Goal: Task Accomplishment & Management: Use online tool/utility

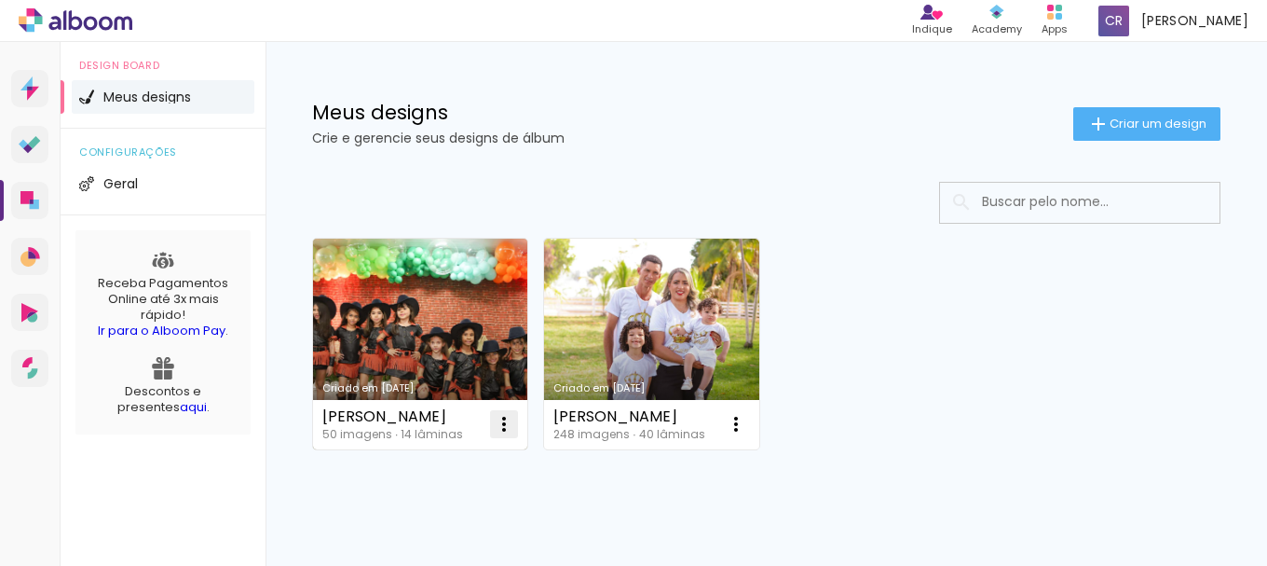
click at [513, 419] on iron-icon at bounding box center [504, 424] width 22 height 22
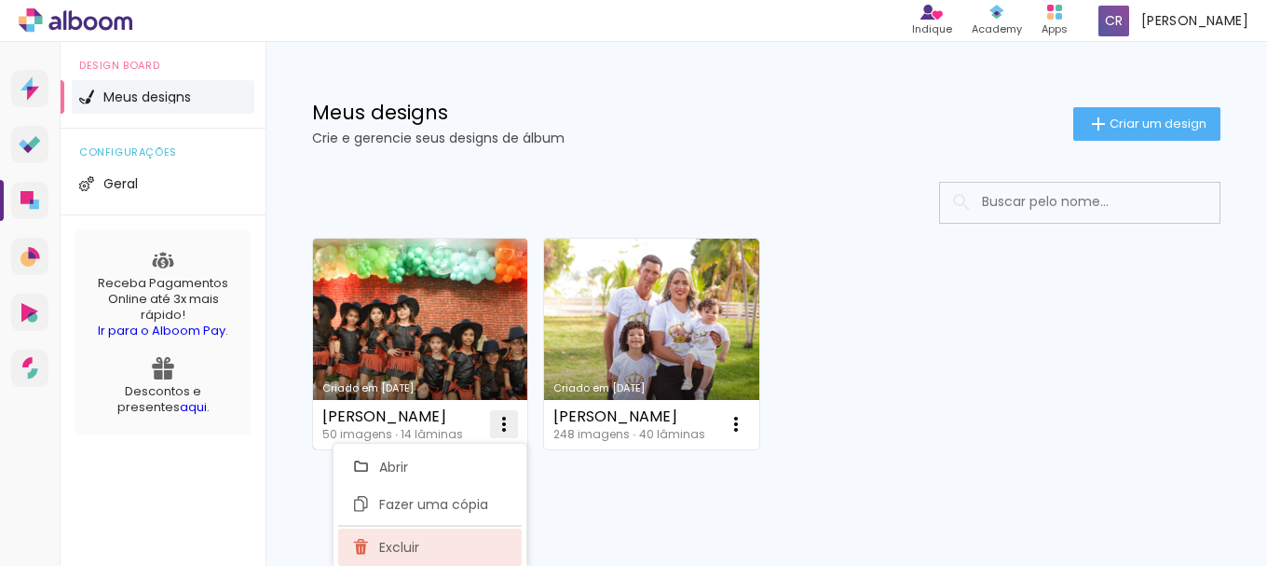
click at [450, 536] on paper-item "Excluir" at bounding box center [430, 546] width 184 height 37
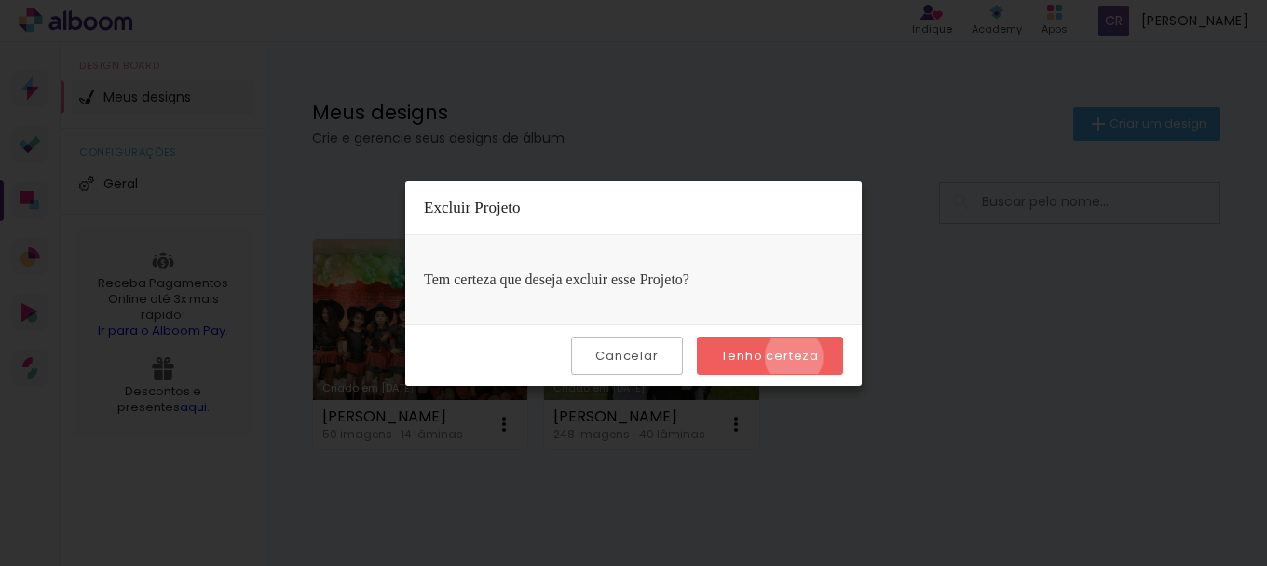
click at [0, 0] on slot "Tenho certeza" at bounding box center [0, 0] width 0 height 0
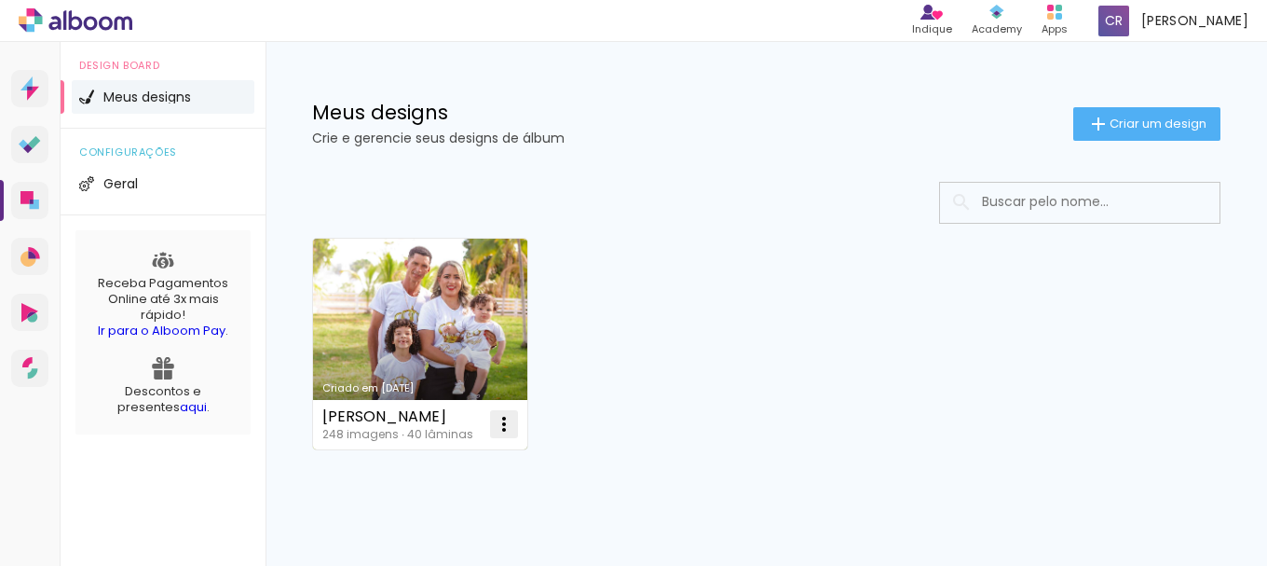
click at [502, 420] on iron-icon at bounding box center [504, 424] width 22 height 22
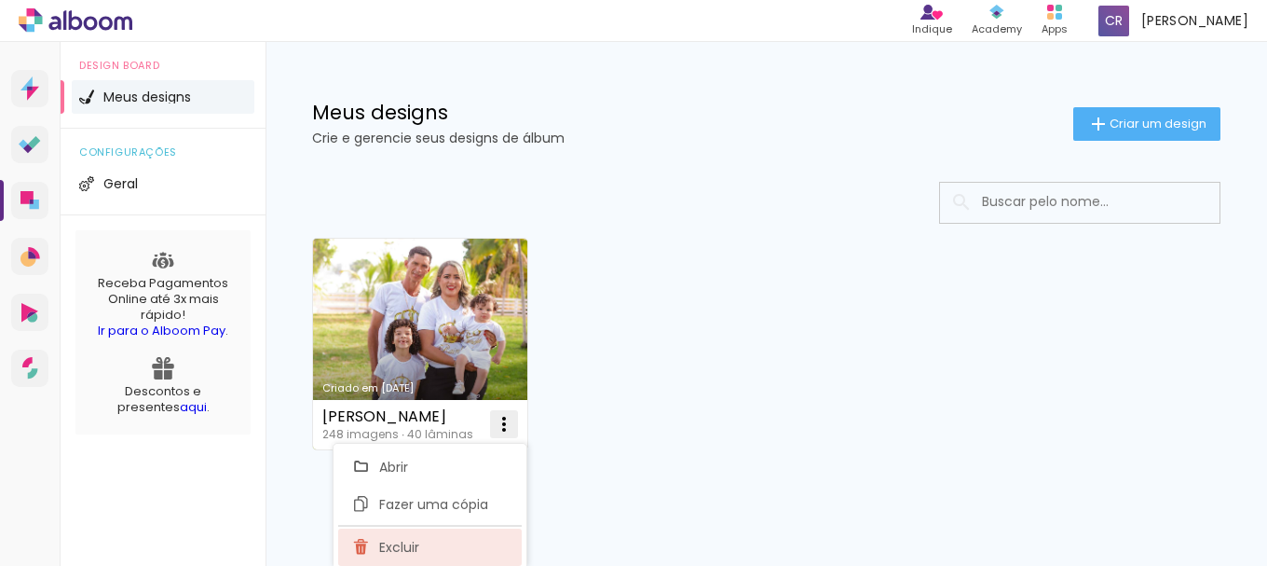
click at [444, 539] on paper-item "Excluir" at bounding box center [430, 546] width 184 height 37
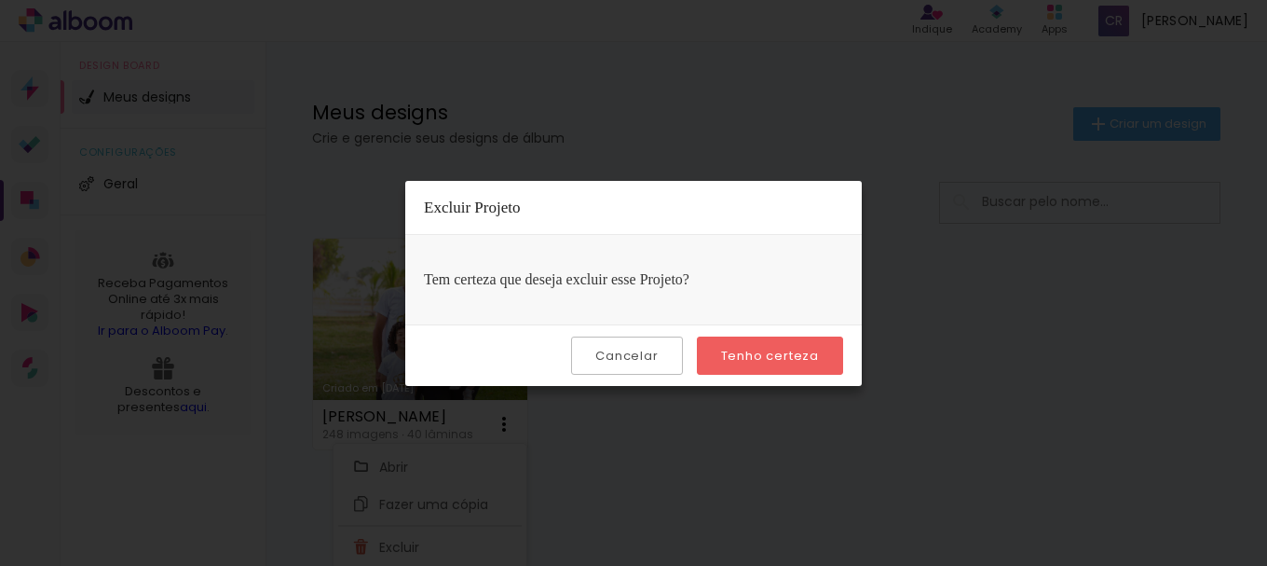
click at [0, 0] on slot "Tenho certeza" at bounding box center [0, 0] width 0 height 0
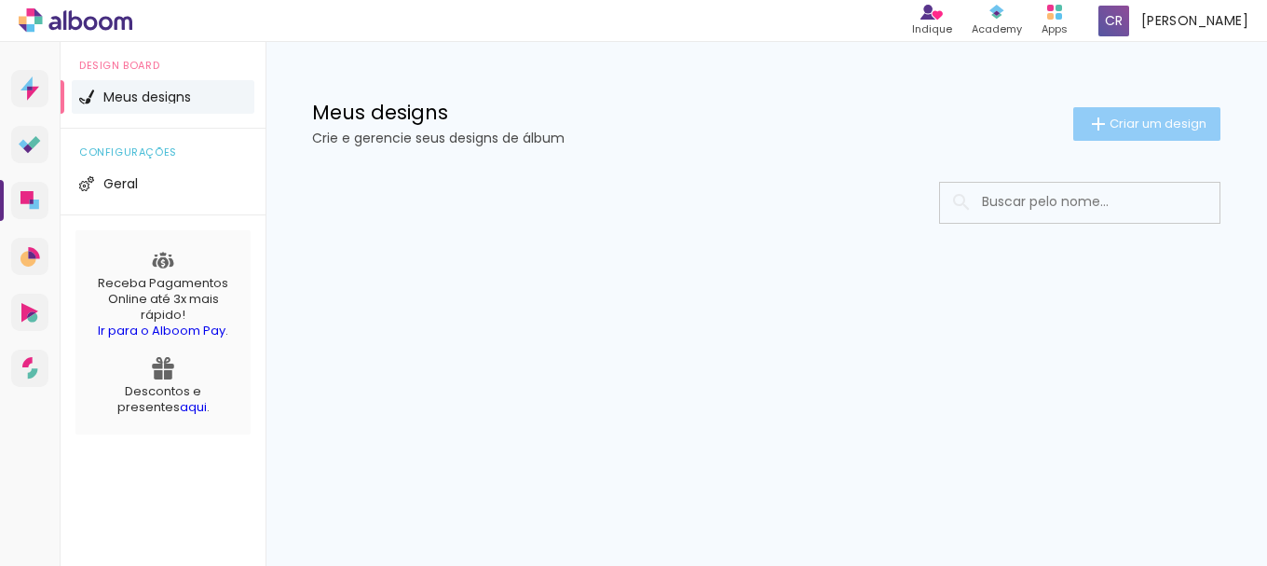
click at [1095, 123] on iron-icon at bounding box center [1098, 124] width 22 height 22
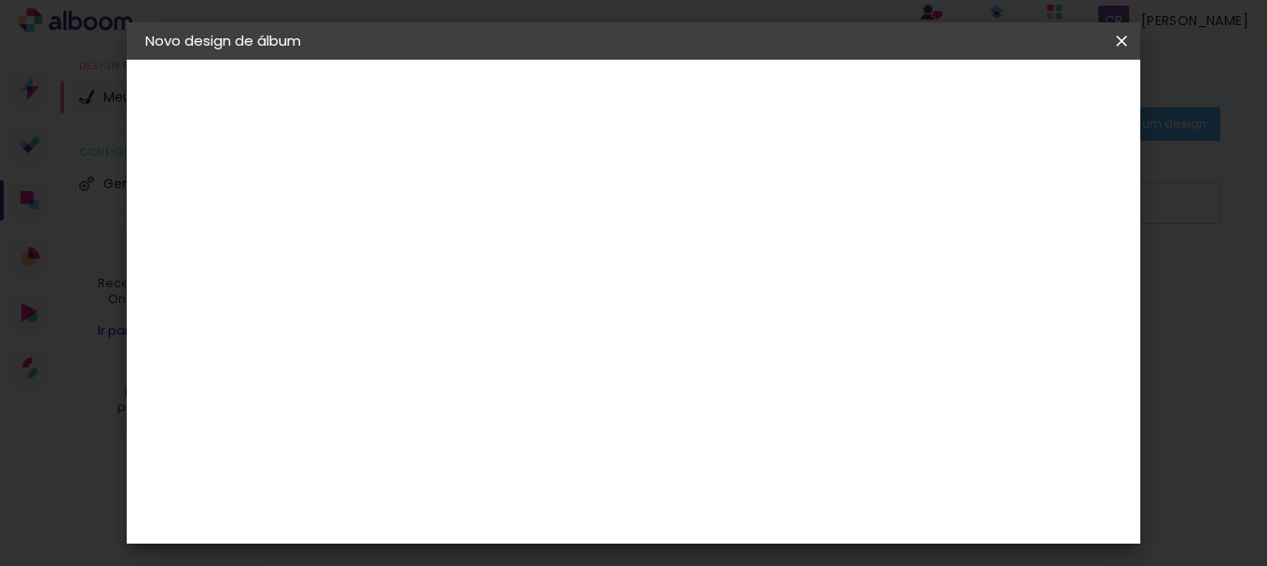
click at [450, 243] on input at bounding box center [450, 250] width 0 height 29
type input "ALBUM INFANTIL"
type paper-input "ALBUM INFANTIL"
click at [0, 0] on slot "Avançar" at bounding box center [0, 0] width 0 height 0
click at [0, 0] on slot "Tamanho Livre" at bounding box center [0, 0] width 0 height 0
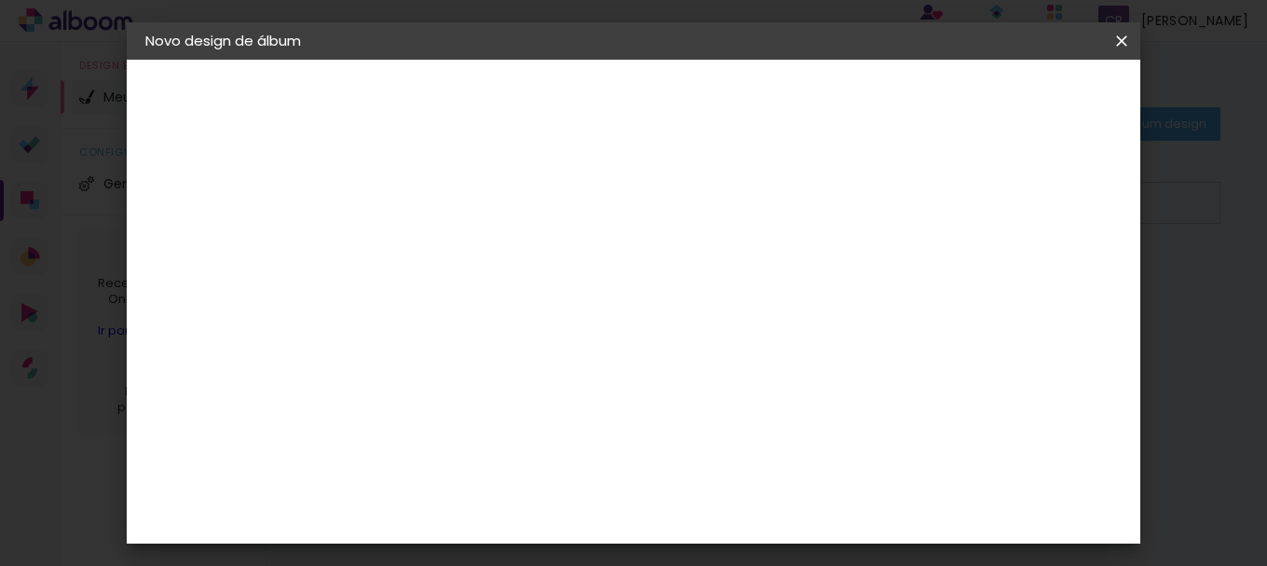
click at [0, 0] on slot "Avançar" at bounding box center [0, 0] width 0 height 0
click at [913, 216] on div at bounding box center [904, 214] width 17 height 17
type paper-checkbox "on"
click at [227, 126] on paper-button "ALBUM INFANTIL" at bounding box center [247, 137] width 204 height 37
click at [239, 198] on div "2. Especificações" at bounding box center [247, 191] width 204 height 22
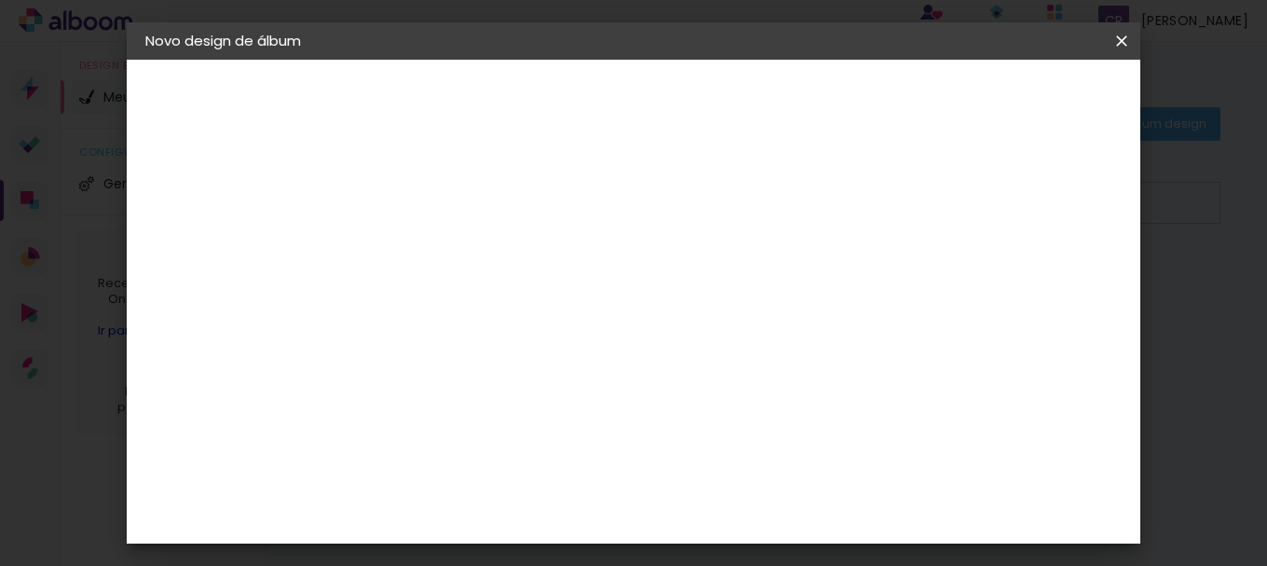
click at [232, 234] on iron-pages "Fornecedor Escolhendo fornecedor..." at bounding box center [247, 230] width 204 height 37
click at [0, 0] on slot "Avançar" at bounding box center [0, 0] width 0 height 0
click at [0, 0] on slot "Tamanho Livre" at bounding box center [0, 0] width 0 height 0
click at [0, 0] on slot "Avançar" at bounding box center [0, 0] width 0 height 0
click at [605, 290] on span "30" at bounding box center [603, 292] width 31 height 28
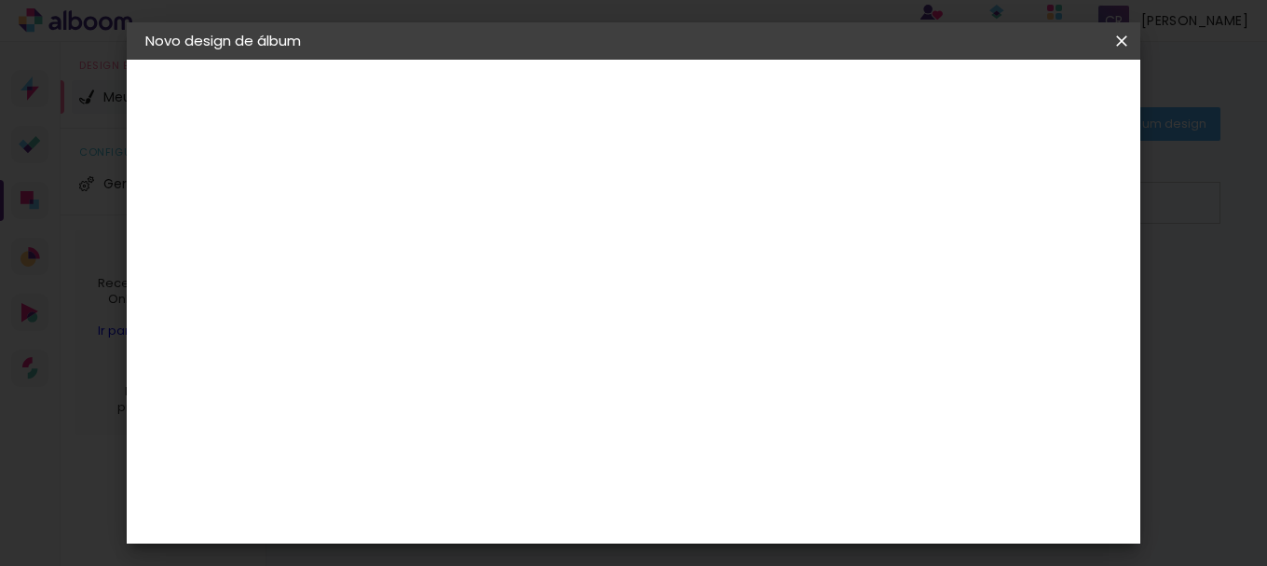
scroll to position [93, 0]
drag, startPoint x: 592, startPoint y: 193, endPoint x: 602, endPoint y: 193, distance: 10.2
click at [602, 193] on span "30" at bounding box center [603, 198] width 31 height 28
click at [693, 206] on div "30 cm" at bounding box center [614, 198] width 267 height 47
click at [389, 385] on input "30" at bounding box center [391, 387] width 48 height 28
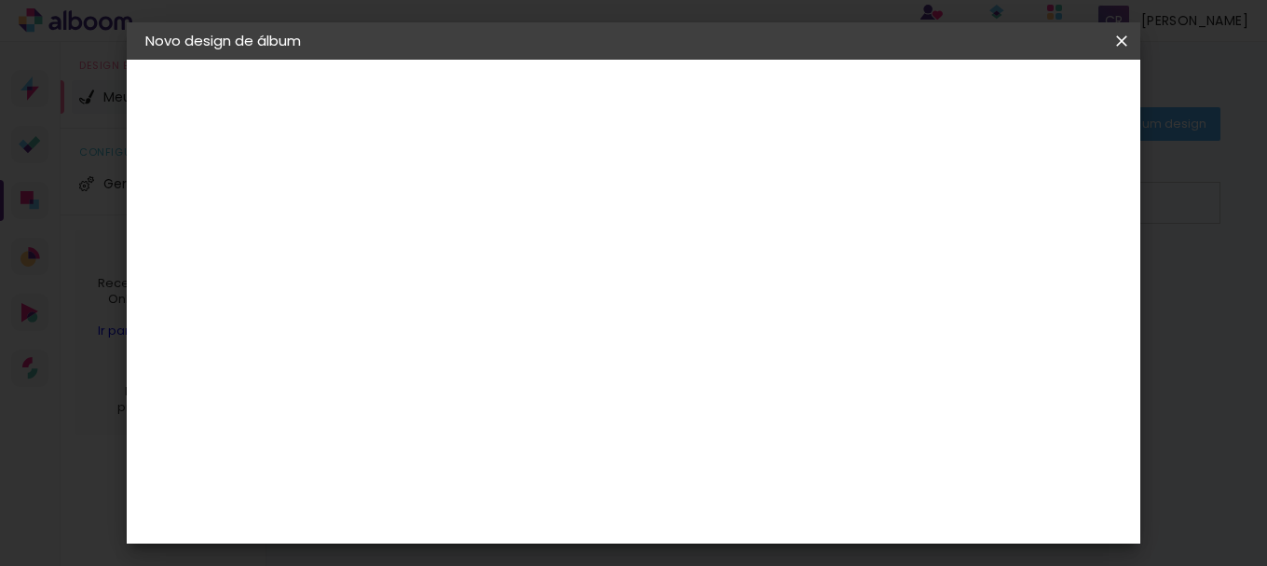
click at [389, 385] on input "30" at bounding box center [391, 387] width 48 height 28
click at [609, 201] on span "30" at bounding box center [603, 198] width 31 height 28
click at [594, 284] on span "30" at bounding box center [603, 292] width 31 height 28
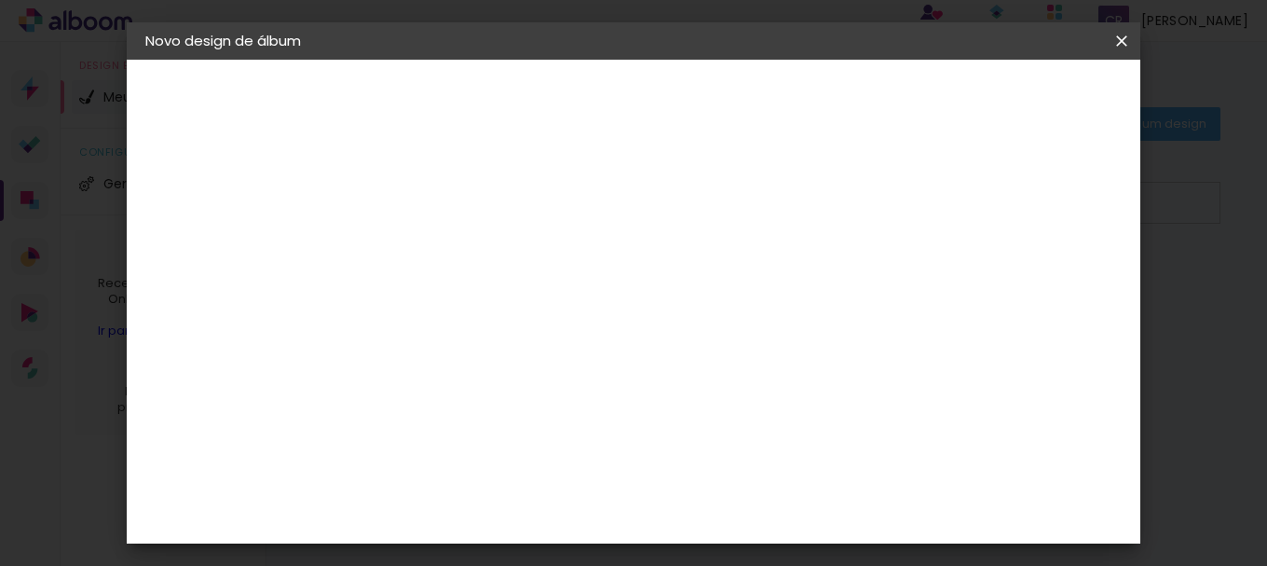
click at [594, 284] on span "30" at bounding box center [603, 292] width 31 height 28
click at [736, 291] on div "30 cm" at bounding box center [614, 291] width 267 height 47
click at [741, 508] on input "60" at bounding box center [737, 502] width 48 height 28
drag, startPoint x: 750, startPoint y: 505, endPoint x: 779, endPoint y: 504, distance: 28.9
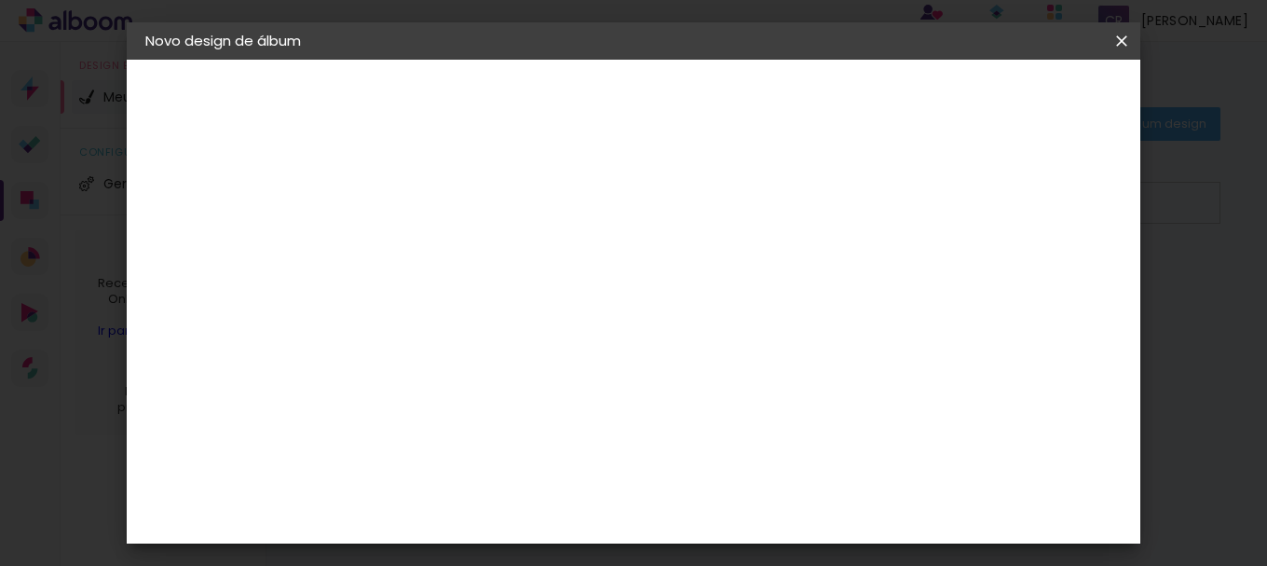
click at [779, 504] on div "60" at bounding box center [748, 502] width 71 height 28
type input "40"
type paper-input "40"
click at [818, 60] on div "mm Mostrar sangria 20 cm cm cm mm A maioria das encadernadoras sugere 5mm de sa…" at bounding box center [617, 60] width 496 height 0
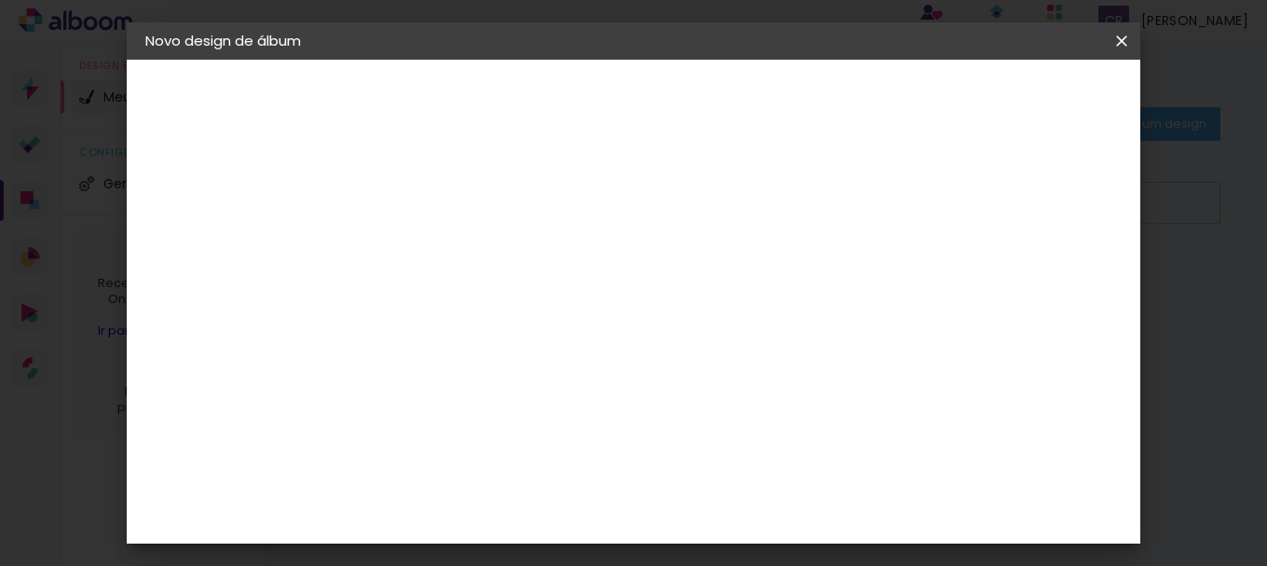
scroll to position [14, 0]
click at [818, 93] on span "Iniciar design" at bounding box center [796, 105] width 43 height 26
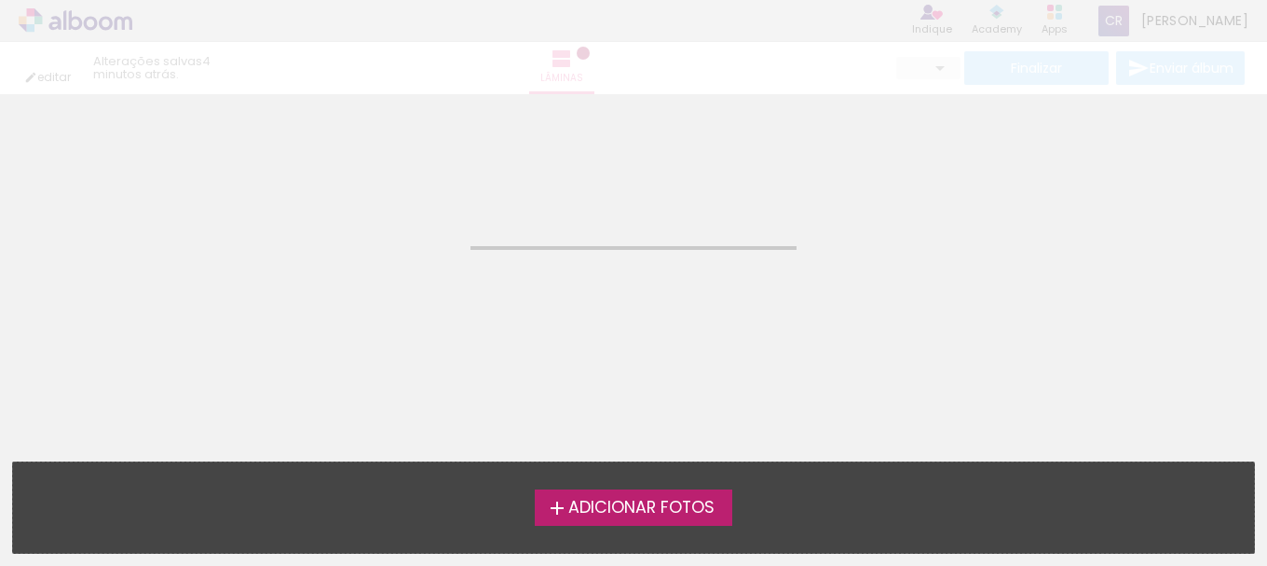
click at [664, 513] on span "Adicionar Fotos" at bounding box center [641, 507] width 146 height 17
click at [0, 0] on input "file" at bounding box center [0, 0] width 0 height 0
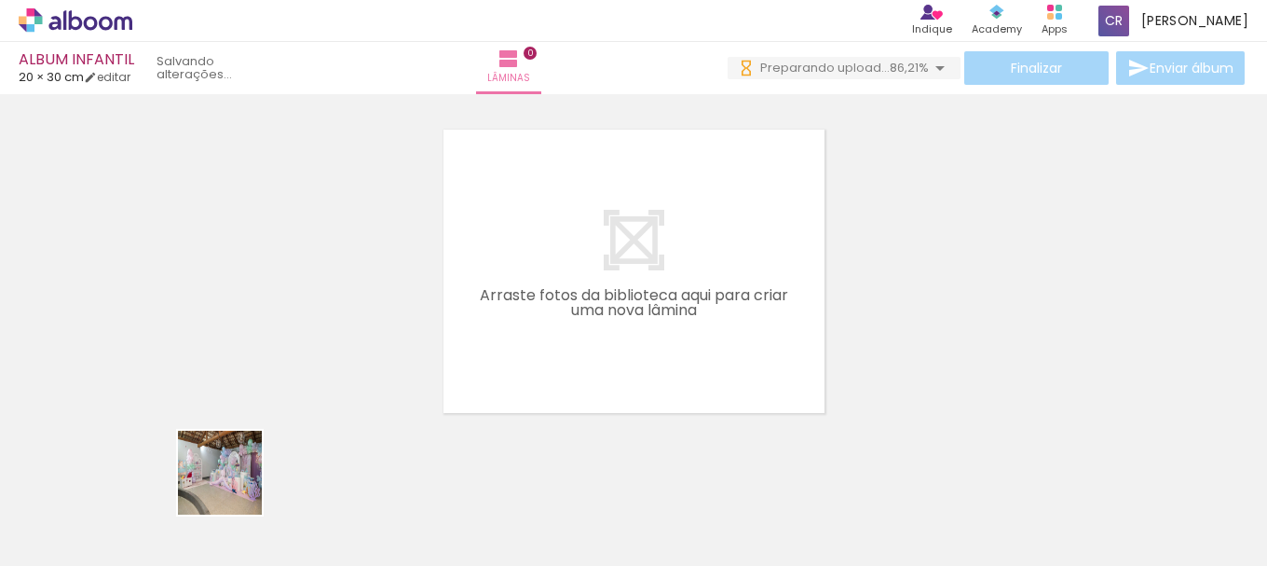
drag, startPoint x: 164, startPoint y: 522, endPoint x: 607, endPoint y: 288, distance: 501.4
click at [607, 288] on quentale-workspace at bounding box center [633, 283] width 1267 height 566
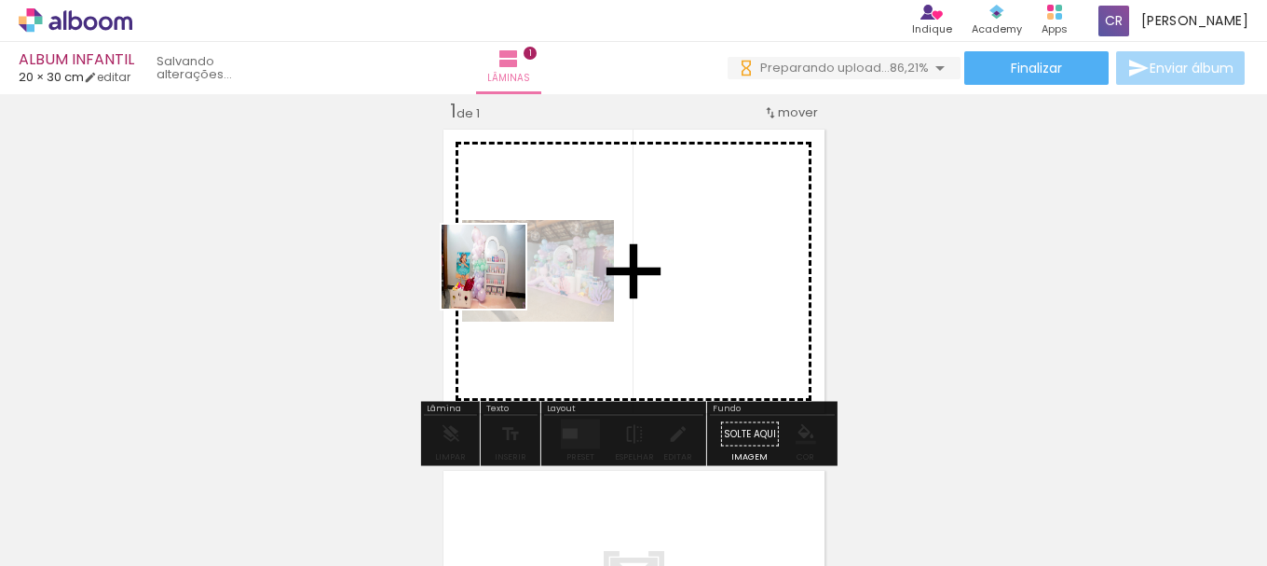
drag, startPoint x: 278, startPoint y: 518, endPoint x: 511, endPoint y: 268, distance: 341.5
click at [511, 268] on quentale-workspace at bounding box center [633, 283] width 1267 height 566
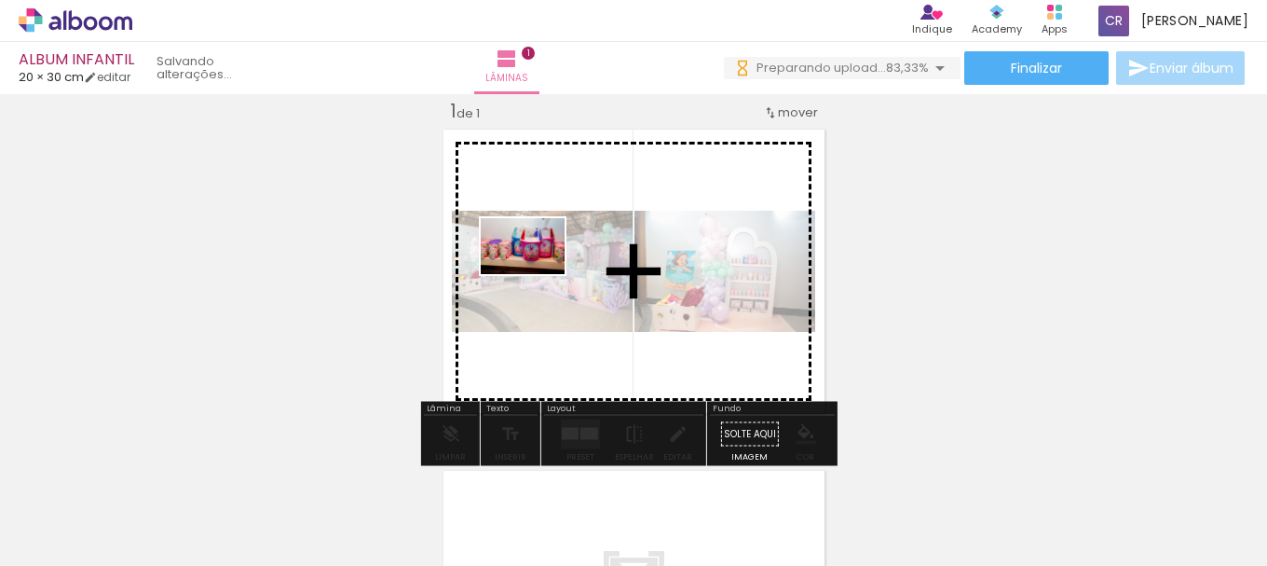
drag, startPoint x: 413, startPoint y: 471, endPoint x: 434, endPoint y: 525, distance: 57.3
click at [546, 260] on quentale-workspace at bounding box center [633, 283] width 1267 height 566
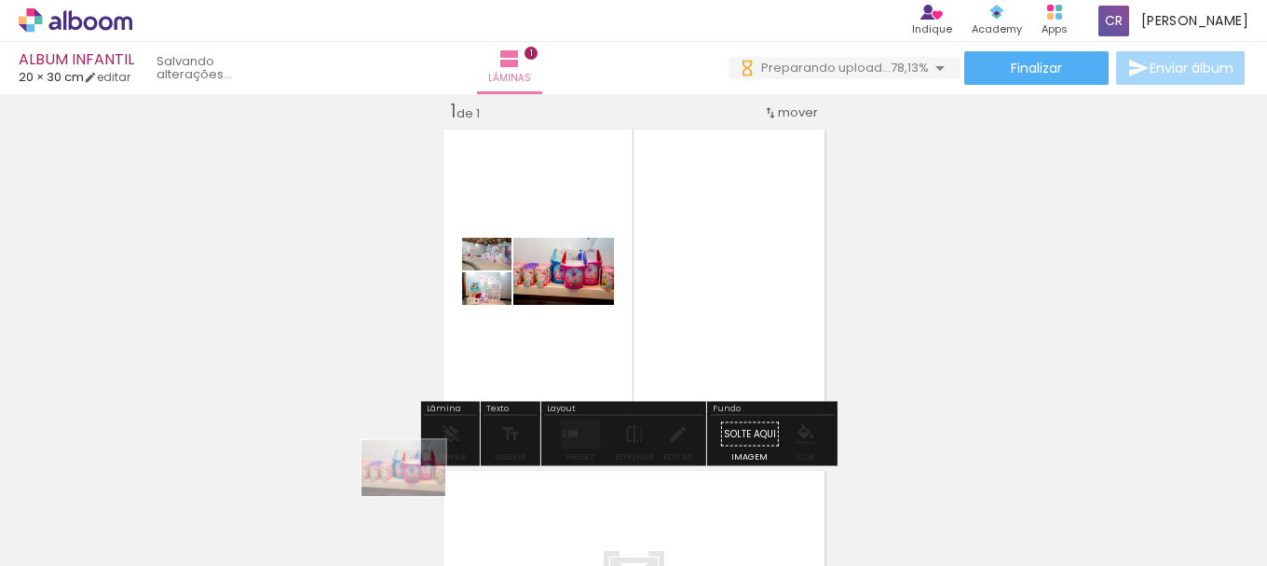
drag, startPoint x: 431, startPoint y: 485, endPoint x: 451, endPoint y: 543, distance: 61.0
click at [387, 519] on div at bounding box center [395, 502] width 92 height 61
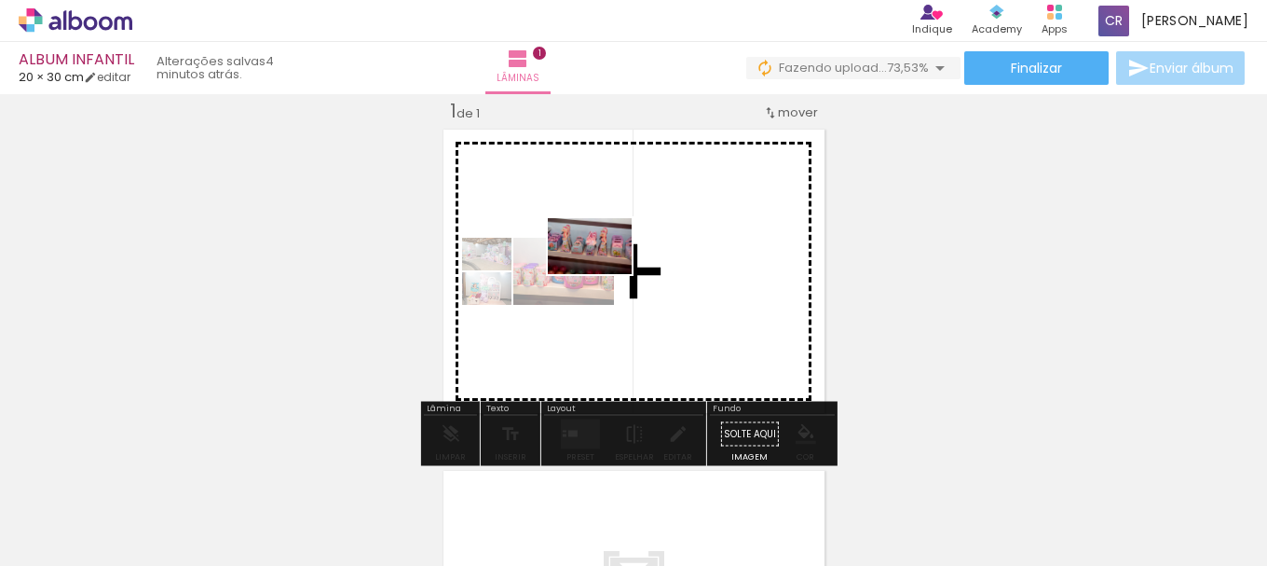
drag, startPoint x: 504, startPoint y: 508, endPoint x: 589, endPoint y: 454, distance: 100.5
click at [612, 266] on quentale-workspace at bounding box center [633, 283] width 1267 height 566
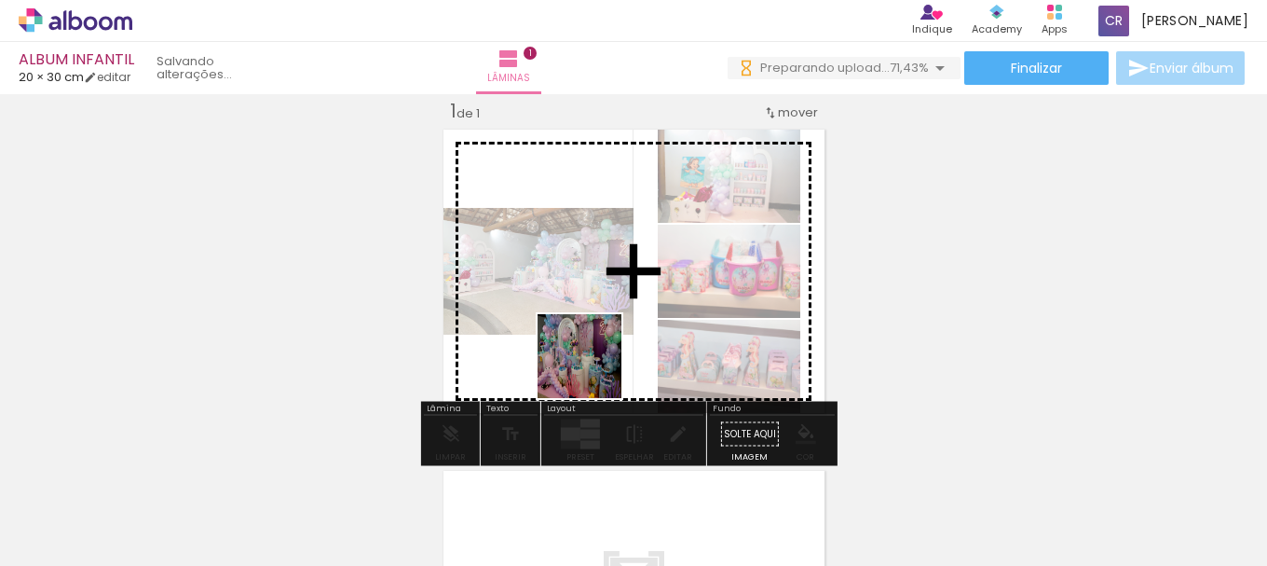
drag, startPoint x: 592, startPoint y: 416, endPoint x: 725, endPoint y: 548, distance: 187.1
click at [599, 303] on quentale-workspace at bounding box center [633, 283] width 1267 height 566
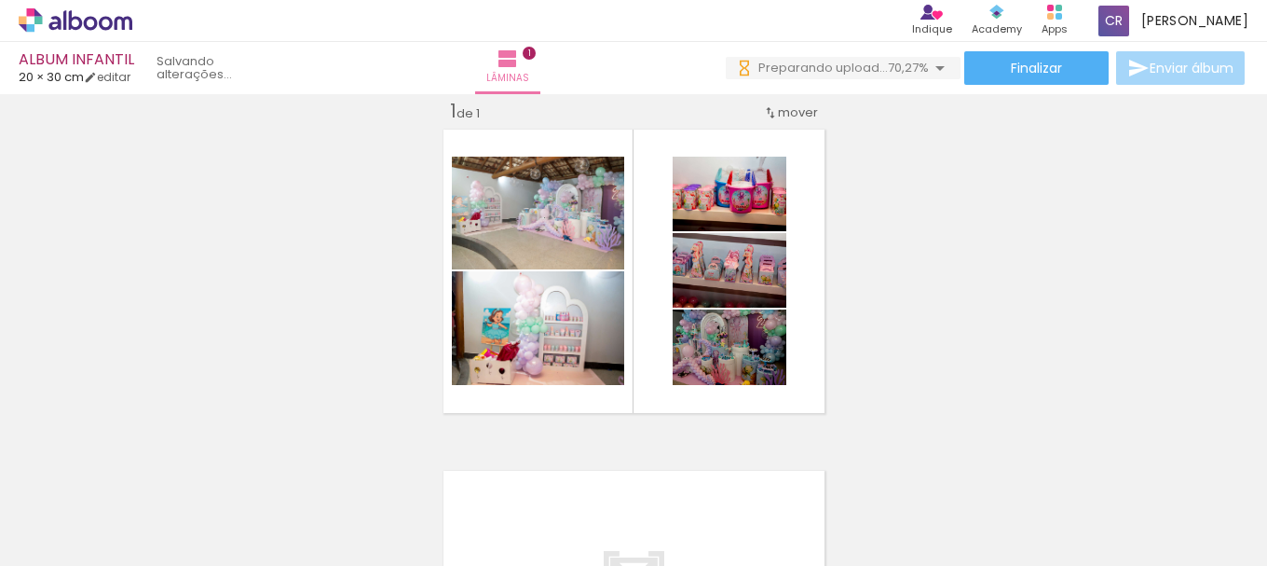
click at [676, 472] on iron-icon at bounding box center [668, 466] width 20 height 20
click at [776, 462] on iron-icon at bounding box center [772, 466] width 20 height 20
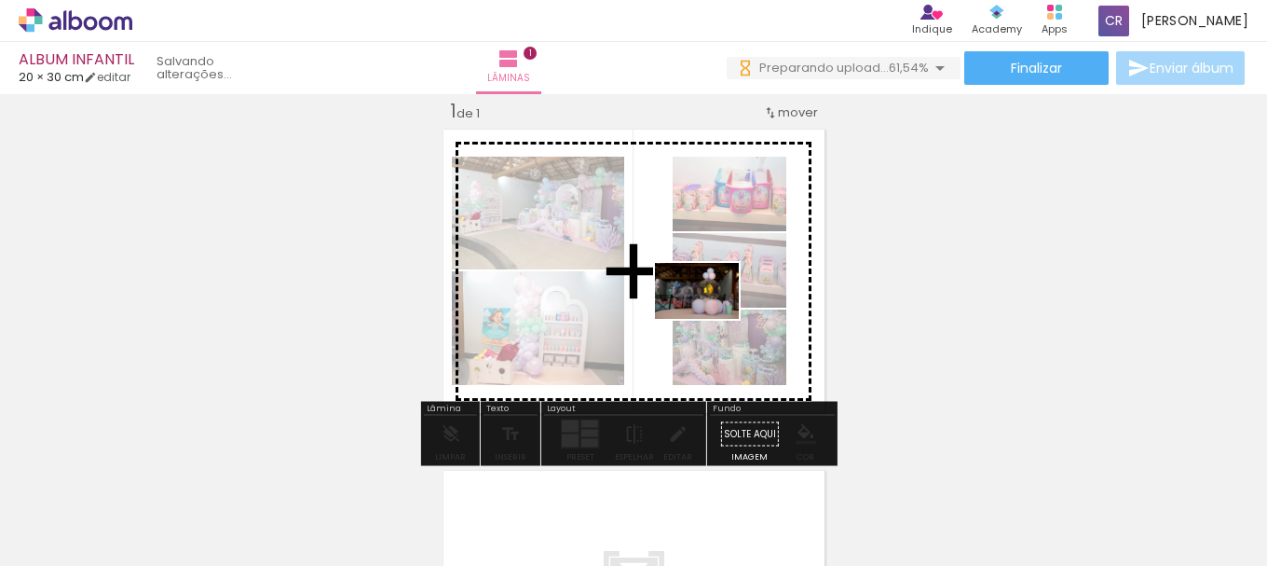
drag, startPoint x: 754, startPoint y: 362, endPoint x: 711, endPoint y: 319, distance: 61.3
click at [711, 319] on quentale-workspace at bounding box center [633, 283] width 1267 height 566
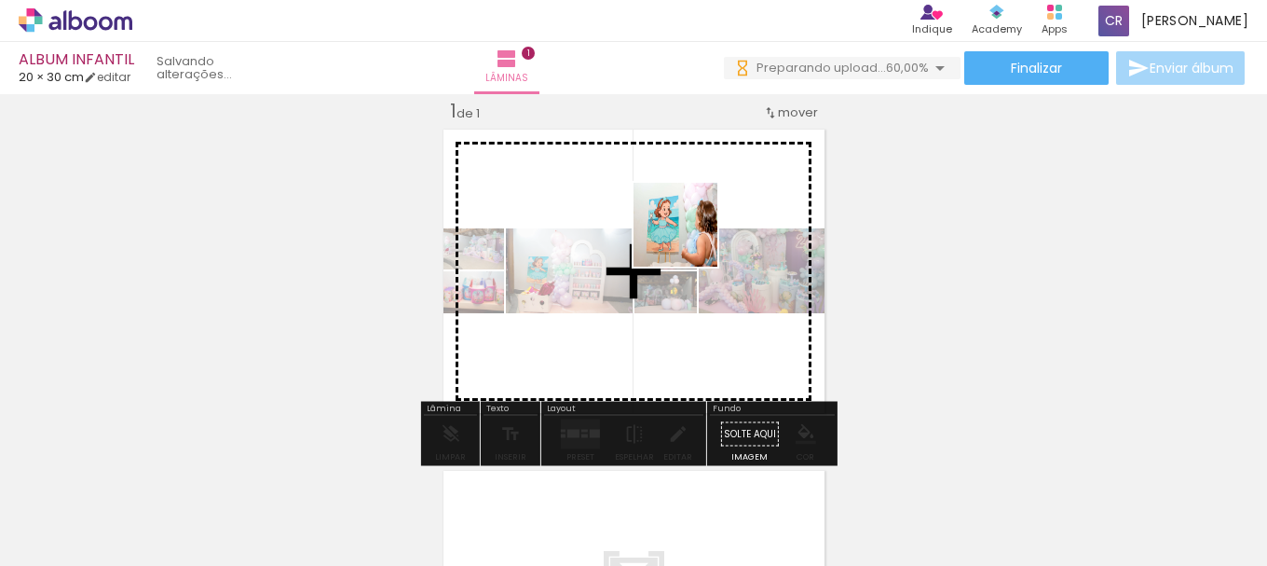
click at [689, 239] on quentale-workspace at bounding box center [633, 283] width 1267 height 566
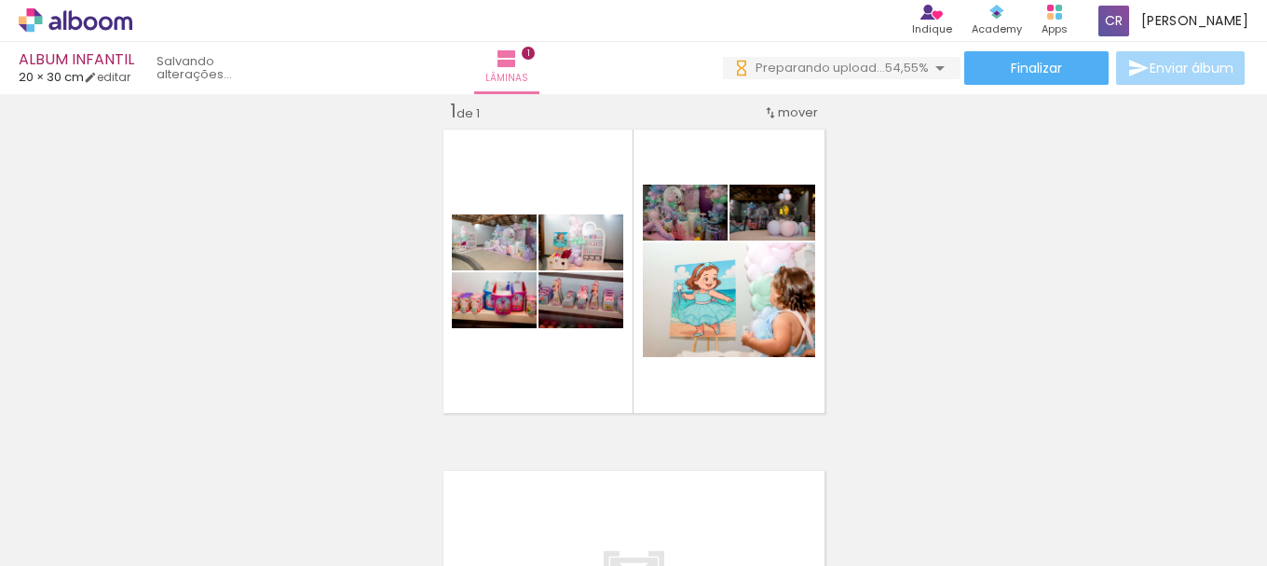
click at [776, 461] on iron-icon at bounding box center [772, 466] width 20 height 20
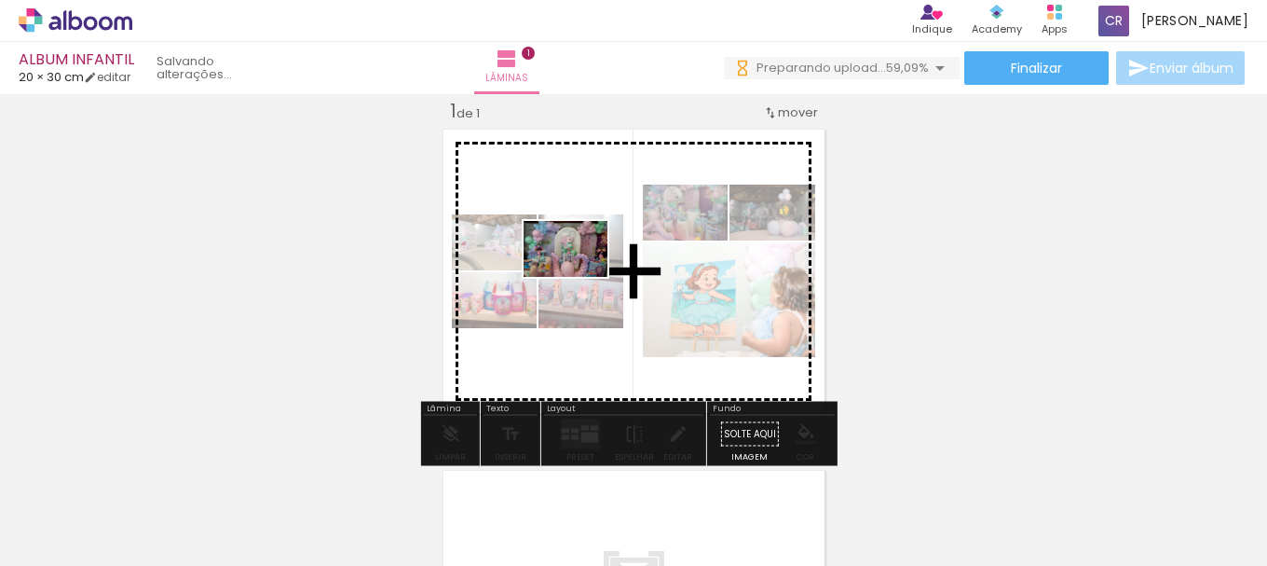
drag, startPoint x: 723, startPoint y: 513, endPoint x: 580, endPoint y: 277, distance: 276.8
click at [580, 277] on quentale-workspace at bounding box center [633, 283] width 1267 height 566
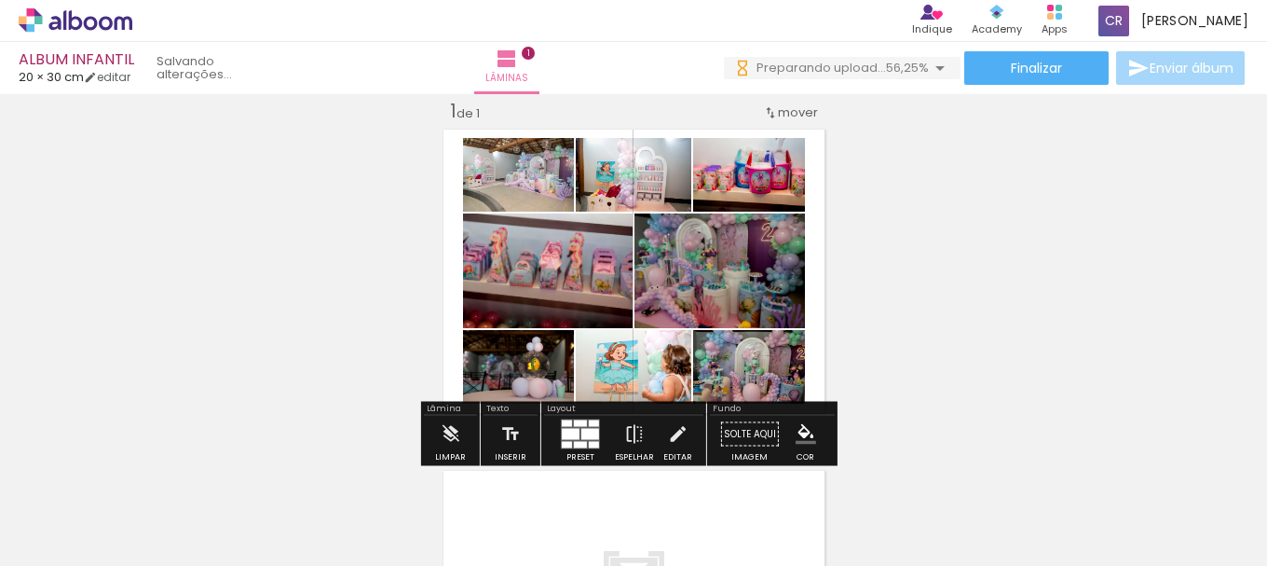
click at [70, 508] on input "Todas as fotos" at bounding box center [52, 509] width 71 height 16
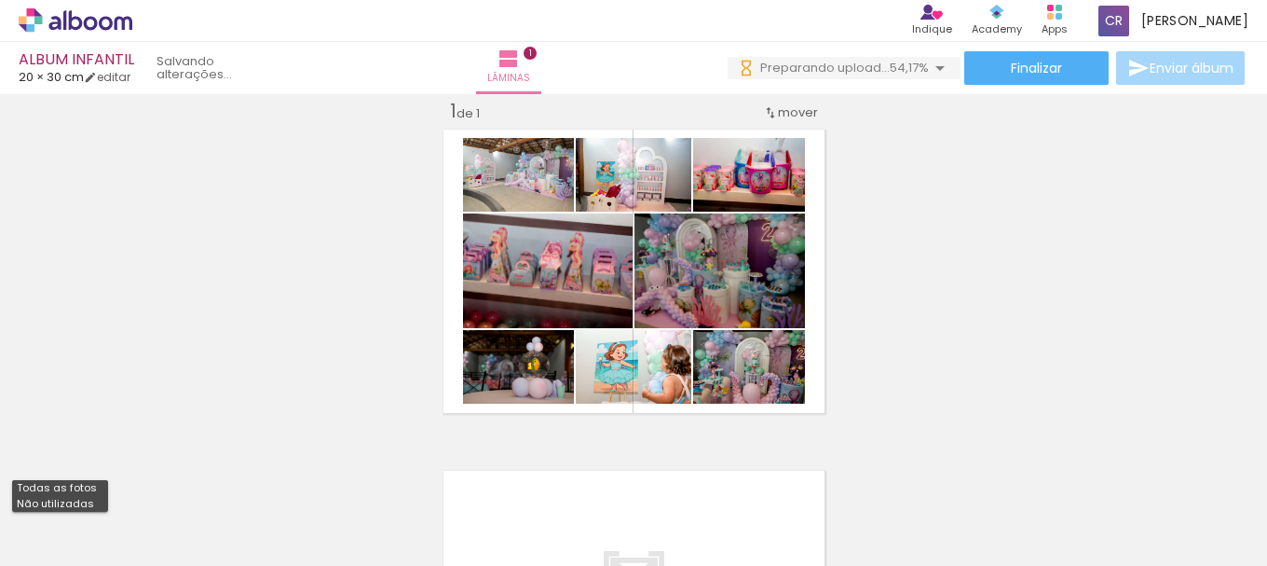
click at [0, 0] on slot "Não utilizadas" at bounding box center [0, 0] width 0 height 0
type input "Não utilizadas"
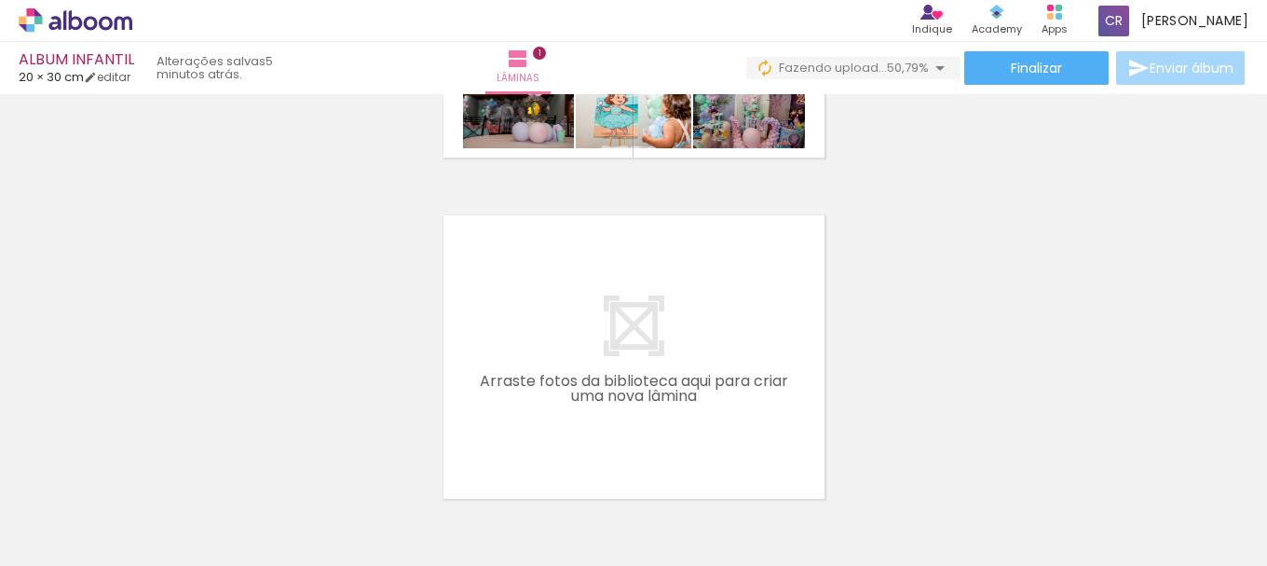
scroll to position [0, 1752]
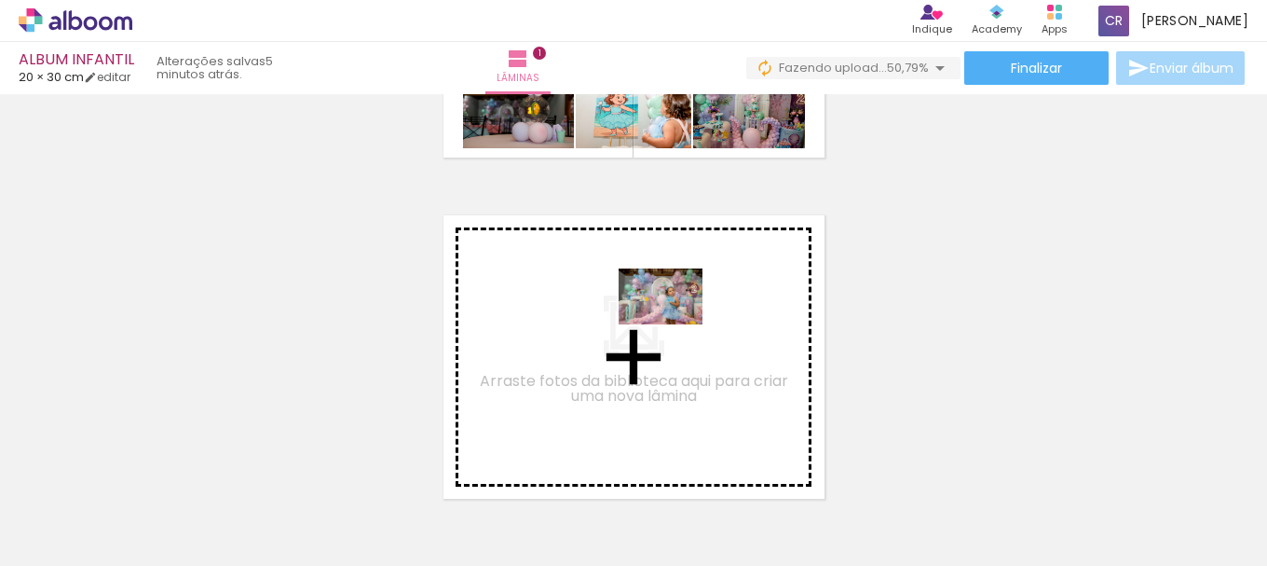
drag, startPoint x: 744, startPoint y: 530, endPoint x: 675, endPoint y: 324, distance: 217.2
click at [675, 324] on quentale-workspace at bounding box center [633, 283] width 1267 height 566
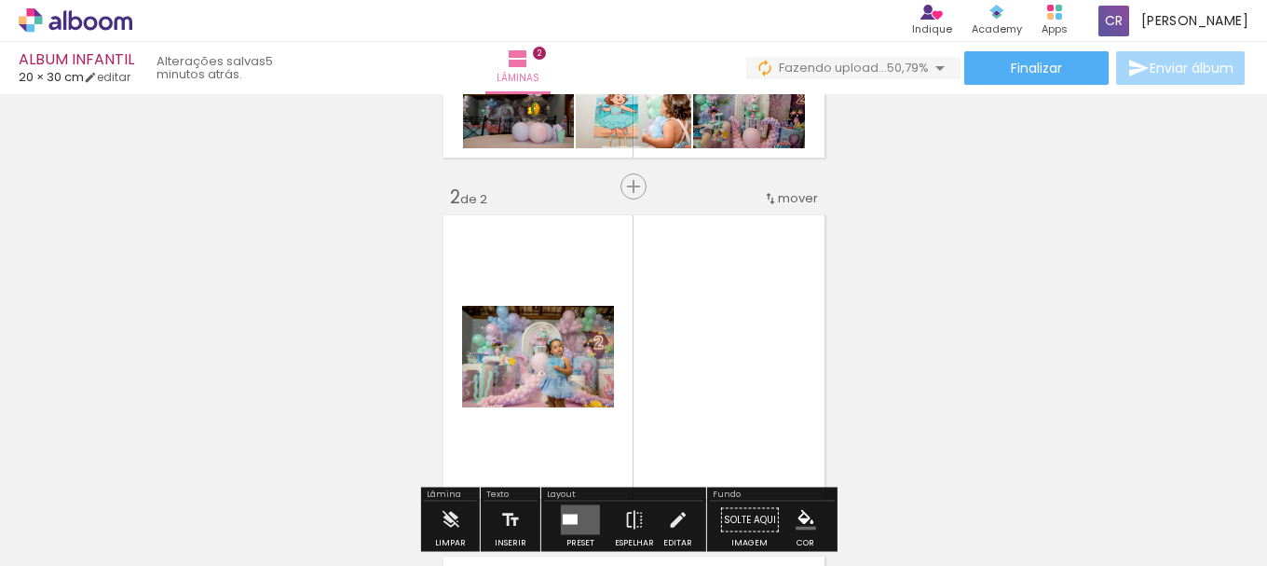
scroll to position [365, 0]
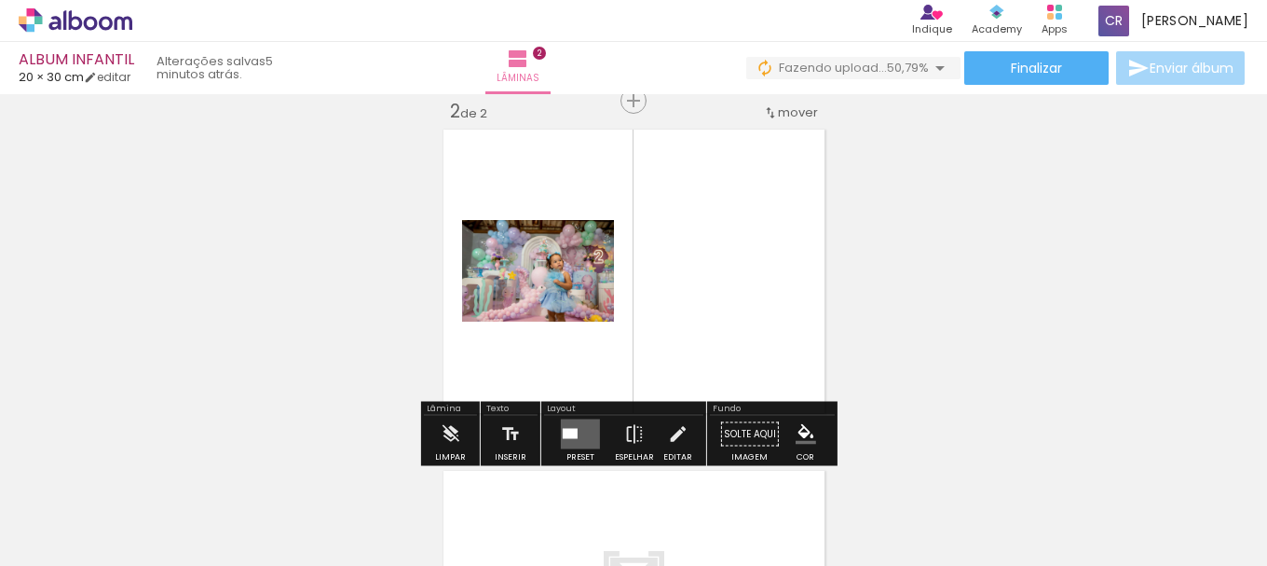
click at [576, 437] on quentale-layouter at bounding box center [580, 434] width 39 height 30
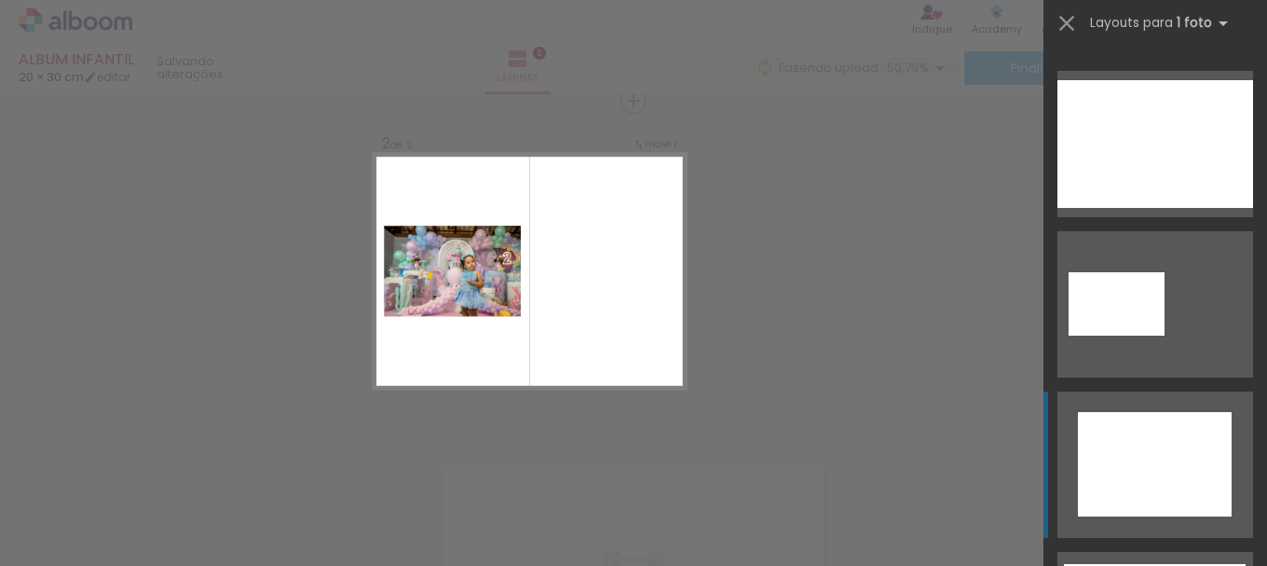
scroll to position [932, 0]
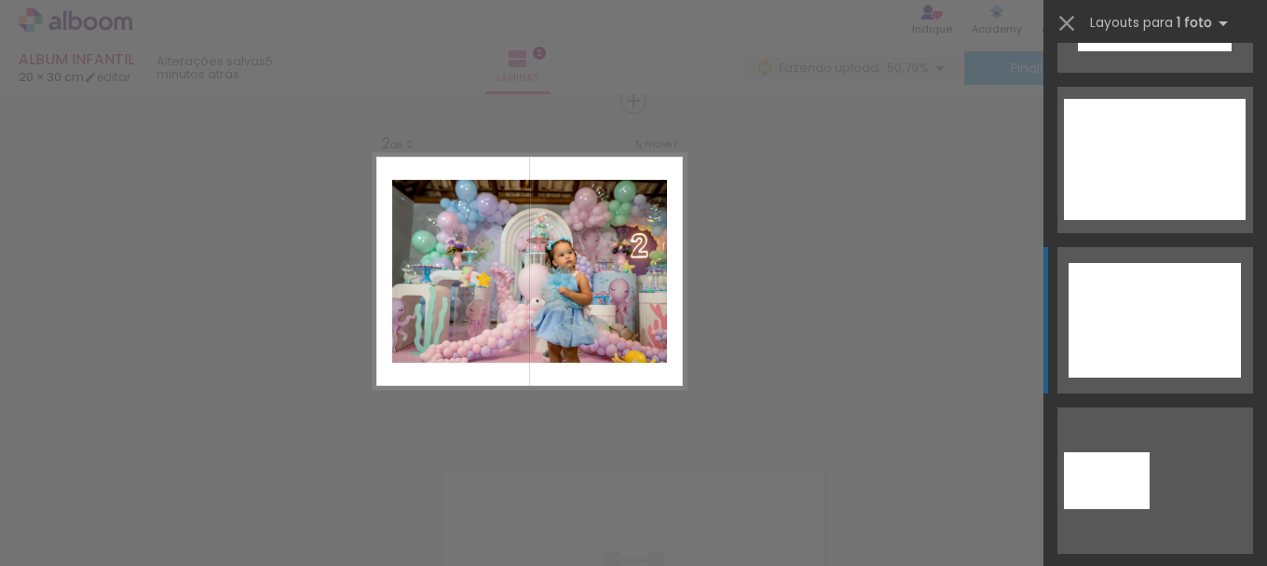
click at [1144, 315] on div at bounding box center [1155, 320] width 172 height 115
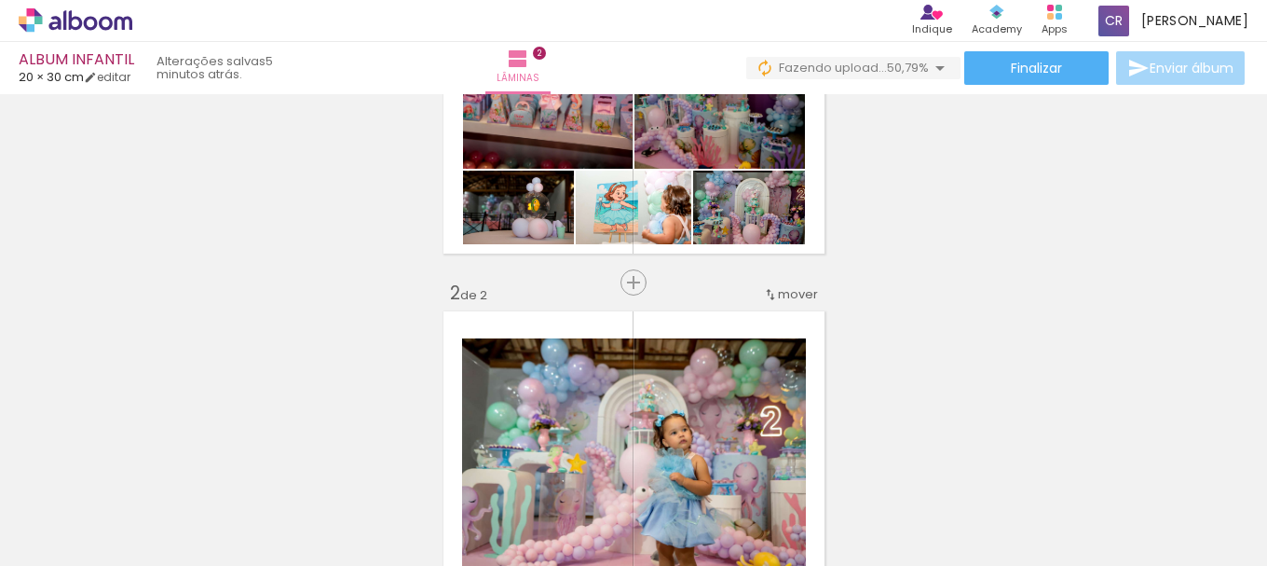
scroll to position [179, 0]
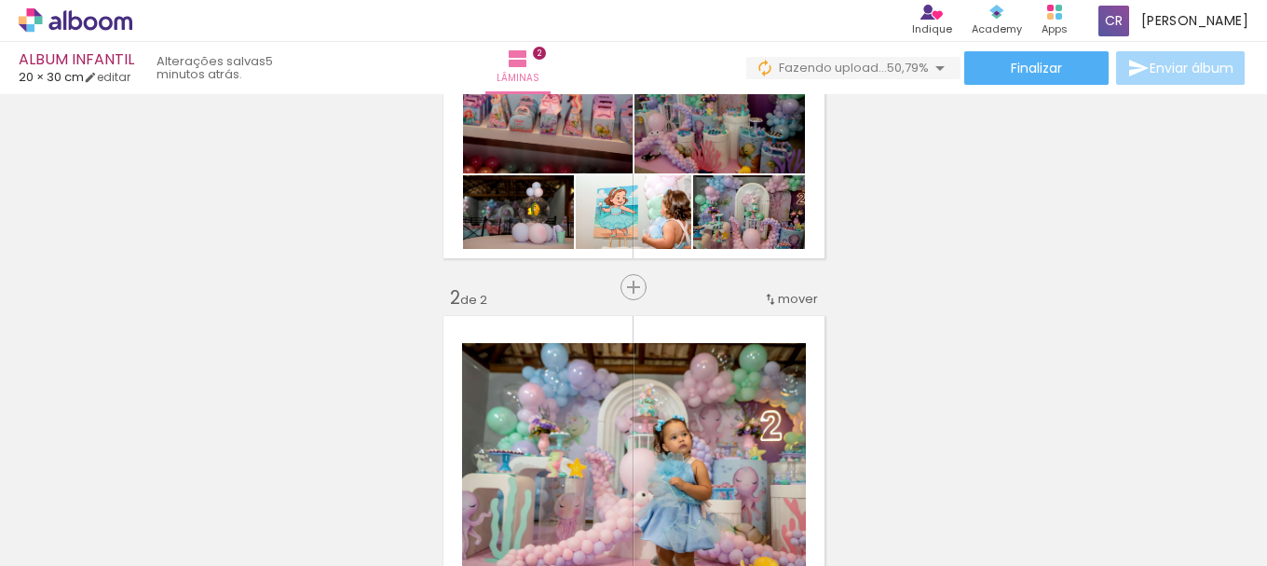
click at [780, 300] on span "mover" at bounding box center [798, 299] width 40 height 18
click at [786, 293] on paper-item "antes da 1" at bounding box center [743, 295] width 142 height 31
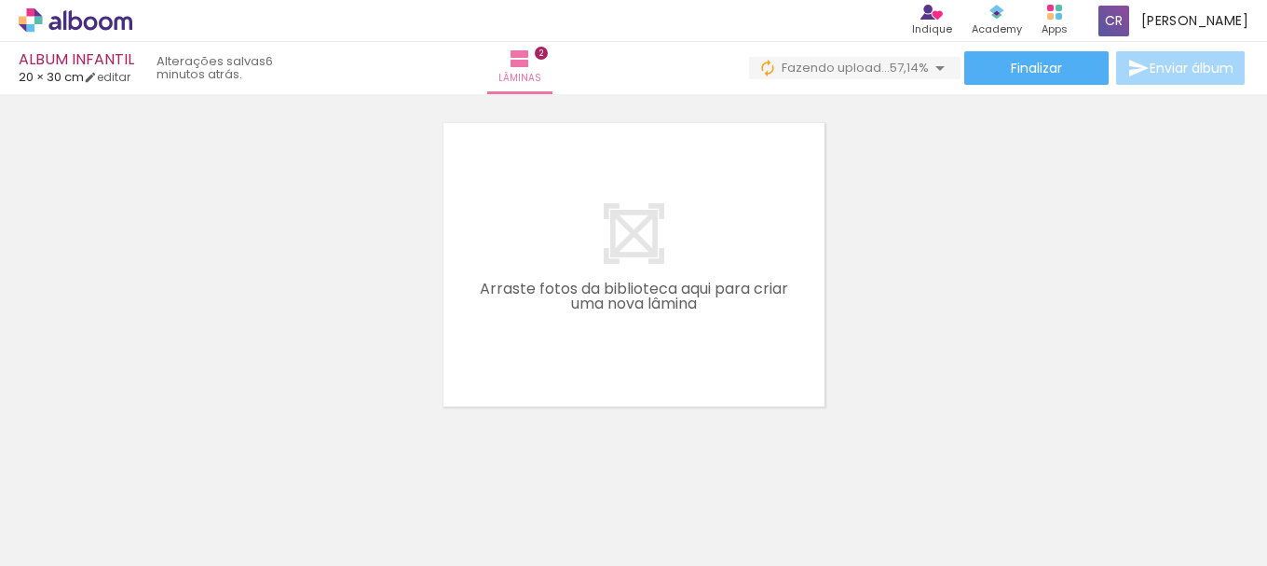
scroll to position [741, 0]
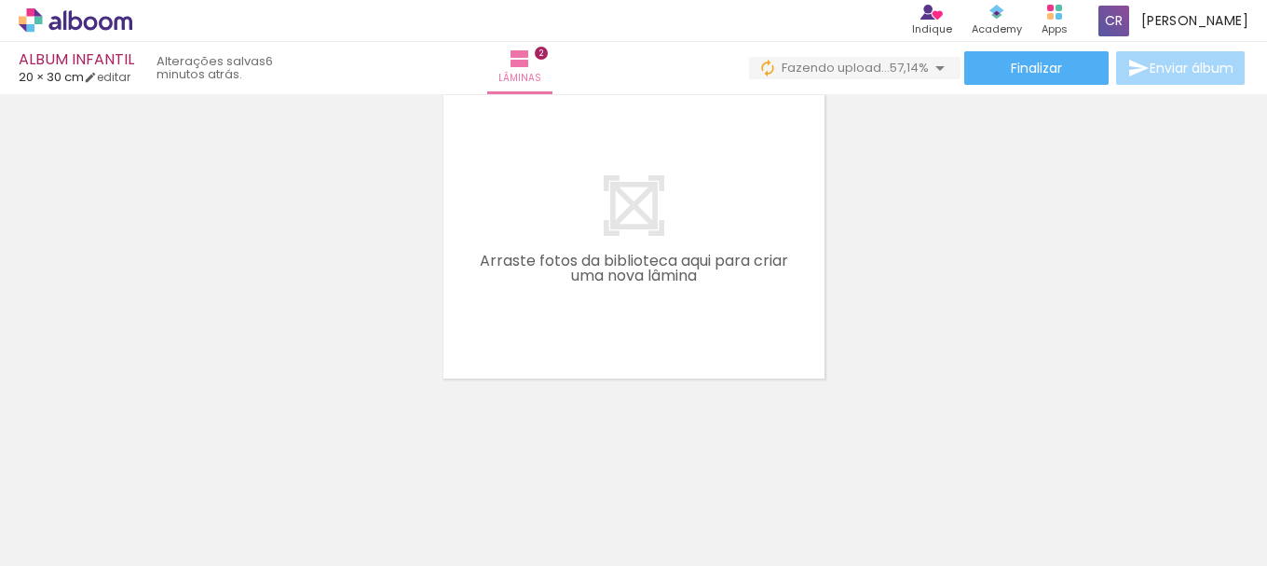
click at [150, 464] on iron-icon at bounding box center [146, 466] width 20 height 20
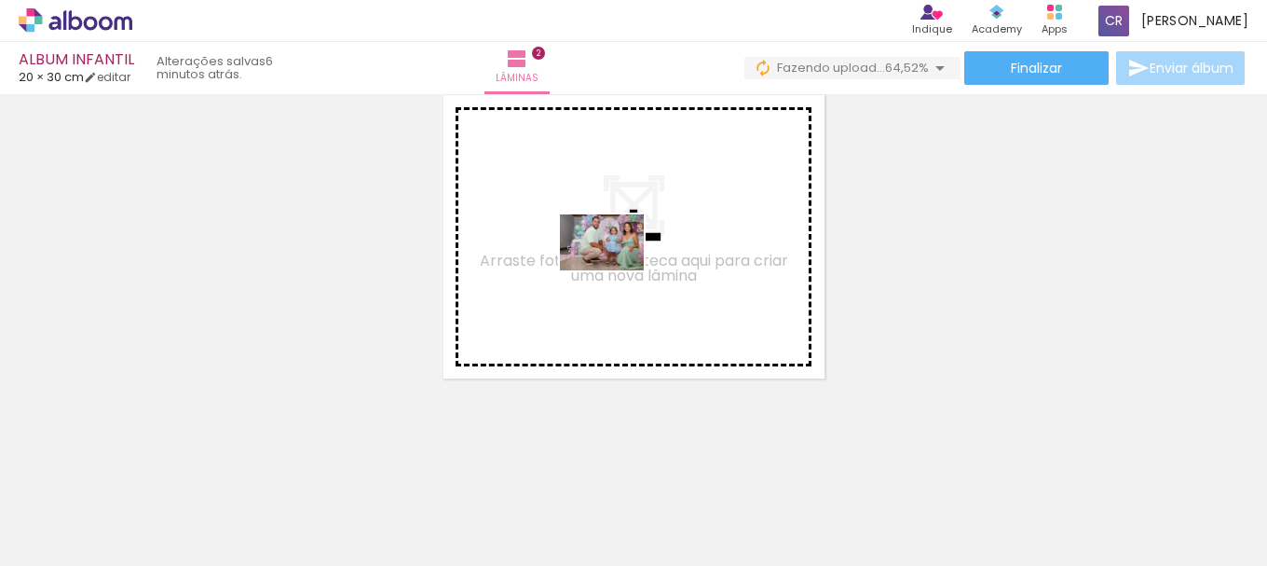
drag, startPoint x: 413, startPoint y: 521, endPoint x: 616, endPoint y: 270, distance: 322.6
click at [616, 270] on quentale-workspace at bounding box center [633, 283] width 1267 height 566
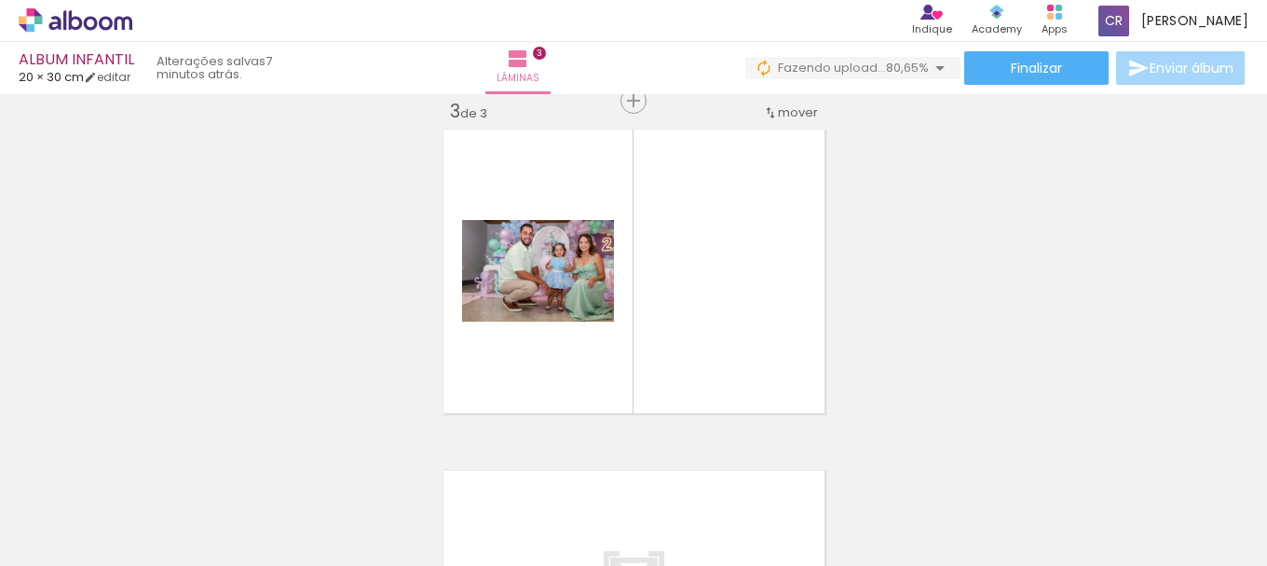
scroll to position [0, 29]
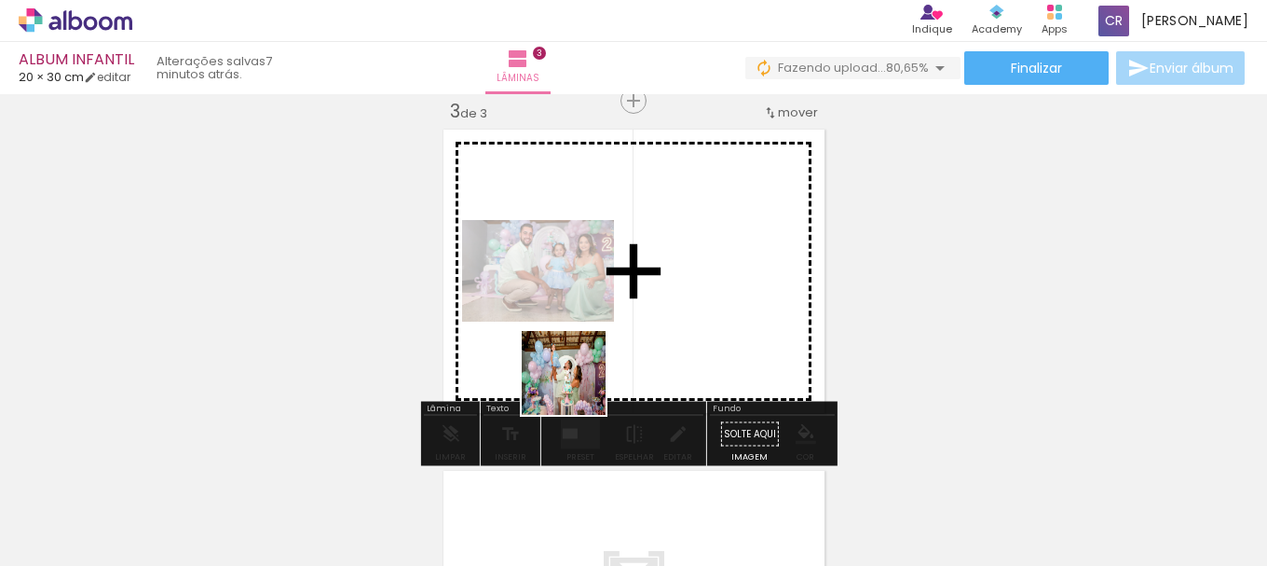
drag, startPoint x: 471, startPoint y: 515, endPoint x: 578, endPoint y: 387, distance: 166.8
click at [578, 387] on quentale-workspace at bounding box center [633, 283] width 1267 height 566
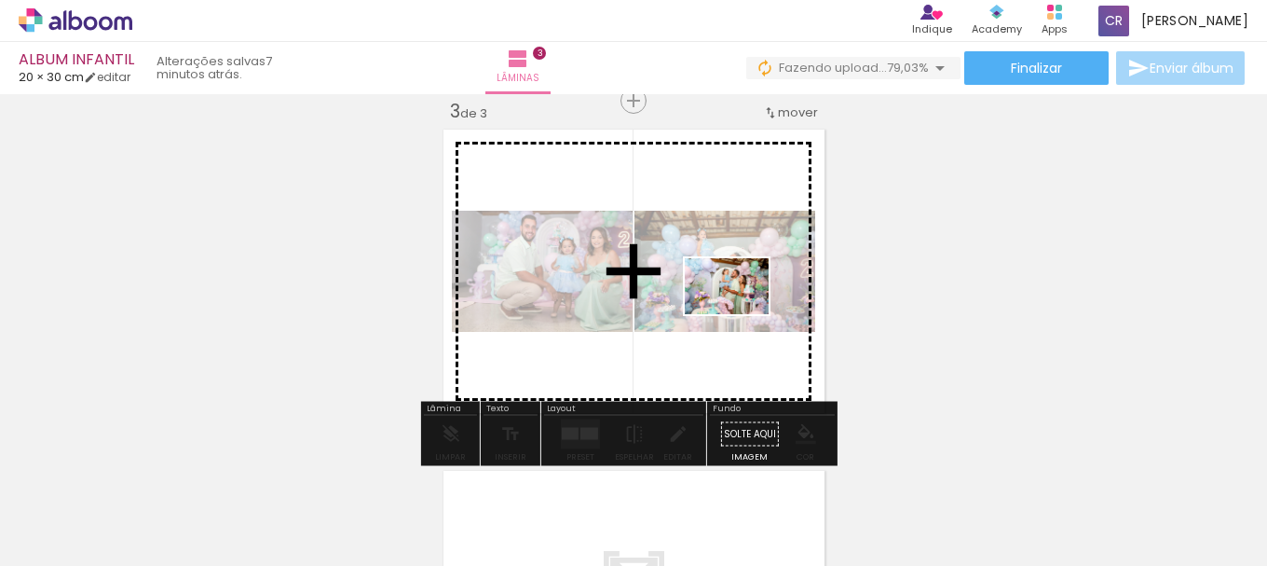
drag, startPoint x: 495, startPoint y: 508, endPoint x: 741, endPoint y: 314, distance: 313.2
click at [741, 314] on quentale-workspace at bounding box center [633, 283] width 1267 height 566
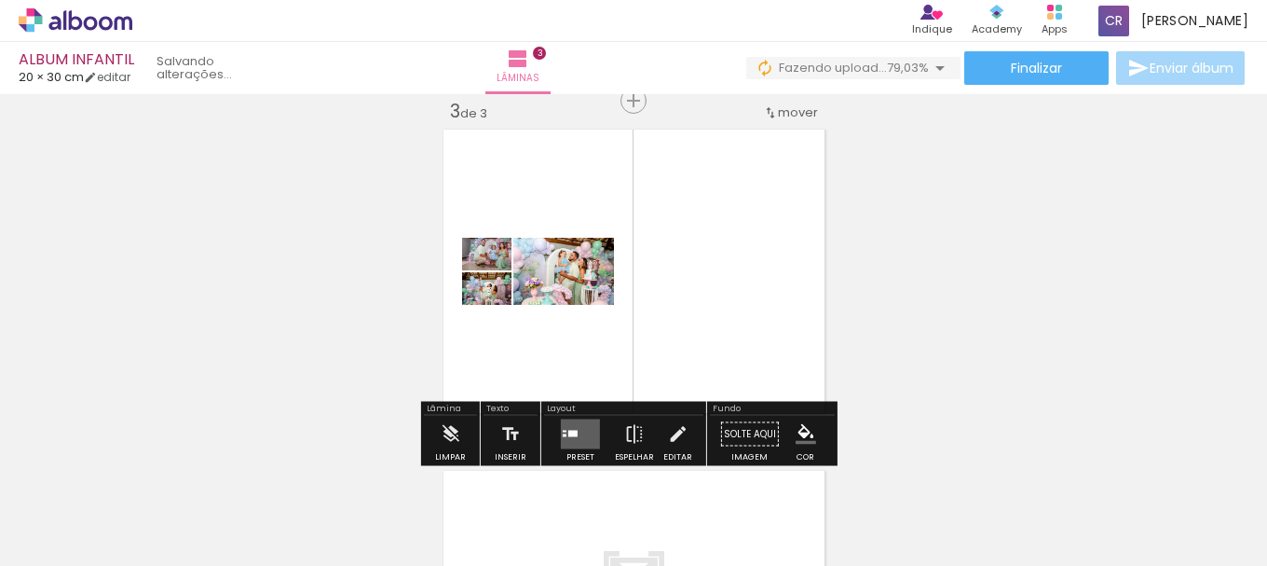
click at [577, 440] on quentale-layouter at bounding box center [580, 434] width 39 height 30
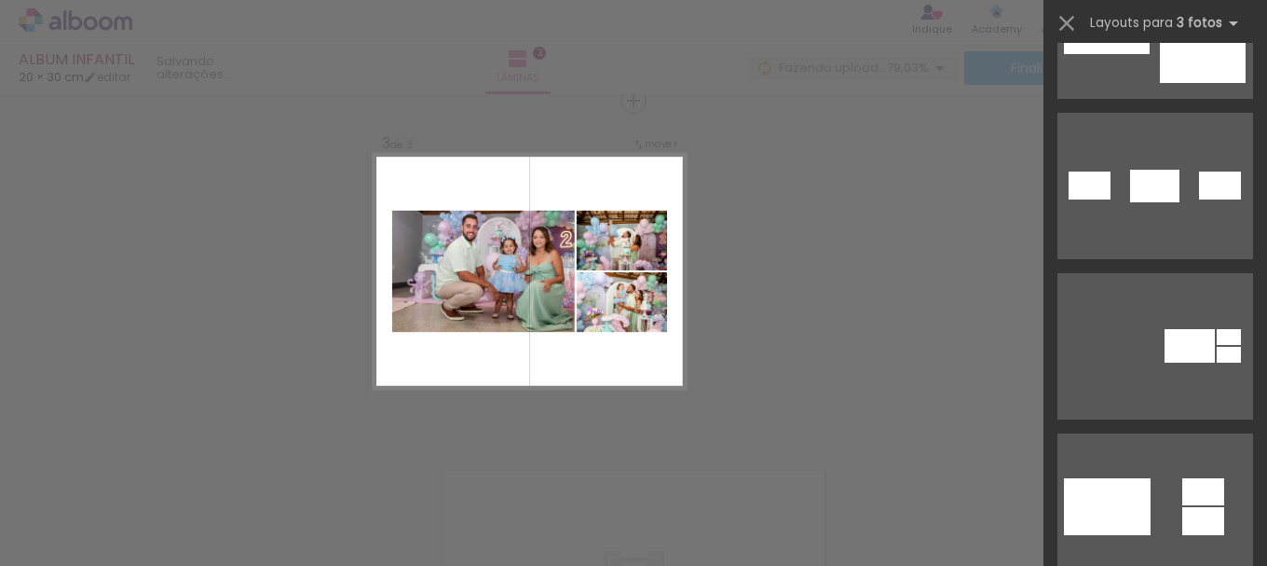
scroll to position [1211, 0]
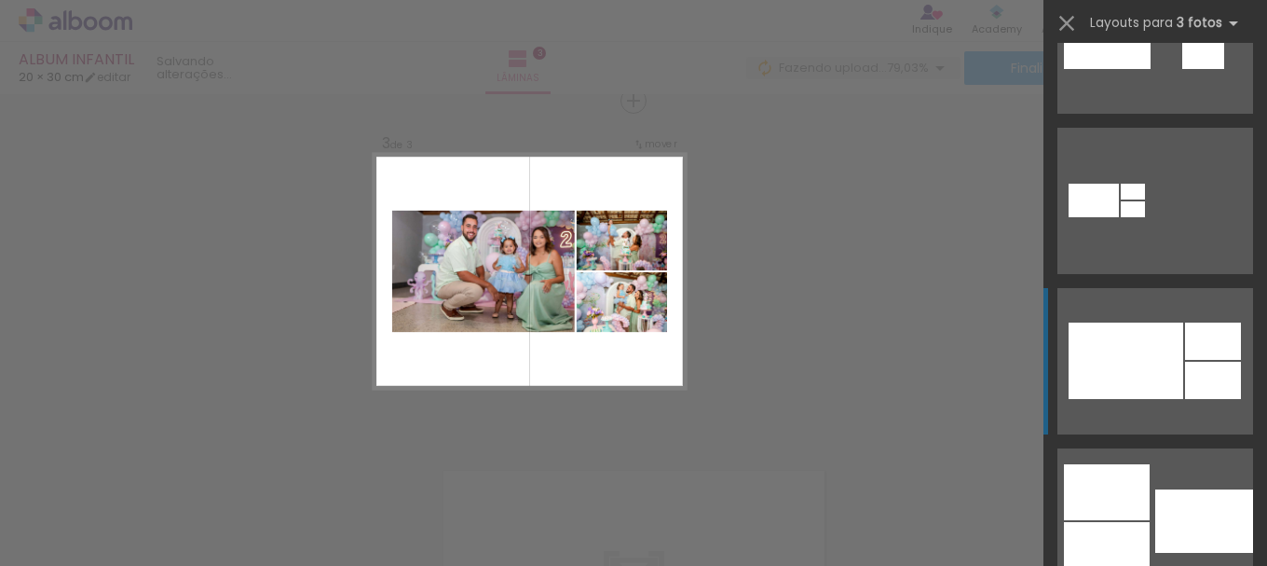
click at [1136, 380] on div at bounding box center [1126, 360] width 115 height 76
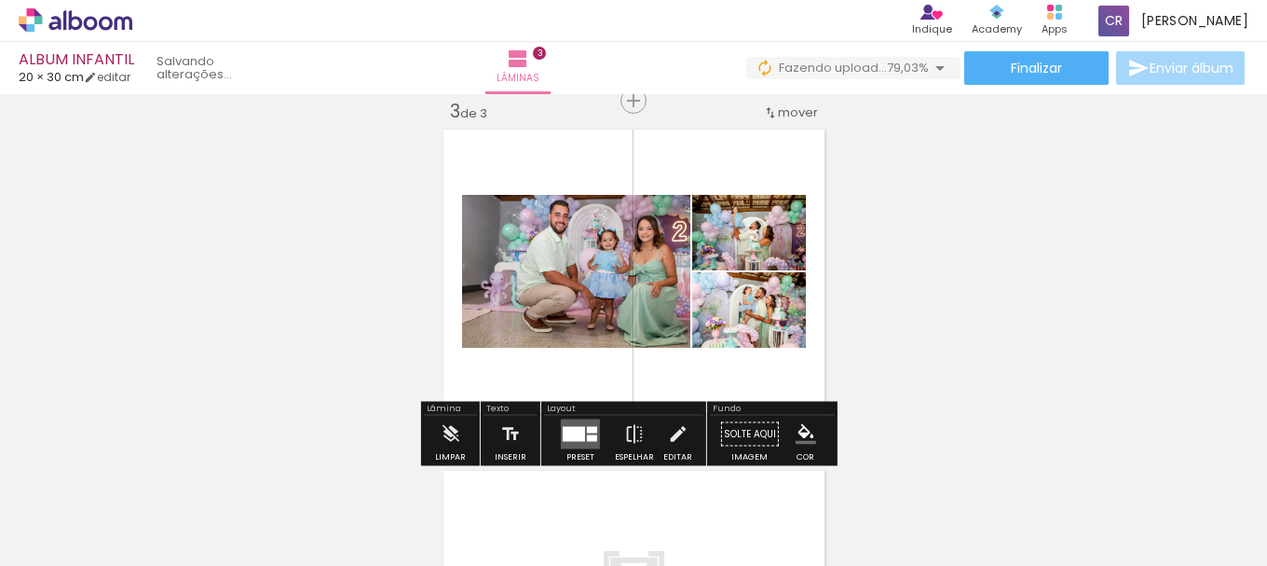
click at [580, 433] on div at bounding box center [574, 434] width 22 height 15
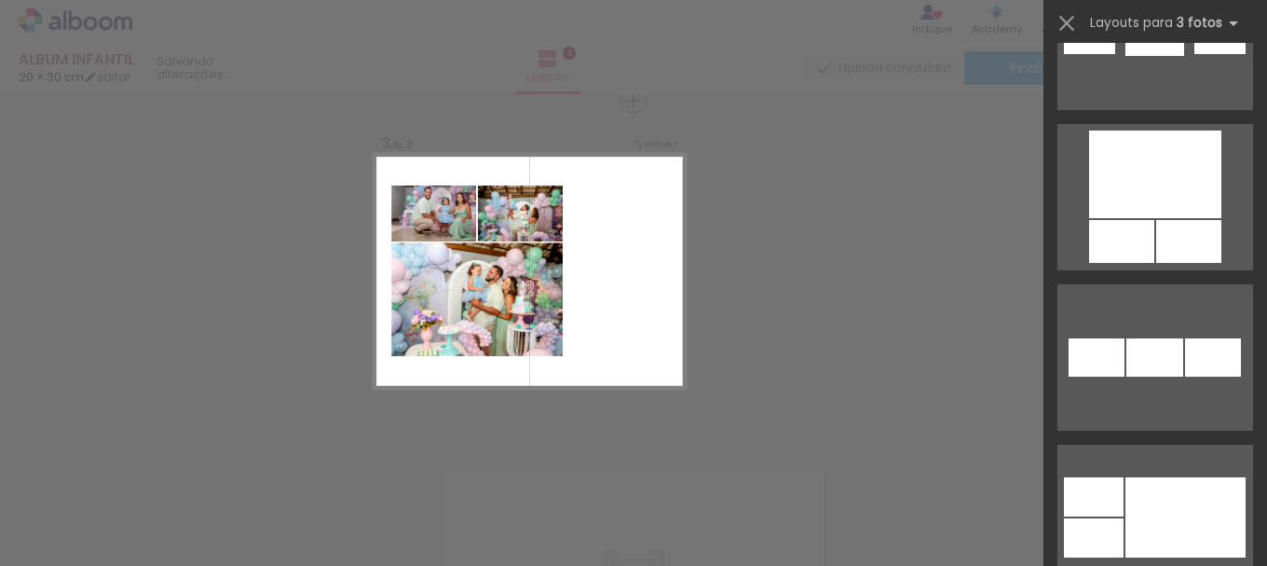
scroll to position [5915, 0]
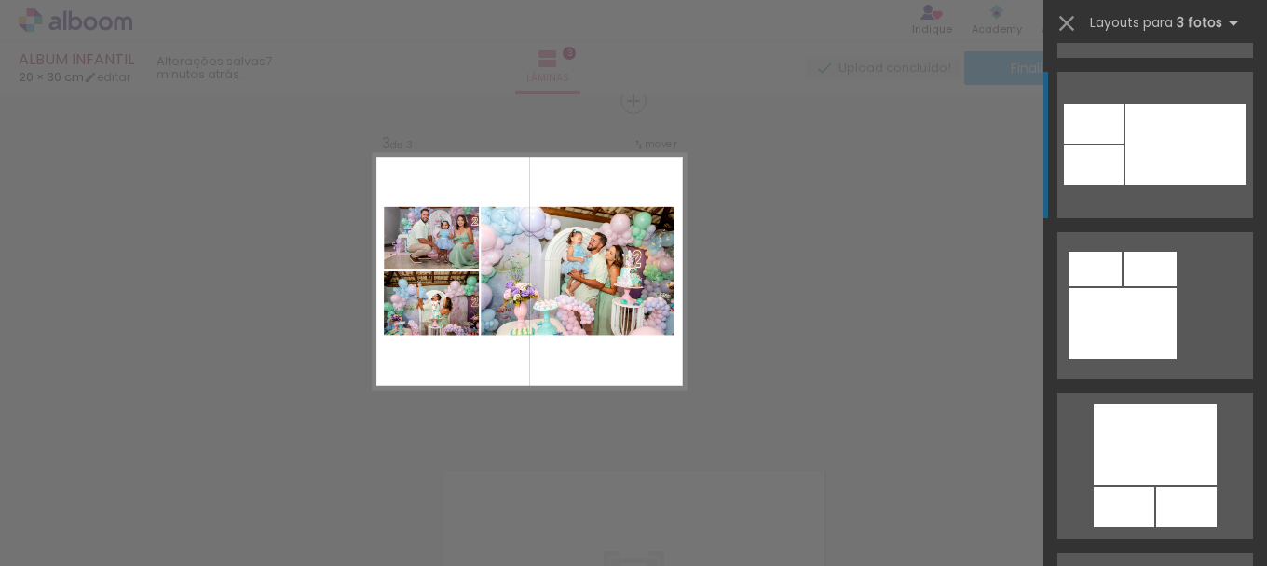
click at [1128, 169] on div at bounding box center [1186, 144] width 120 height 80
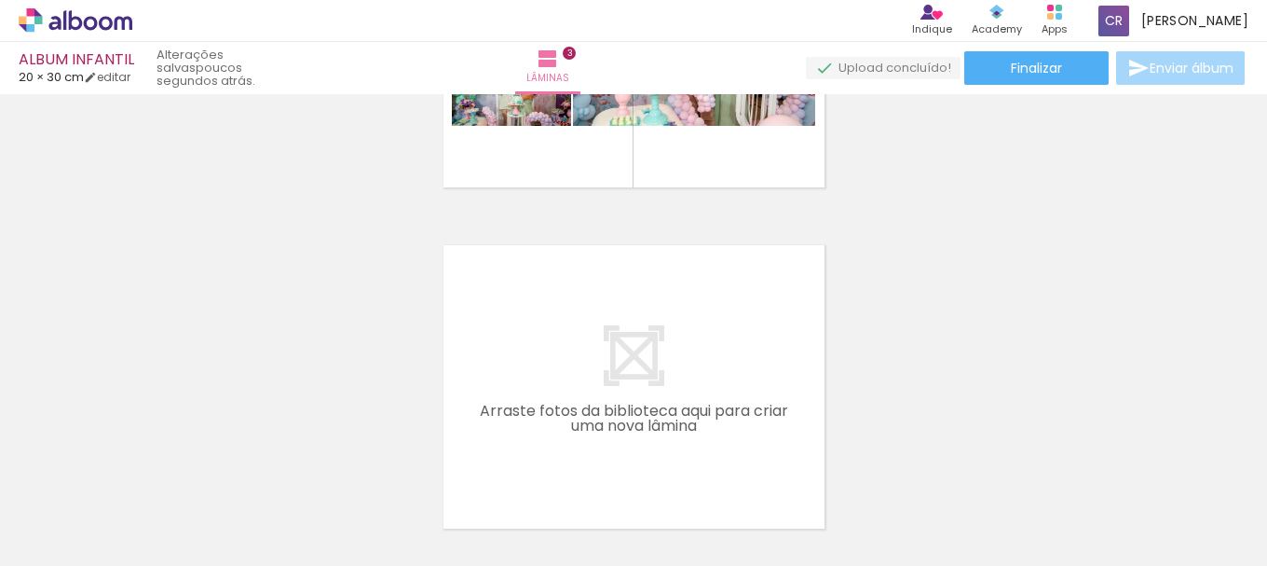
scroll to position [0, 1025]
click at [425, 512] on div at bounding box center [414, 502] width 92 height 61
click at [546, 524] on div at bounding box center [518, 502] width 92 height 61
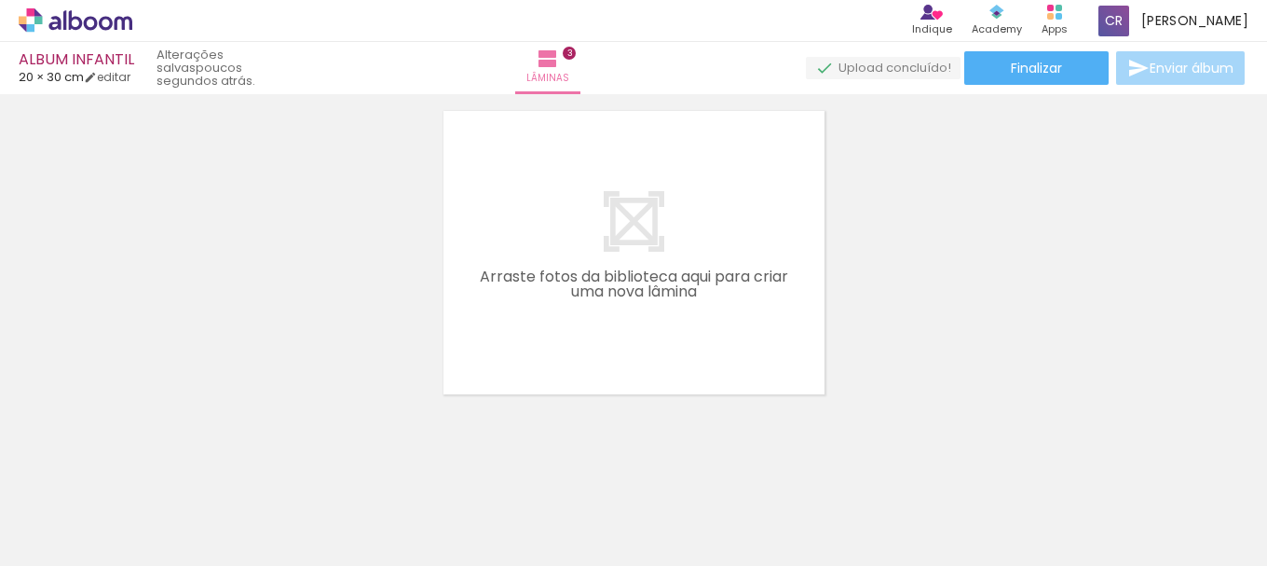
scroll to position [1082, 0]
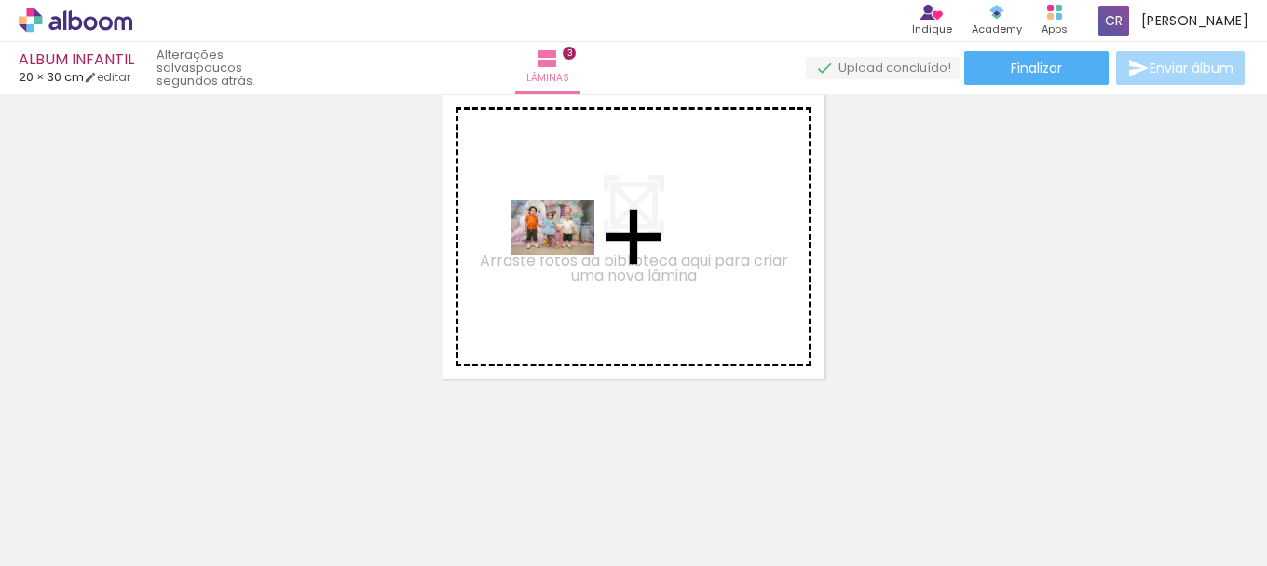
drag, startPoint x: 538, startPoint y: 416, endPoint x: 566, endPoint y: 254, distance: 163.8
click at [566, 254] on quentale-workspace at bounding box center [633, 283] width 1267 height 566
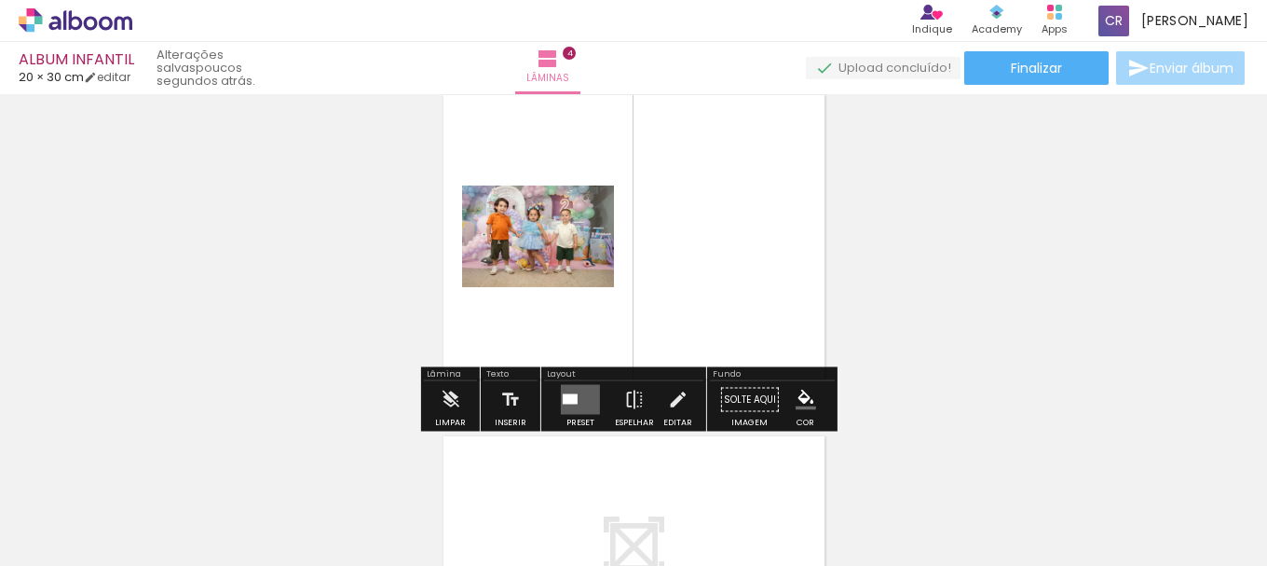
scroll to position [1047, 0]
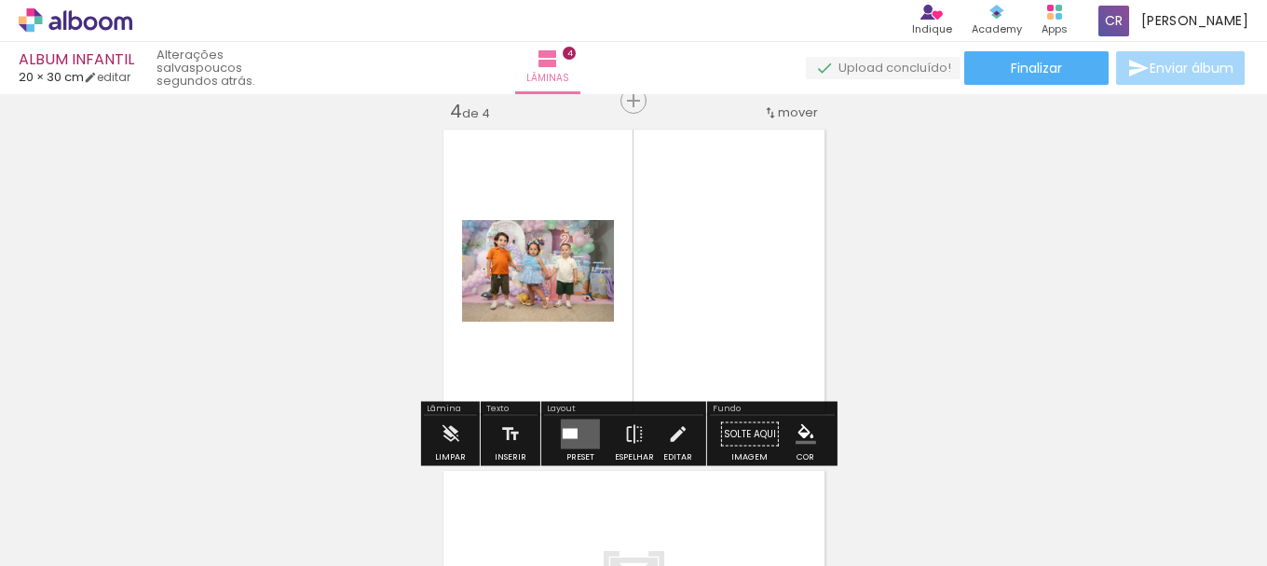
click at [377, 466] on iron-icon at bounding box center [373, 466] width 20 height 20
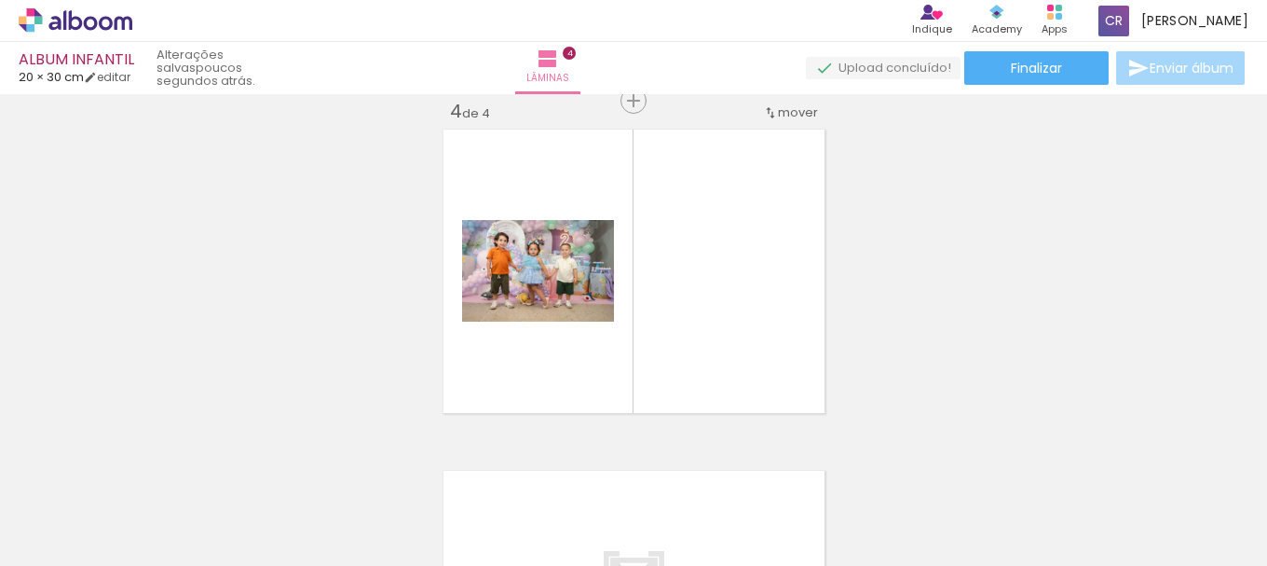
scroll to position [0, 0]
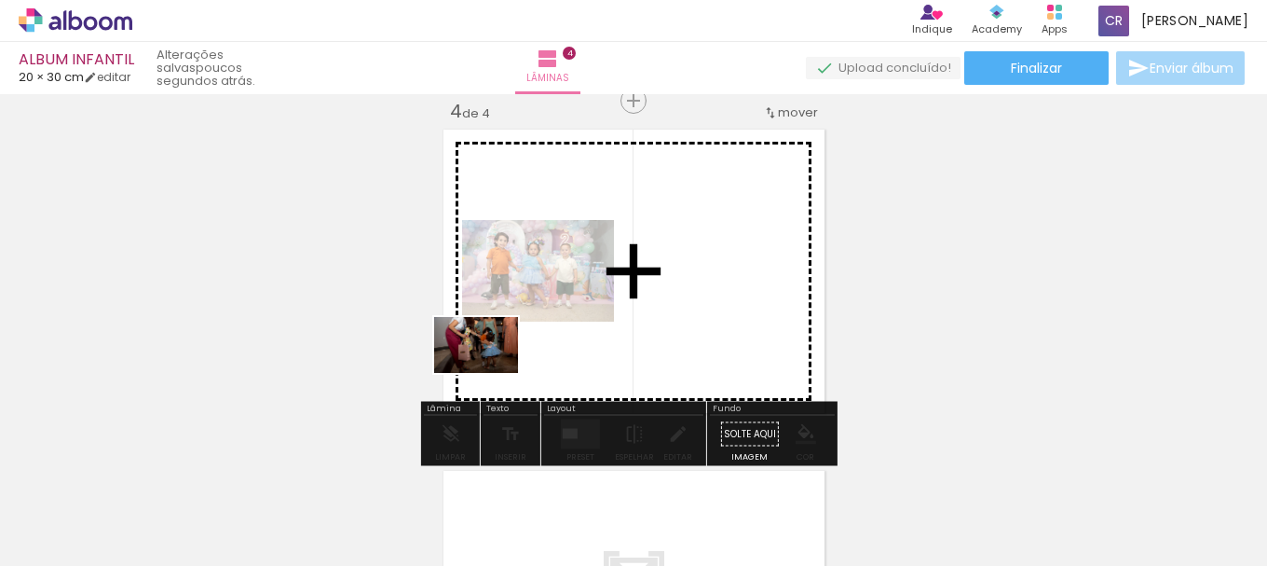
drag, startPoint x: 307, startPoint y: 503, endPoint x: 490, endPoint y: 373, distance: 225.2
click at [490, 373] on quentale-workspace at bounding box center [633, 283] width 1267 height 566
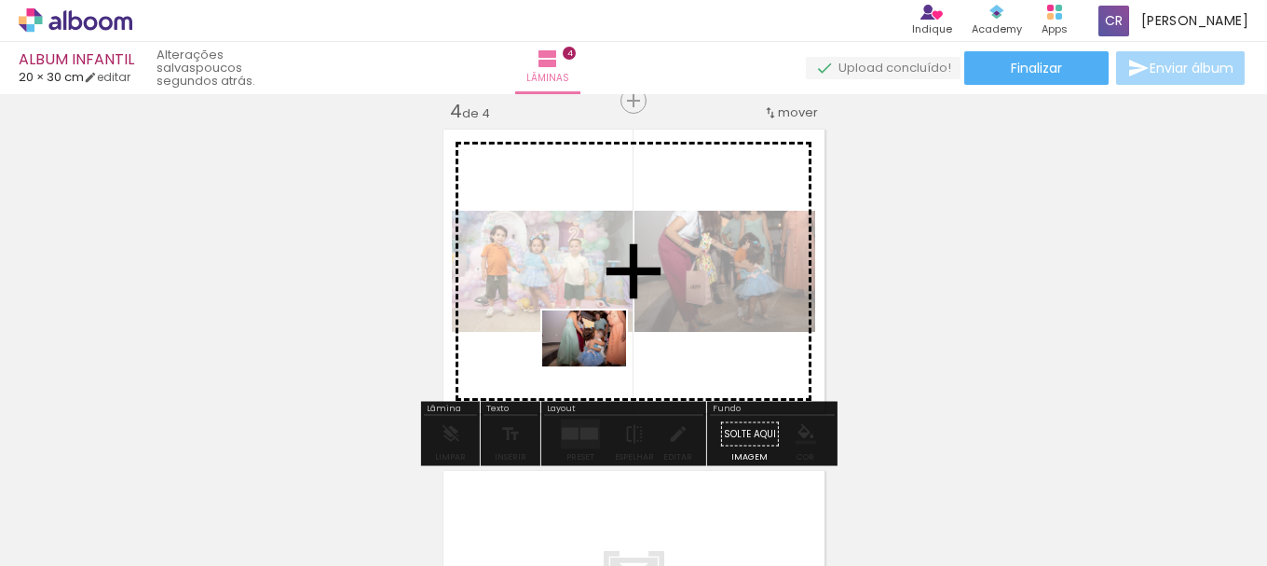
drag, startPoint x: 175, startPoint y: 507, endPoint x: 598, endPoint y: 366, distance: 445.8
click at [598, 366] on quentale-workspace at bounding box center [633, 283] width 1267 height 566
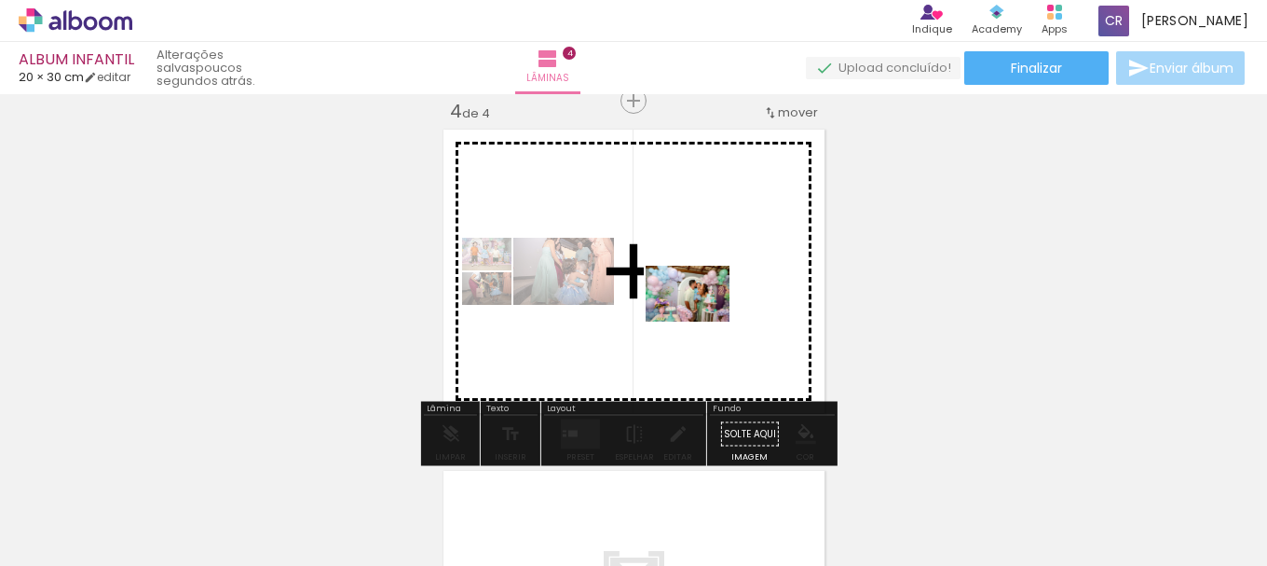
scroll to position [5915, 0]
drag, startPoint x: 212, startPoint y: 521, endPoint x: 703, endPoint y: 320, distance: 531.5
click at [703, 320] on quentale-workspace at bounding box center [633, 283] width 1267 height 566
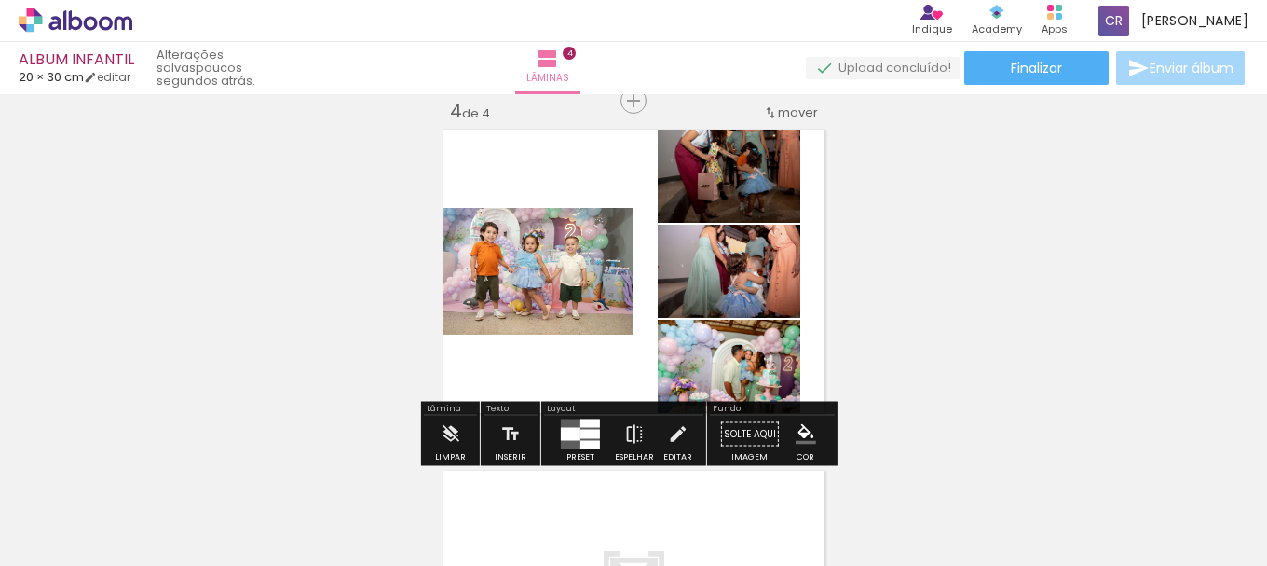
click at [580, 432] on div at bounding box center [590, 434] width 20 height 9
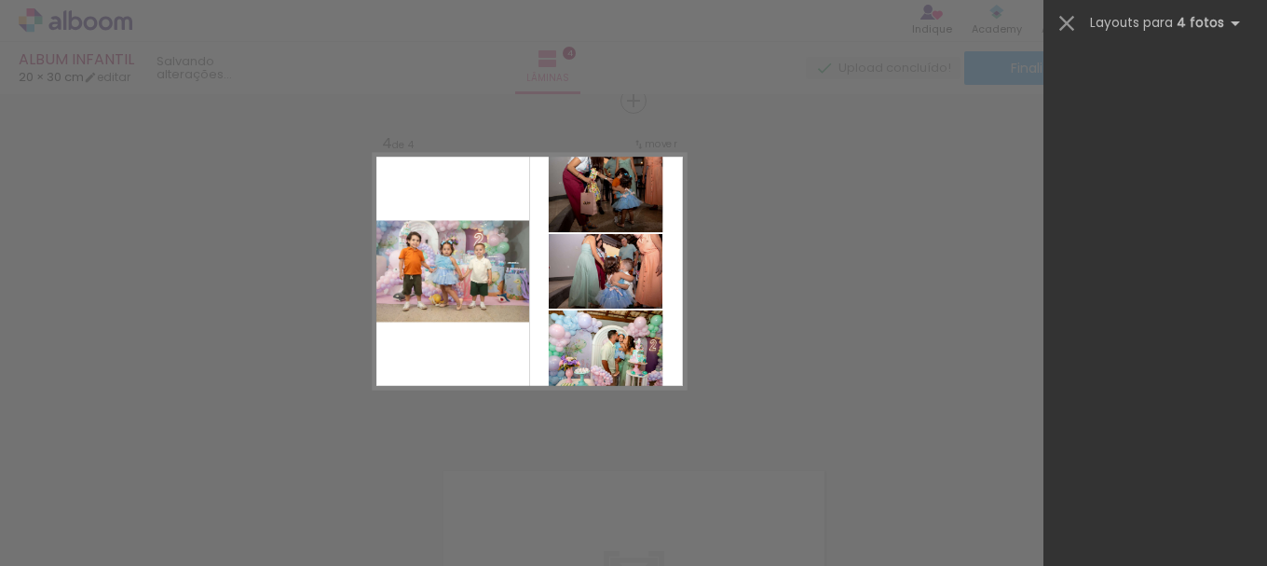
scroll to position [0, 0]
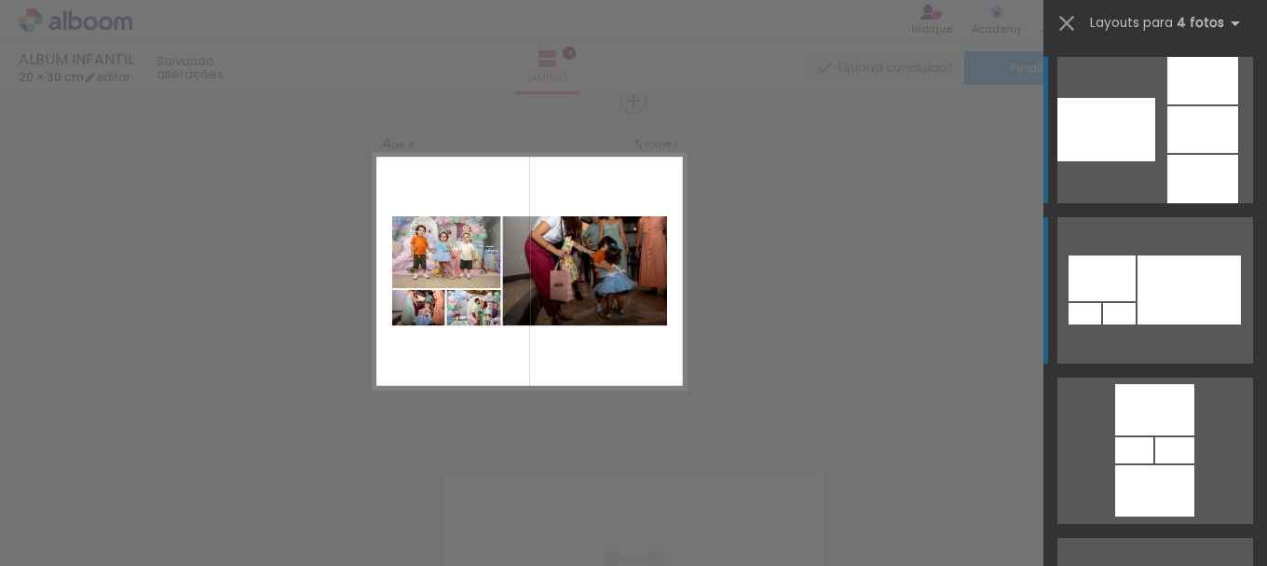
click at [1167, 266] on div at bounding box center [1189, 289] width 103 height 69
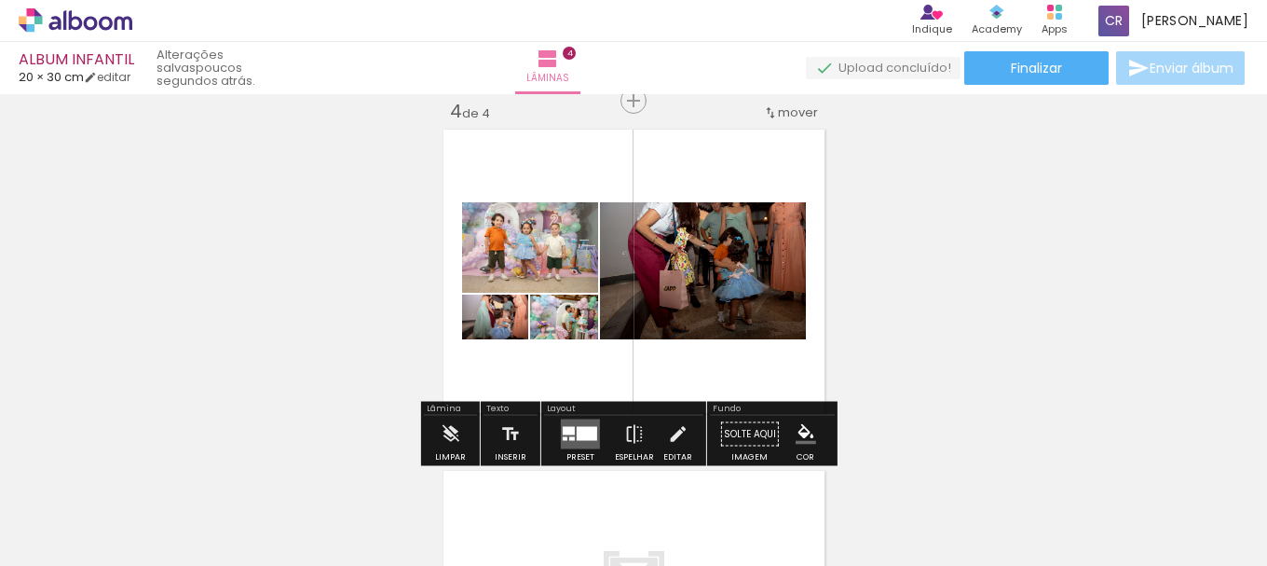
click at [580, 425] on quentale-layouter at bounding box center [580, 434] width 39 height 30
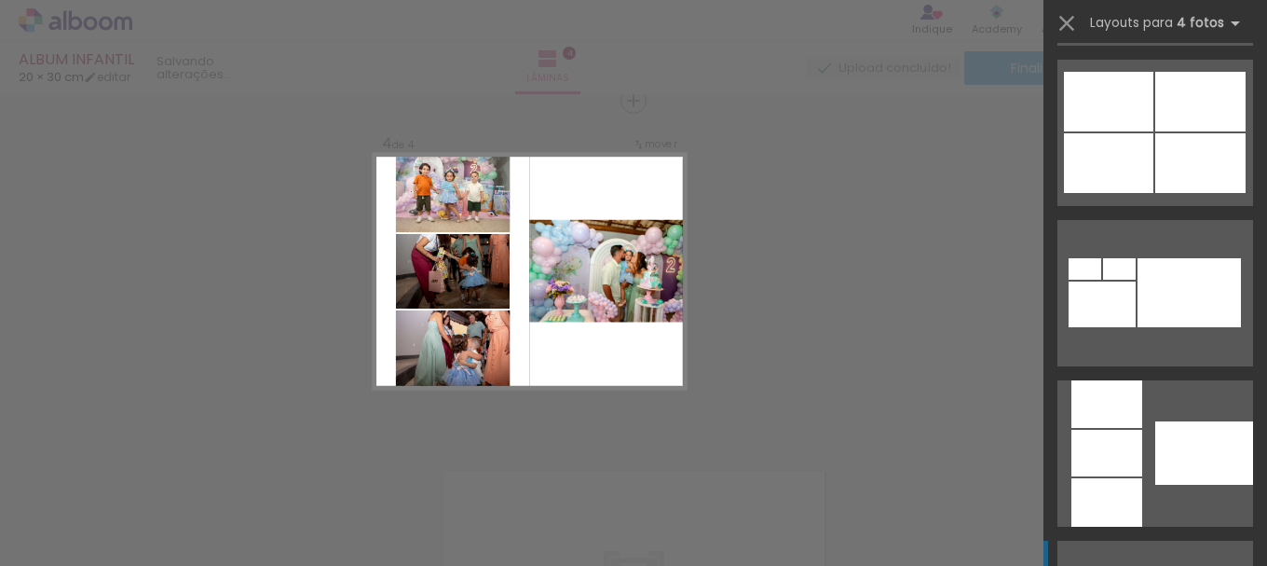
scroll to position [1465, 0]
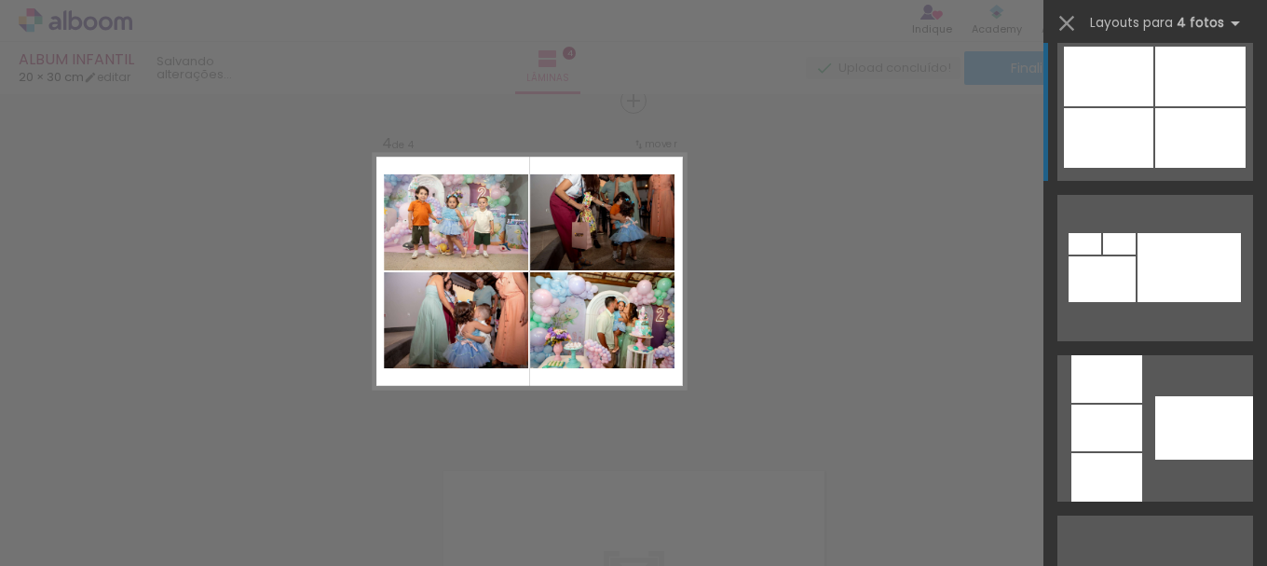
click at [1163, 135] on div at bounding box center [1200, 138] width 90 height 60
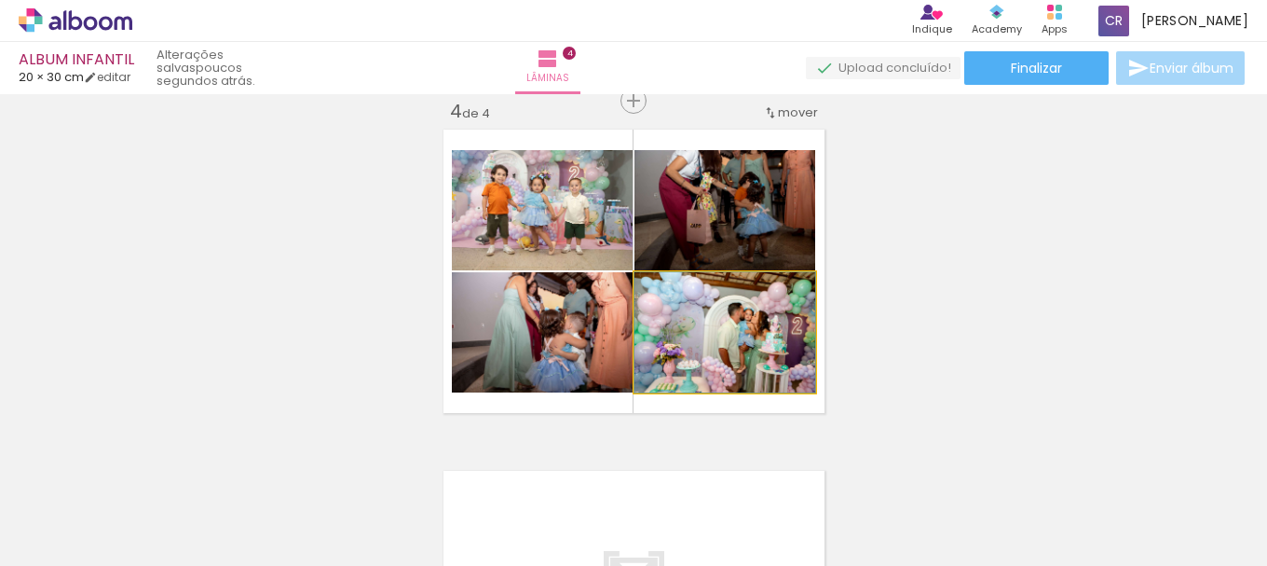
click at [751, 337] on quentale-photo at bounding box center [725, 332] width 181 height 120
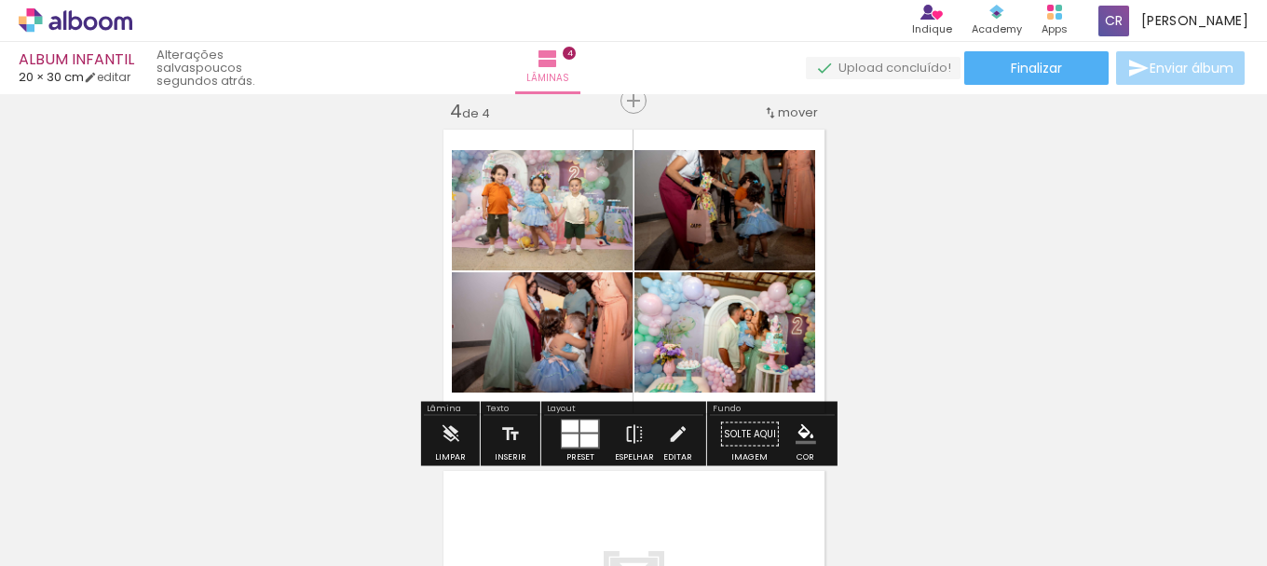
click at [748, 372] on quentale-photo at bounding box center [725, 332] width 181 height 120
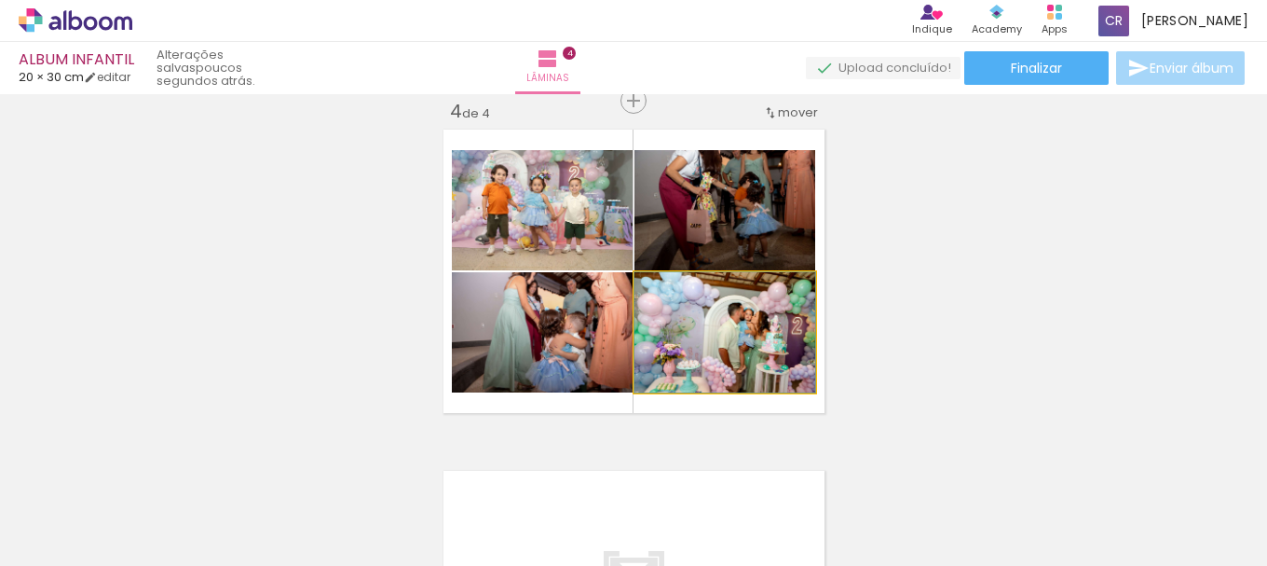
click at [749, 361] on quentale-photo at bounding box center [725, 332] width 181 height 120
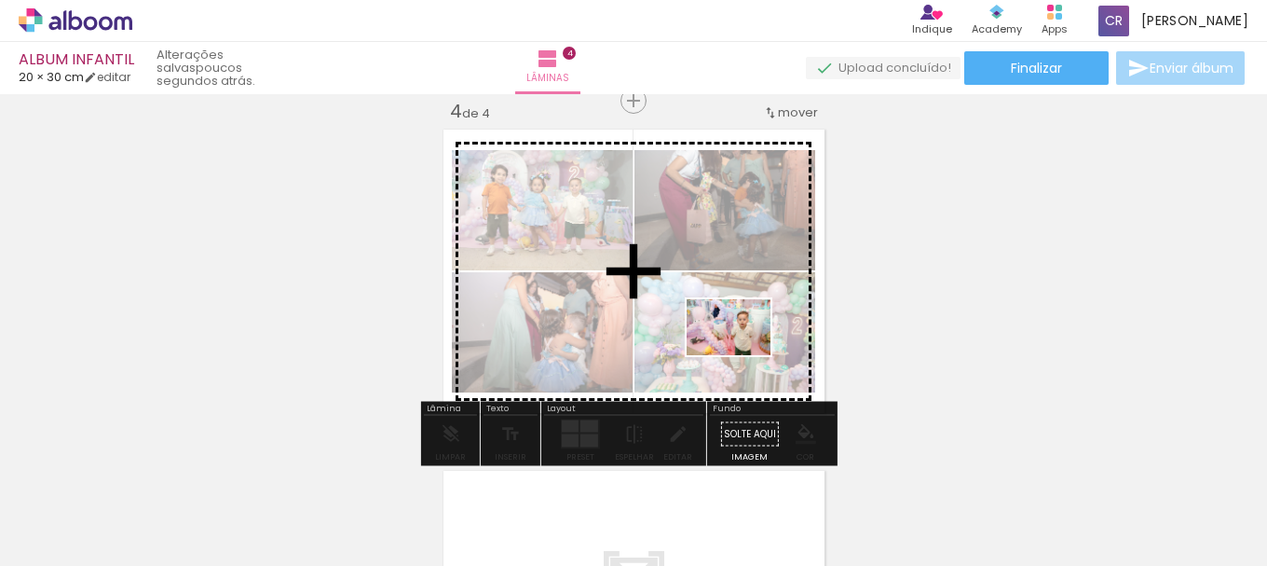
drag, startPoint x: 911, startPoint y: 509, endPoint x: 743, endPoint y: 355, distance: 228.2
click at [743, 355] on quentale-workspace at bounding box center [633, 283] width 1267 height 566
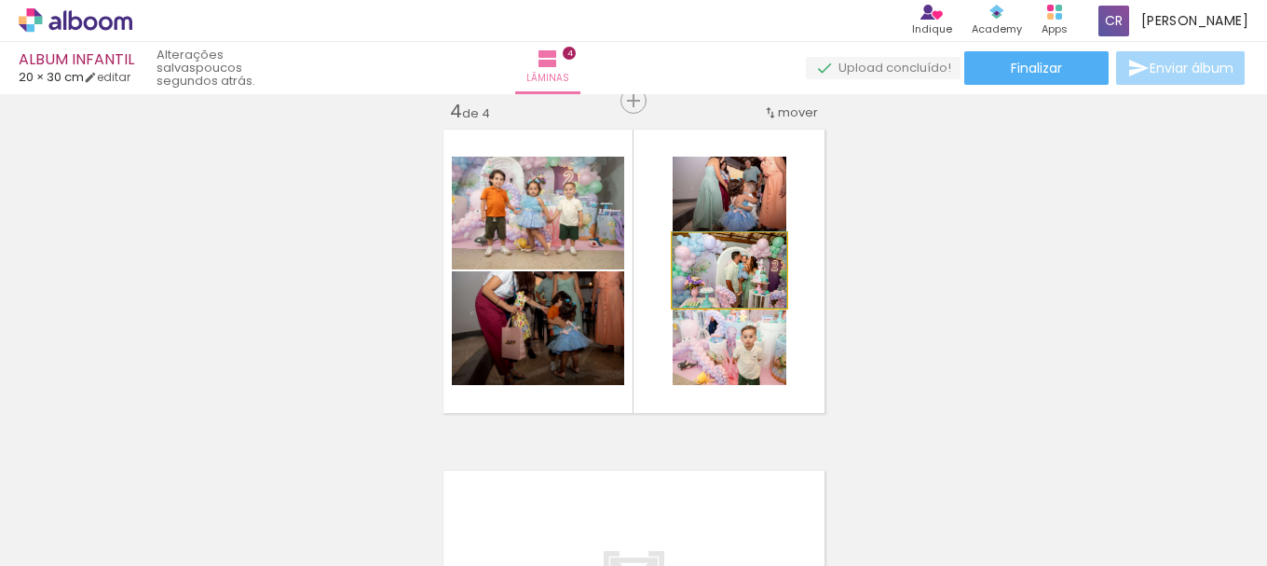
click at [762, 286] on quentale-photo at bounding box center [730, 270] width 114 height 75
click at [766, 292] on quentale-photo at bounding box center [730, 270] width 114 height 75
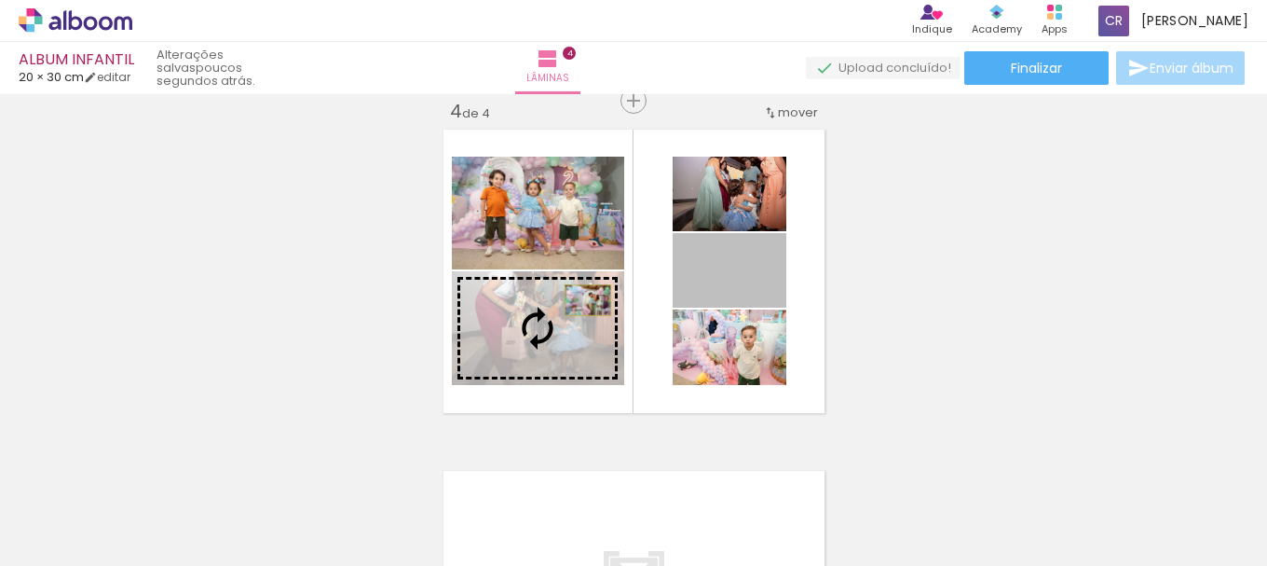
drag, startPoint x: 750, startPoint y: 293, endPoint x: 580, endPoint y: 300, distance: 169.7
click at [0, 0] on slot at bounding box center [0, 0] width 0 height 0
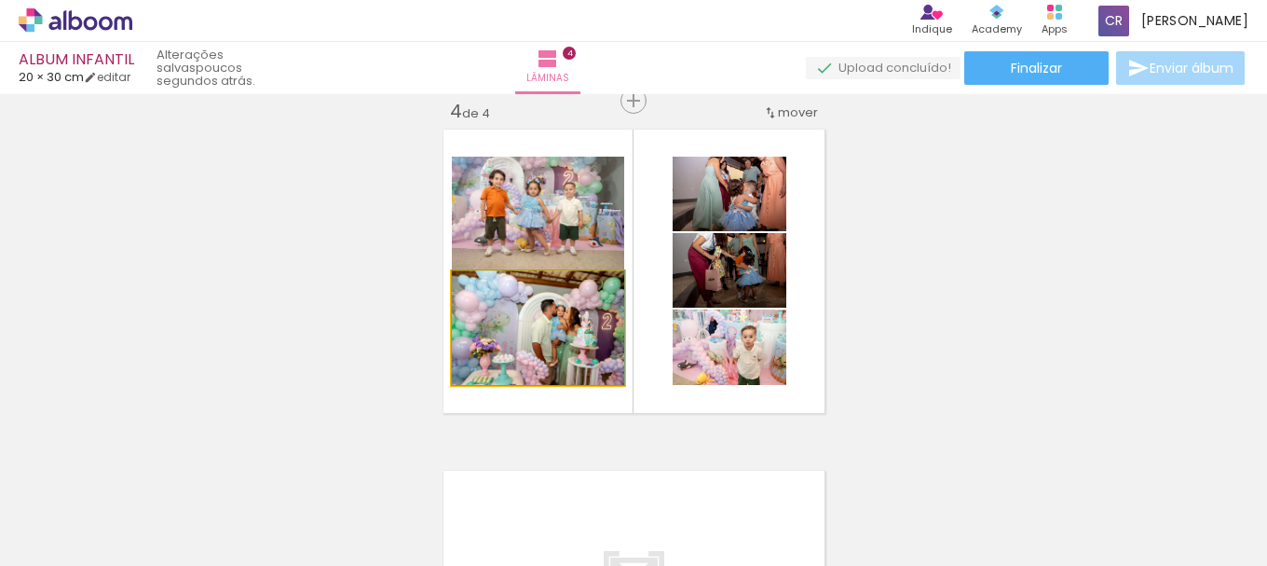
click at [563, 351] on quentale-photo at bounding box center [538, 328] width 172 height 114
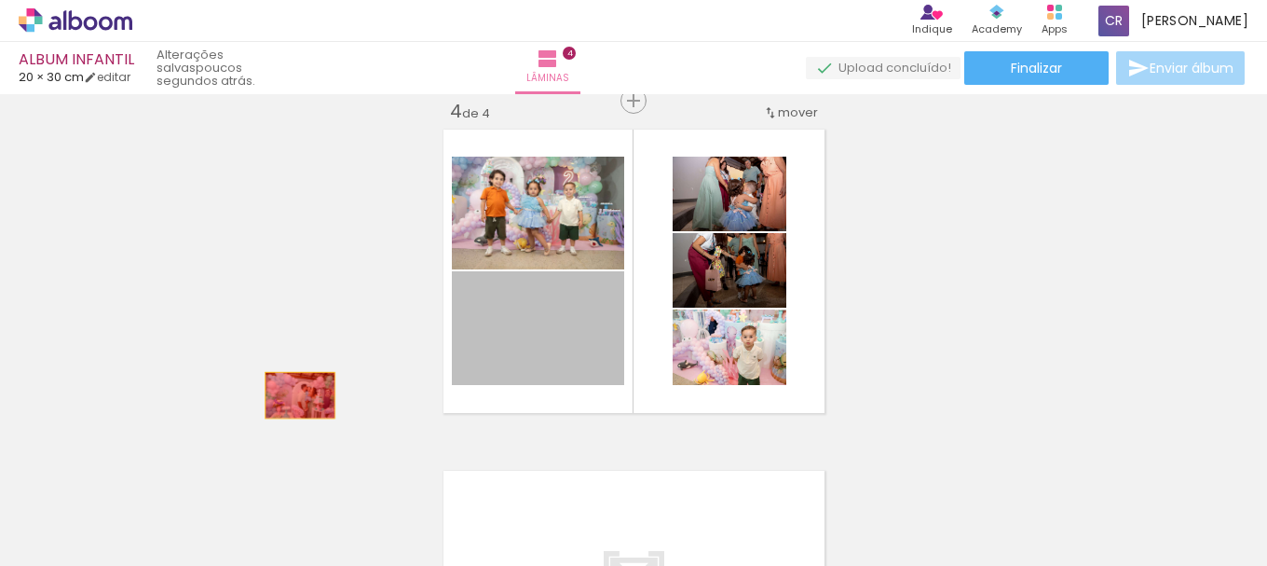
drag, startPoint x: 568, startPoint y: 352, endPoint x: 169, endPoint y: 356, distance: 399.7
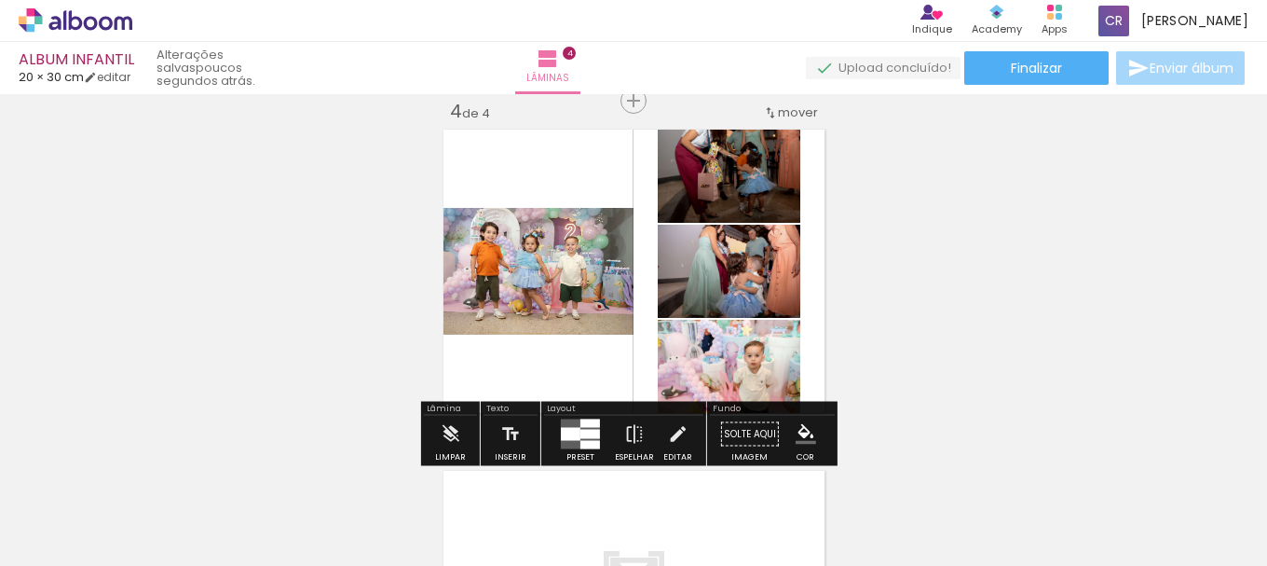
click at [566, 431] on div at bounding box center [571, 434] width 20 height 13
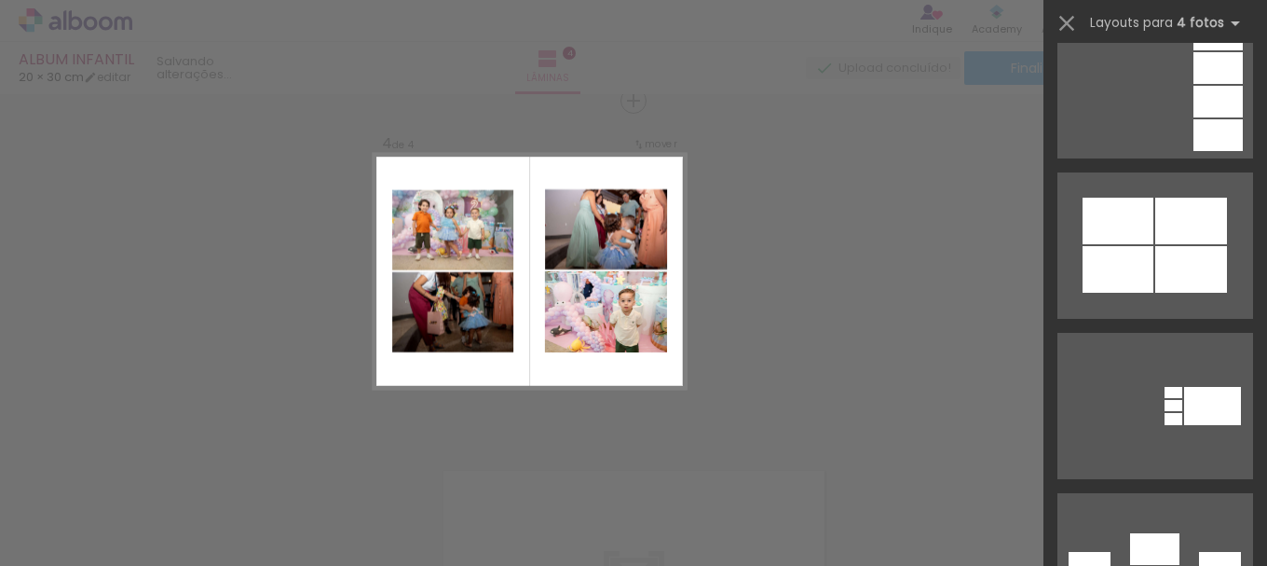
scroll to position [3075, 0]
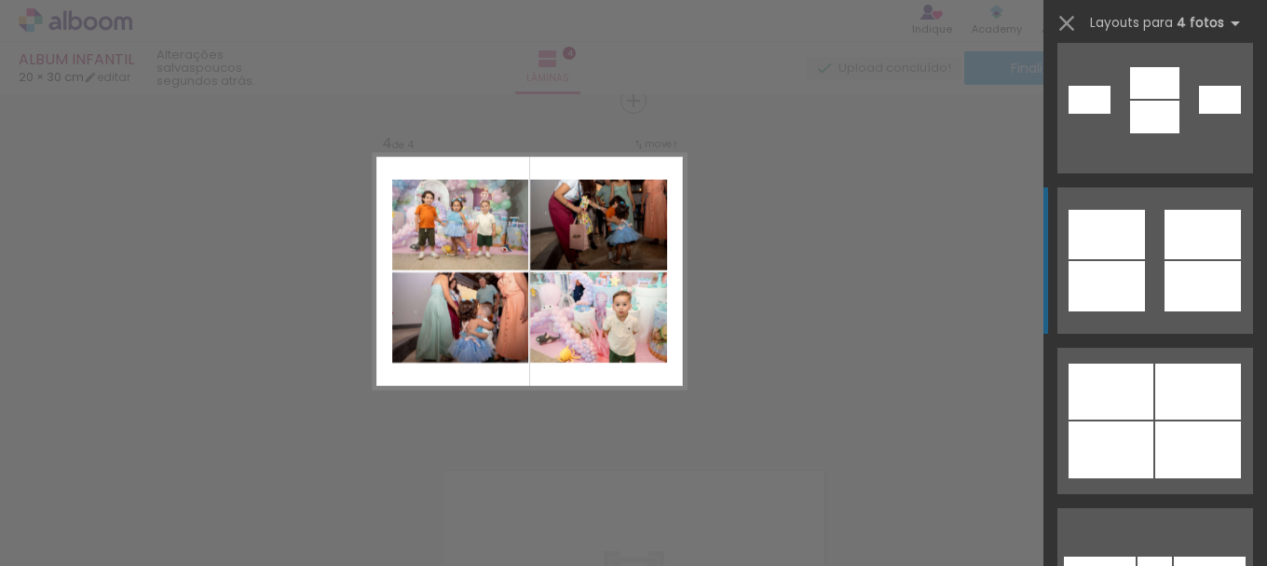
click at [1195, 410] on div at bounding box center [1198, 391] width 86 height 56
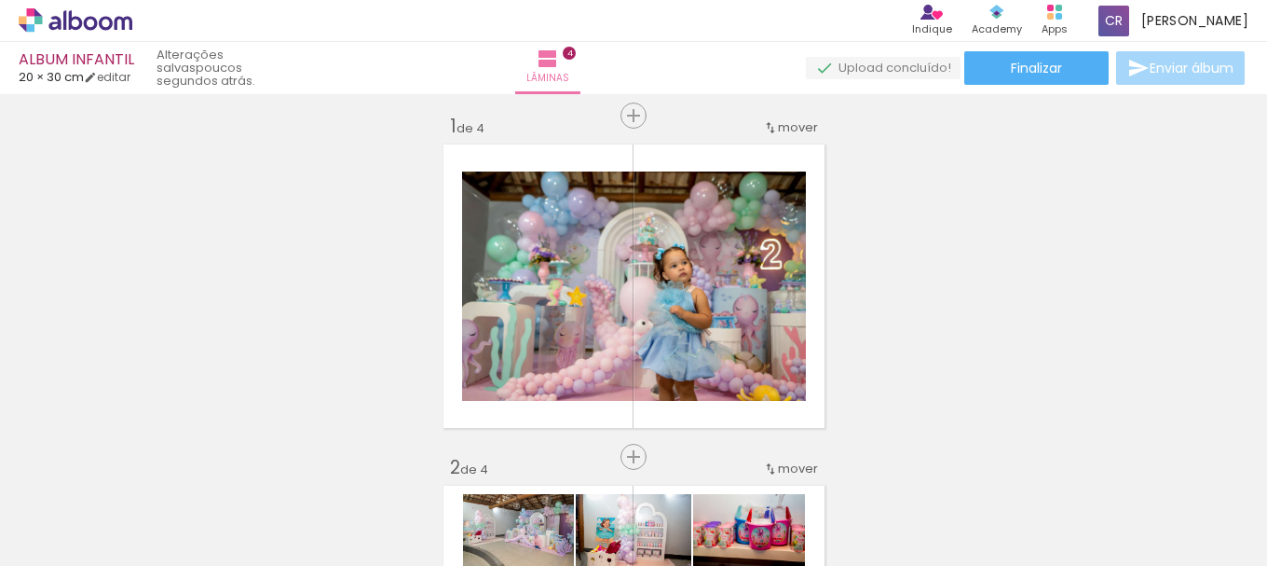
scroll to position [0, 0]
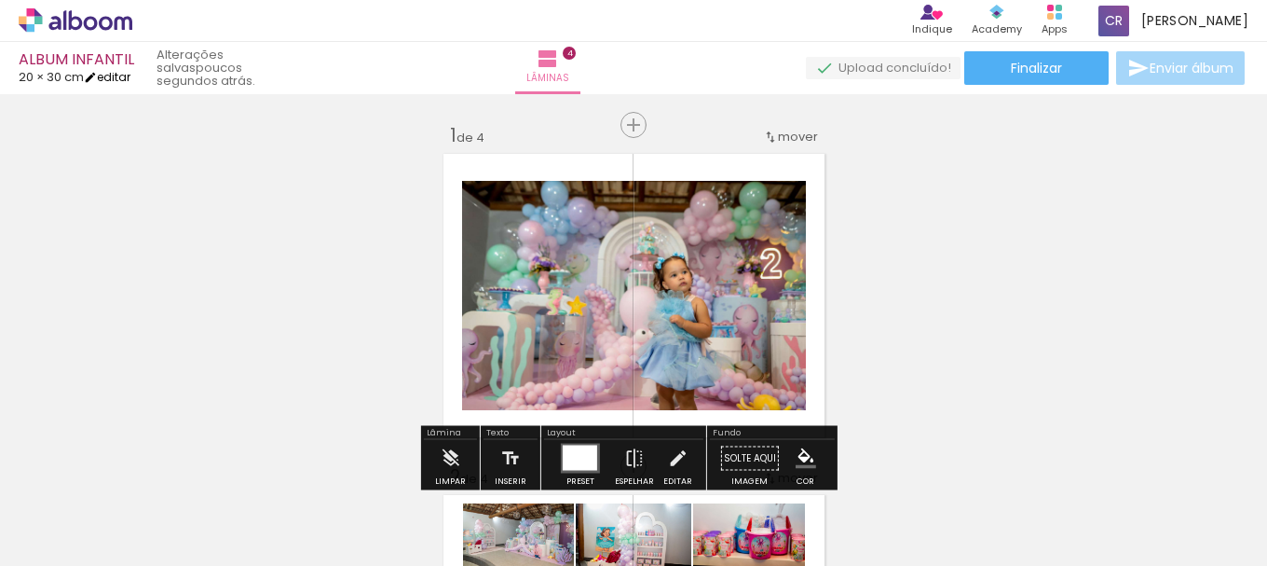
click at [109, 71] on link "editar" at bounding box center [107, 77] width 47 height 16
type input "30"
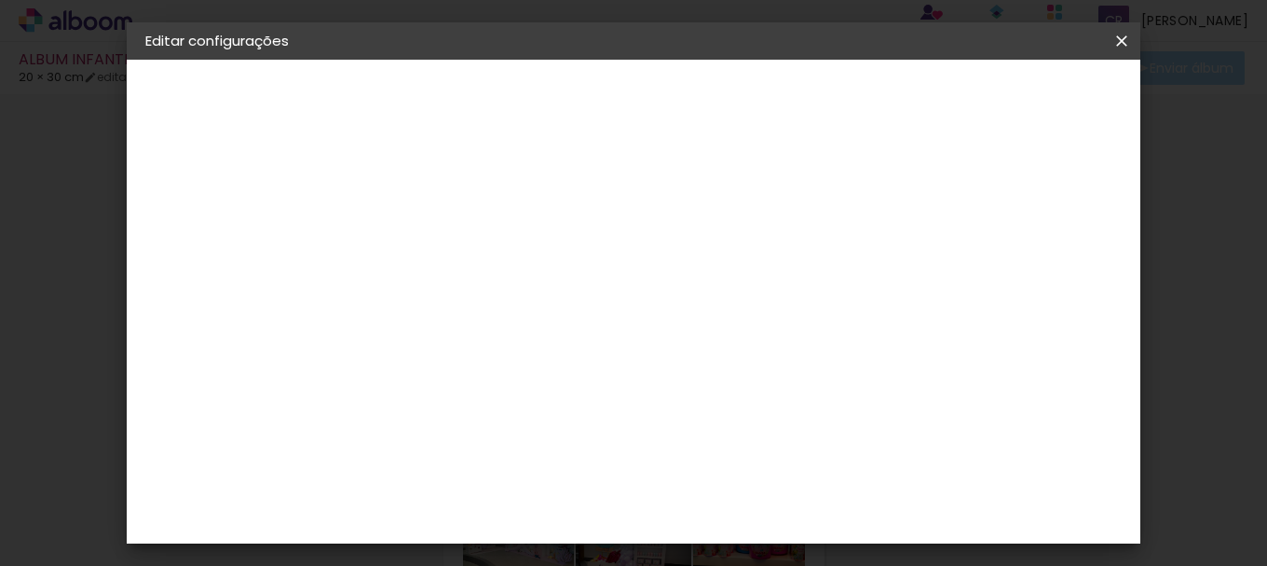
click at [697, 285] on span "20" at bounding box center [697, 292] width 32 height 28
click at [518, 361] on div at bounding box center [483, 383] width 69 height 45
click at [745, 437] on input "40" at bounding box center [737, 437] width 48 height 28
drag, startPoint x: 738, startPoint y: 356, endPoint x: 750, endPoint y: 353, distance: 12.4
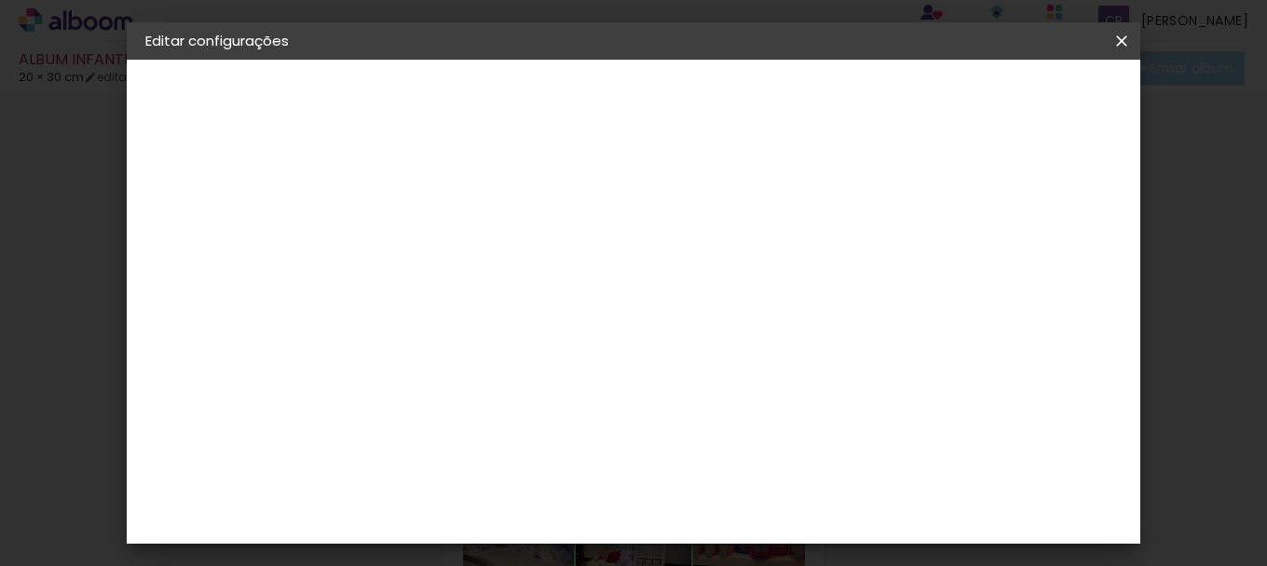
click at [750, 353] on input "40" at bounding box center [737, 354] width 48 height 28
type input "60"
type paper-input "60"
drag, startPoint x: 542, startPoint y: 407, endPoint x: 552, endPoint y: 404, distance: 9.7
click at [552, 404] on input "30" at bounding box center [540, 406] width 48 height 28
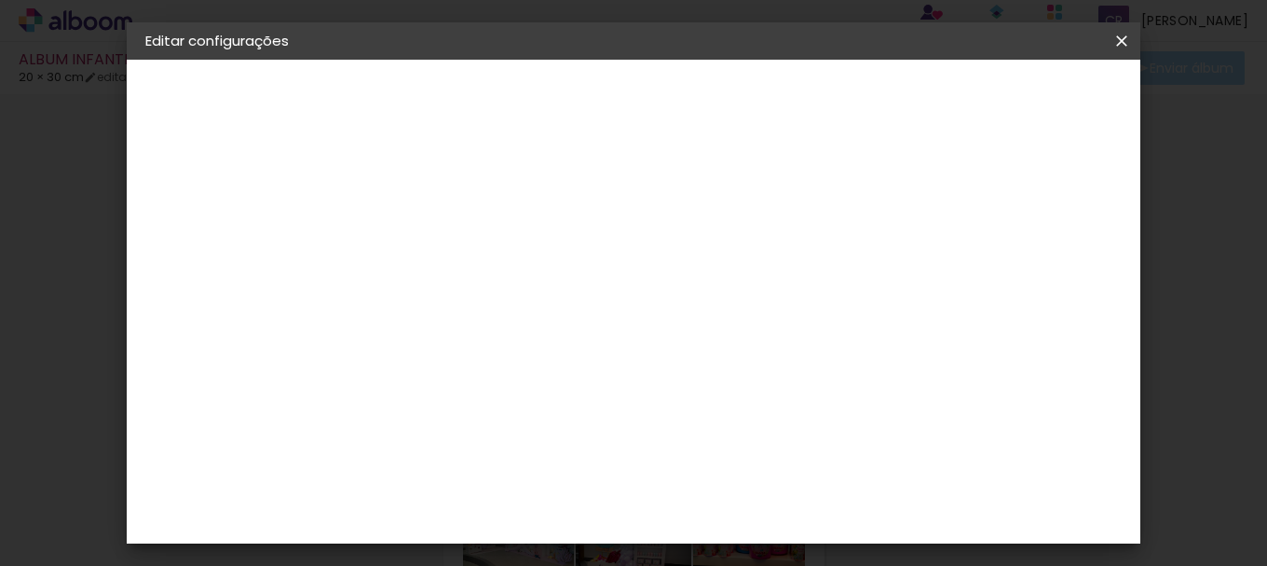
type input "20"
type paper-input "20"
click at [826, 104] on span "Salvar configurações" at bounding box center [778, 105] width 95 height 26
click at [826, 102] on span "Salvar configurações" at bounding box center [778, 105] width 95 height 26
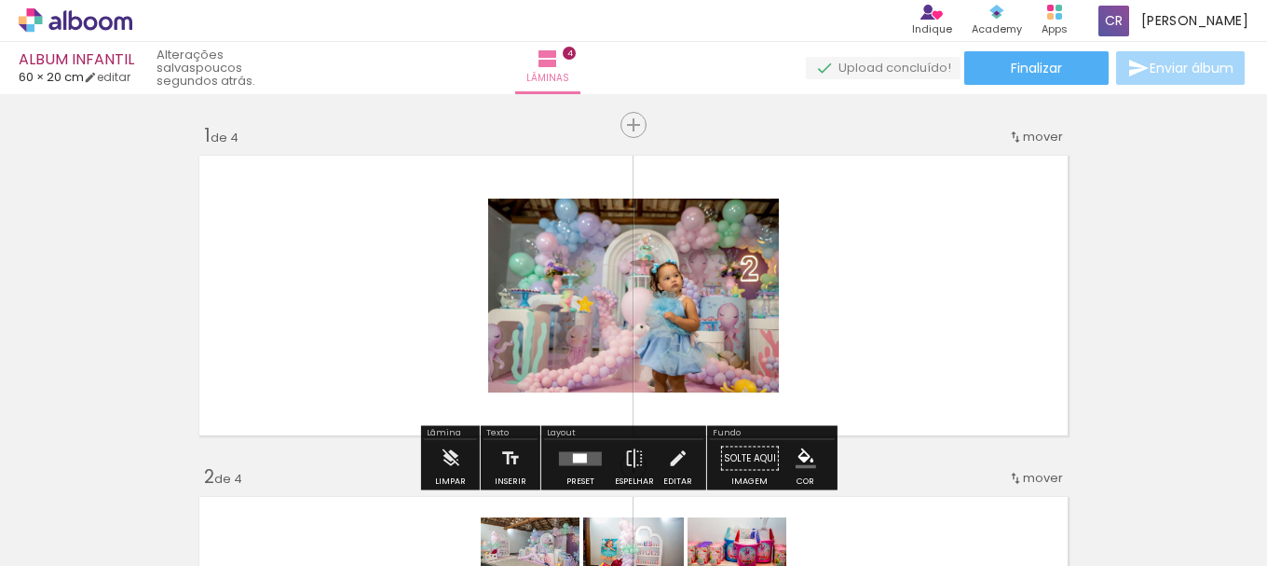
click at [734, 332] on quentale-photo at bounding box center [633, 295] width 291 height 194
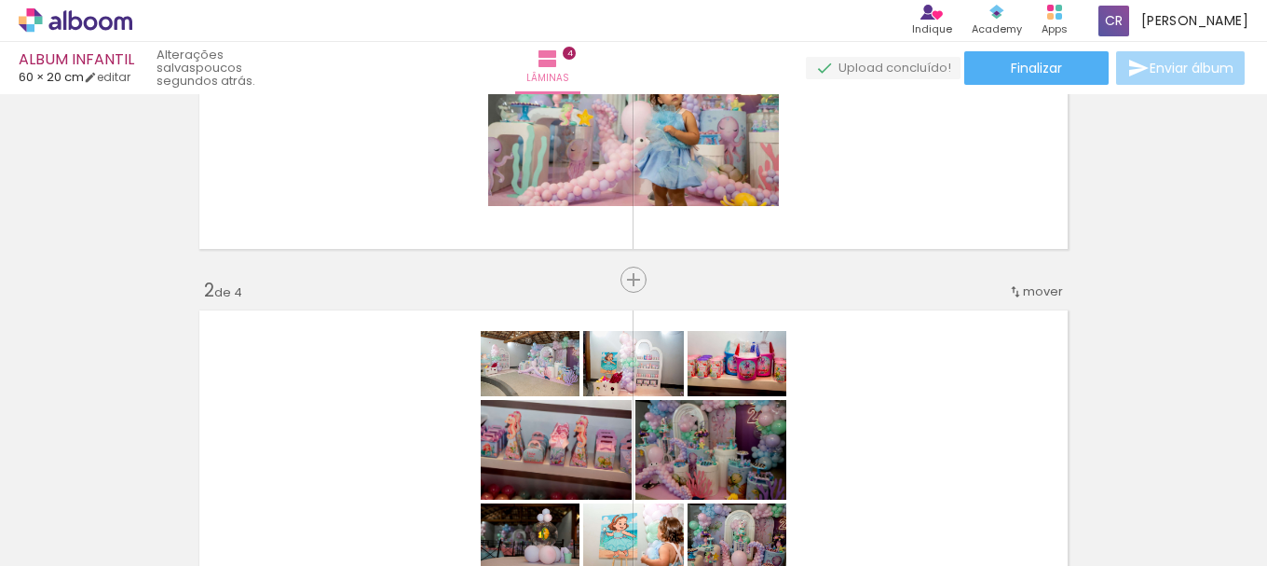
scroll to position [373, 0]
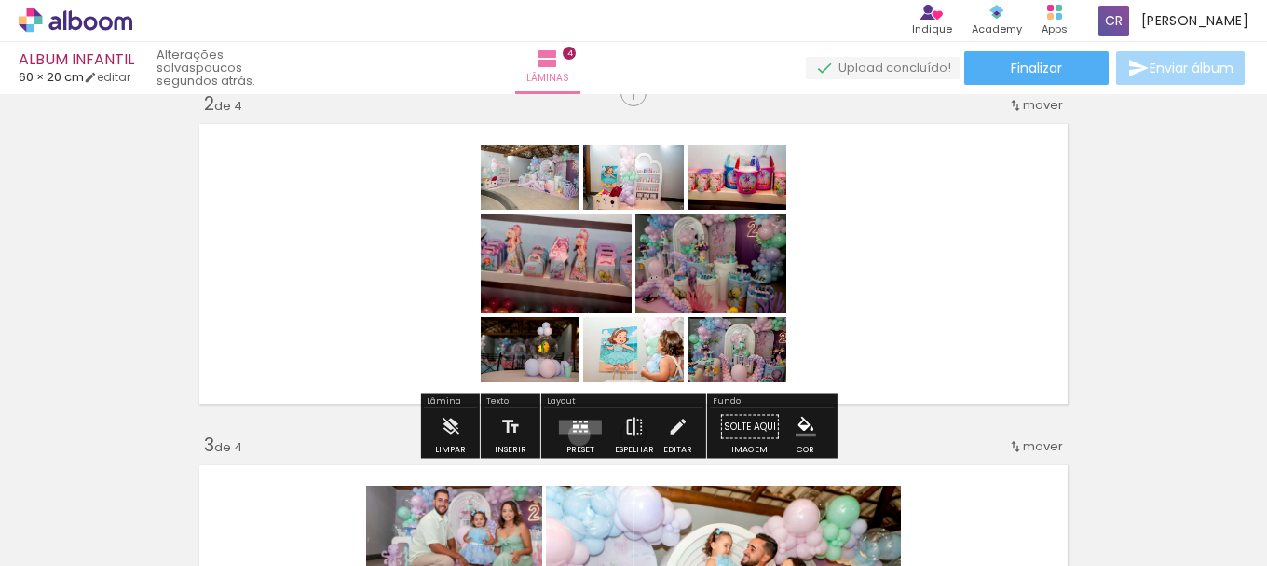
click at [575, 434] on div at bounding box center [580, 426] width 50 height 37
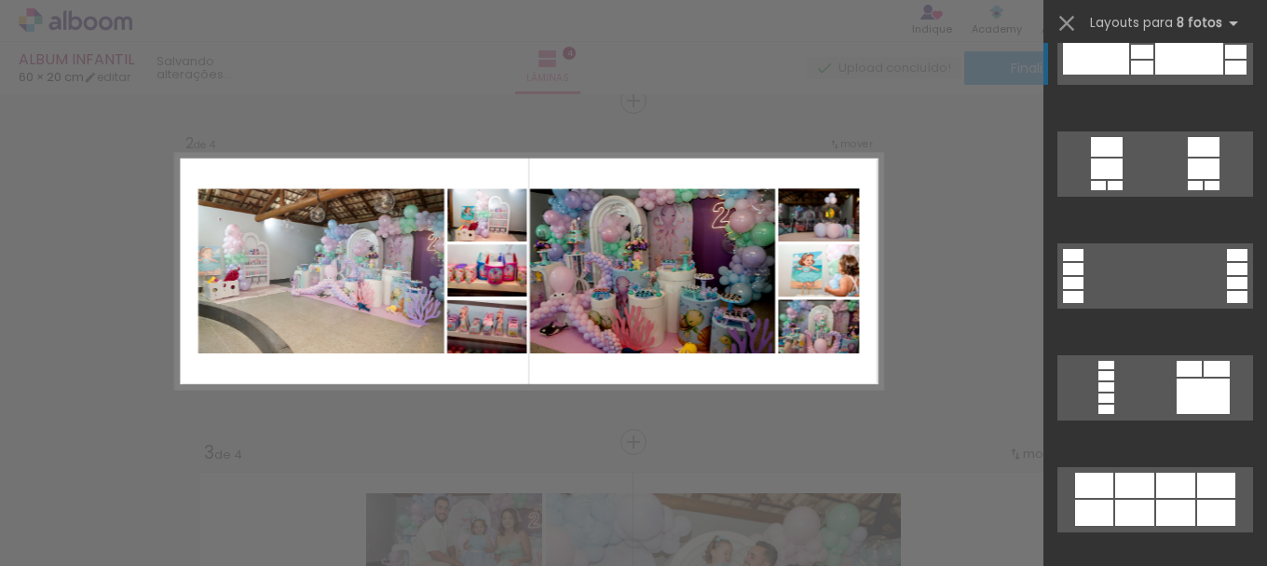
scroll to position [1304, 0]
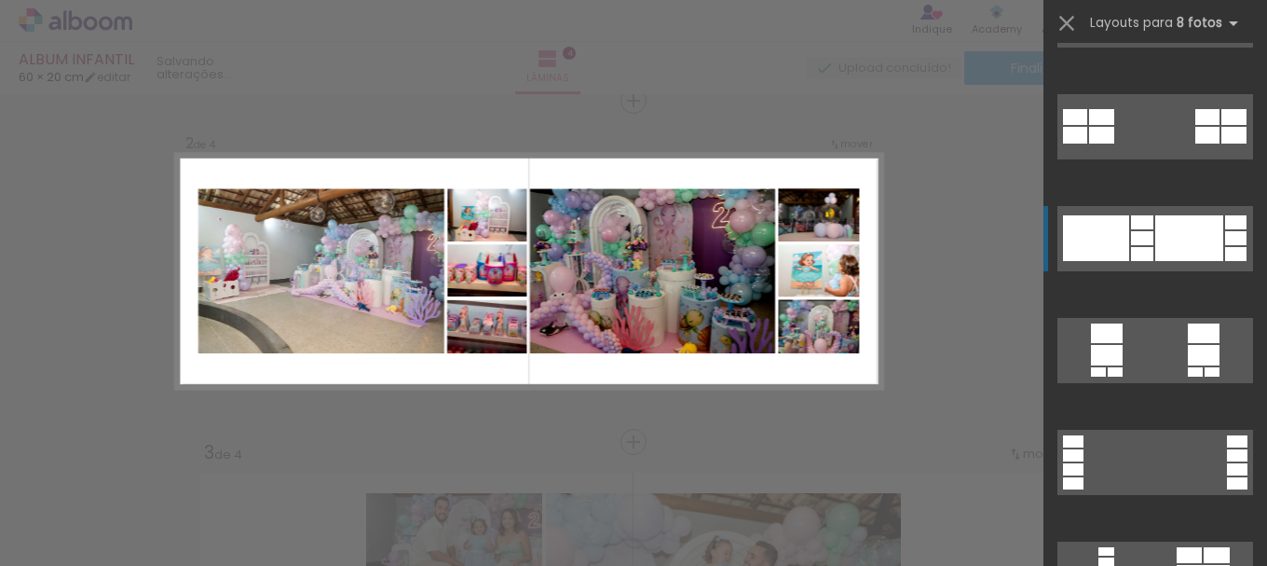
click at [1156, 237] on div at bounding box center [1189, 238] width 68 height 46
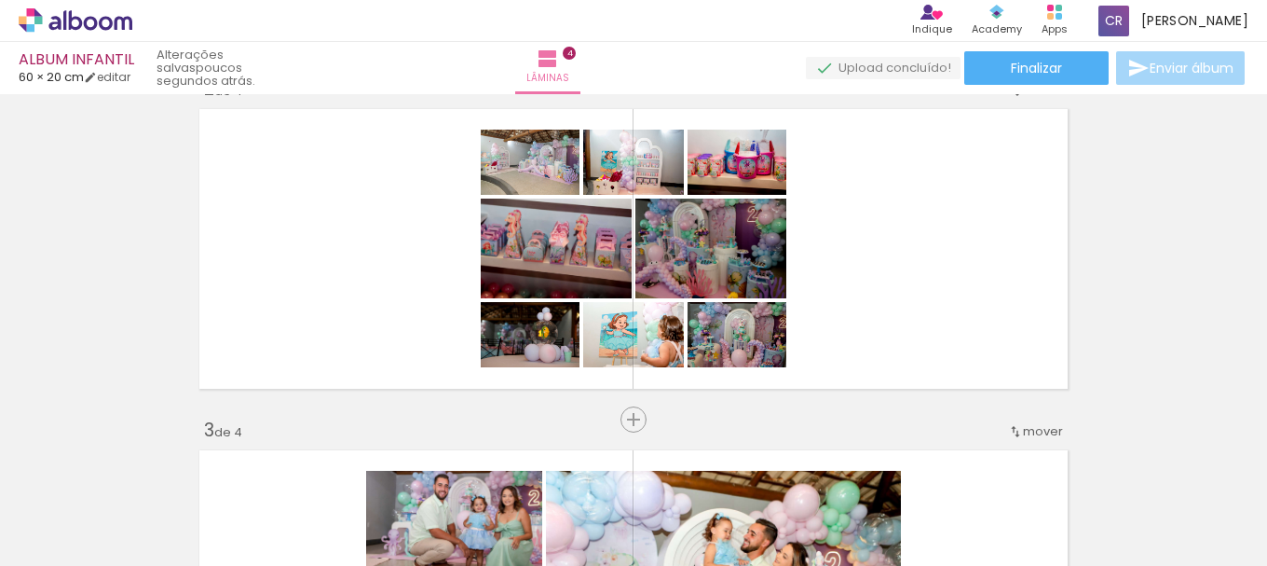
scroll to position [365, 0]
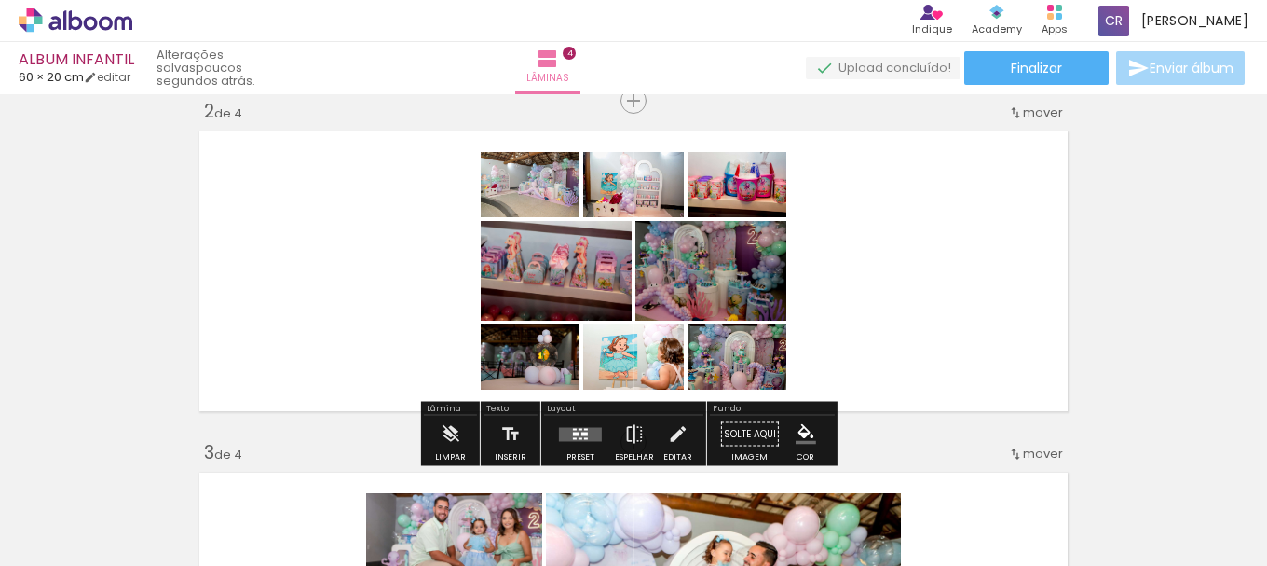
click at [583, 427] on quentale-layouter at bounding box center [580, 434] width 43 height 14
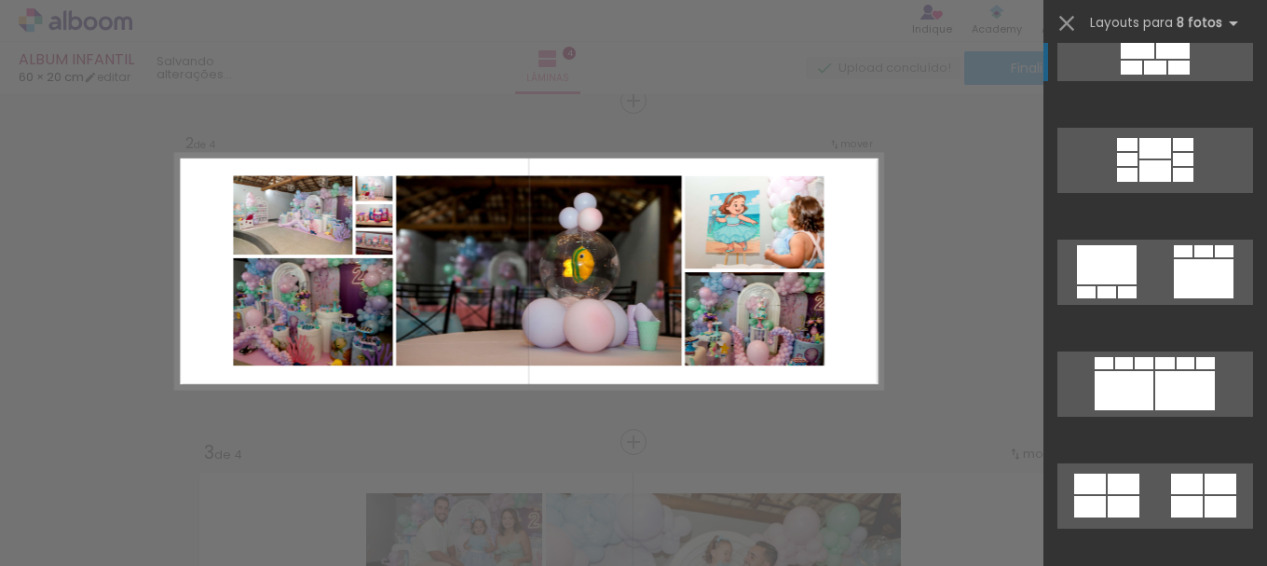
scroll to position [186, 0]
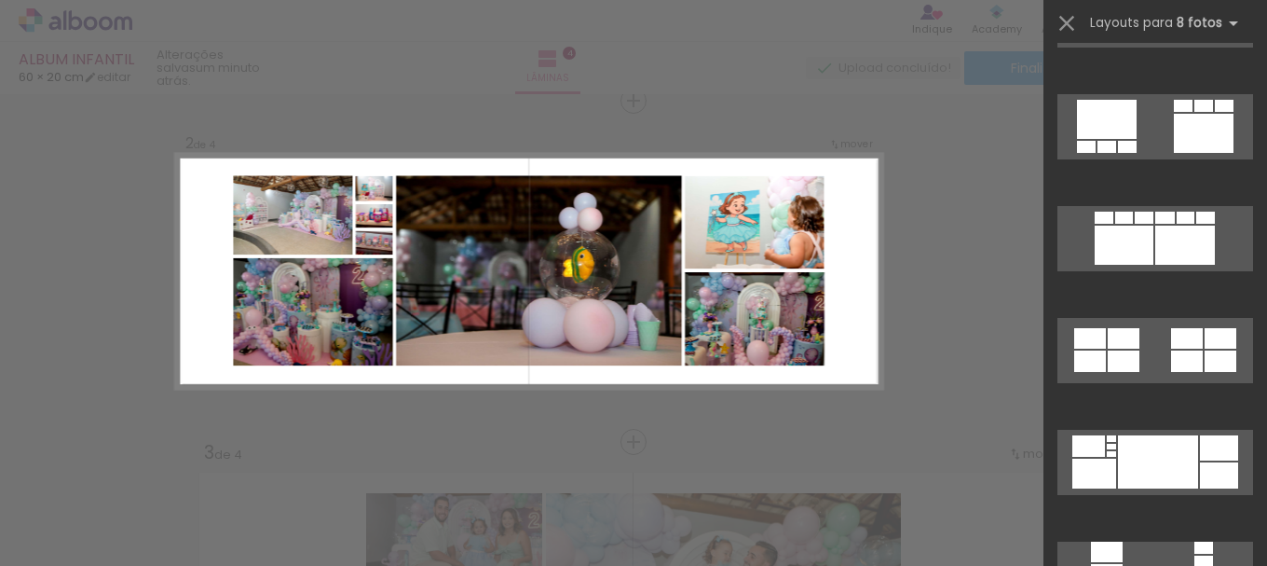
click at [1154, 463] on div at bounding box center [1158, 461] width 80 height 53
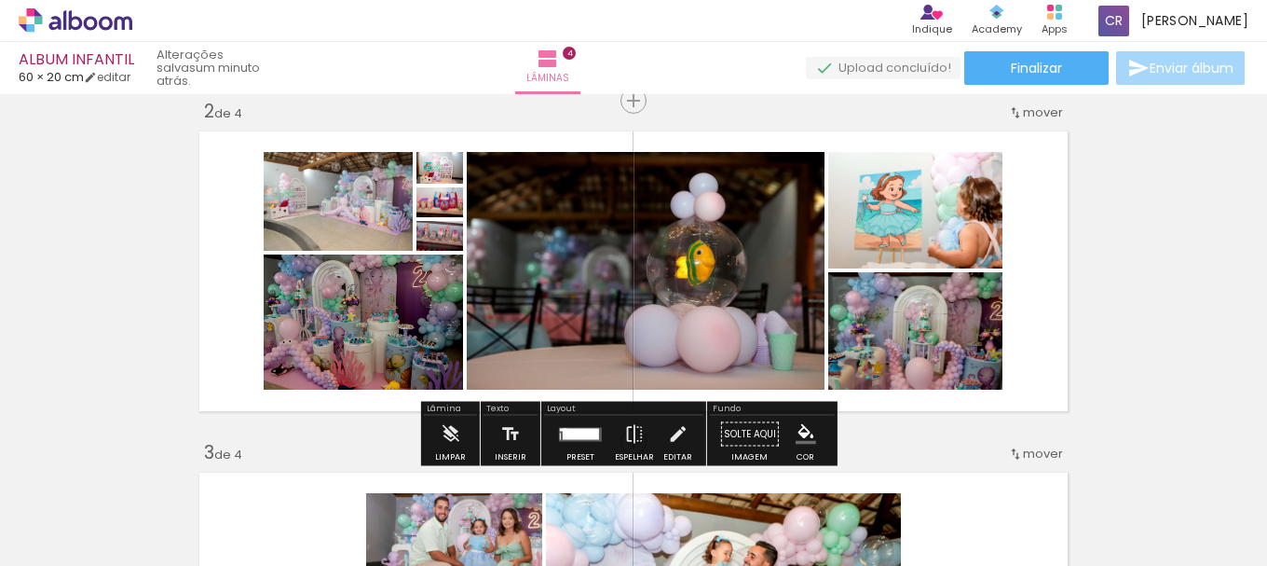
click at [535, 286] on quentale-photo at bounding box center [646, 271] width 358 height 238
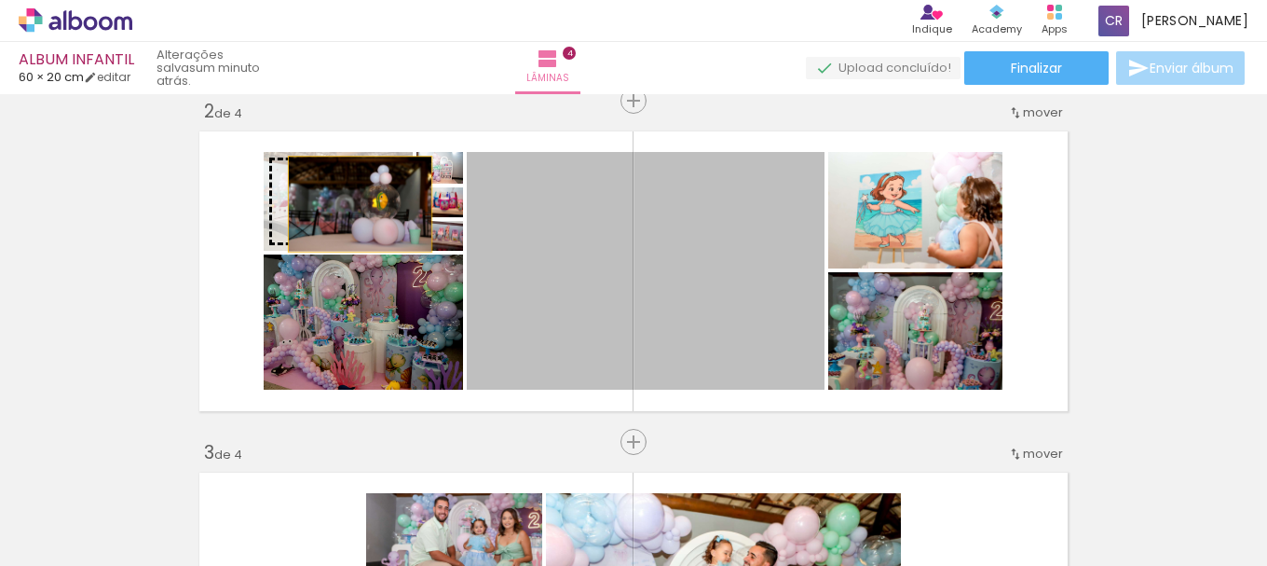
drag, startPoint x: 526, startPoint y: 348, endPoint x: 353, endPoint y: 204, distance: 225.6
click at [0, 0] on slot at bounding box center [0, 0] width 0 height 0
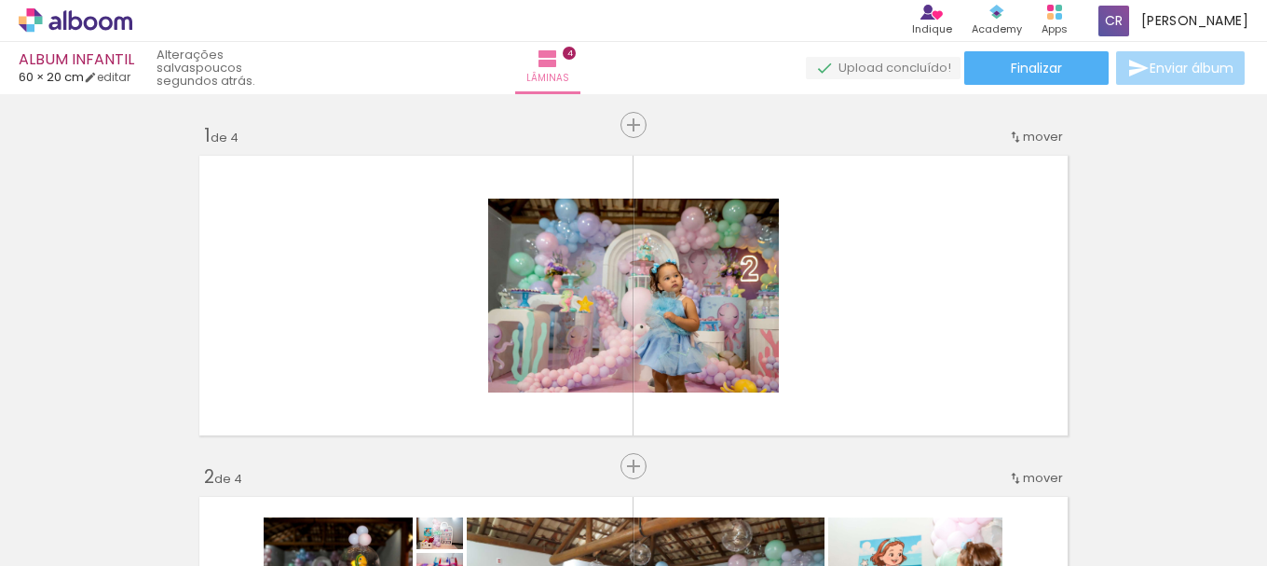
scroll to position [0, 765]
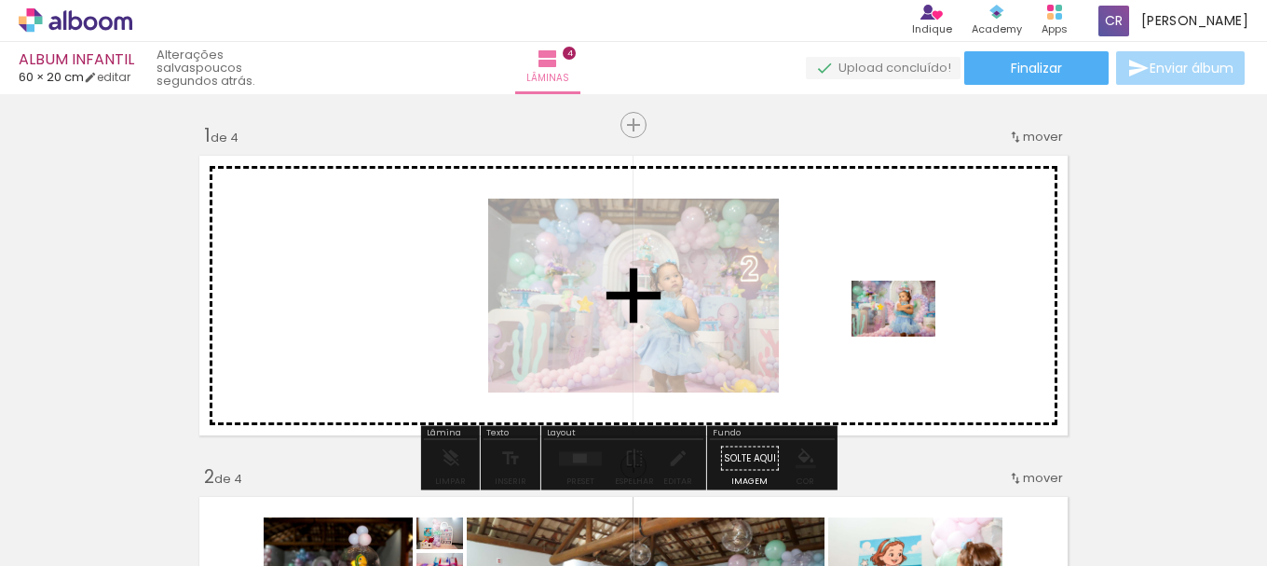
drag, startPoint x: 691, startPoint y: 520, endPoint x: 908, endPoint y: 336, distance: 283.6
click at [908, 336] on quentale-workspace at bounding box center [633, 283] width 1267 height 566
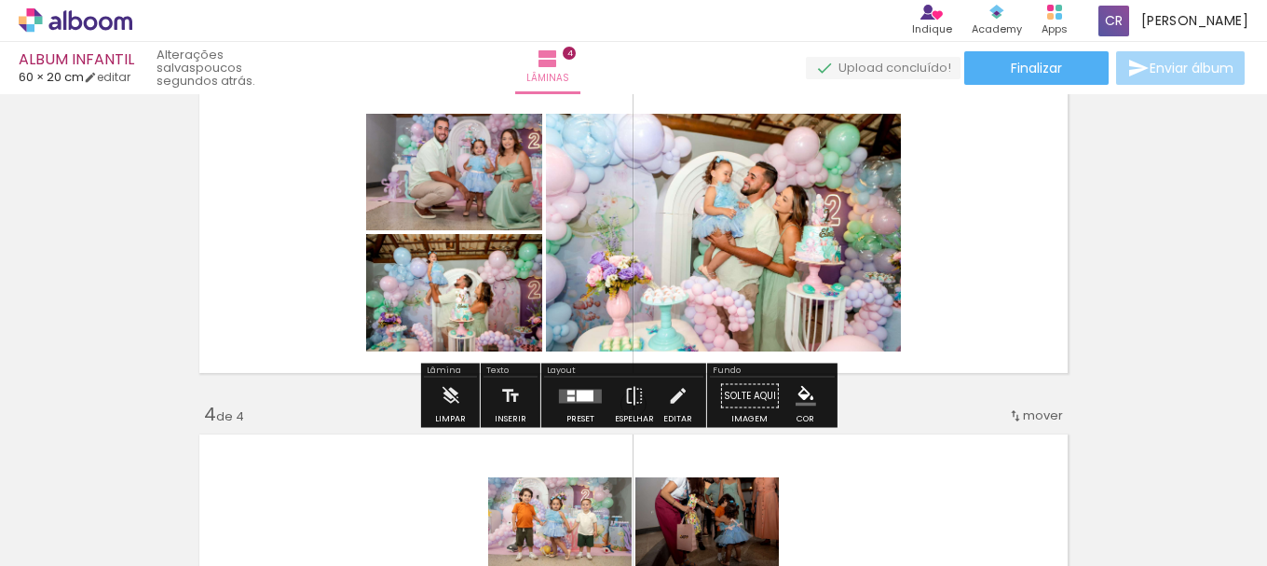
scroll to position [745, 0]
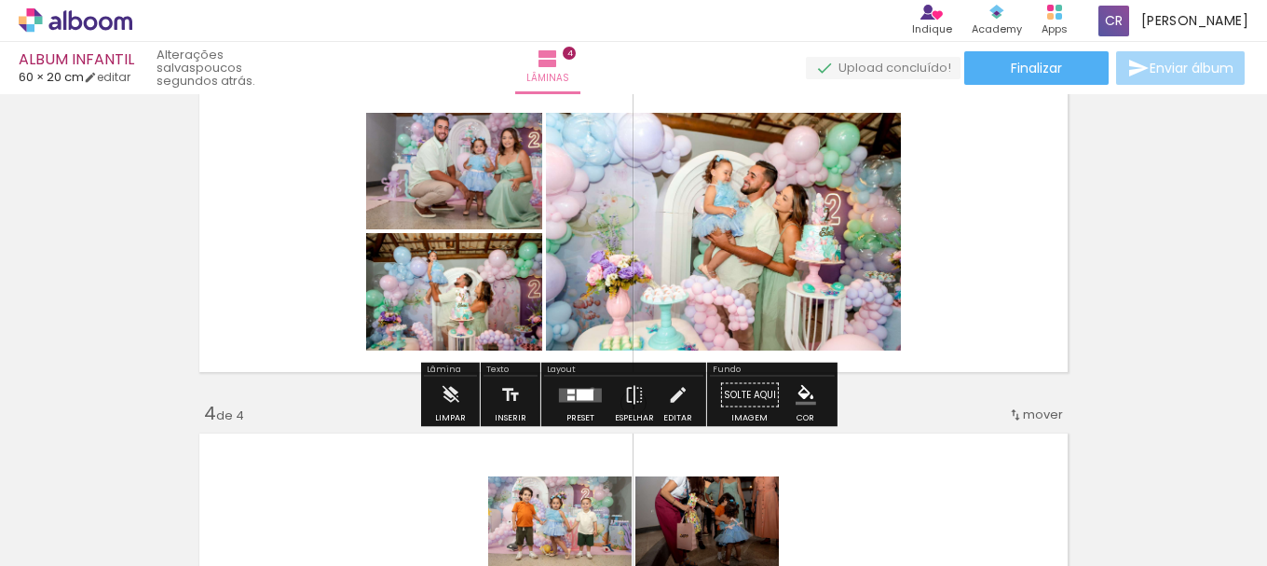
click at [588, 389] on div at bounding box center [585, 394] width 17 height 11
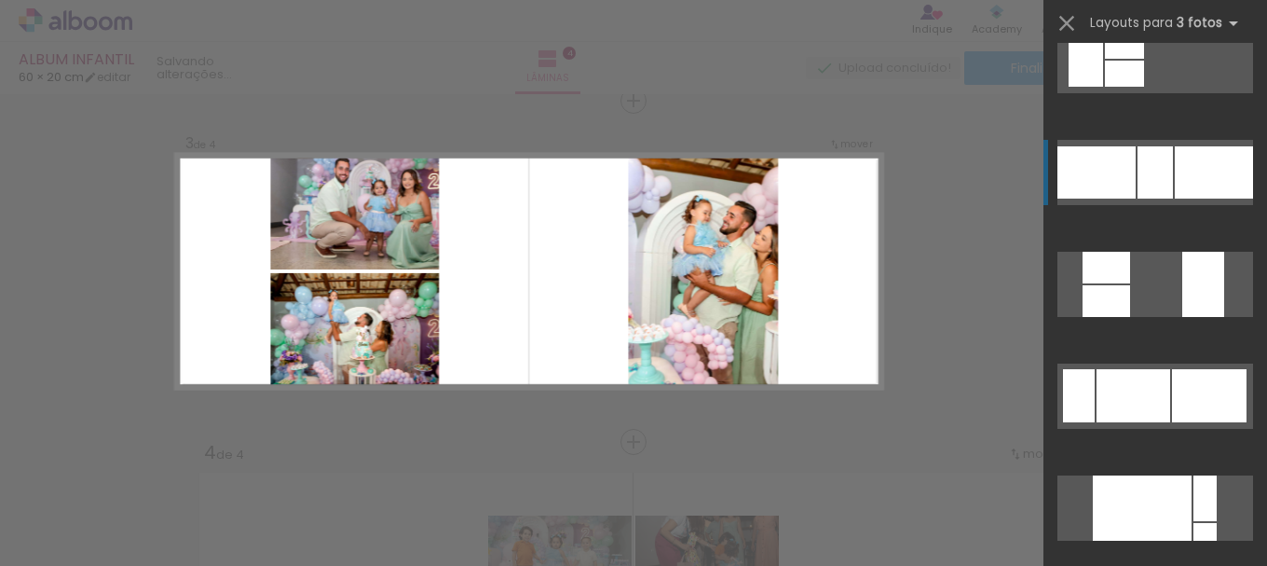
scroll to position [6094, 0]
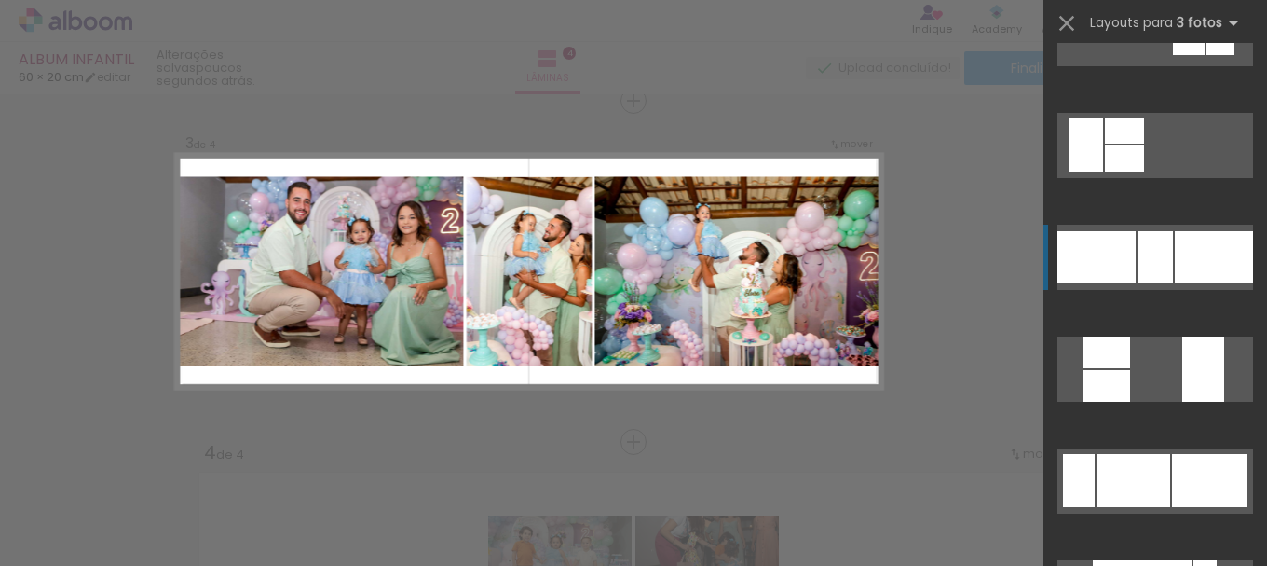
click at [1166, 260] on div at bounding box center [1155, 257] width 35 height 52
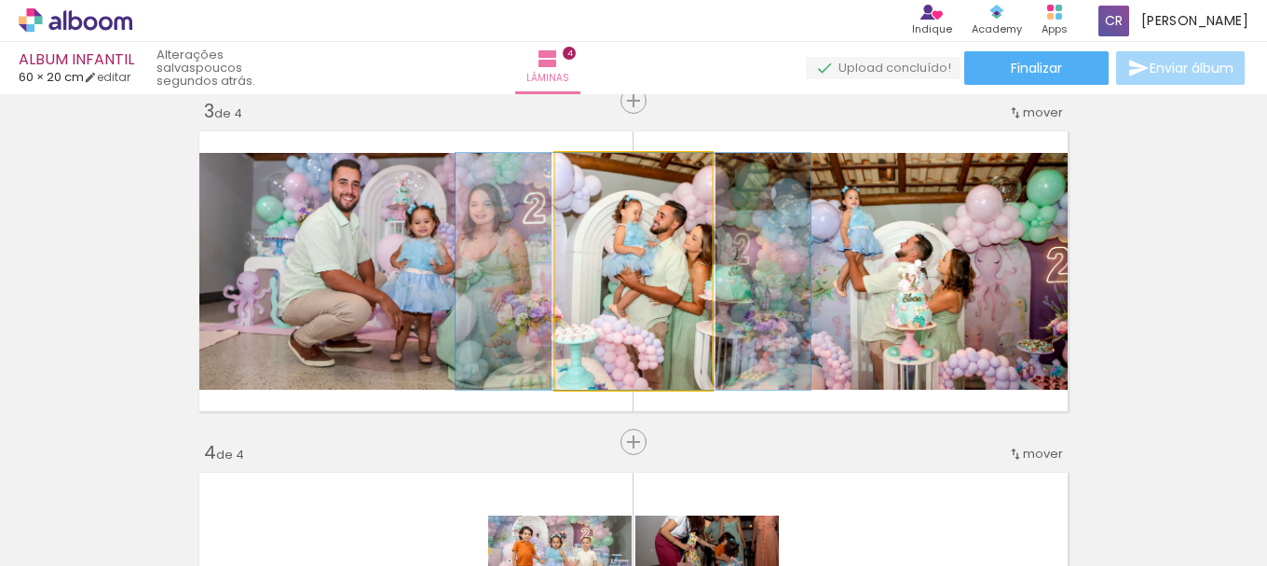
click at [673, 262] on quentale-photo at bounding box center [633, 271] width 157 height 237
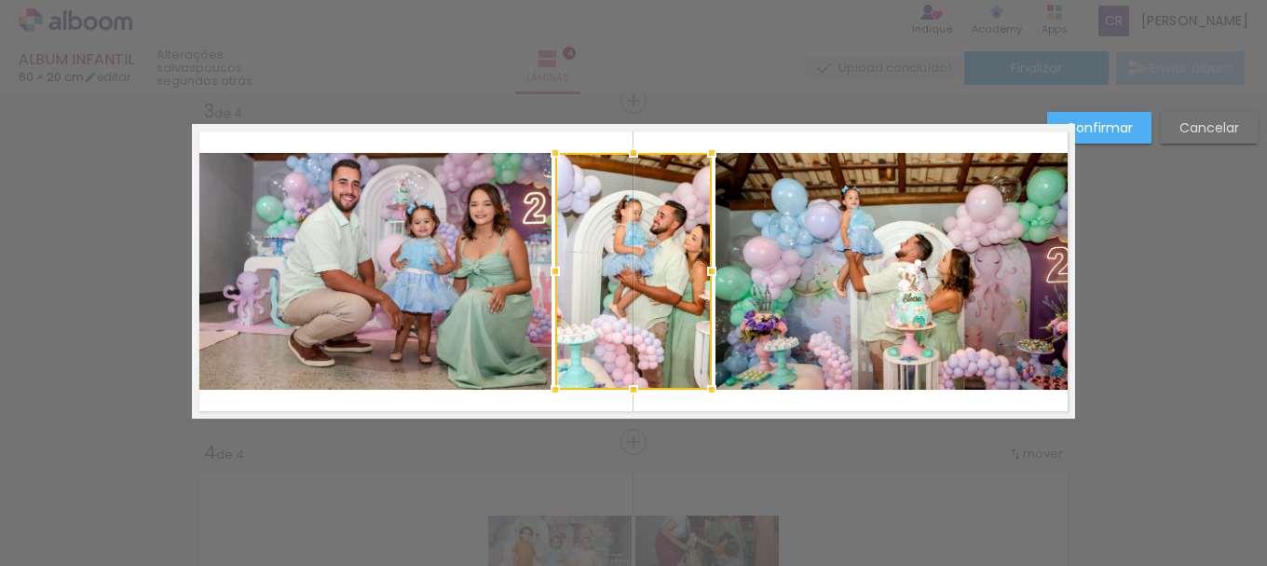
click at [666, 256] on div at bounding box center [633, 271] width 157 height 237
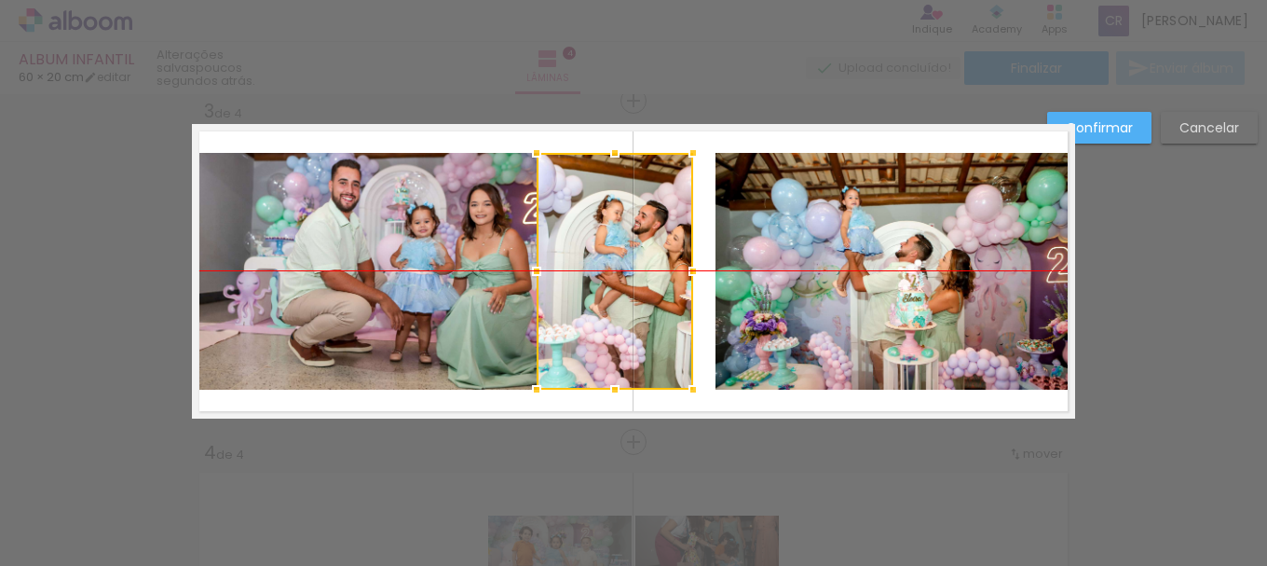
drag, startPoint x: 666, startPoint y: 256, endPoint x: 648, endPoint y: 256, distance: 18.6
click at [648, 256] on div at bounding box center [615, 271] width 157 height 237
click at [1164, 284] on div "Confirmar Cancelar" at bounding box center [633, 263] width 1267 height 1750
click at [1167, 284] on div "Confirmar Cancelar" at bounding box center [633, 263] width 1267 height 1750
click at [0, 0] on slot "Cancelar" at bounding box center [0, 0] width 0 height 0
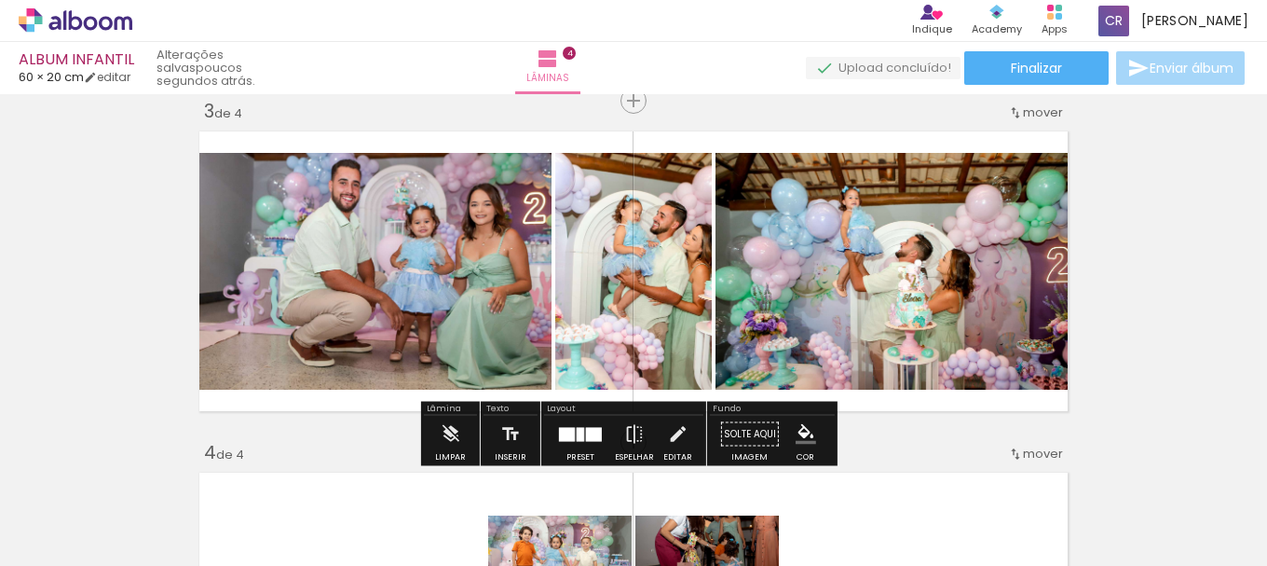
click at [673, 257] on quentale-photo at bounding box center [633, 271] width 157 height 237
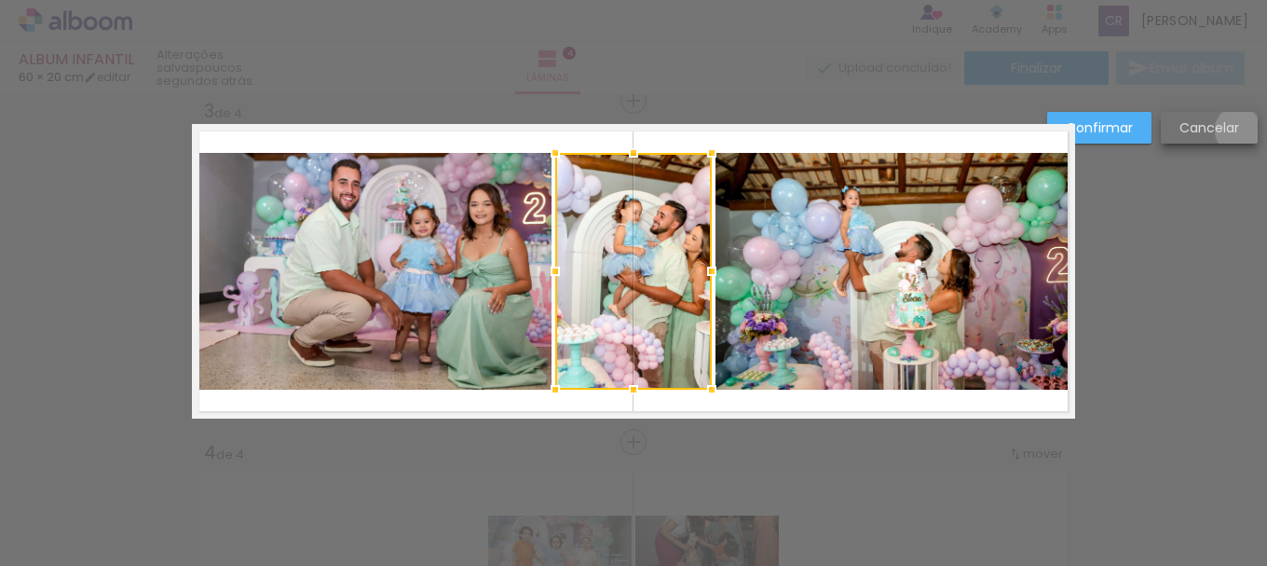
click at [0, 0] on slot "Cancelar" at bounding box center [0, 0] width 0 height 0
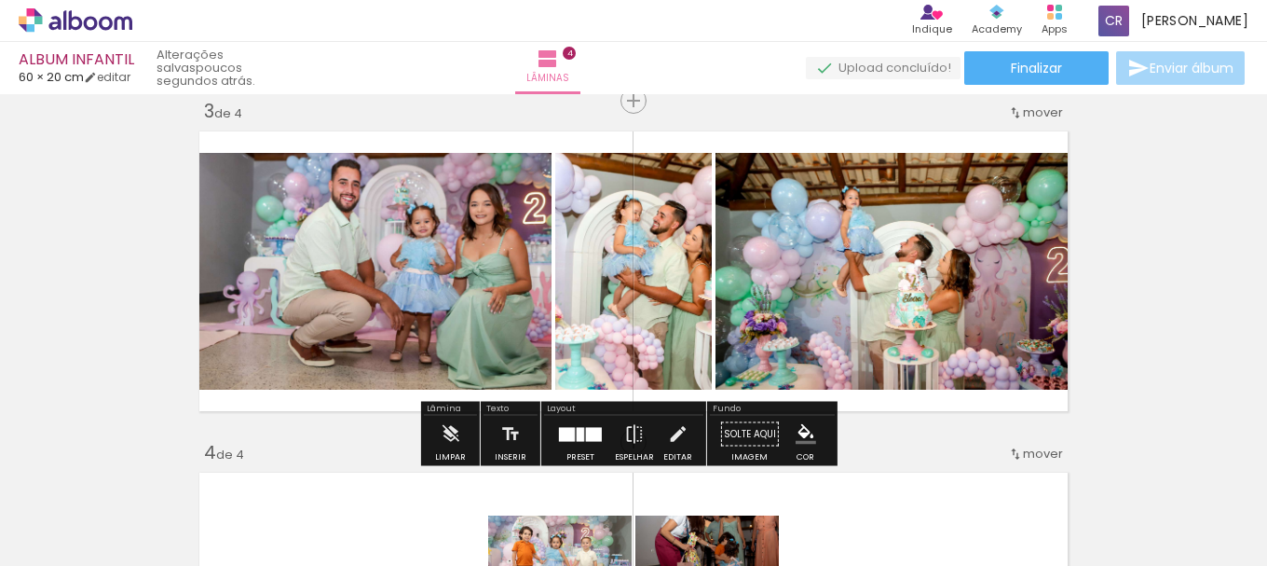
click at [661, 253] on quentale-photo at bounding box center [633, 271] width 157 height 237
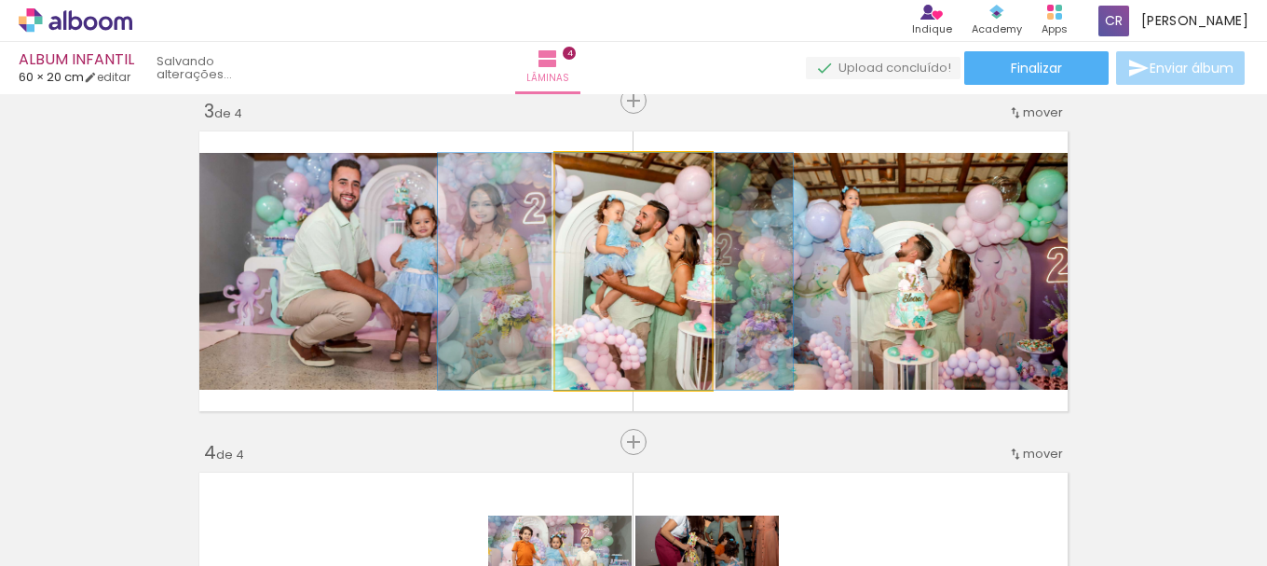
drag, startPoint x: 661, startPoint y: 253, endPoint x: 643, endPoint y: 254, distance: 17.7
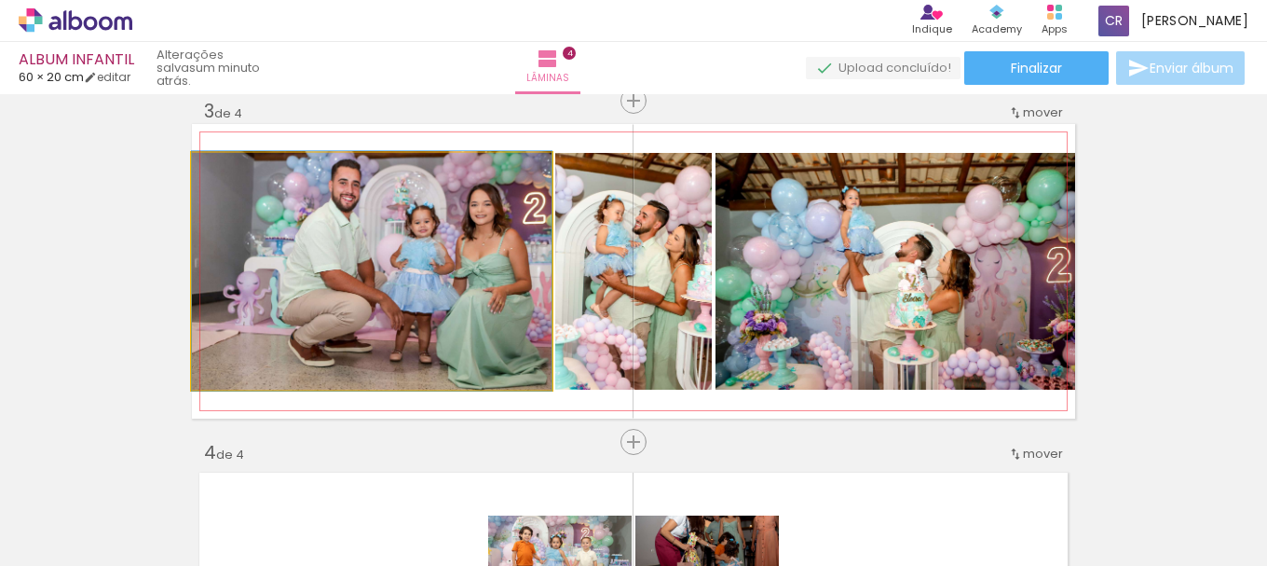
click at [446, 293] on quentale-photo at bounding box center [372, 271] width 360 height 237
drag, startPoint x: 444, startPoint y: 287, endPoint x: 433, endPoint y: 285, distance: 10.4
click at [288, 268] on quentale-photo at bounding box center [372, 271] width 360 height 237
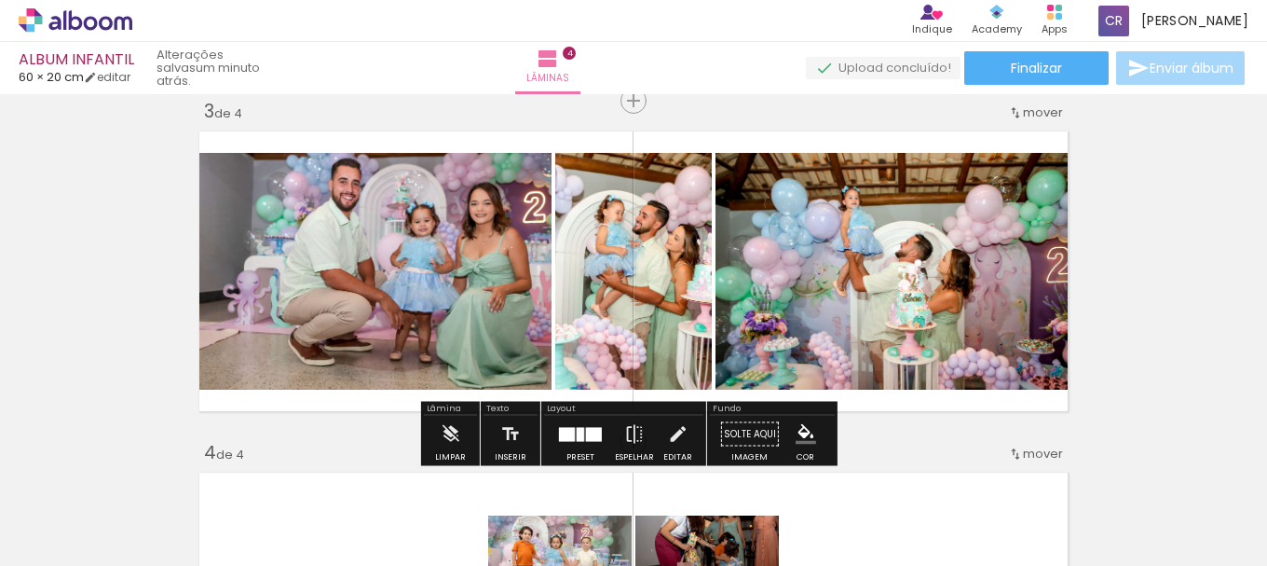
click at [203, 166] on iron-icon at bounding box center [211, 172] width 19 height 19
click at [206, 171] on iron-icon at bounding box center [211, 172] width 19 height 19
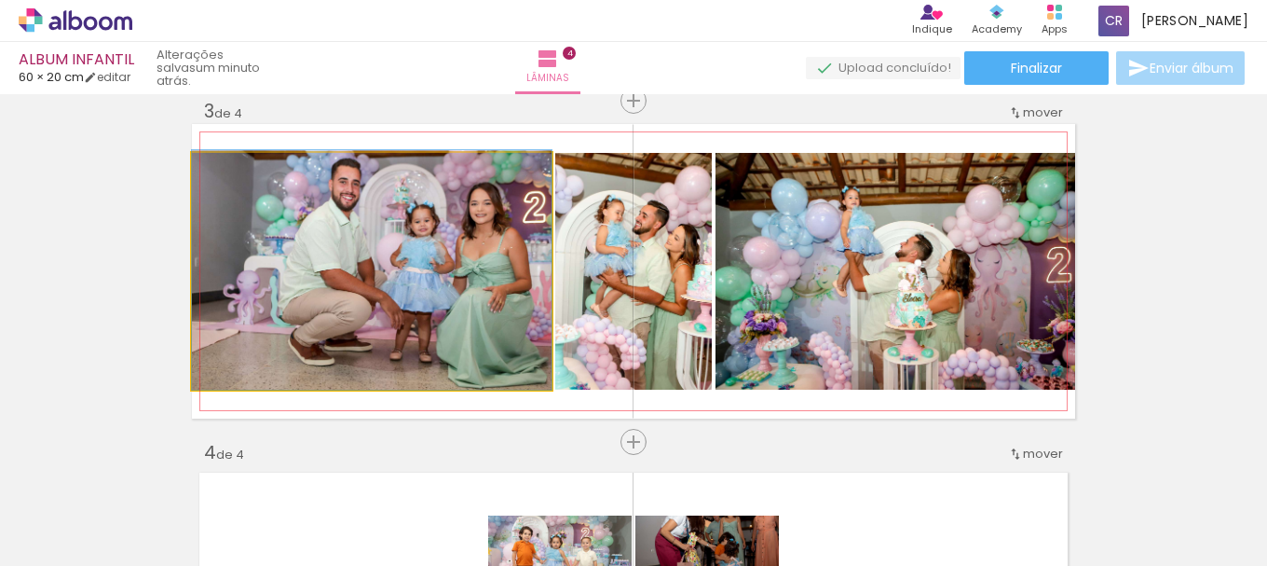
drag, startPoint x: 206, startPoint y: 171, endPoint x: 369, endPoint y: 294, distance: 204.8
click at [206, 172] on iron-icon at bounding box center [211, 172] width 19 height 19
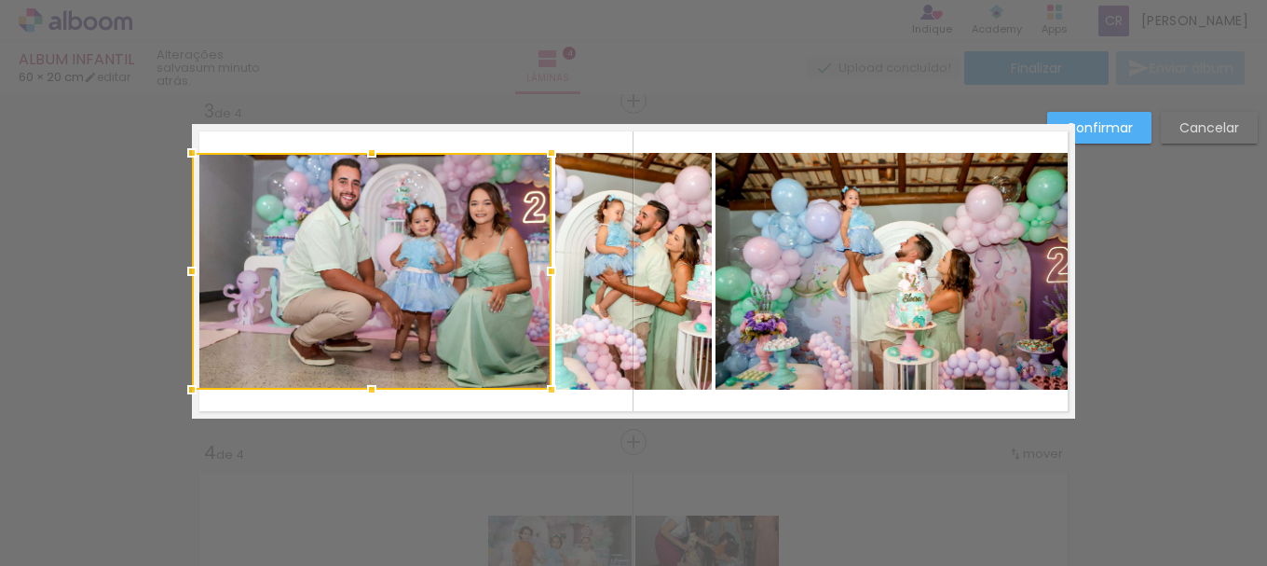
click at [369, 294] on div at bounding box center [372, 271] width 360 height 237
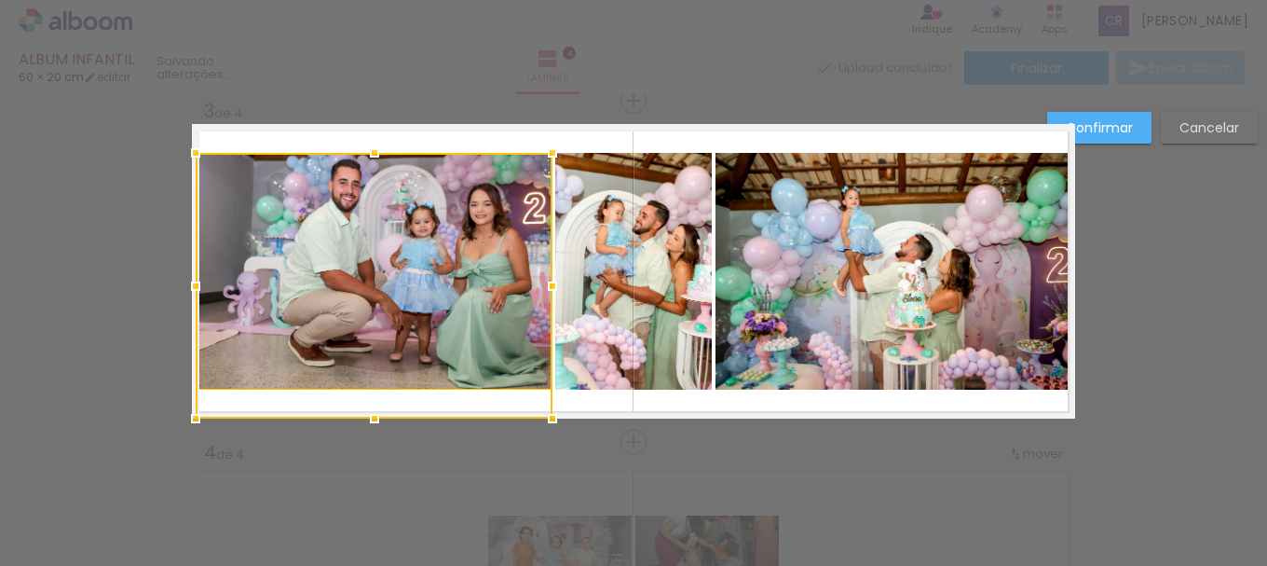
drag, startPoint x: 182, startPoint y: 389, endPoint x: 131, endPoint y: 427, distance: 62.6
click at [131, 427] on div "Inserir lâmina 1 de 4 Inserir lâmina 2 de 4 Inserir lâmina 3 de 4 Inserir lâmin…" at bounding box center [633, 263] width 1267 height 1750
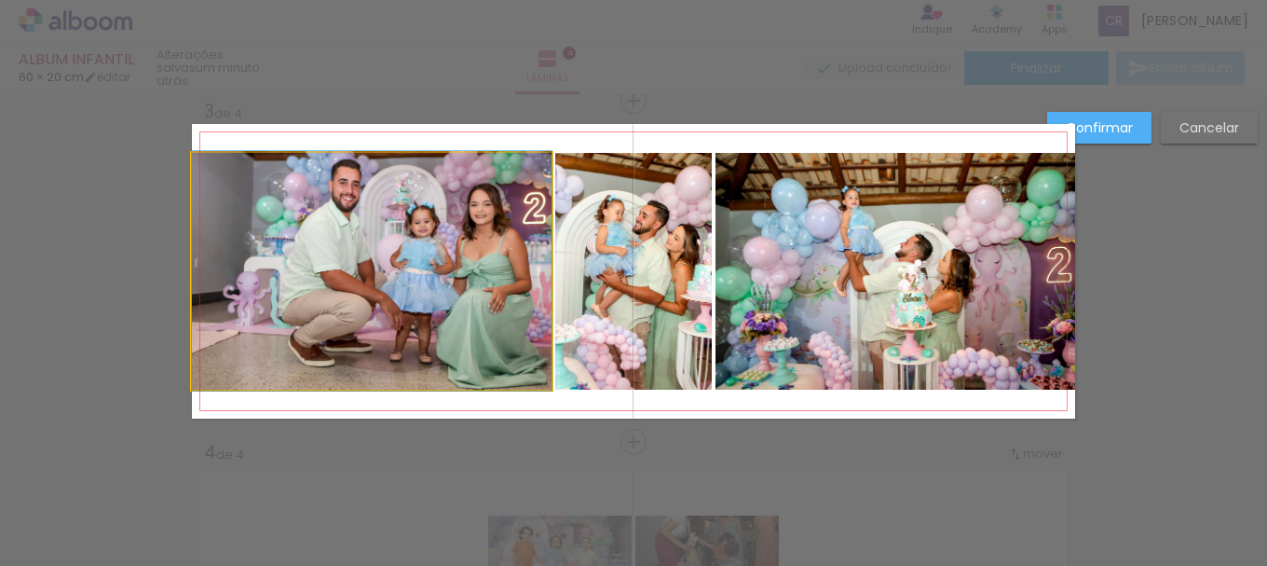
click at [368, 314] on quentale-photo at bounding box center [372, 271] width 360 height 237
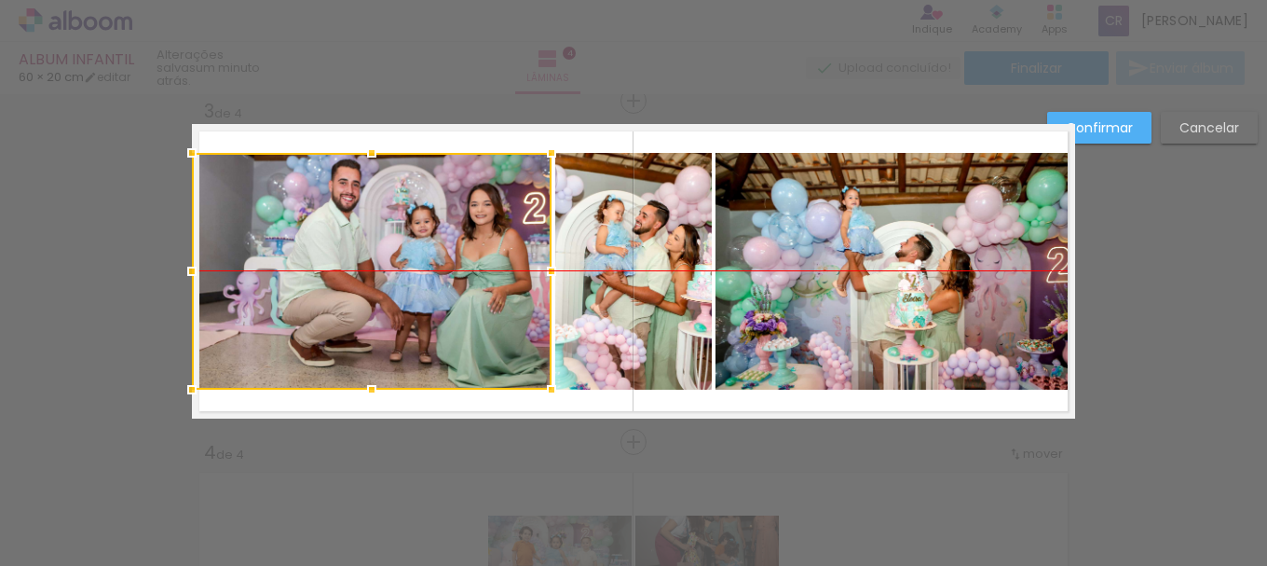
drag, startPoint x: 416, startPoint y: 308, endPoint x: 403, endPoint y: 307, distance: 14.1
click at [403, 307] on div at bounding box center [372, 271] width 360 height 237
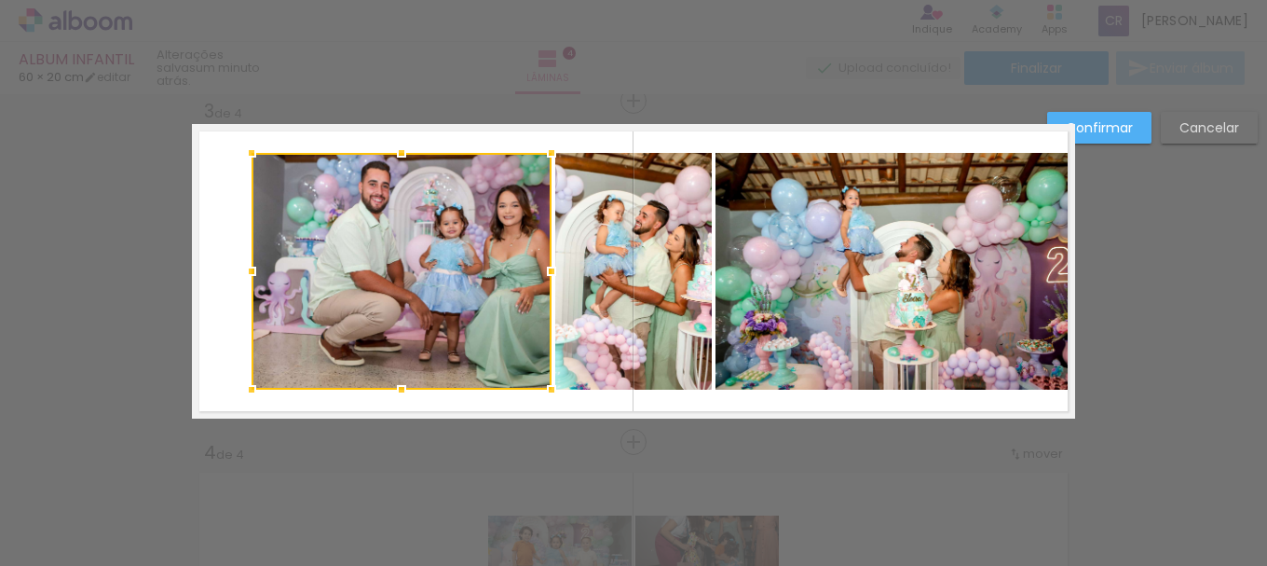
drag, startPoint x: 187, startPoint y: 269, endPoint x: 261, endPoint y: 267, distance: 73.6
click at [261, 267] on div at bounding box center [251, 270] width 37 height 37
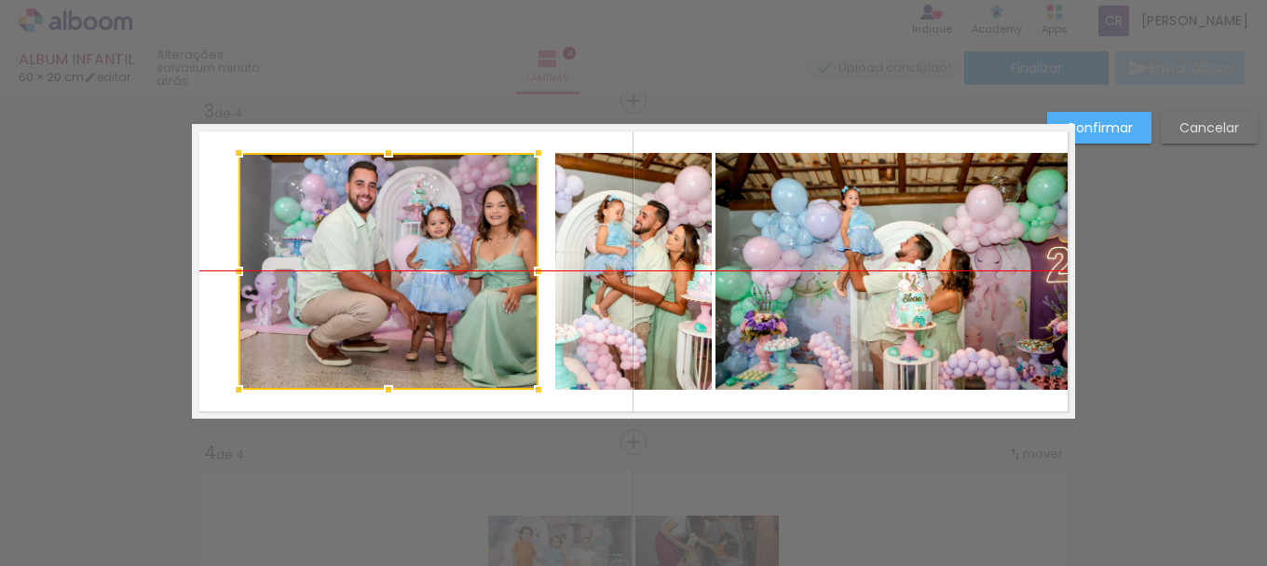
drag, startPoint x: 395, startPoint y: 276, endPoint x: 382, endPoint y: 275, distance: 13.1
click at [382, 275] on div at bounding box center [389, 271] width 300 height 237
click at [382, 266] on div at bounding box center [389, 271] width 300 height 237
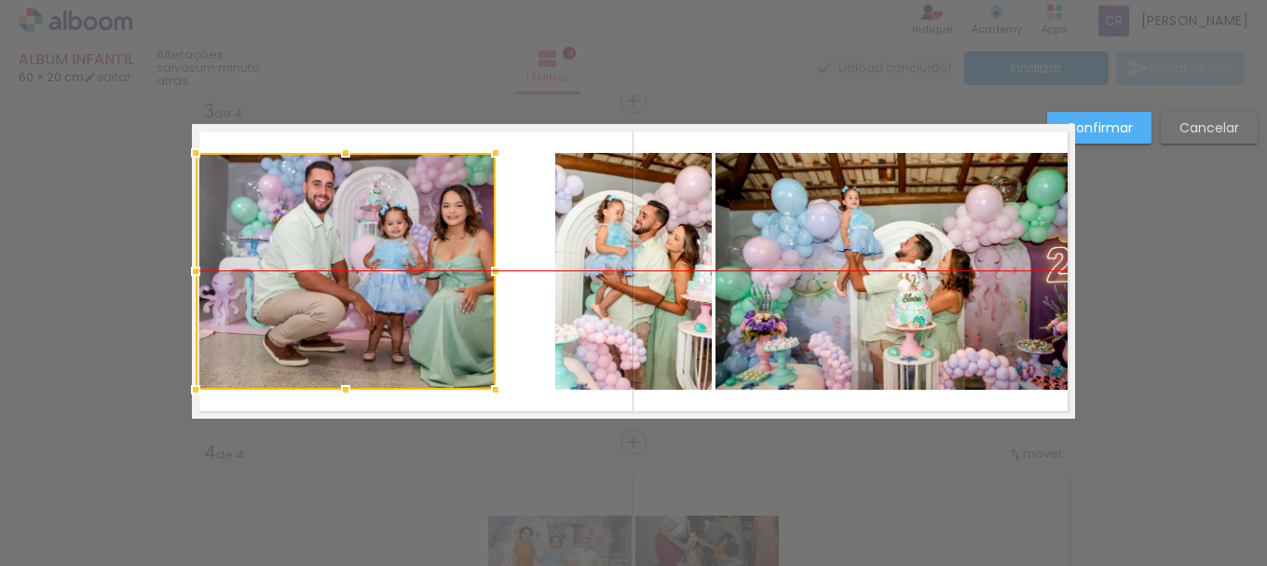
drag, startPoint x: 404, startPoint y: 266, endPoint x: 362, endPoint y: 269, distance: 43.0
click at [362, 269] on div at bounding box center [346, 271] width 300 height 237
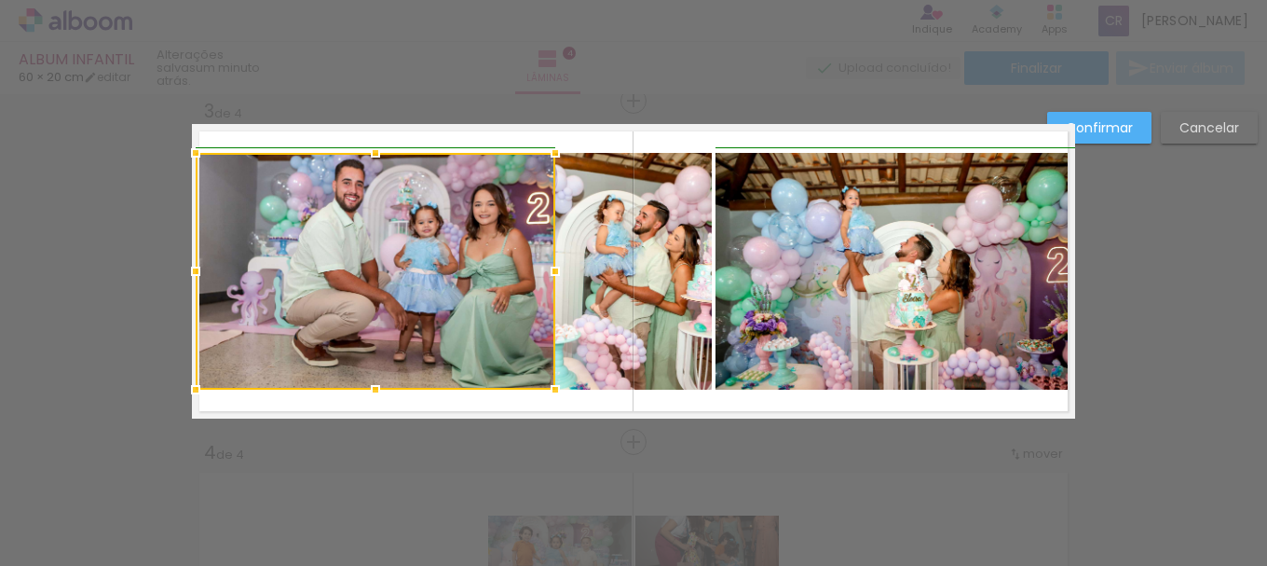
drag, startPoint x: 494, startPoint y: 272, endPoint x: 549, endPoint y: 270, distance: 55.0
click at [549, 270] on div at bounding box center [555, 270] width 37 height 37
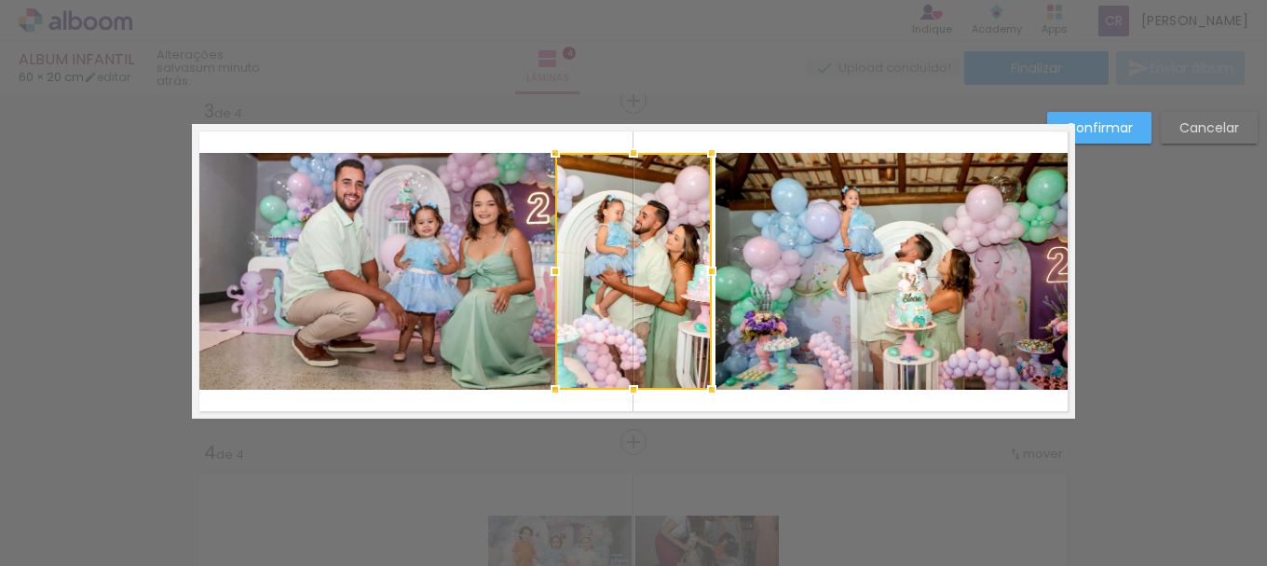
click at [1195, 309] on div "Confirmar Cancelar" at bounding box center [633, 263] width 1267 height 1750
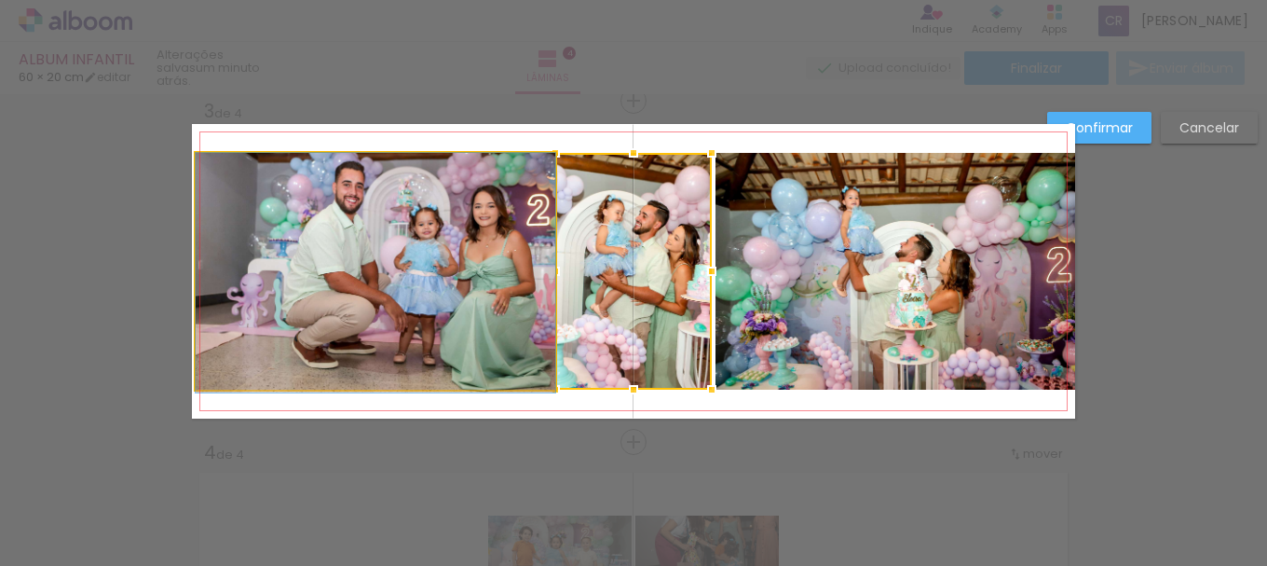
drag, startPoint x: 481, startPoint y: 231, endPoint x: 471, endPoint y: 236, distance: 10.4
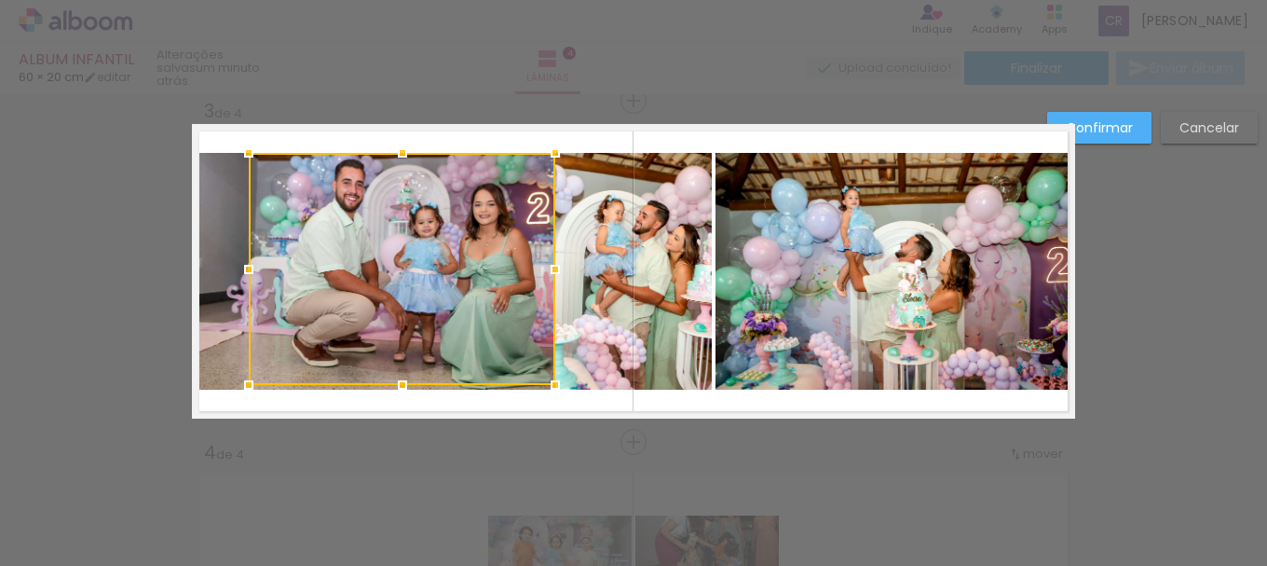
drag, startPoint x: 185, startPoint y: 389, endPoint x: 368, endPoint y: 361, distance: 184.9
click at [368, 361] on div at bounding box center [402, 269] width 307 height 232
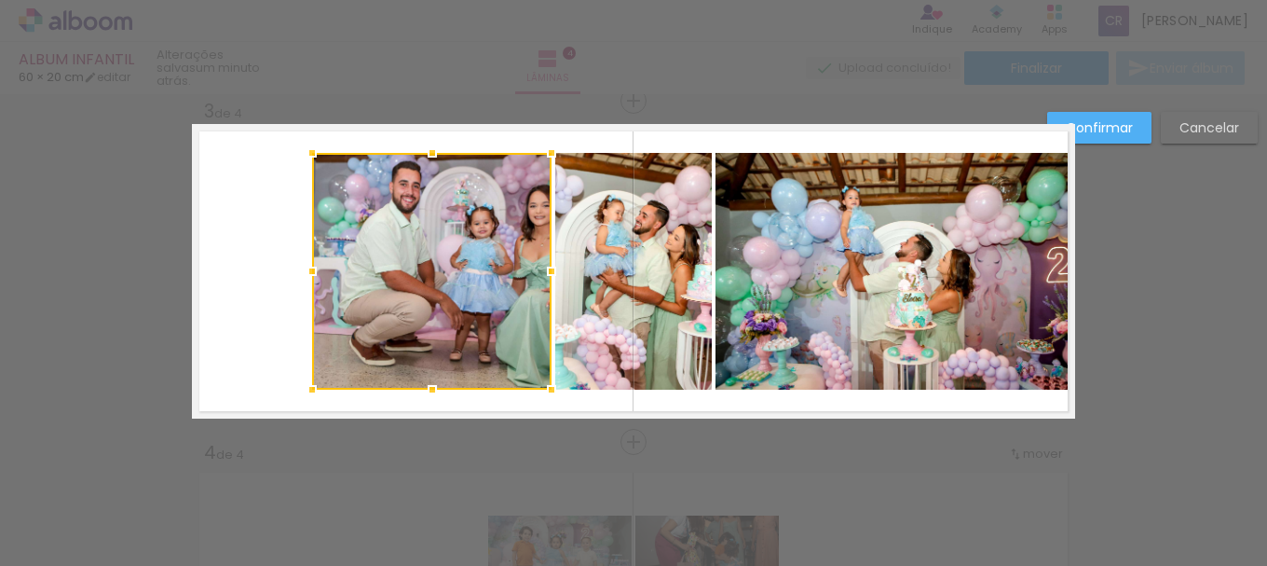
drag, startPoint x: 182, startPoint y: 274, endPoint x: 302, endPoint y: 282, distance: 120.5
click at [302, 282] on div at bounding box center [311, 270] width 37 height 37
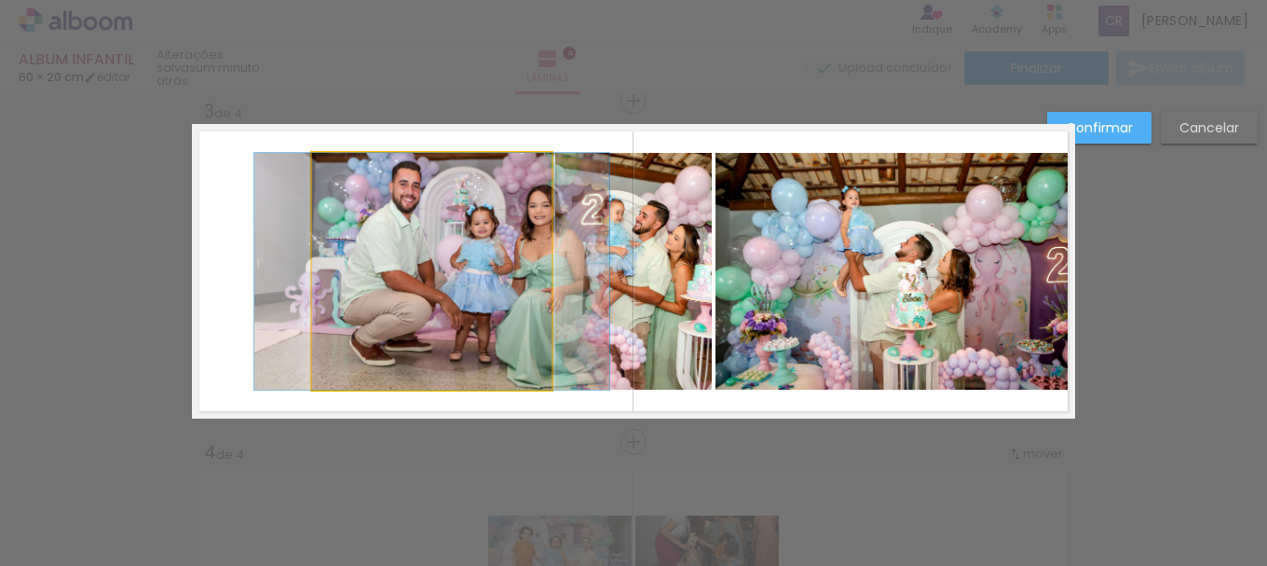
click at [396, 281] on quentale-photo at bounding box center [431, 271] width 239 height 237
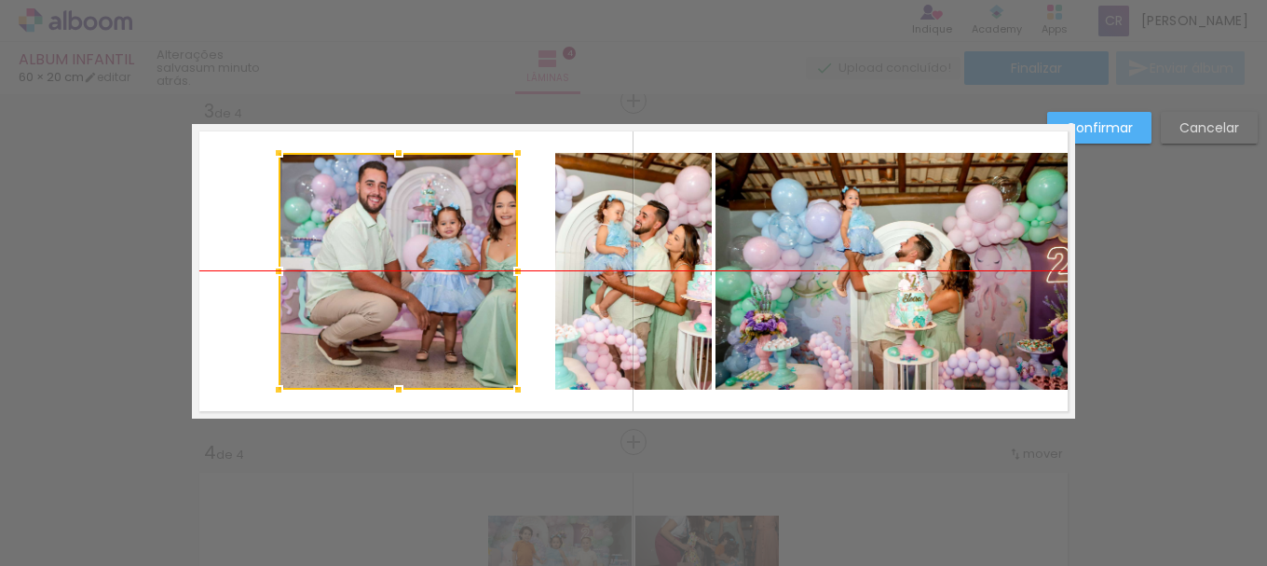
drag, startPoint x: 397, startPoint y: 280, endPoint x: 363, endPoint y: 282, distance: 33.6
click at [363, 282] on div at bounding box center [398, 271] width 239 height 237
click at [390, 219] on div at bounding box center [398, 271] width 239 height 237
click at [0, 0] on slot "Confirmar" at bounding box center [0, 0] width 0 height 0
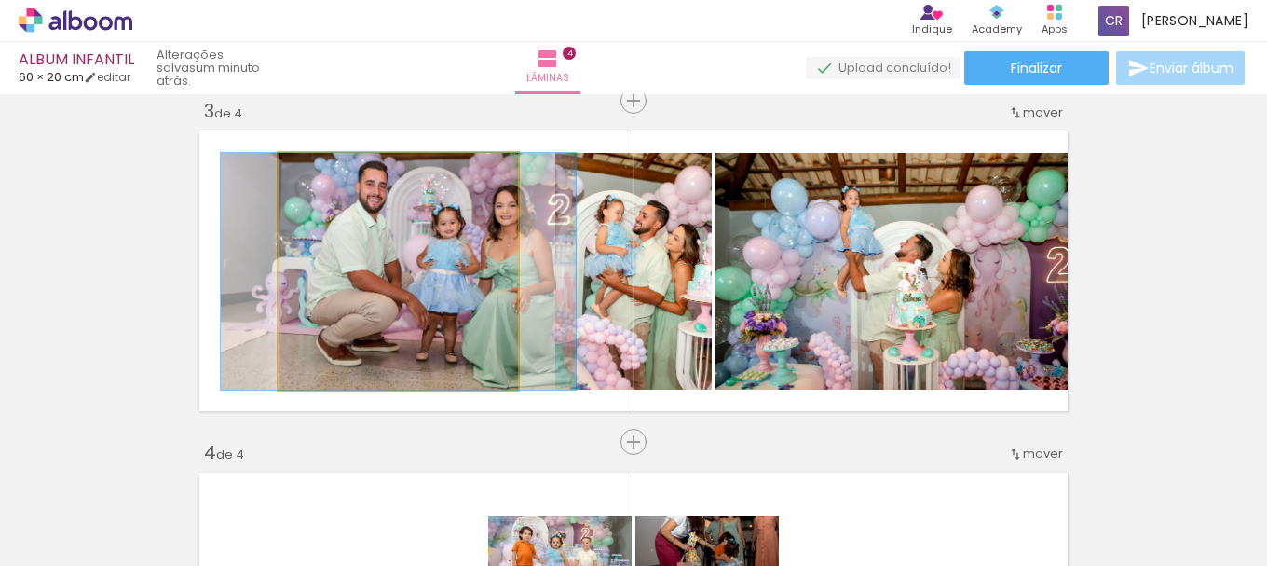
click at [462, 253] on quentale-photo at bounding box center [398, 271] width 239 height 237
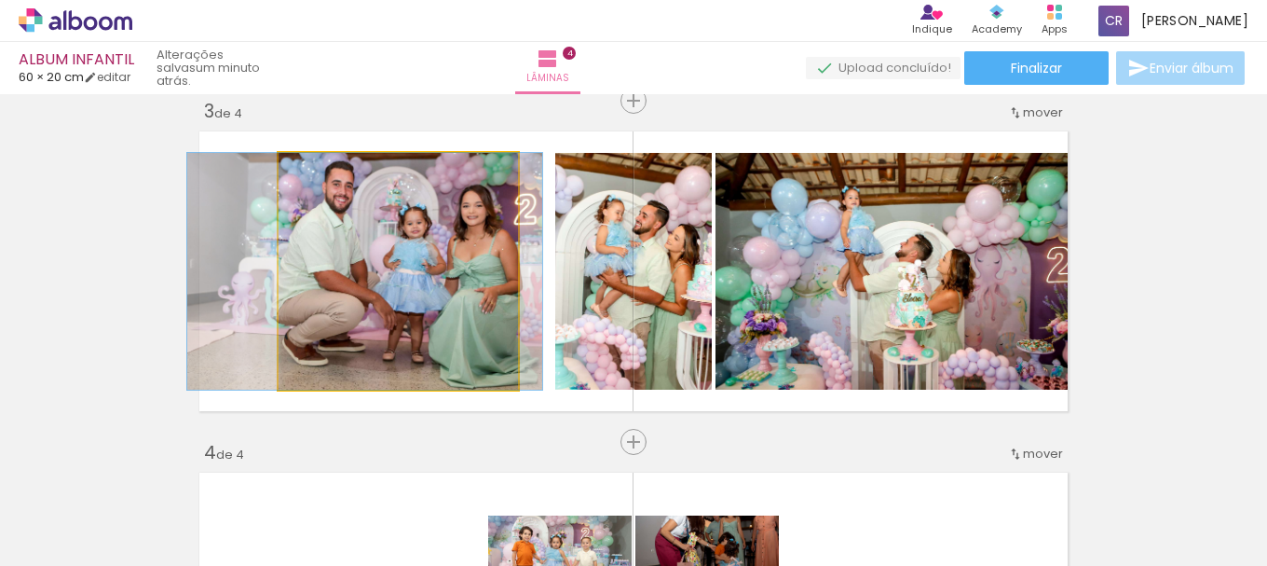
drag, startPoint x: 462, startPoint y: 253, endPoint x: 429, endPoint y: 254, distance: 33.6
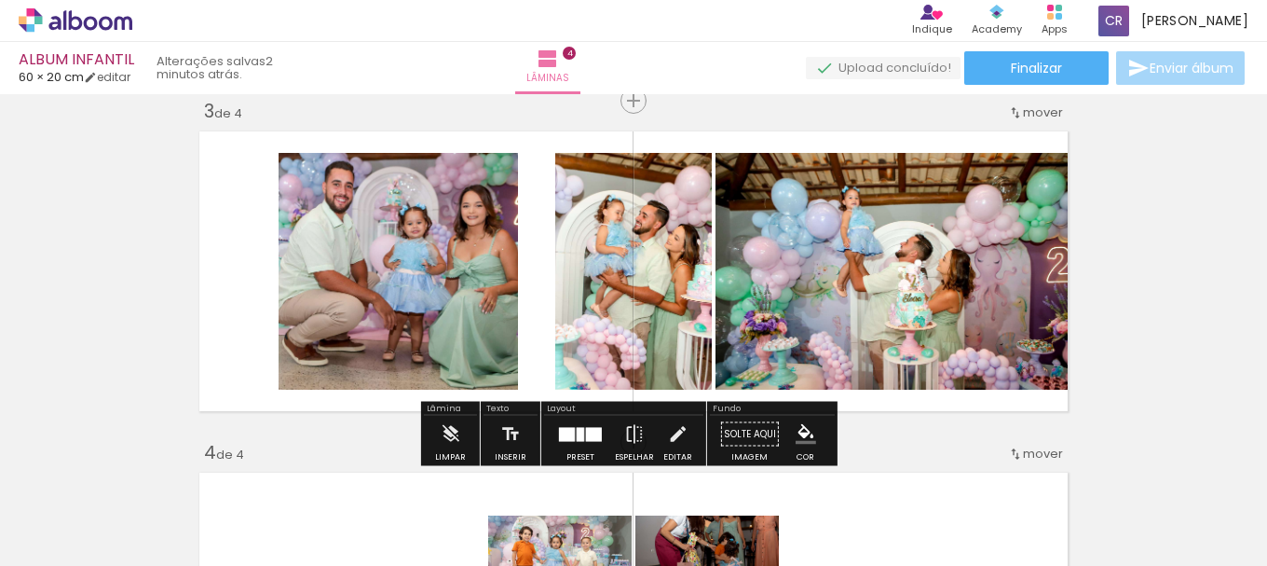
click at [487, 269] on quentale-photo at bounding box center [398, 271] width 239 height 237
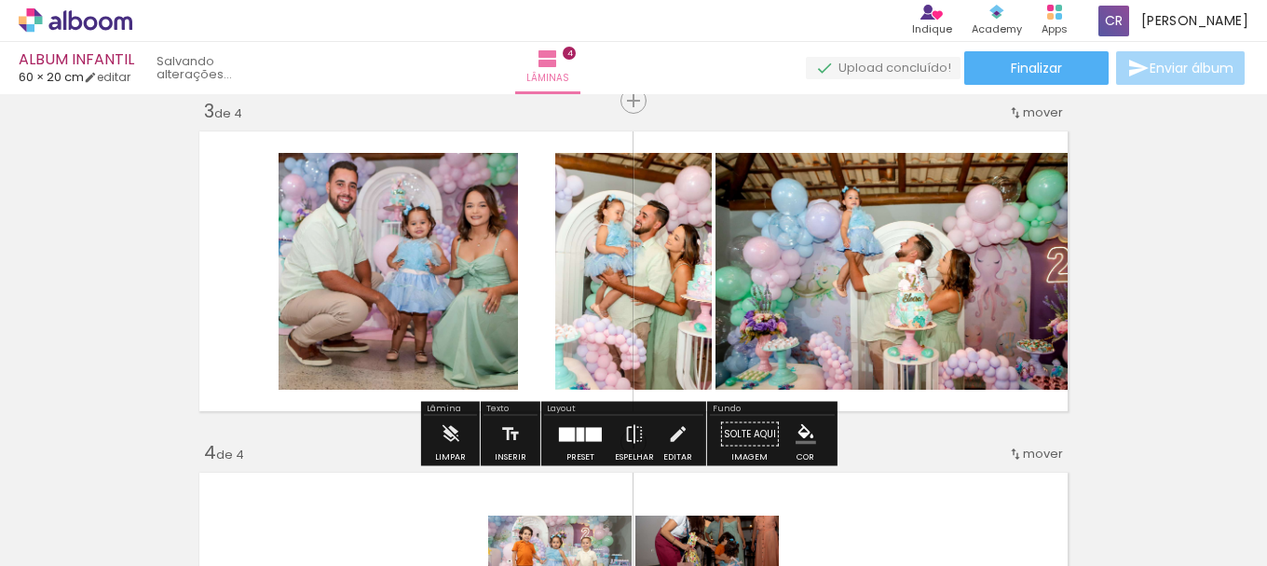
click at [465, 114] on div "Inserir lâmina 1 de 4 Inserir lâmina 2 de 4 Inserir lâmina 3 de 4 Inserir lâmin…" at bounding box center [633, 247] width 1267 height 1706
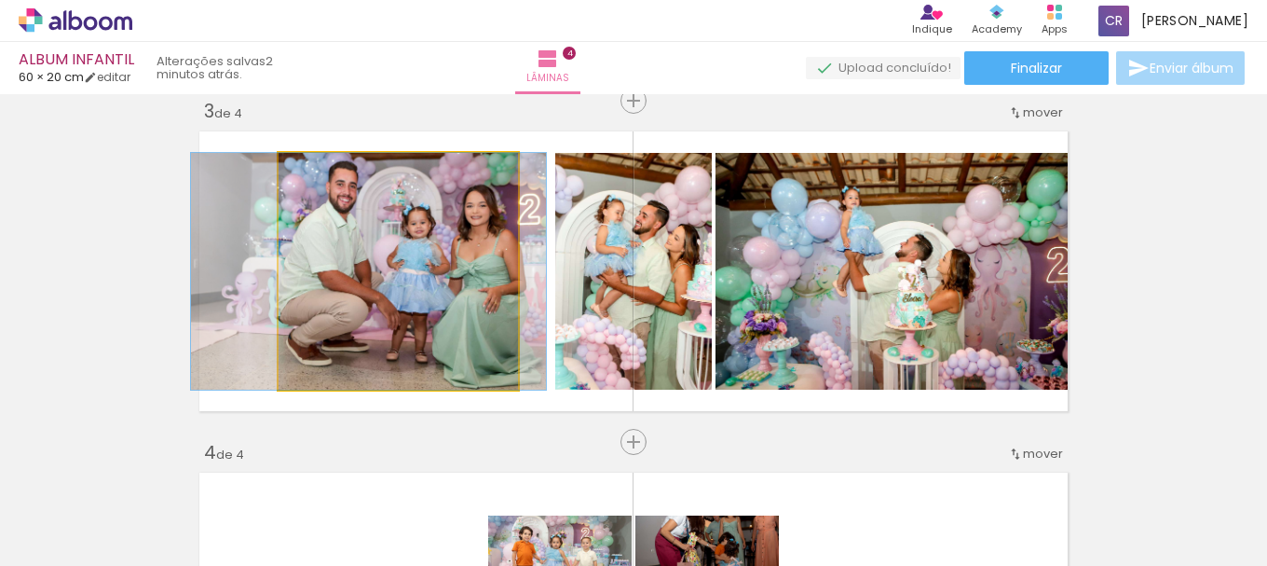
click at [370, 375] on quentale-photo at bounding box center [398, 271] width 239 height 237
drag, startPoint x: 374, startPoint y: 379, endPoint x: 368, endPoint y: 356, distance: 24.0
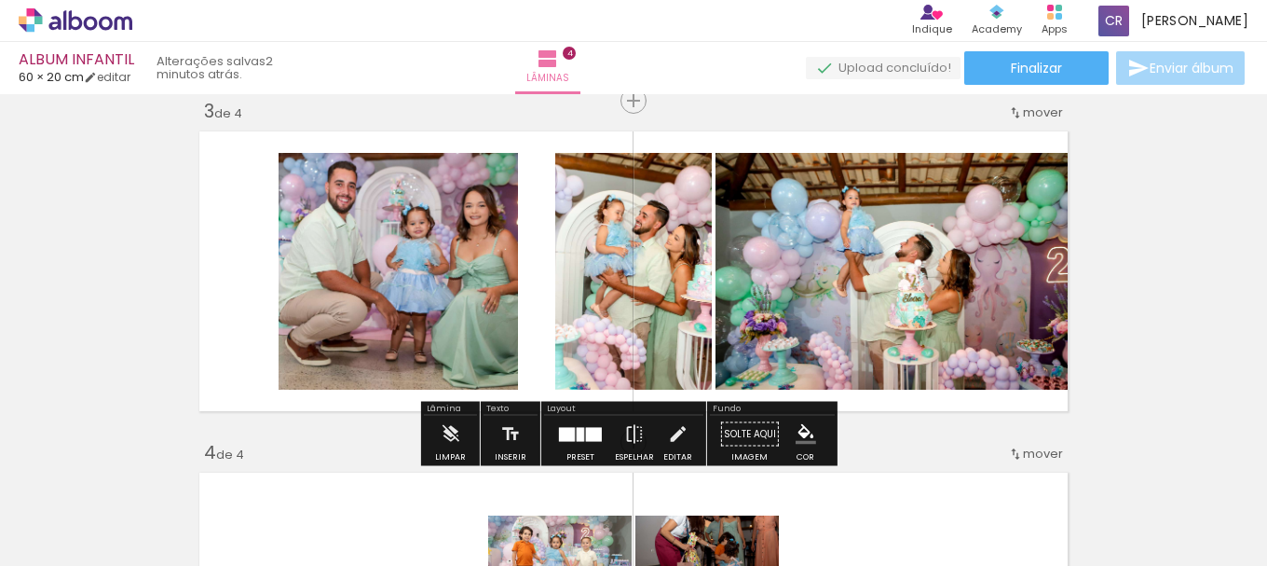
click at [1145, 177] on div "Inserir lâmina 1 de 4 Inserir lâmina 2 de 4 Inserir lâmina 3 de 4 Inserir lâmin…" at bounding box center [633, 247] width 1267 height 1706
click at [618, 276] on quentale-photo at bounding box center [633, 271] width 157 height 237
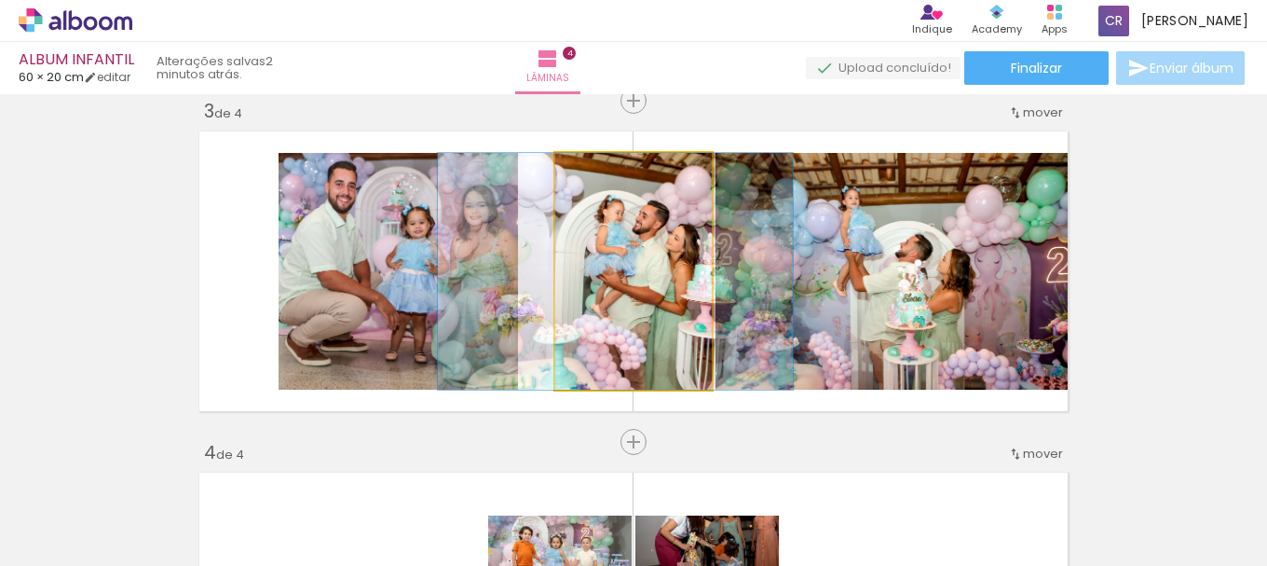
click at [588, 276] on quentale-photo at bounding box center [633, 271] width 157 height 237
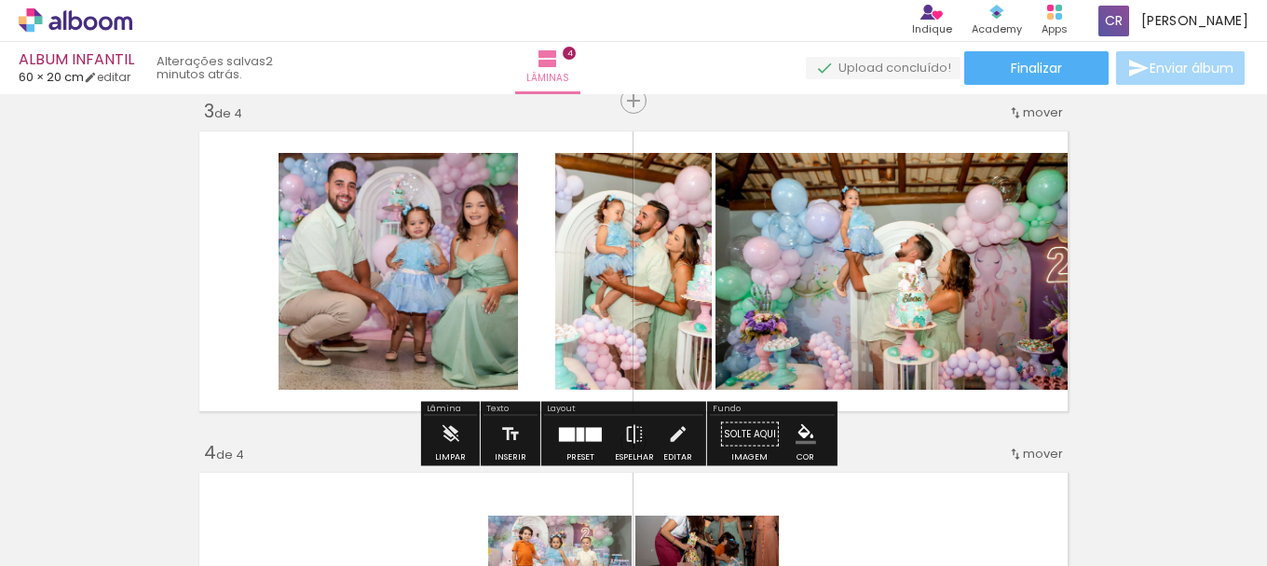
click at [588, 276] on quentale-photo at bounding box center [633, 271] width 157 height 237
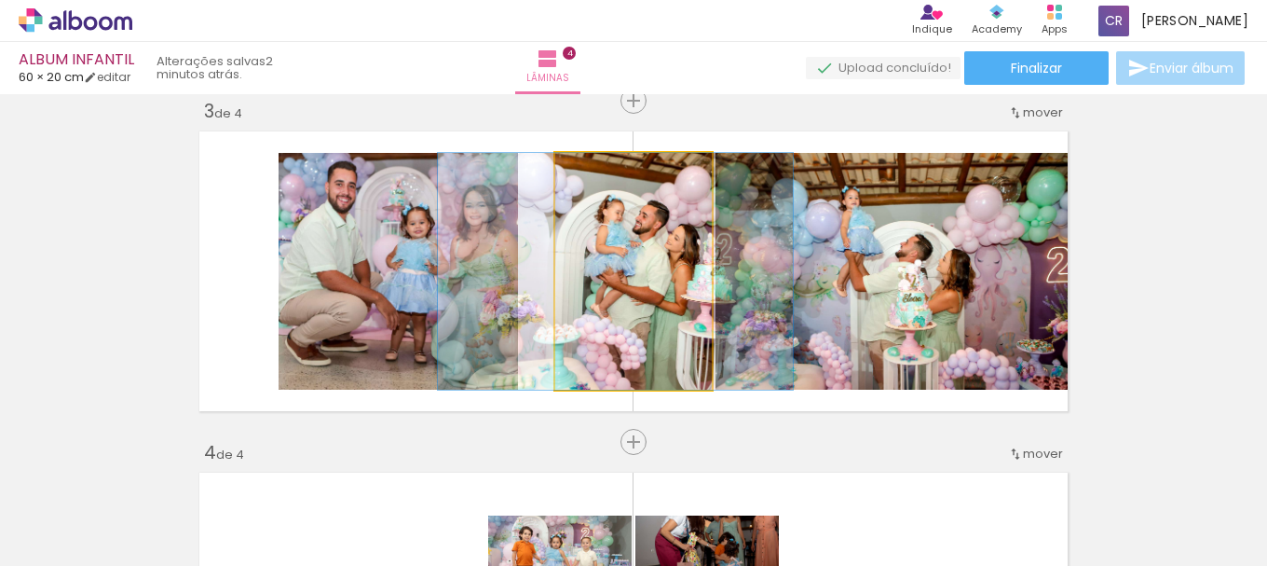
click at [588, 276] on quentale-photo at bounding box center [633, 271] width 157 height 237
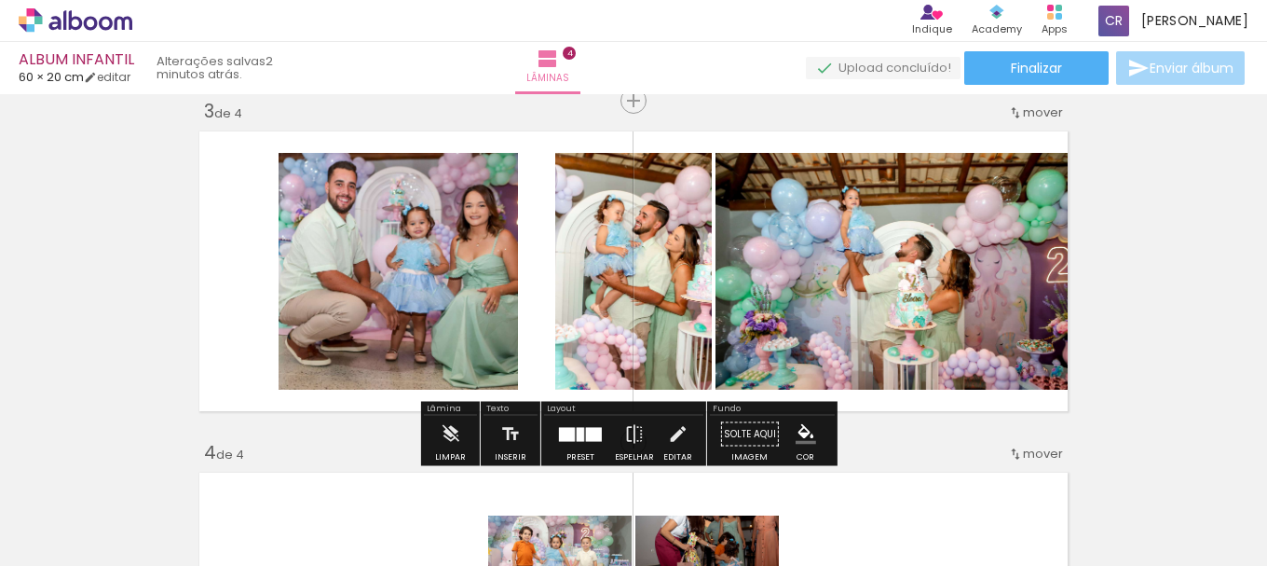
click at [355, 124] on quentale-layouter at bounding box center [633, 271] width 883 height 294
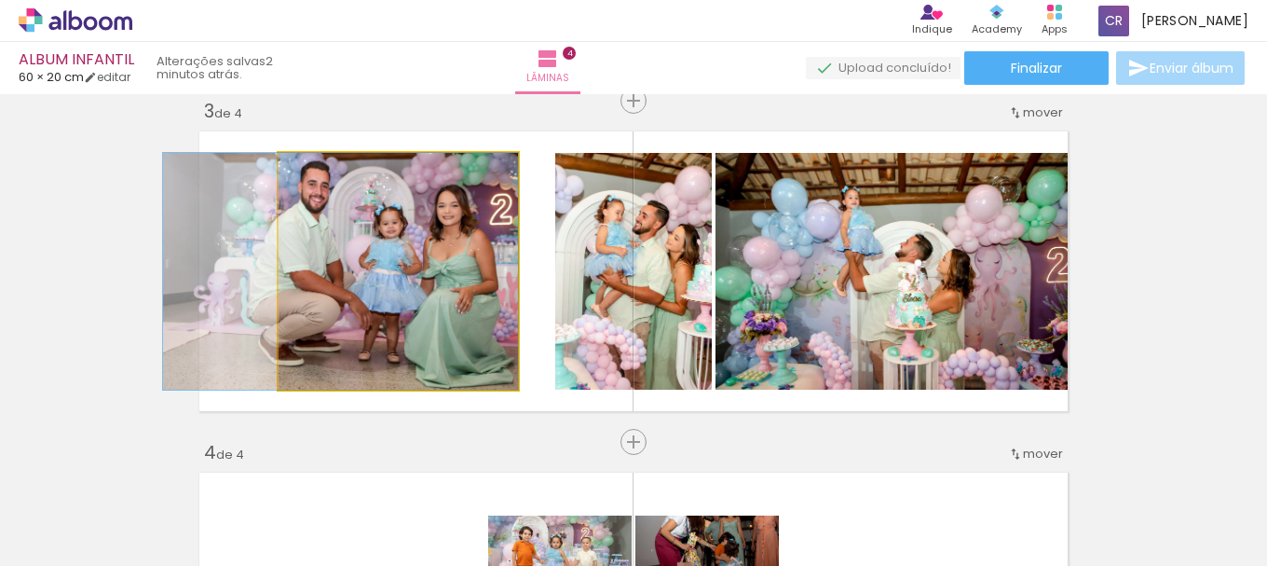
drag, startPoint x: 297, startPoint y: 271, endPoint x: 272, endPoint y: 259, distance: 27.9
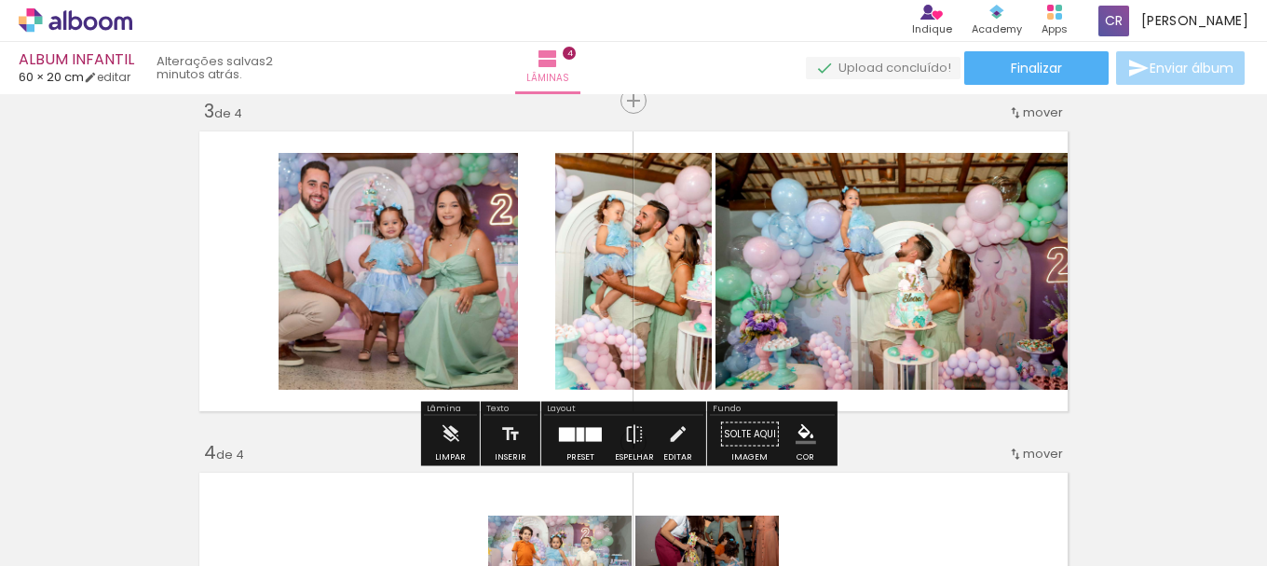
click at [586, 433] on div at bounding box center [594, 434] width 16 height 14
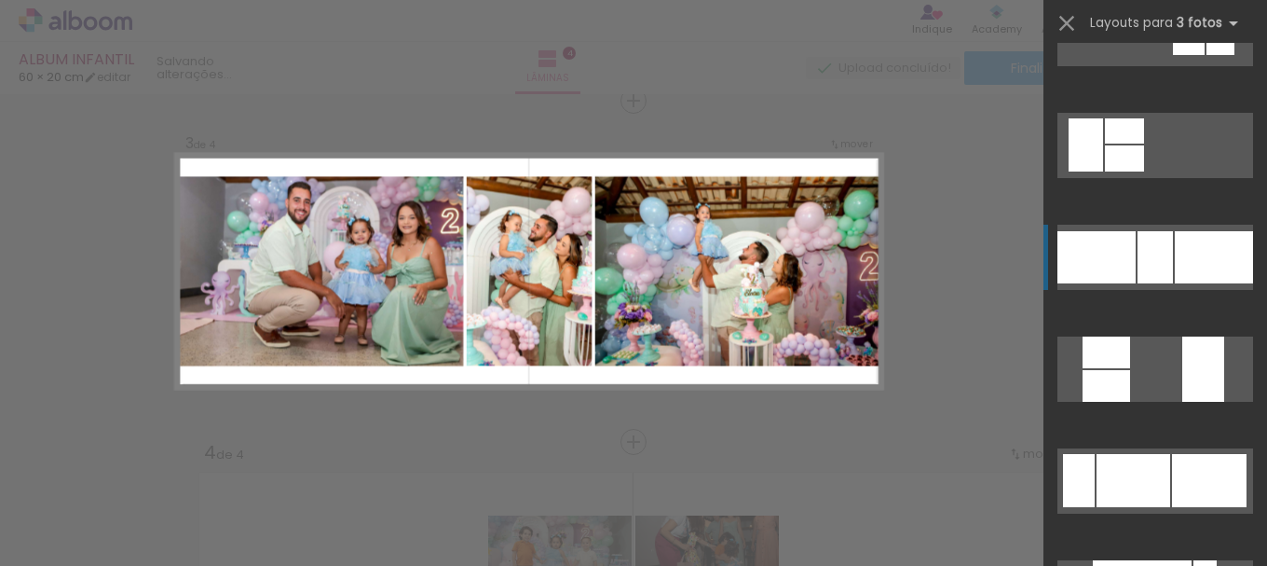
scroll to position [6261, 0]
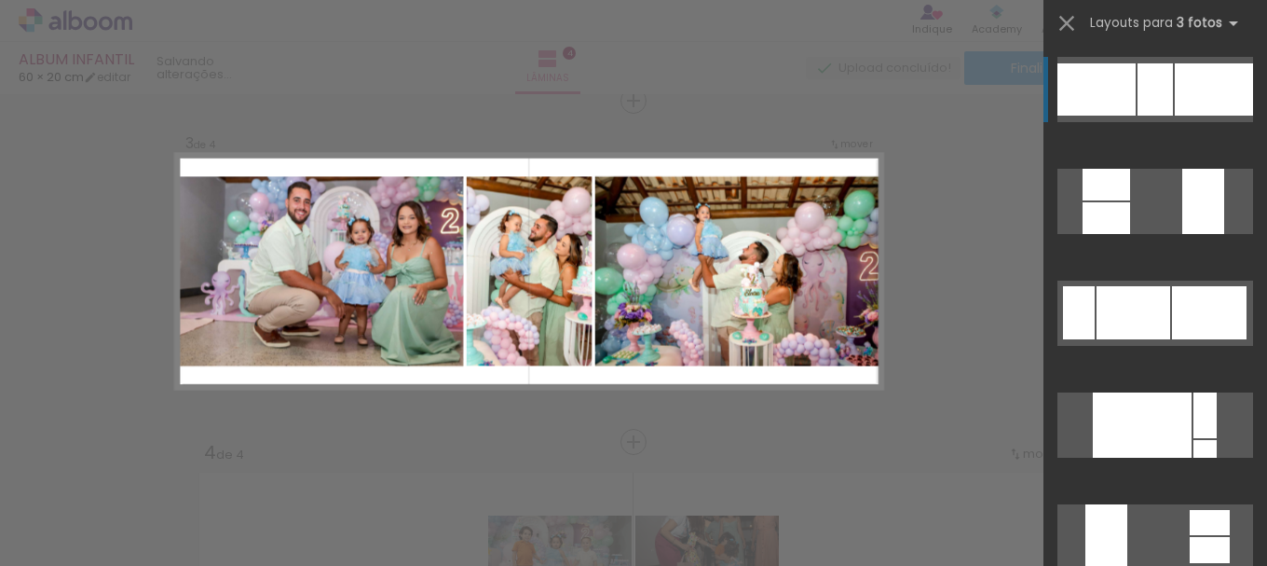
click at [584, 433] on div "Confirmar Cancelar" at bounding box center [633, 263] width 1267 height 1750
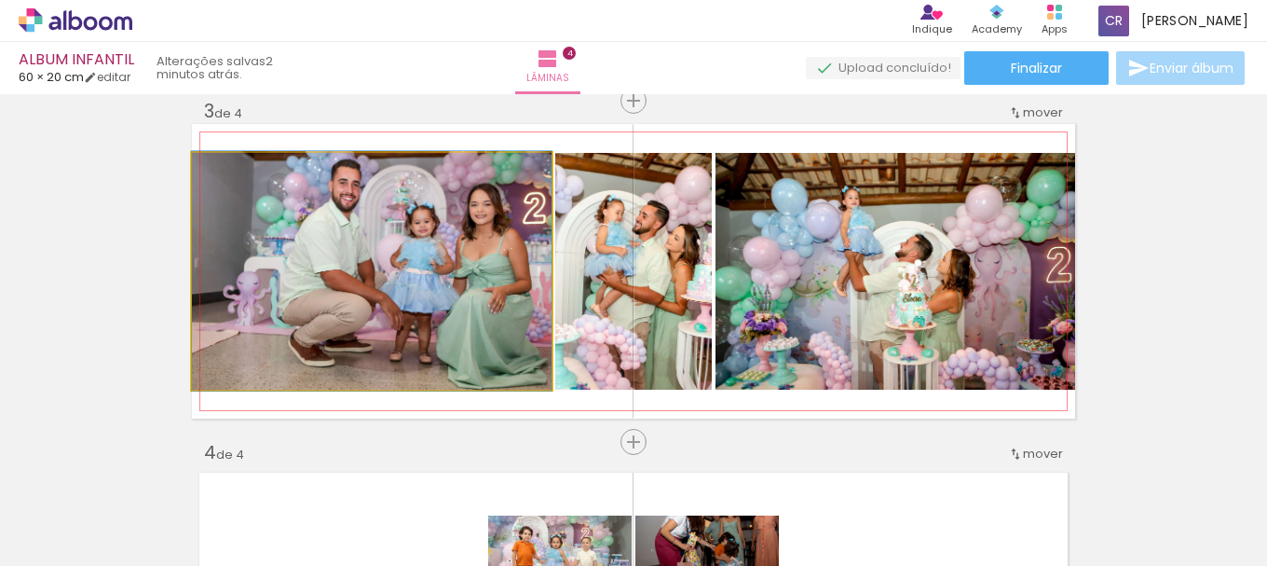
click at [508, 294] on quentale-photo at bounding box center [372, 271] width 360 height 237
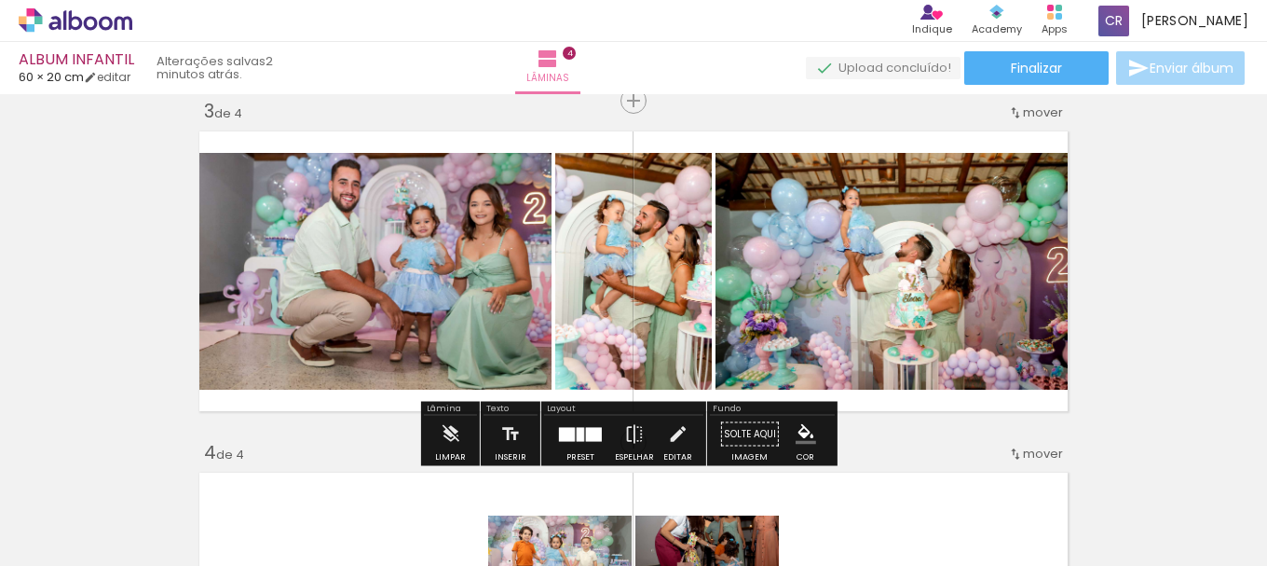
click at [380, 286] on quentale-photo at bounding box center [372, 271] width 360 height 237
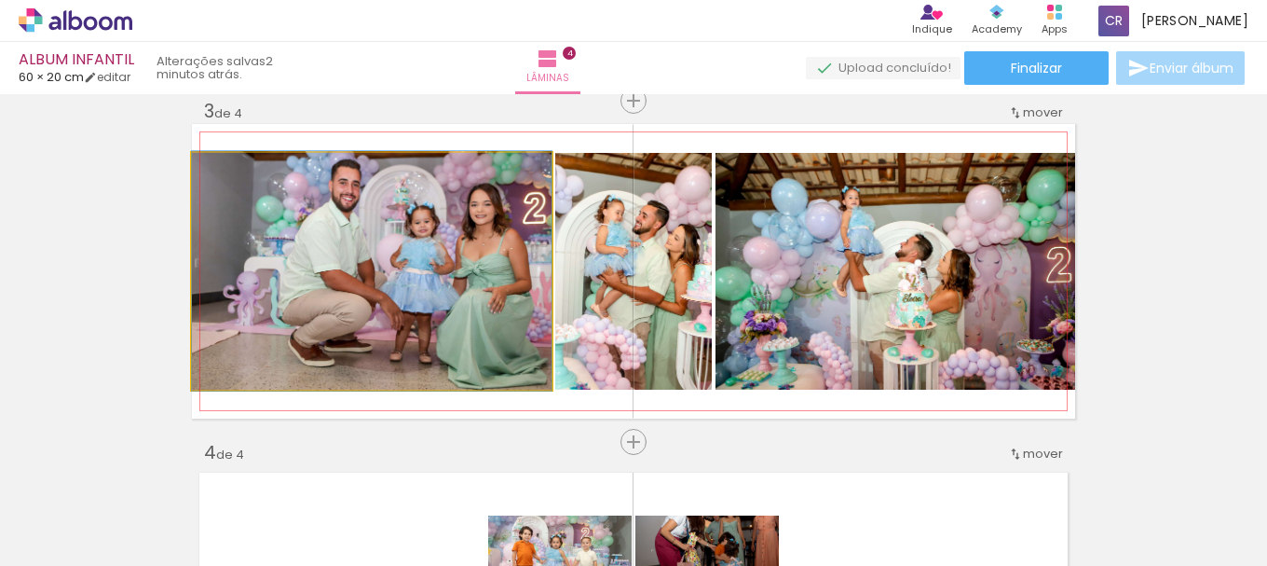
click at [219, 277] on quentale-photo at bounding box center [372, 271] width 360 height 237
drag, startPoint x: 204, startPoint y: 263, endPoint x: 191, endPoint y: 264, distance: 13.1
click at [192, 263] on quentale-photo at bounding box center [372, 271] width 360 height 237
click at [233, 248] on quentale-photo at bounding box center [372, 271] width 360 height 237
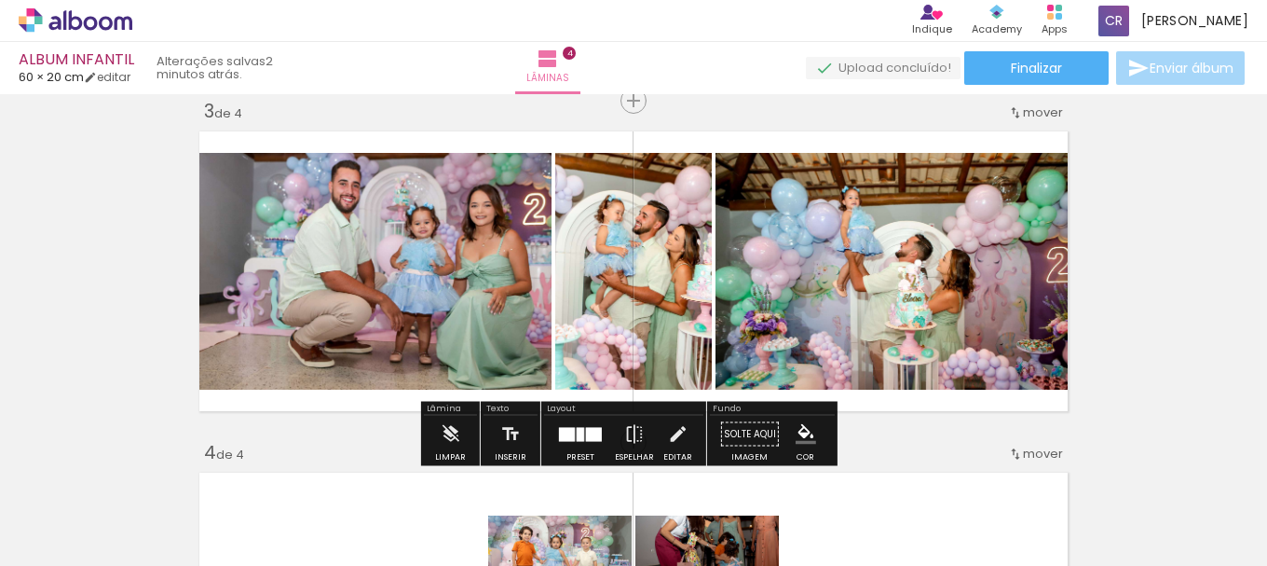
click at [233, 248] on quentale-photo at bounding box center [372, 271] width 360 height 237
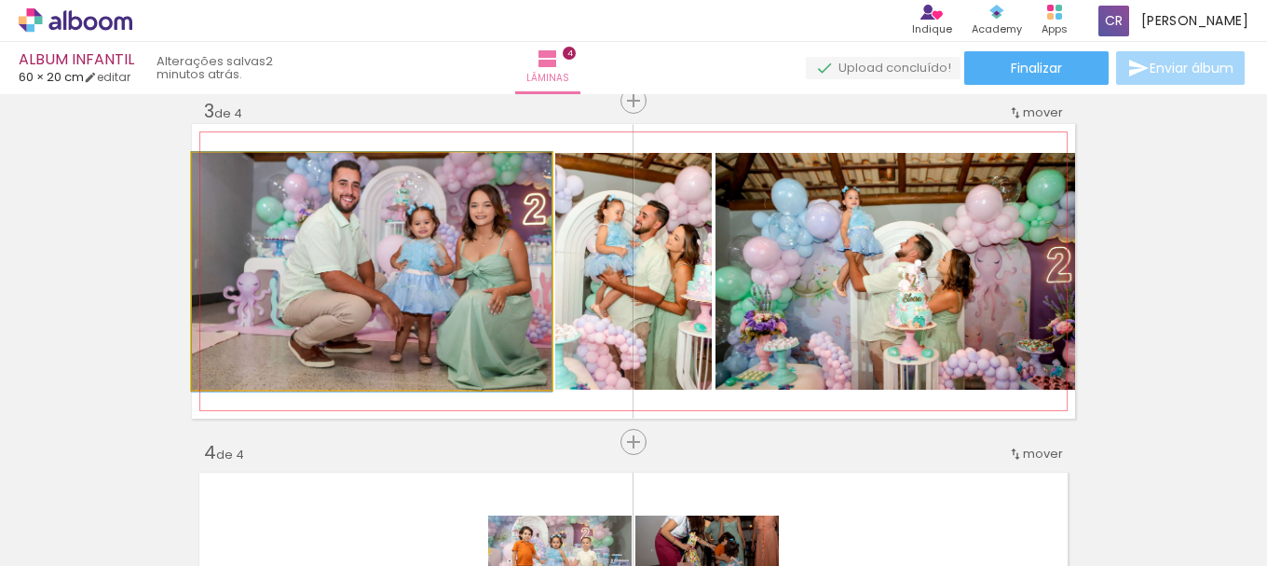
click at [235, 247] on quentale-photo at bounding box center [372, 271] width 360 height 237
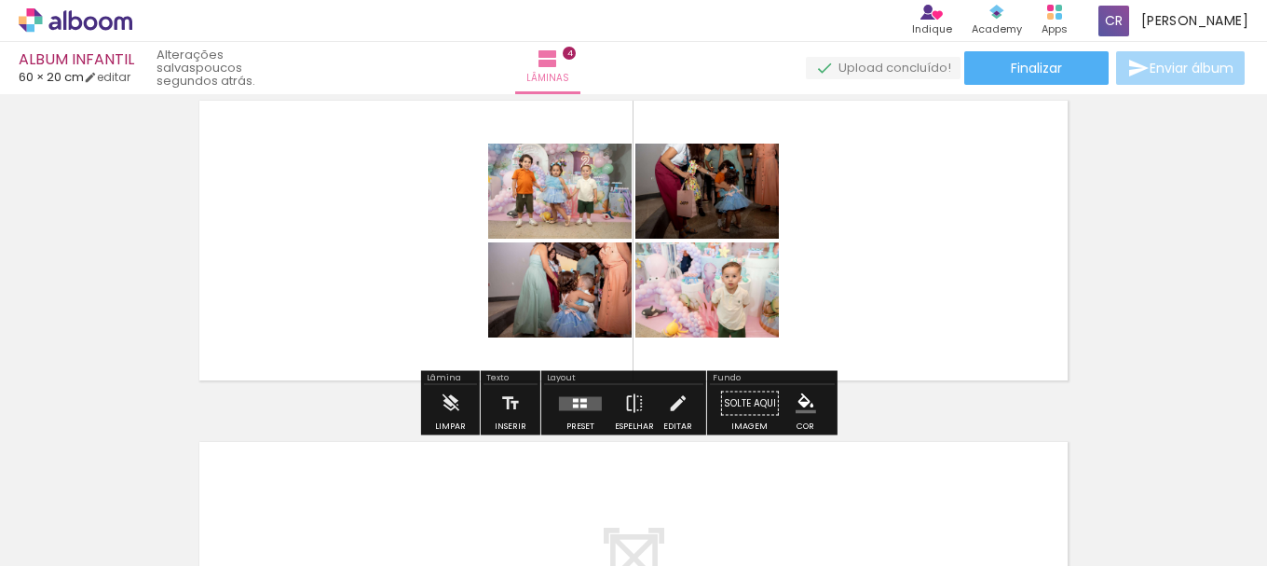
scroll to position [1079, 0]
click at [580, 403] on div at bounding box center [583, 405] width 7 height 4
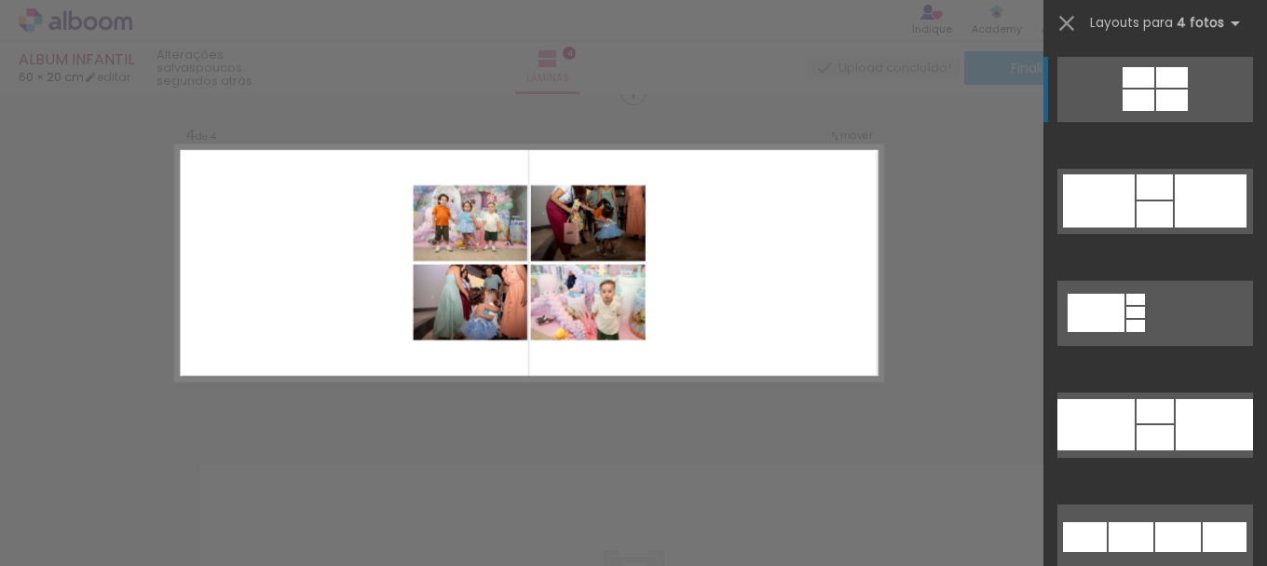
scroll to position [1047, 0]
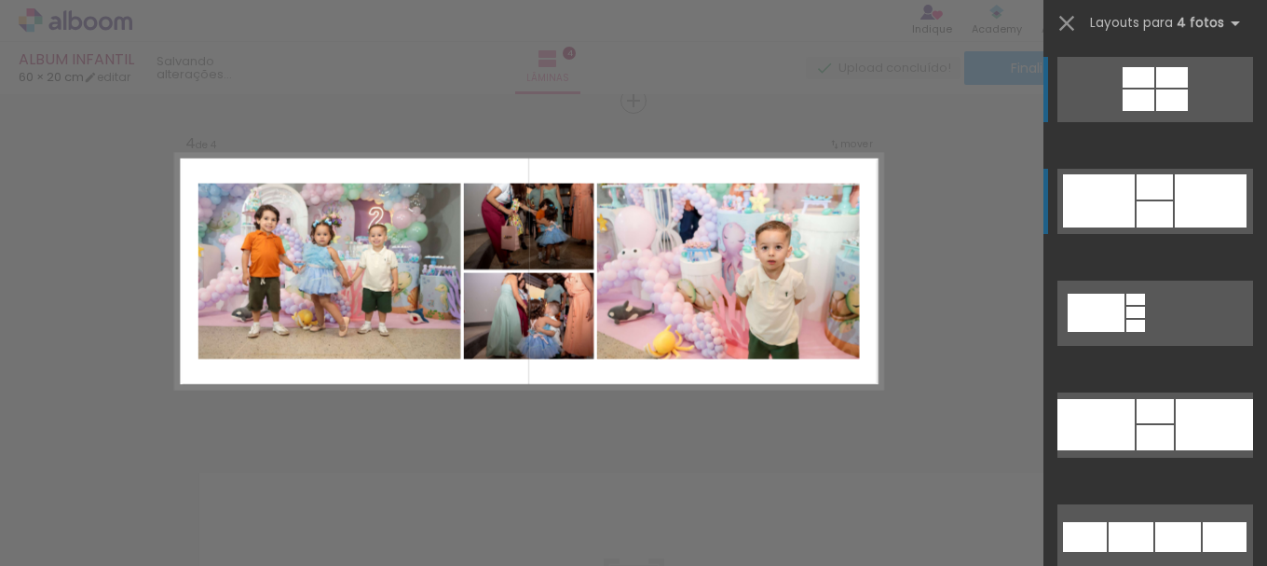
click at [1199, 173] on quentale-layouter at bounding box center [1156, 201] width 196 height 65
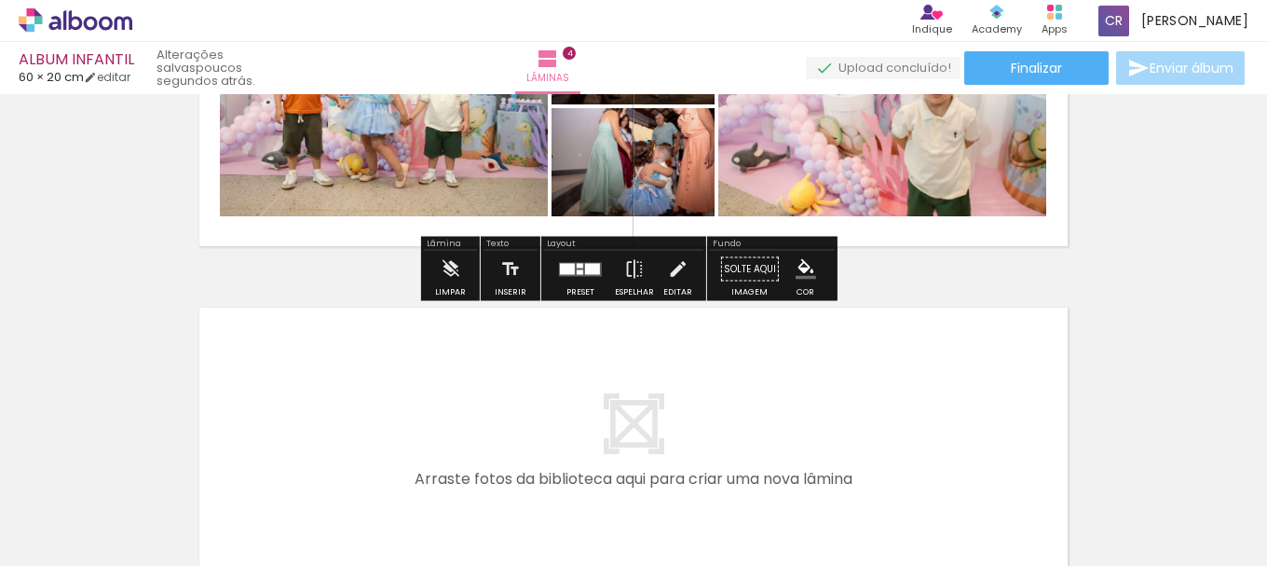
scroll to position [1420, 0]
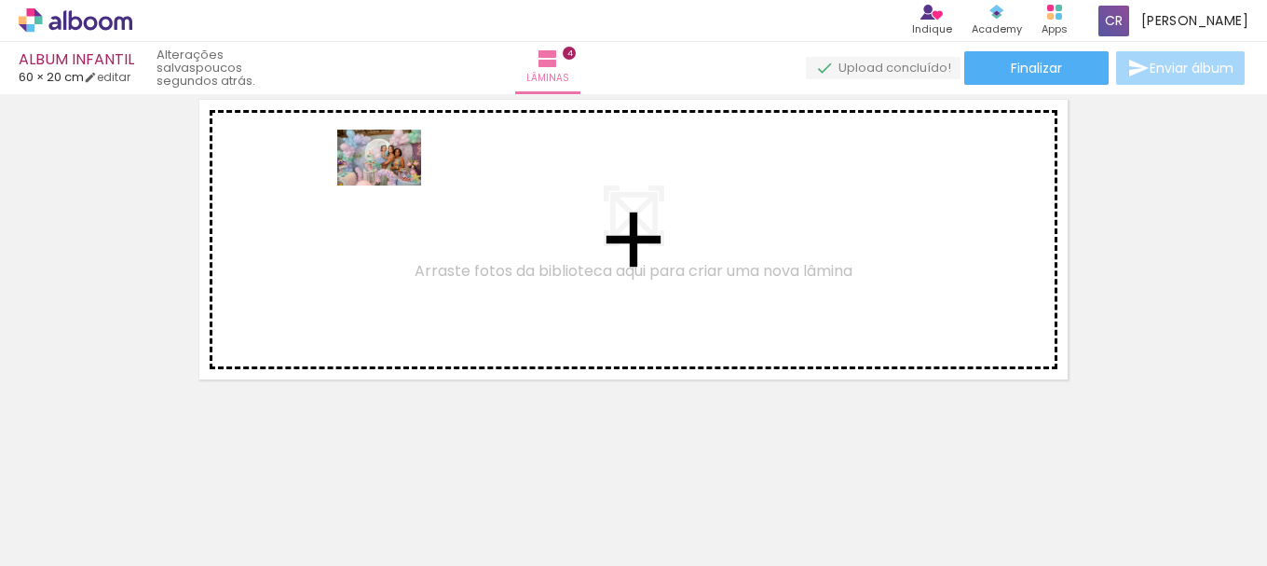
drag, startPoint x: 488, startPoint y: 513, endPoint x: 392, endPoint y: 185, distance: 341.7
click at [392, 185] on quentale-workspace at bounding box center [633, 283] width 1267 height 566
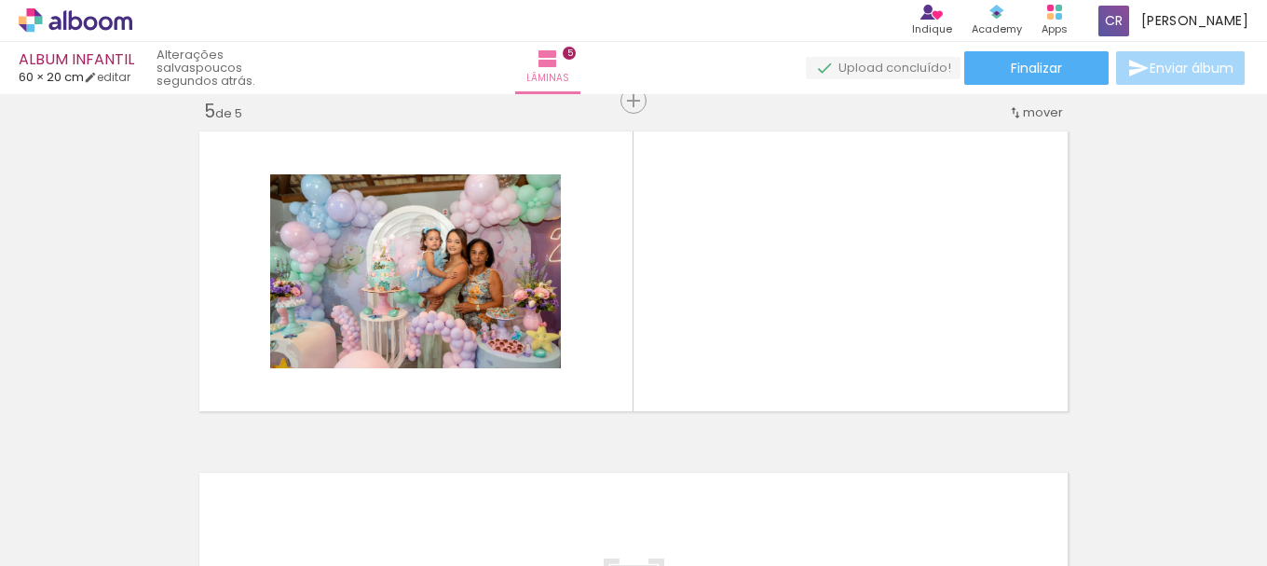
scroll to position [0, 2341]
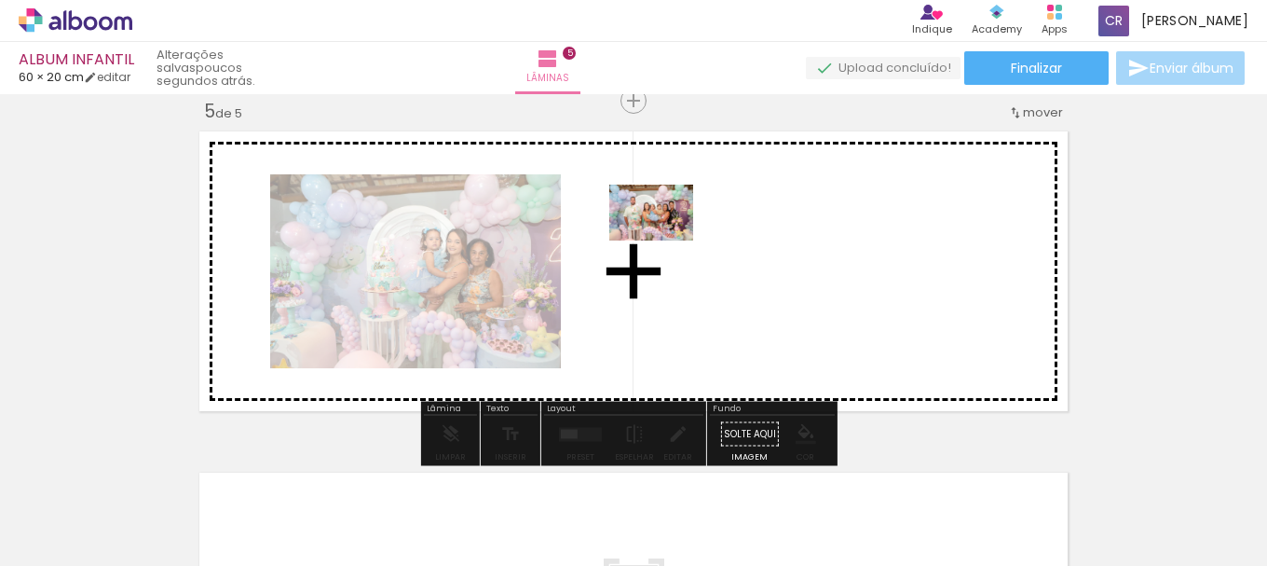
drag, startPoint x: 580, startPoint y: 487, endPoint x: 665, endPoint y: 240, distance: 261.1
click at [665, 240] on quentale-workspace at bounding box center [633, 283] width 1267 height 566
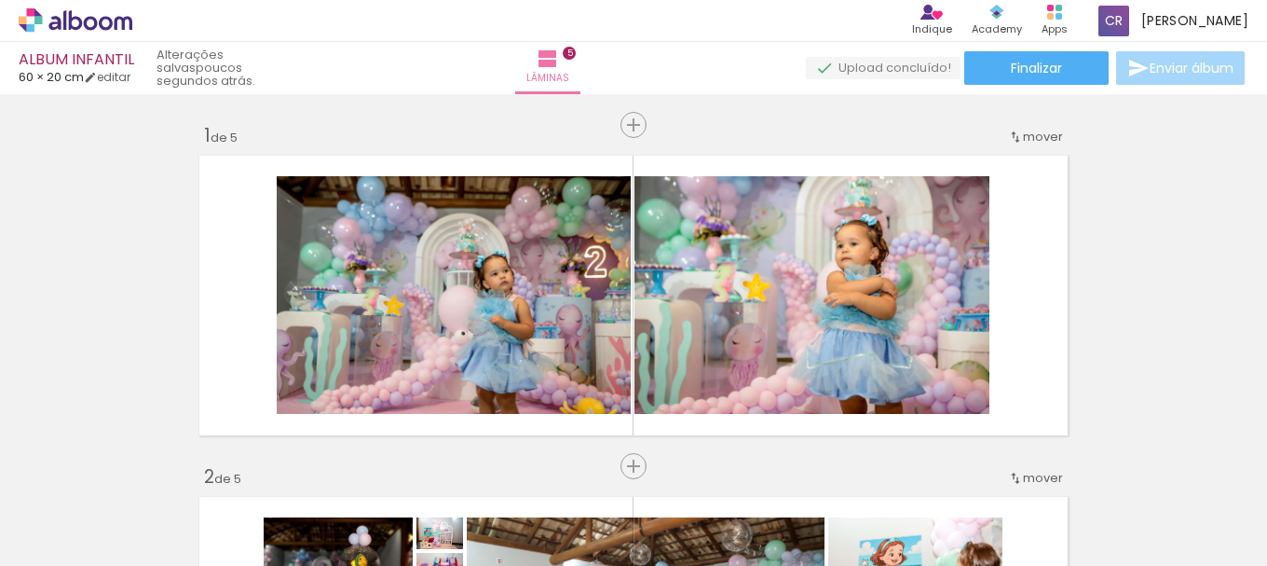
scroll to position [0, 2341]
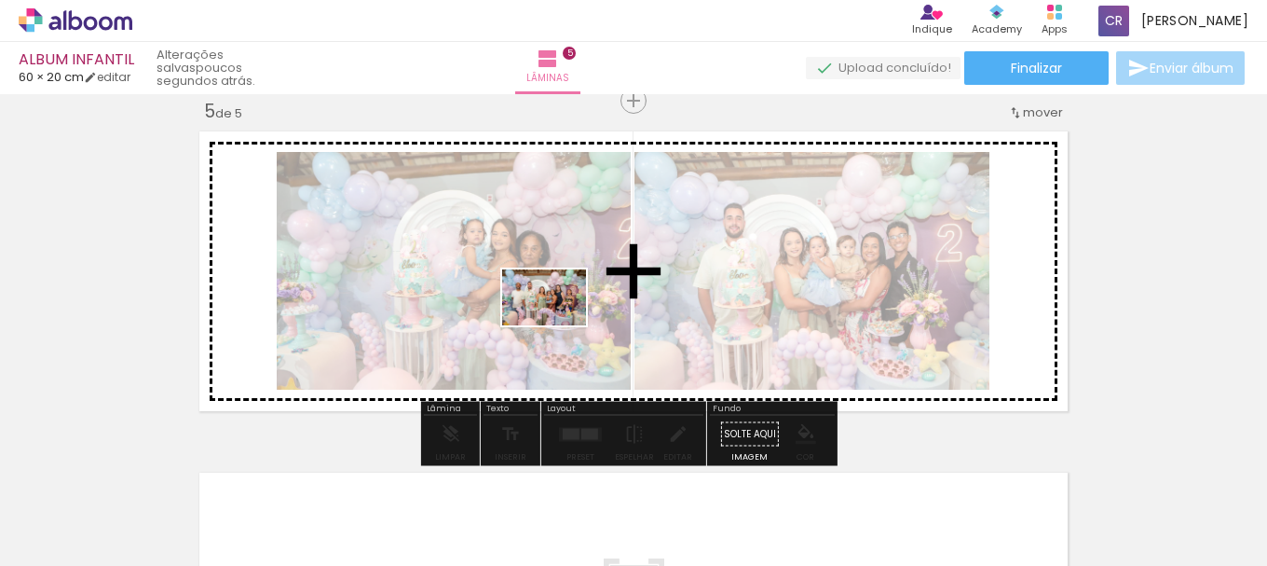
drag, startPoint x: 552, startPoint y: 512, endPoint x: 558, endPoint y: 317, distance: 195.8
click at [558, 317] on quentale-workspace at bounding box center [633, 283] width 1267 height 566
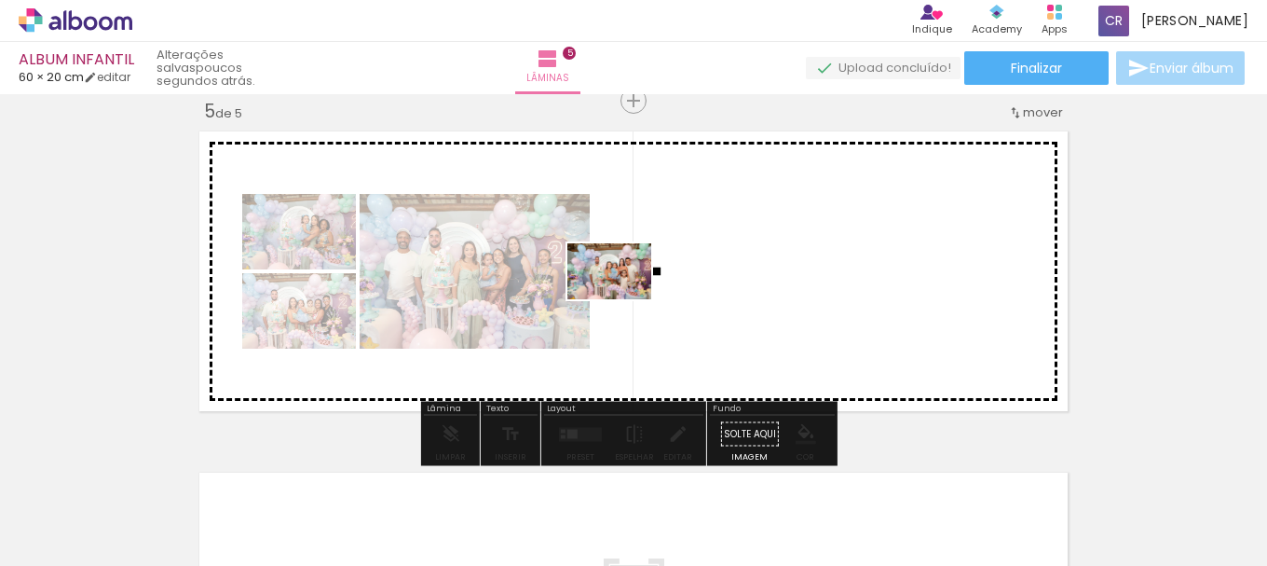
drag, startPoint x: 579, startPoint y: 481, endPoint x: 624, endPoint y: 296, distance: 190.0
click at [624, 296] on quentale-workspace at bounding box center [633, 283] width 1267 height 566
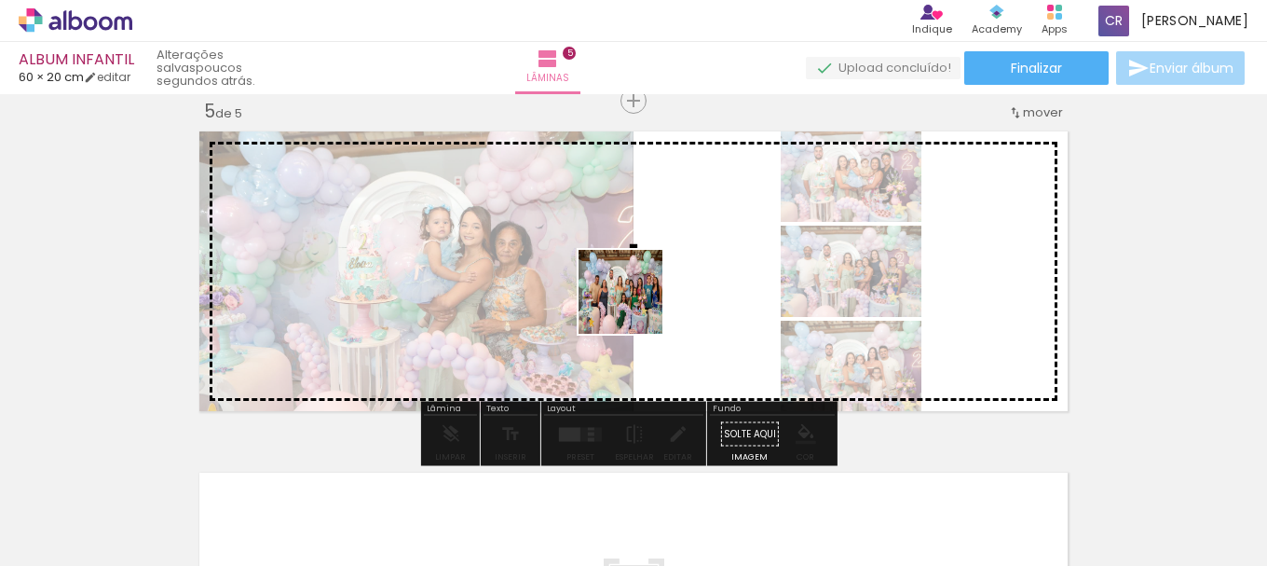
drag, startPoint x: 571, startPoint y: 500, endPoint x: 645, endPoint y: 272, distance: 239.8
click at [645, 272] on quentale-workspace at bounding box center [633, 283] width 1267 height 566
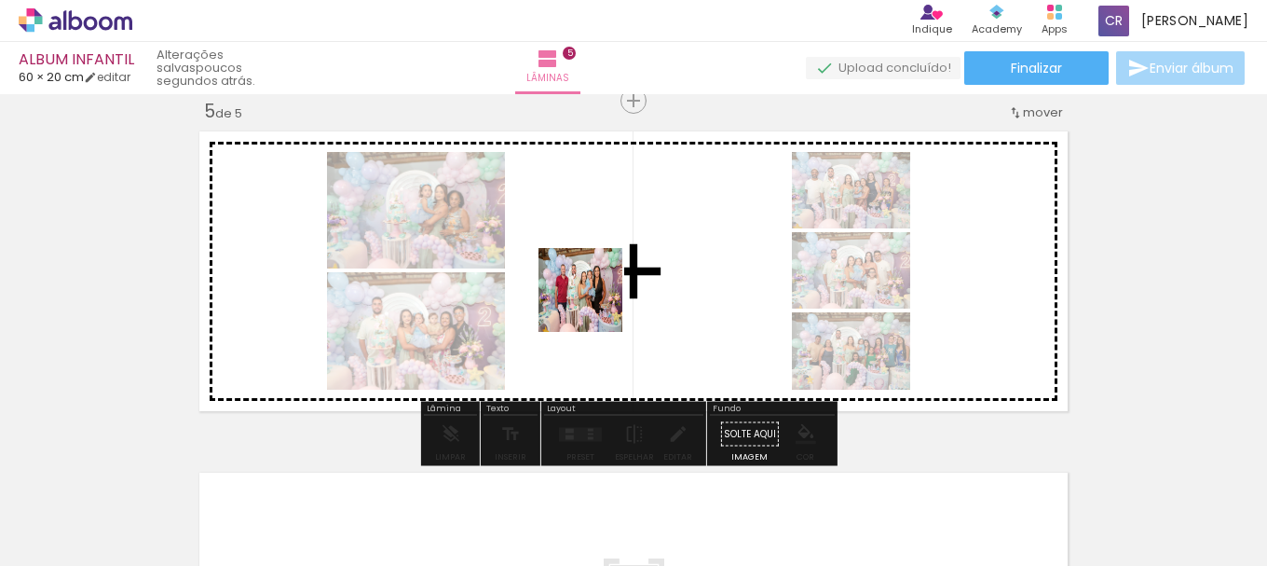
drag, startPoint x: 565, startPoint y: 516, endPoint x: 603, endPoint y: 280, distance: 238.8
click at [603, 280] on quentale-workspace at bounding box center [633, 283] width 1267 height 566
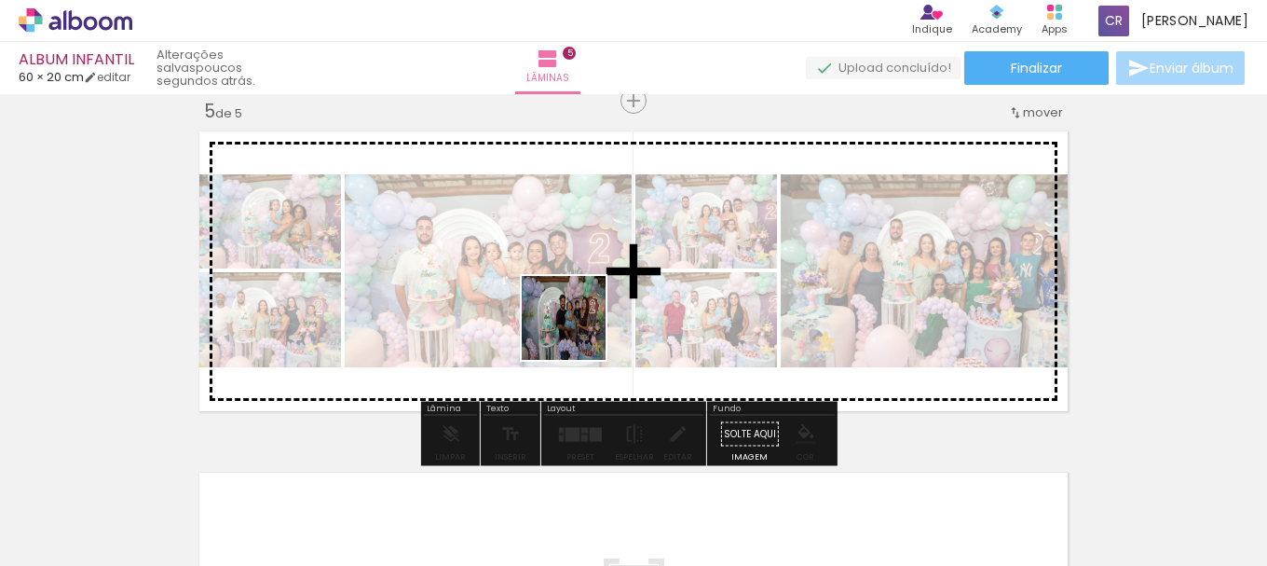
drag, startPoint x: 576, startPoint y: 518, endPoint x: 584, endPoint y: 310, distance: 207.9
click at [584, 310] on quentale-workspace at bounding box center [633, 283] width 1267 height 566
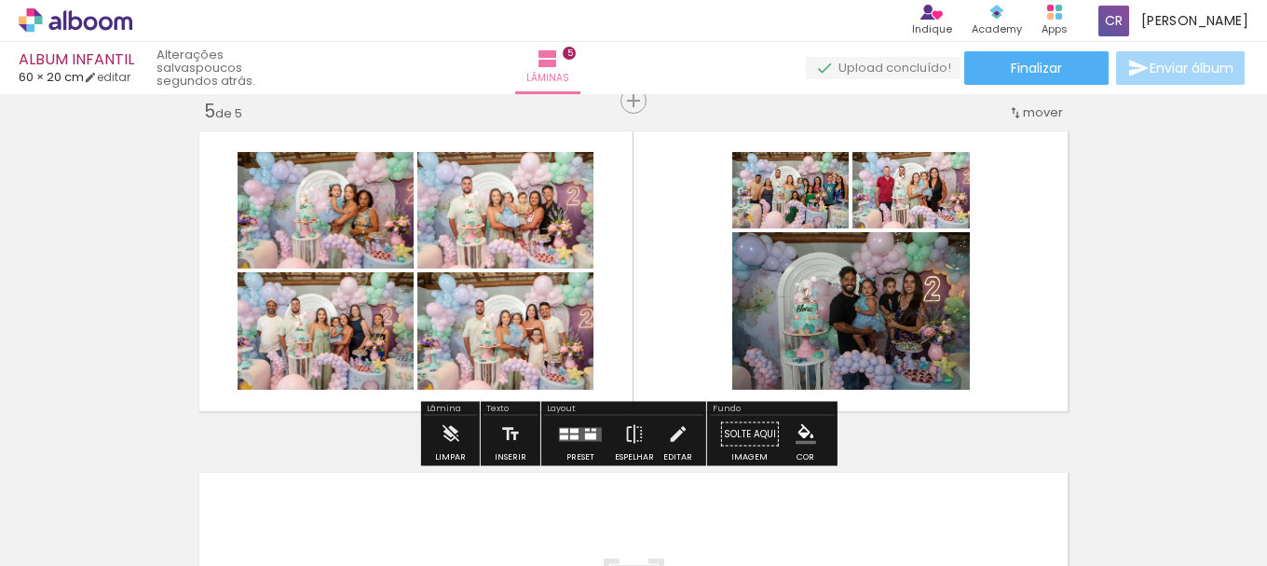
click at [892, 358] on quentale-photo at bounding box center [851, 310] width 238 height 157
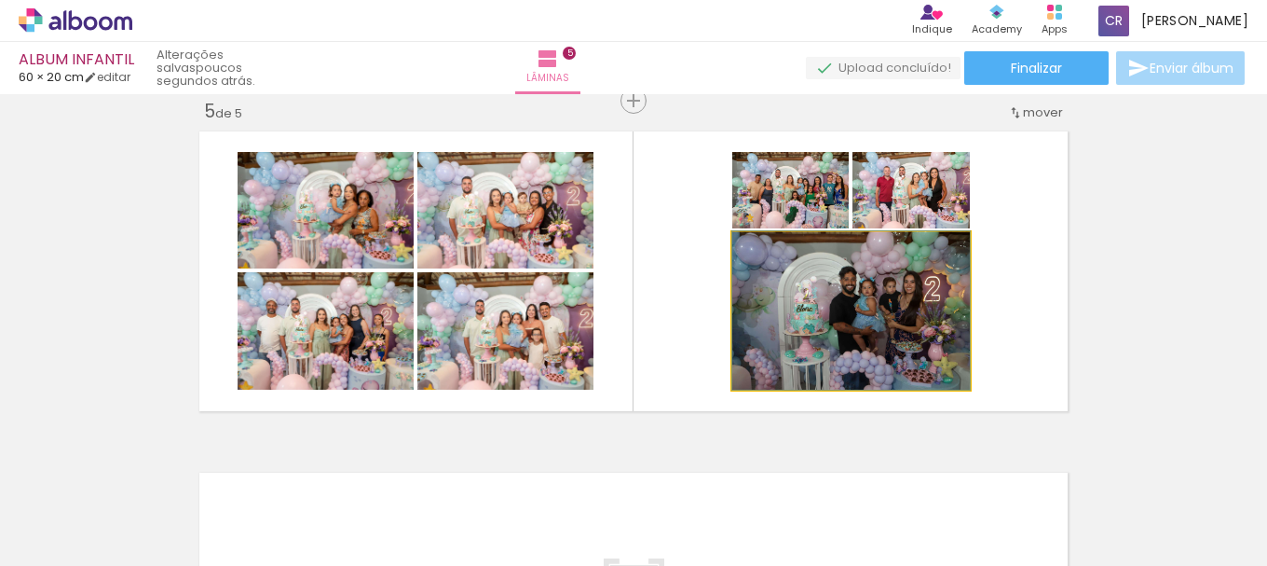
click at [892, 358] on quentale-photo at bounding box center [851, 310] width 238 height 157
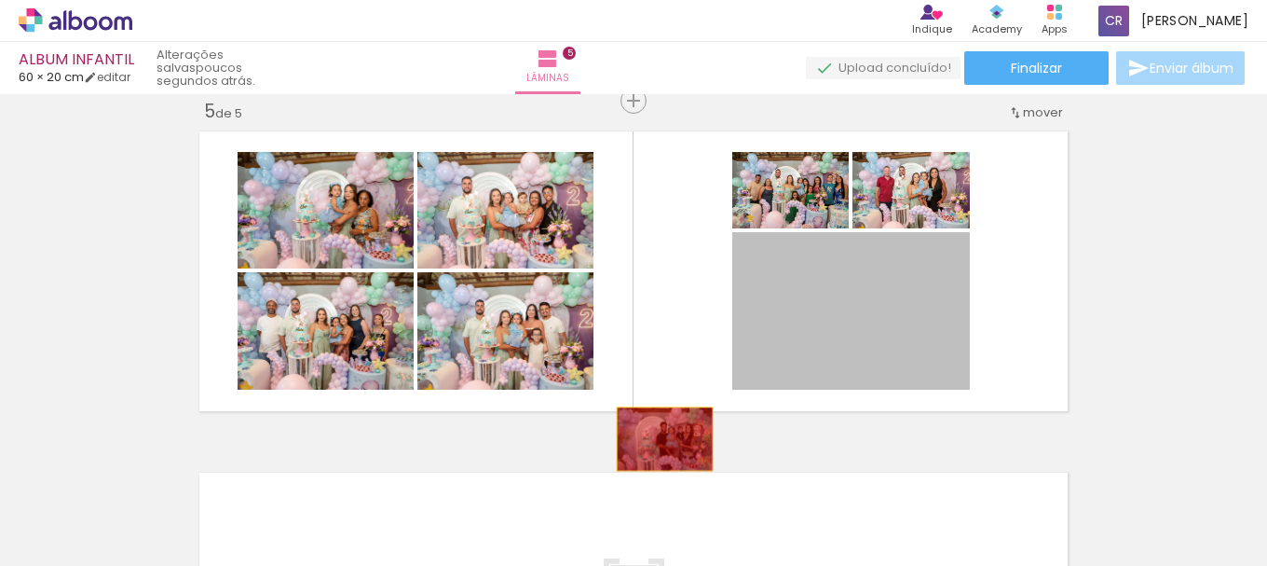
drag, startPoint x: 897, startPoint y: 344, endPoint x: 653, endPoint y: 439, distance: 262.0
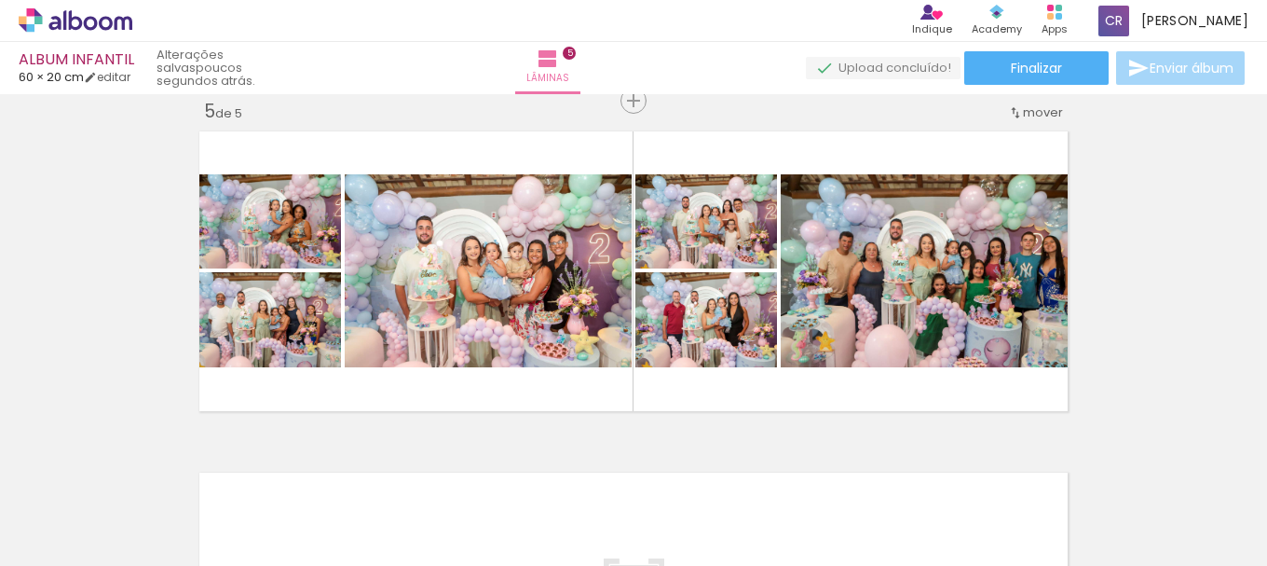
click at [34, 556] on iron-icon at bounding box center [27, 555] width 22 height 22
click at [0, 0] on input "file" at bounding box center [0, 0] width 0 height 0
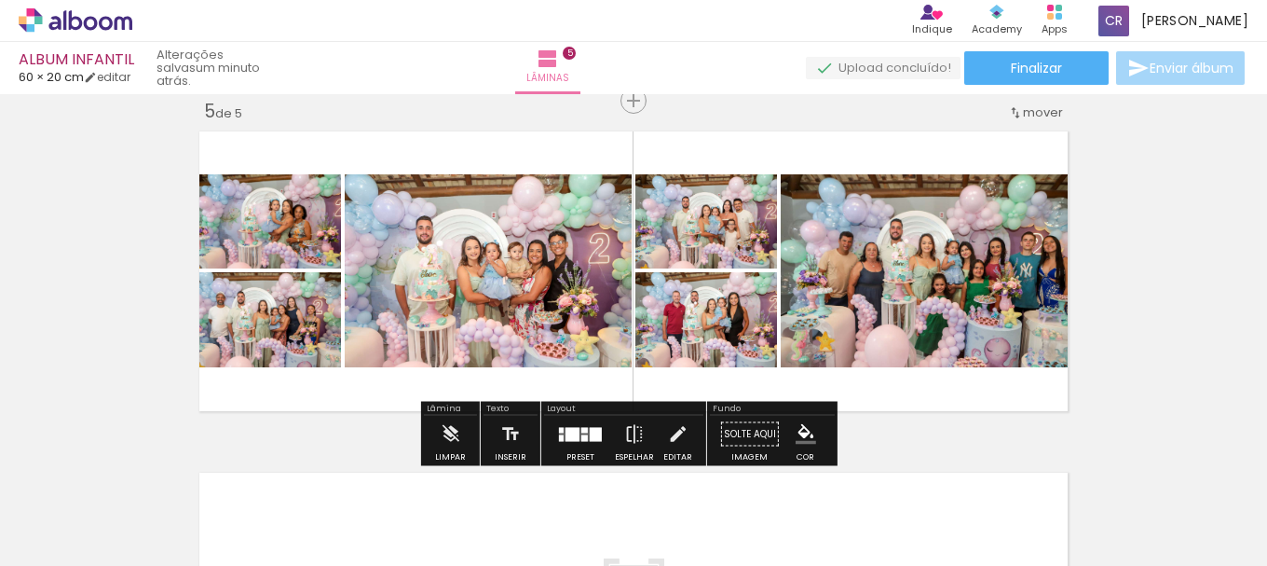
click at [566, 434] on div at bounding box center [573, 434] width 14 height 14
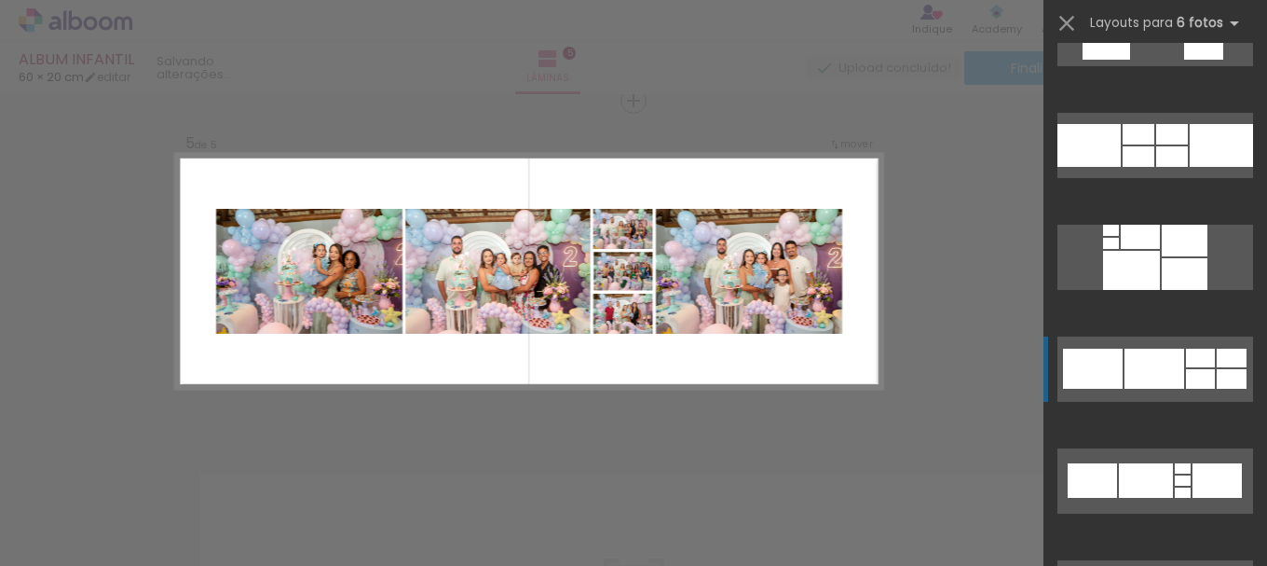
scroll to position [9783, 0]
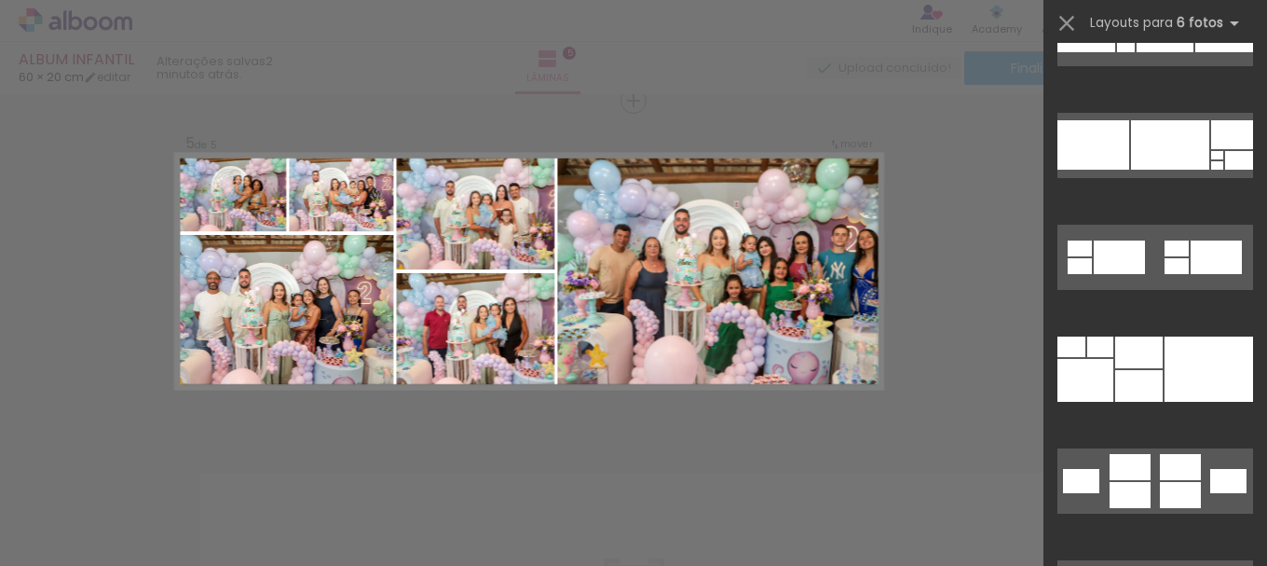
click at [1168, 377] on div at bounding box center [1209, 368] width 89 height 65
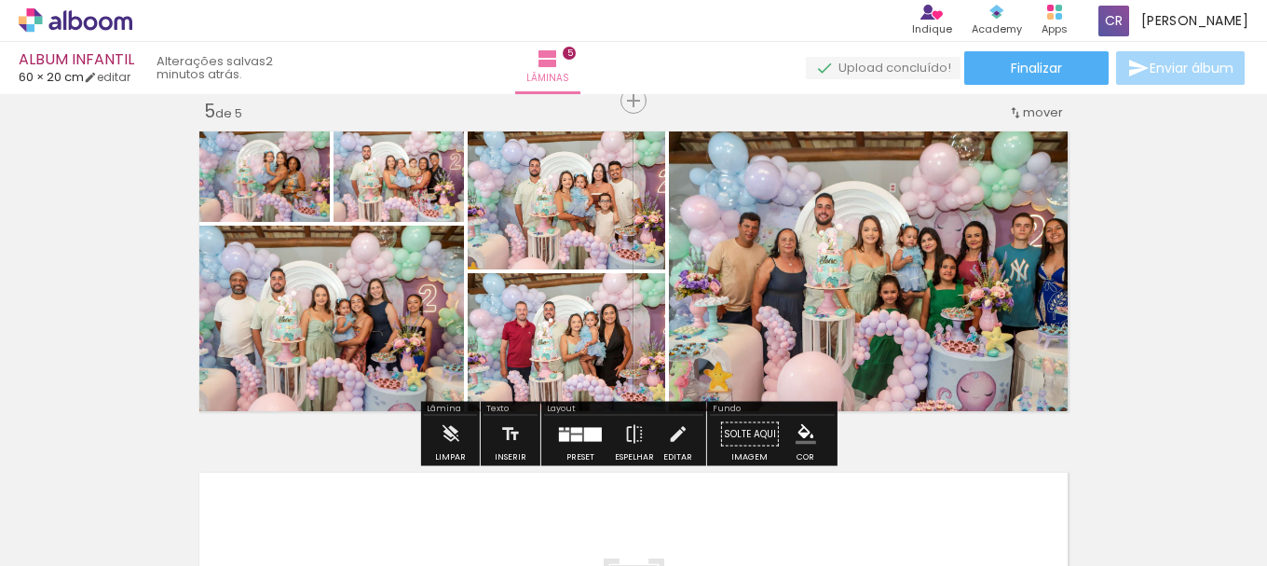
click at [416, 187] on quentale-photo at bounding box center [399, 173] width 130 height 98
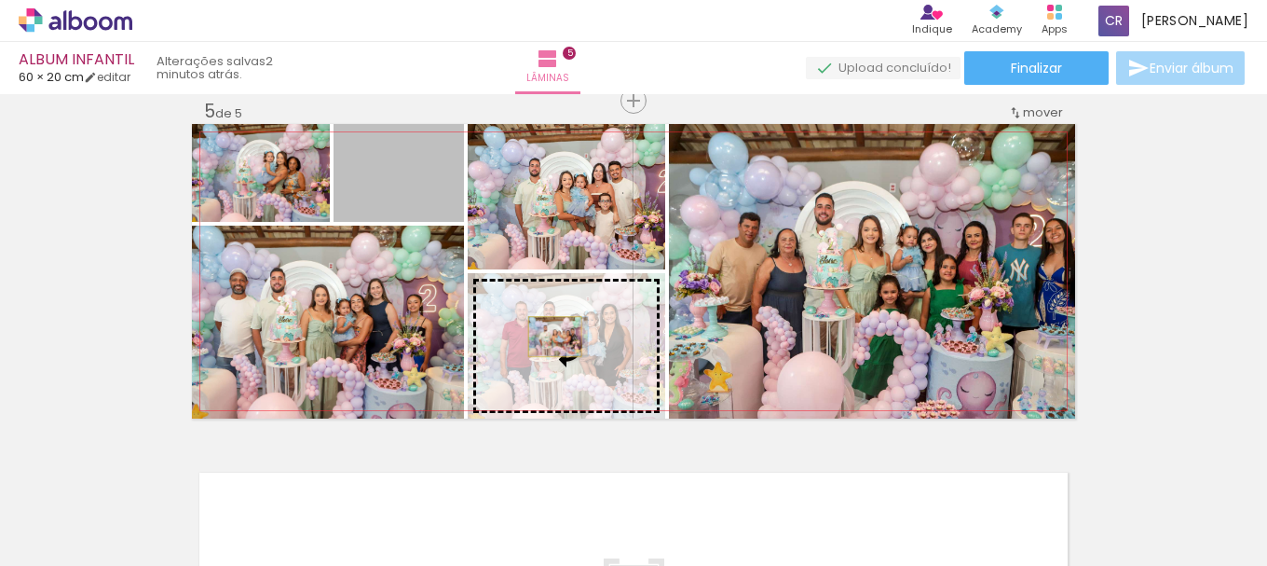
drag, startPoint x: 416, startPoint y: 187, endPoint x: 548, endPoint y: 336, distance: 199.3
click at [0, 0] on slot at bounding box center [0, 0] width 0 height 0
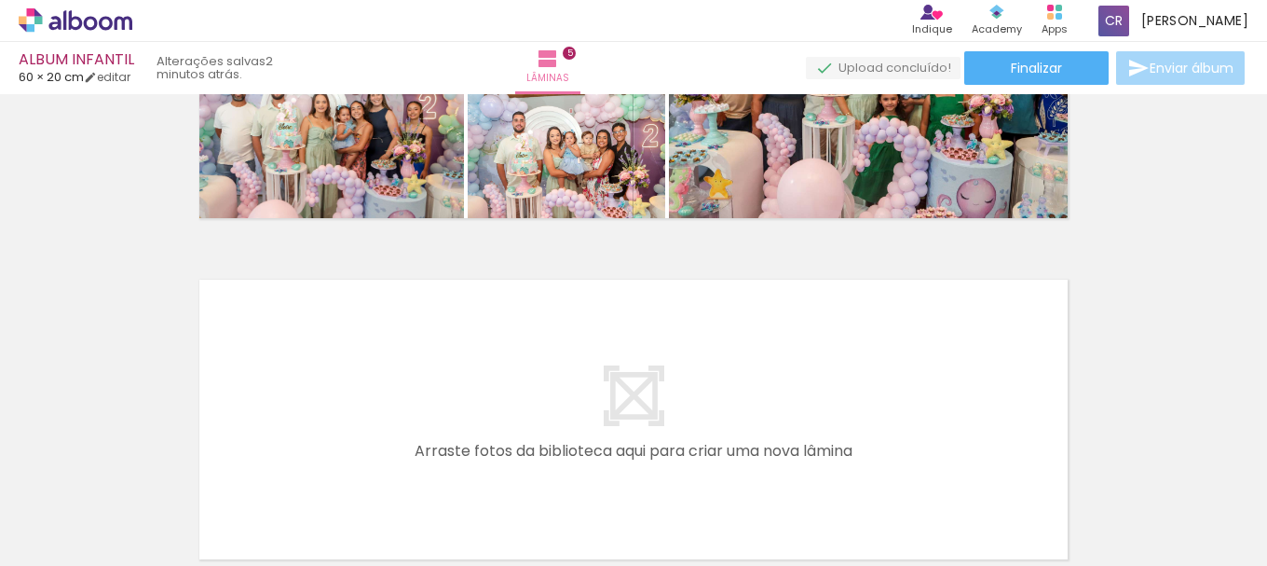
scroll to position [1668, 0]
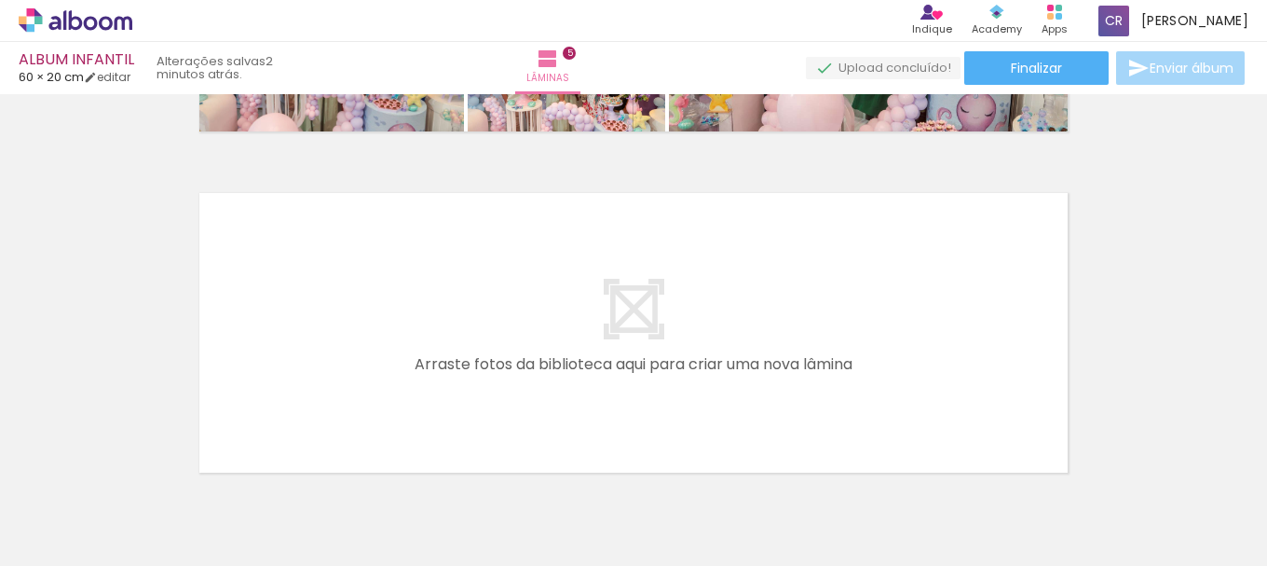
click at [83, 521] on input "Não utilizadas" at bounding box center [52, 524] width 71 height 16
click at [0, 0] on slot "Todas as fotos" at bounding box center [0, 0] width 0 height 0
click at [83, 511] on input "Todas as fotos" at bounding box center [52, 509] width 71 height 16
click at [0, 0] on slot "Não utilizadas" at bounding box center [0, 0] width 0 height 0
type input "Não utilizadas"
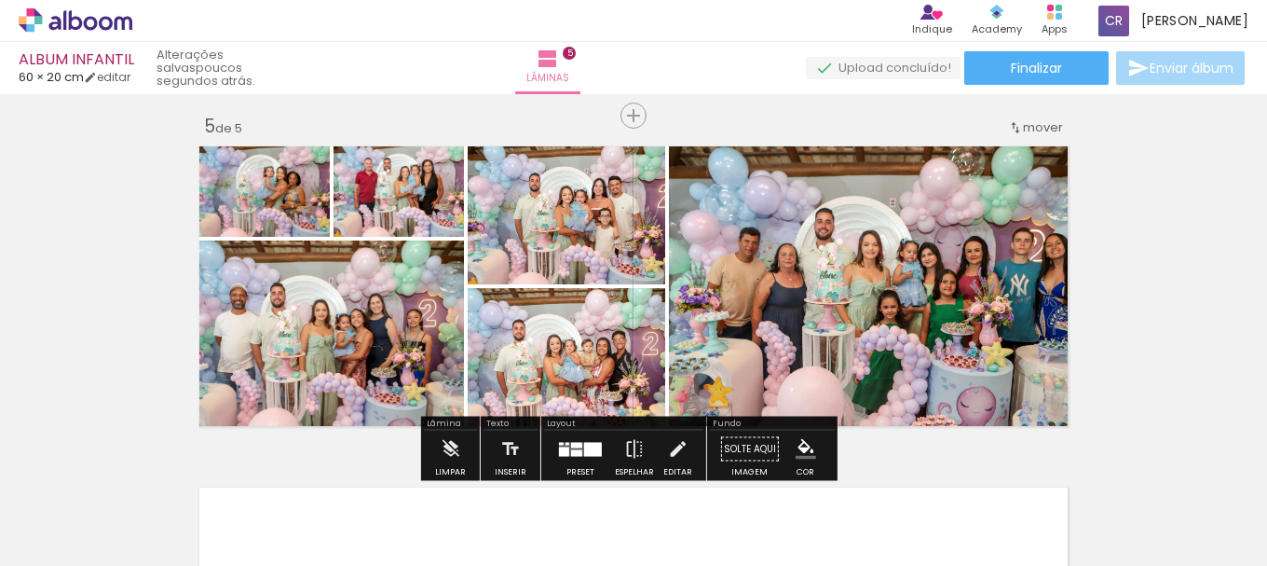
scroll to position [1481, 0]
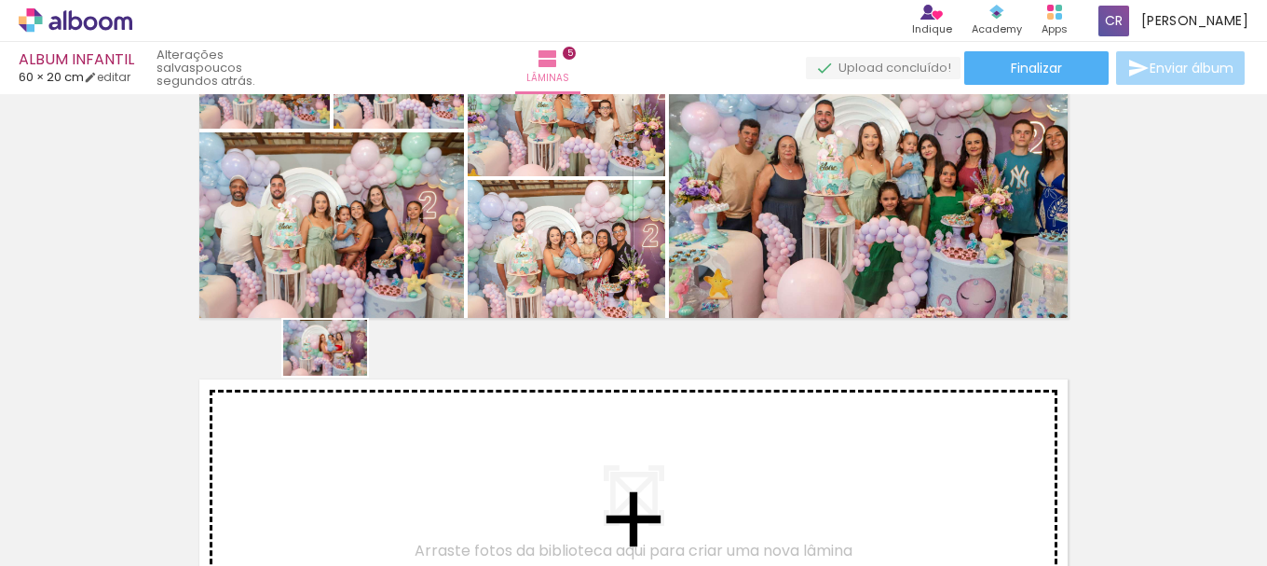
drag, startPoint x: 157, startPoint y: 517, endPoint x: 339, endPoint y: 375, distance: 230.4
click at [339, 375] on quentale-workspace at bounding box center [633, 283] width 1267 height 566
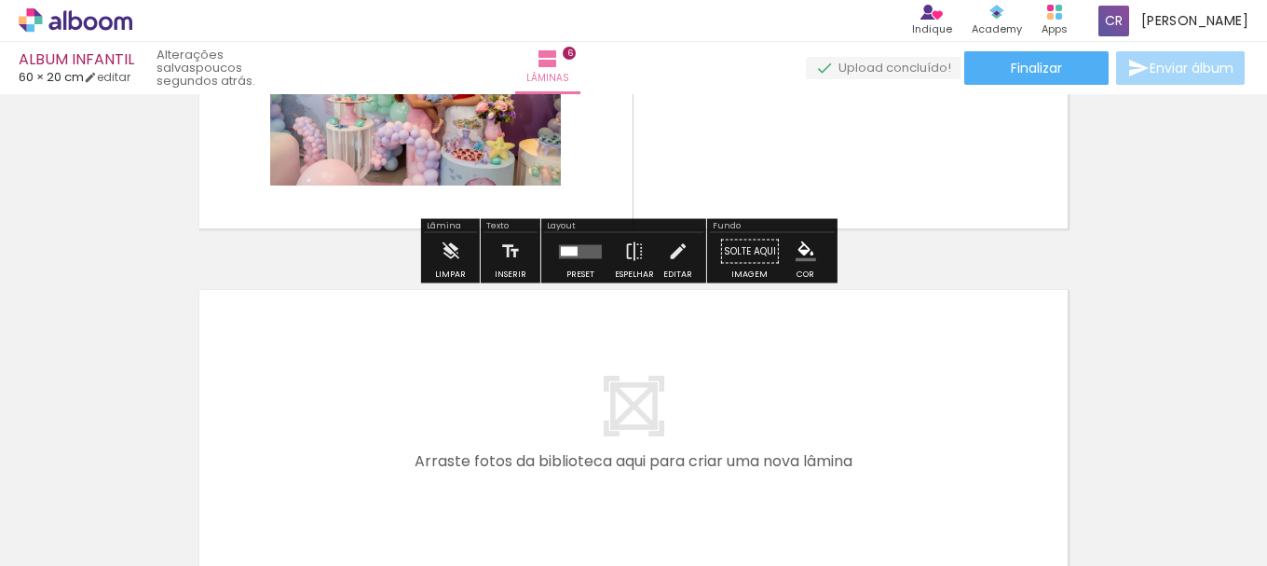
scroll to position [1916, 0]
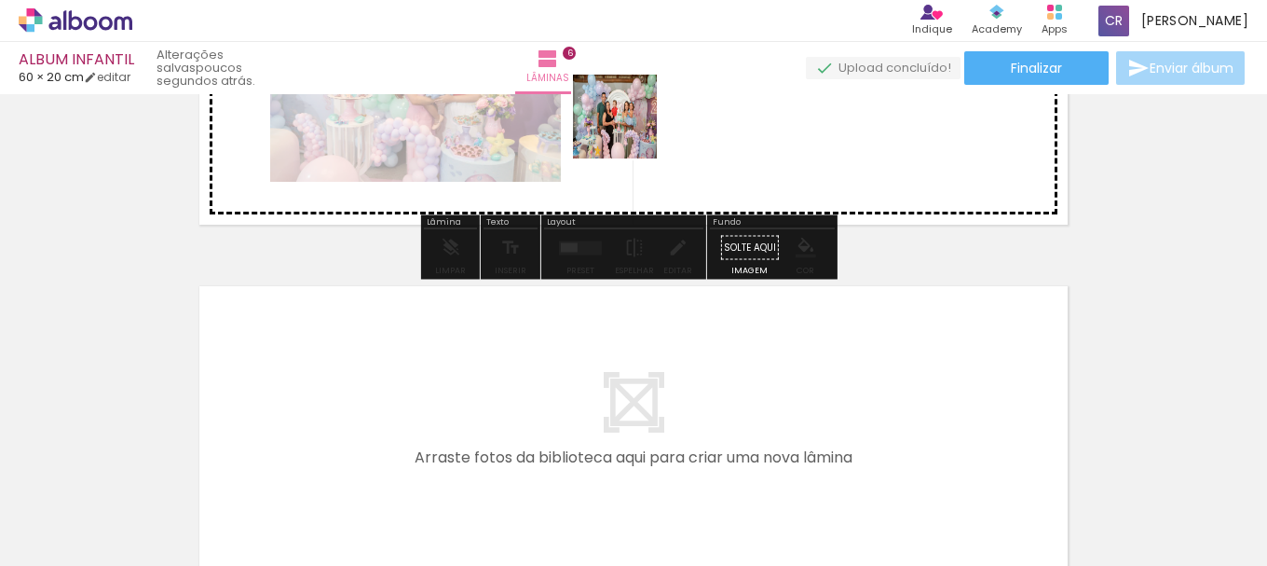
drag, startPoint x: 259, startPoint y: 512, endPoint x: 629, endPoint y: 130, distance: 531.1
click at [629, 130] on quentale-workspace at bounding box center [633, 283] width 1267 height 566
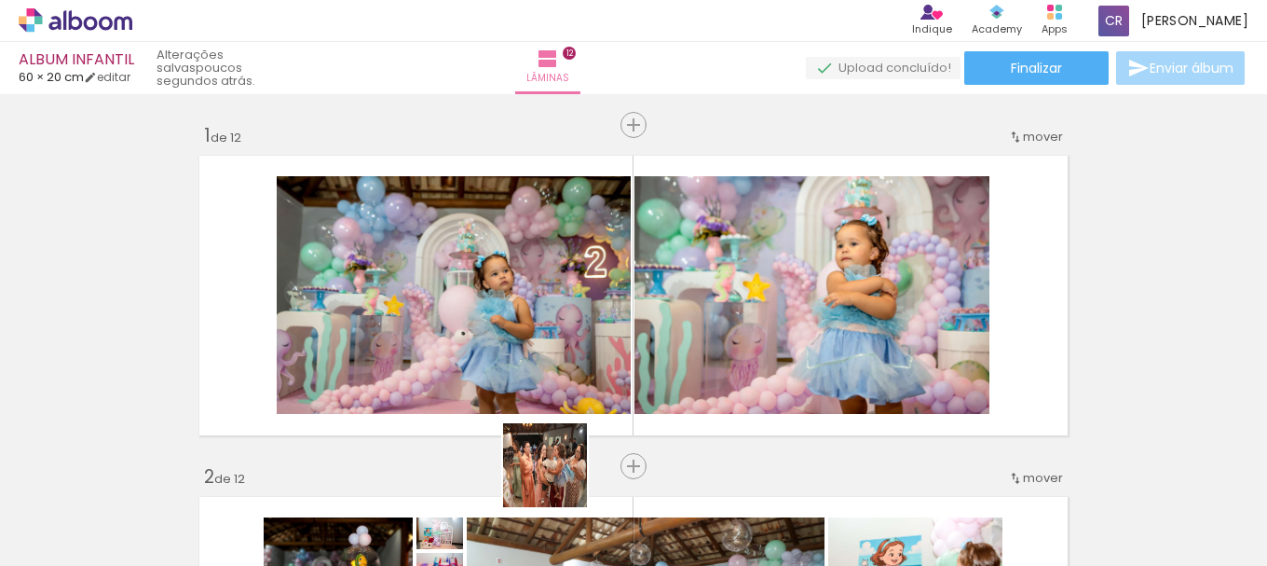
click at [827, 299] on quentale-workspace at bounding box center [633, 283] width 1267 height 566
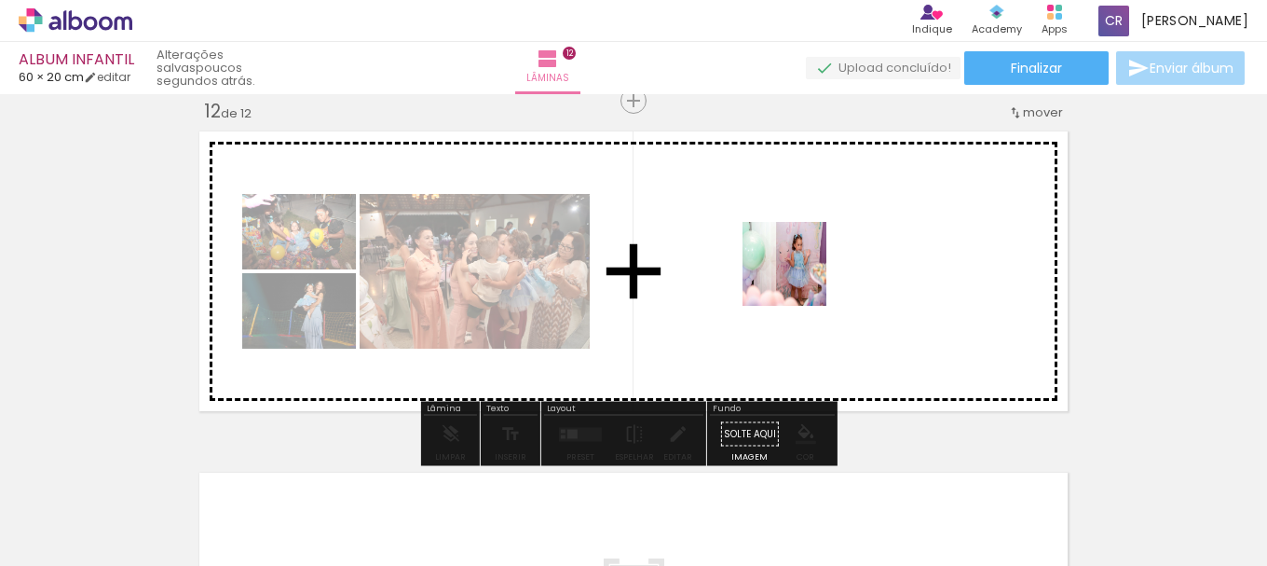
drag, startPoint x: 772, startPoint y: 348, endPoint x: 798, endPoint y: 278, distance: 75.5
click at [798, 278] on quentale-workspace at bounding box center [633, 283] width 1267 height 566
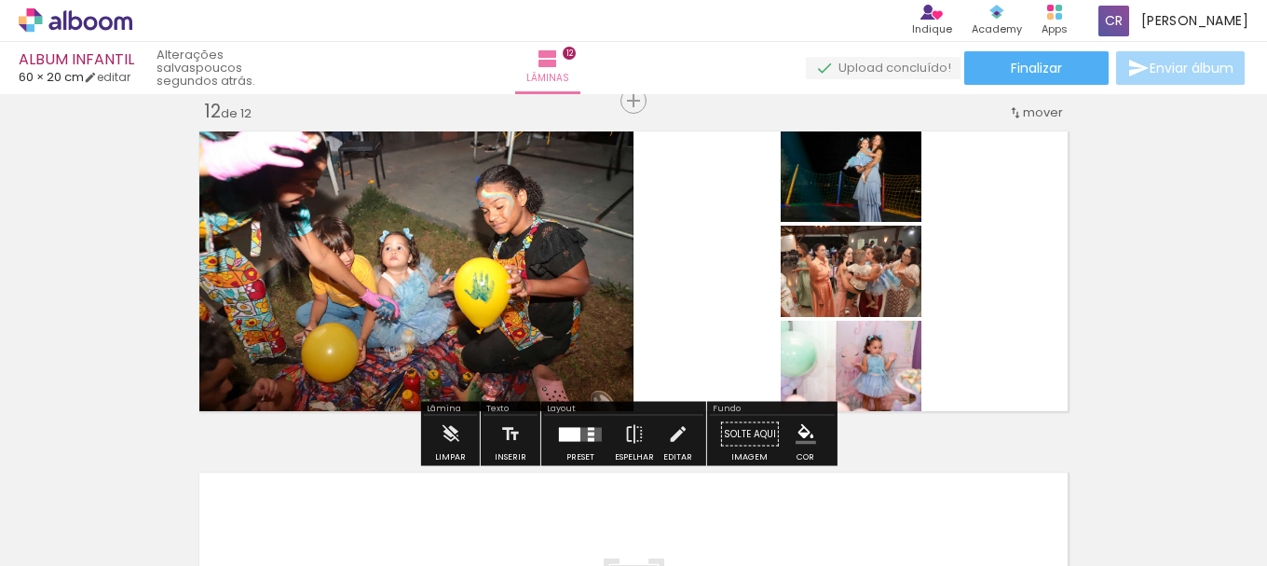
scroll to position [932, 0]
click at [566, 436] on div at bounding box center [569, 434] width 21 height 14
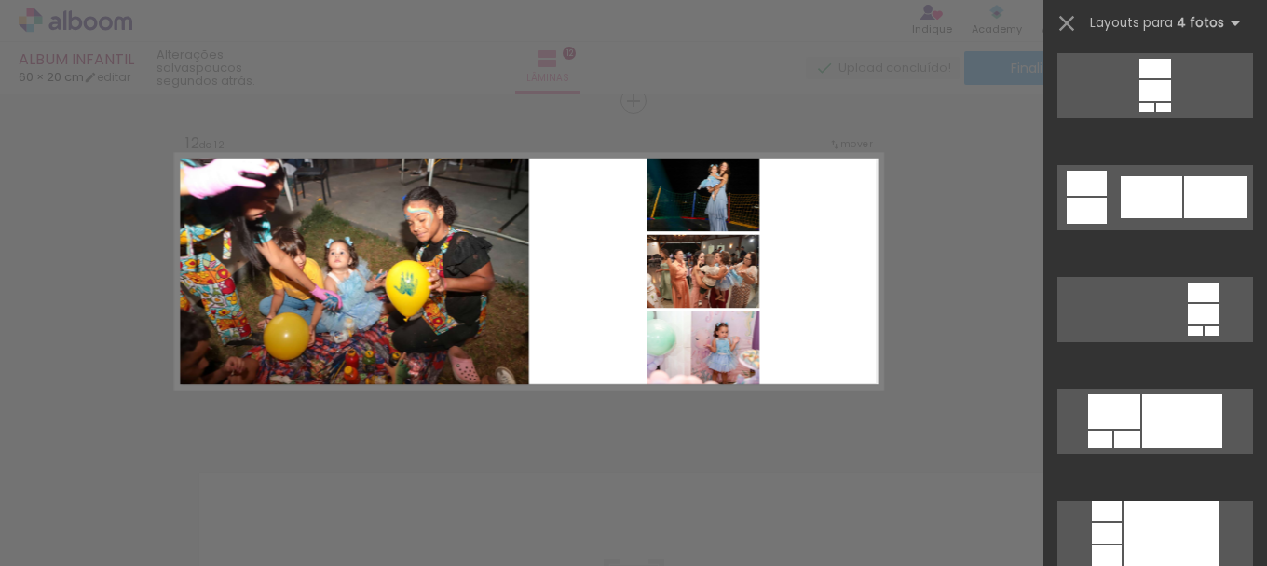
scroll to position [6243, 0]
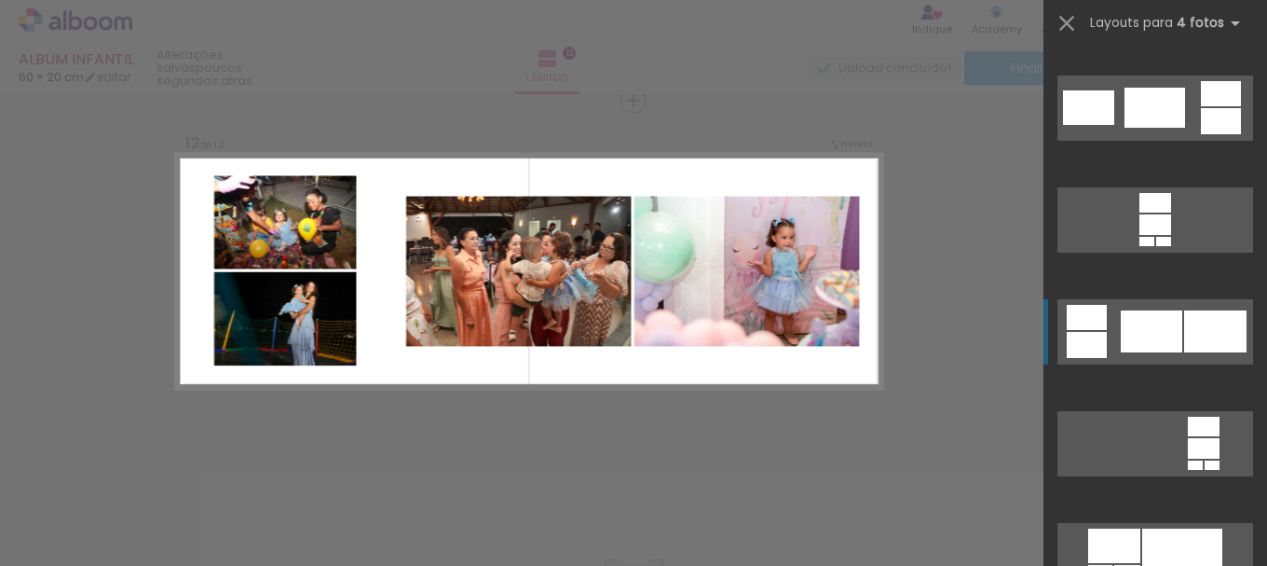
click at [1156, 333] on div at bounding box center [1151, 331] width 61 height 42
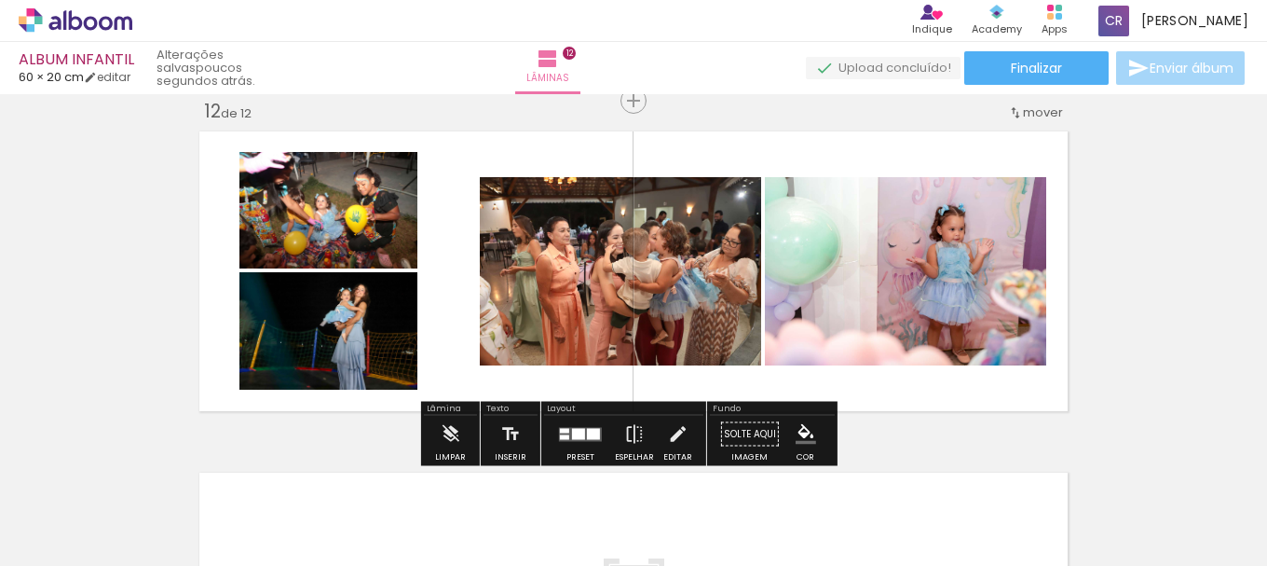
click at [513, 284] on quentale-photo at bounding box center [620, 271] width 281 height 188
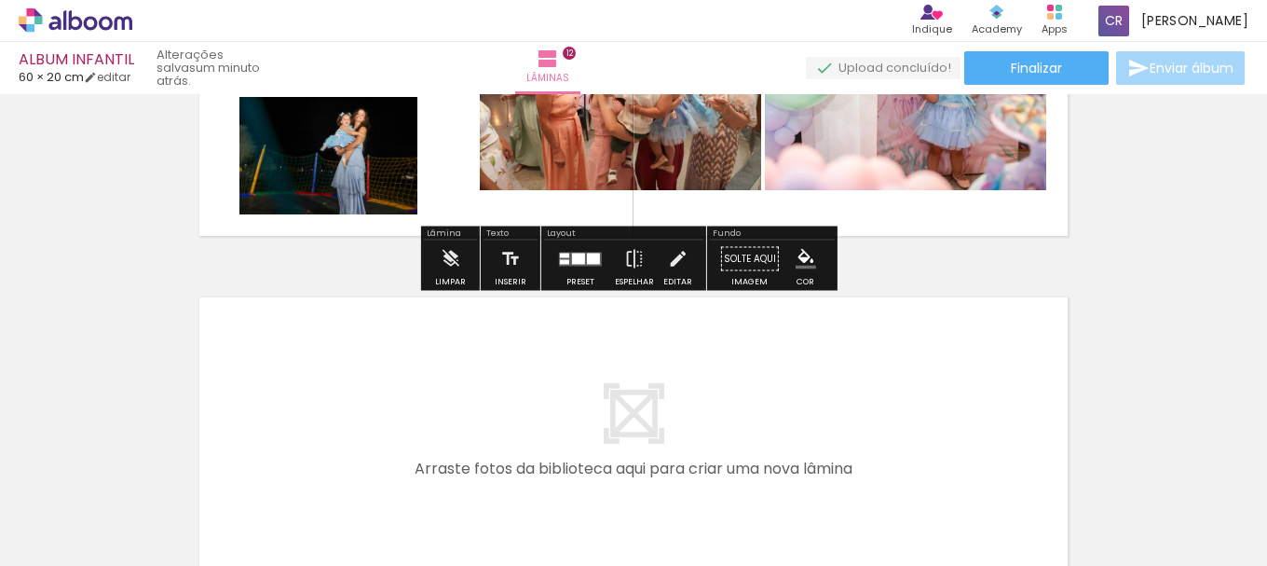
scroll to position [4151, 0]
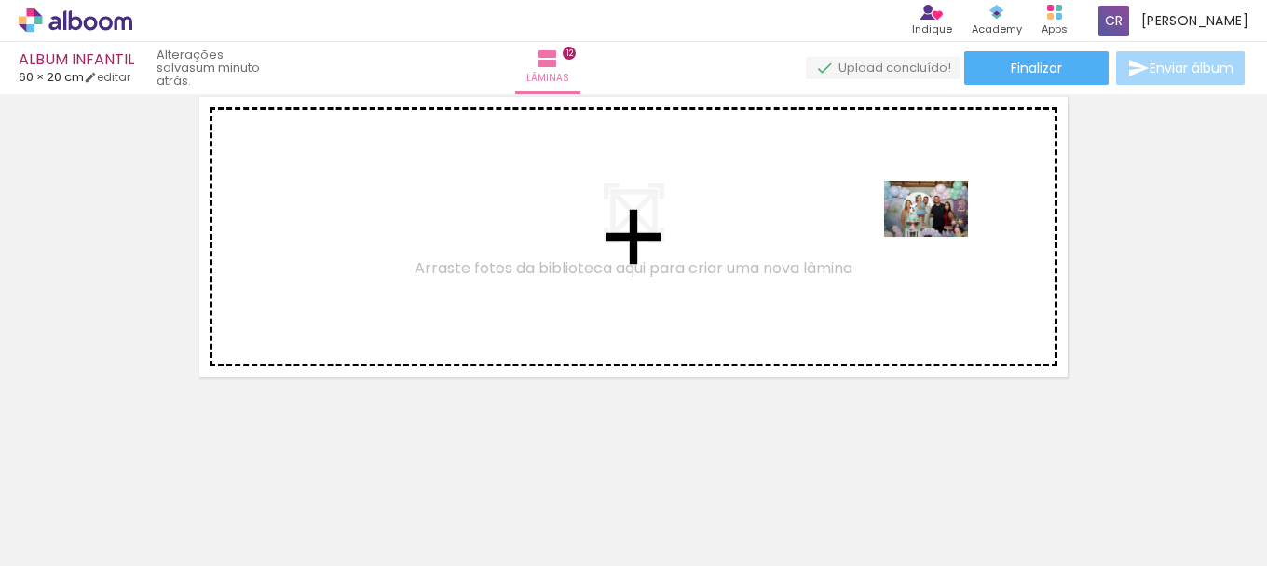
drag, startPoint x: 1081, startPoint y: 498, endPoint x: 1116, endPoint y: 442, distance: 67.0
click at [939, 226] on quentale-workspace at bounding box center [633, 283] width 1267 height 566
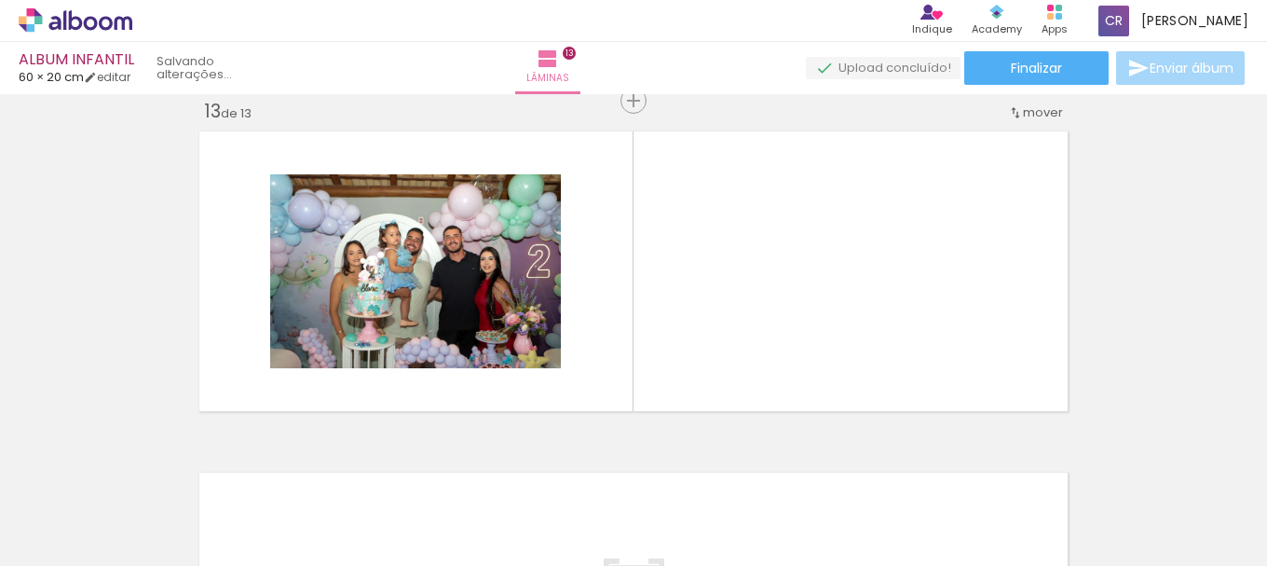
scroll to position [0, 39]
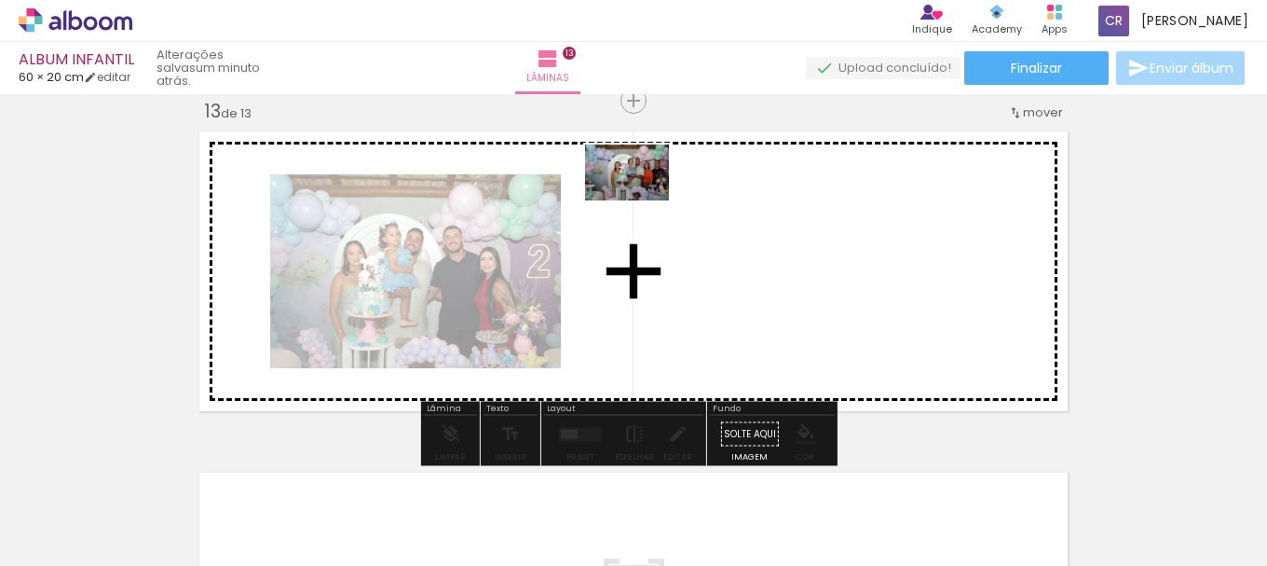
drag, startPoint x: 1184, startPoint y: 508, endPoint x: 641, endPoint y: 200, distance: 624.2
click at [641, 200] on quentale-workspace at bounding box center [633, 283] width 1267 height 566
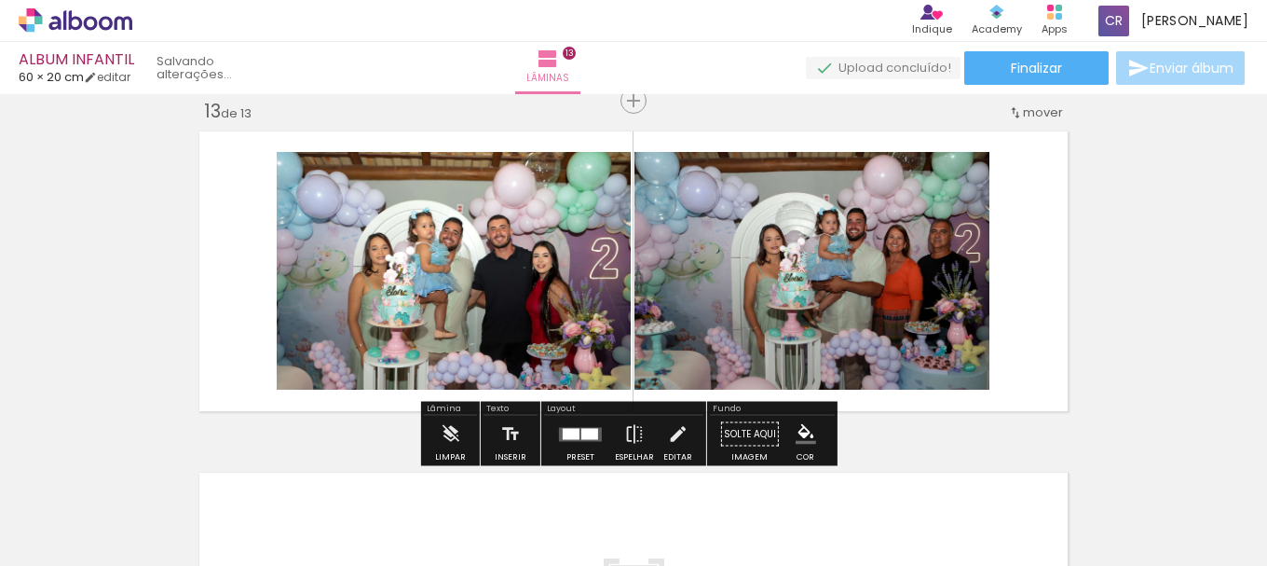
scroll to position [0, 0]
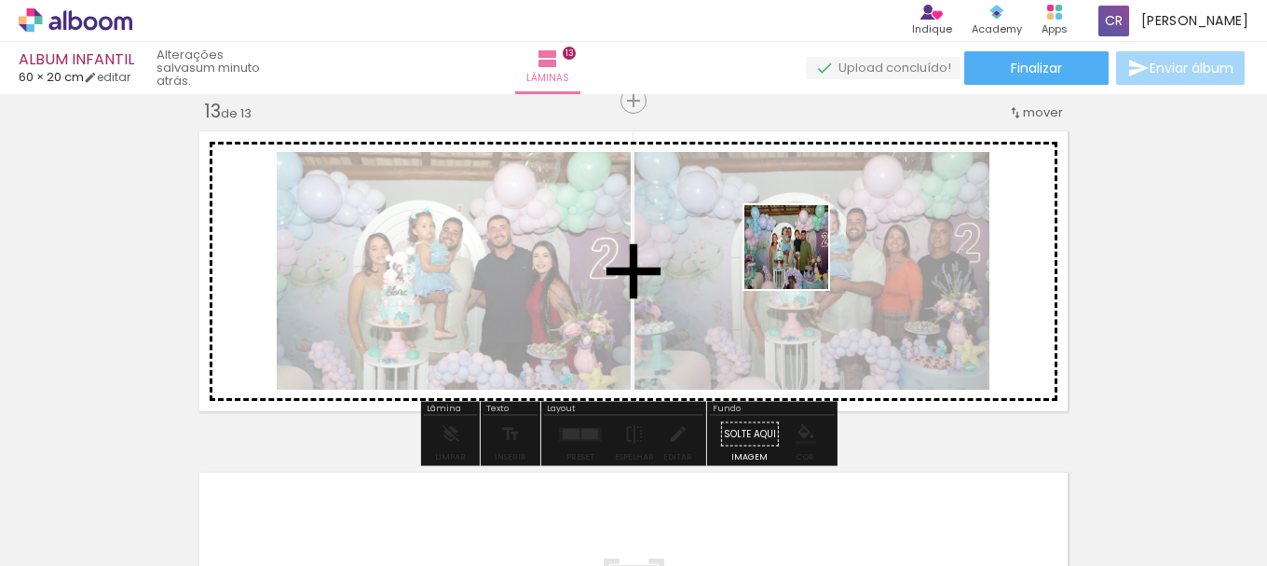
drag, startPoint x: 849, startPoint y: 294, endPoint x: 772, endPoint y: 241, distance: 93.0
click at [772, 241] on quentale-workspace at bounding box center [633, 283] width 1267 height 566
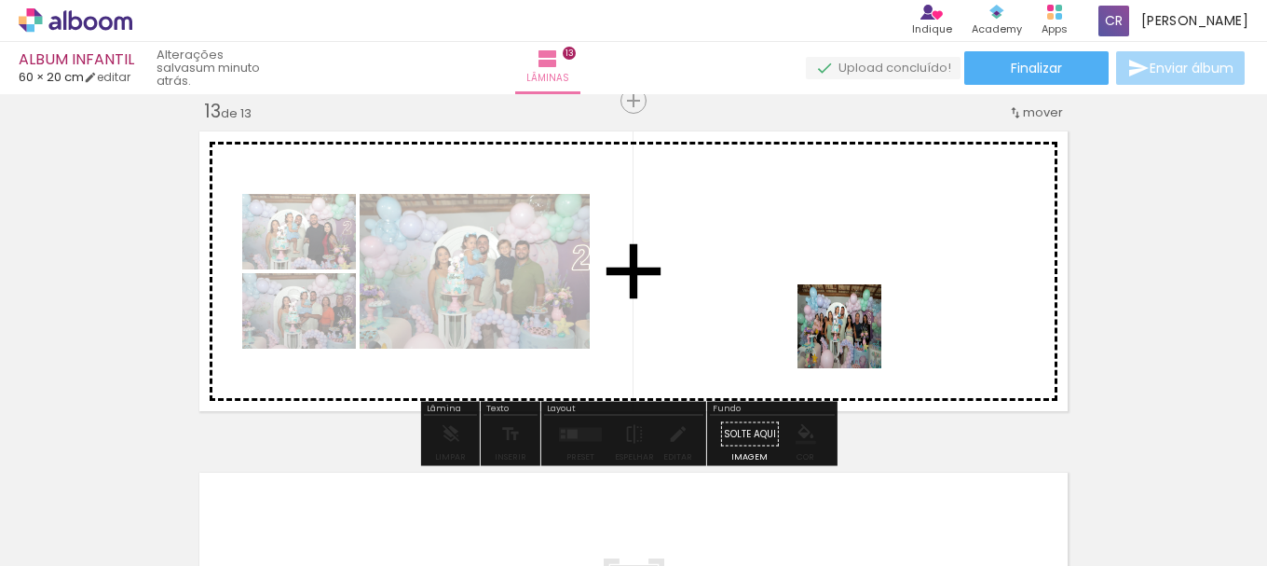
drag, startPoint x: 1010, startPoint y: 500, endPoint x: 786, endPoint y: 269, distance: 321.6
click at [786, 269] on quentale-workspace at bounding box center [633, 283] width 1267 height 566
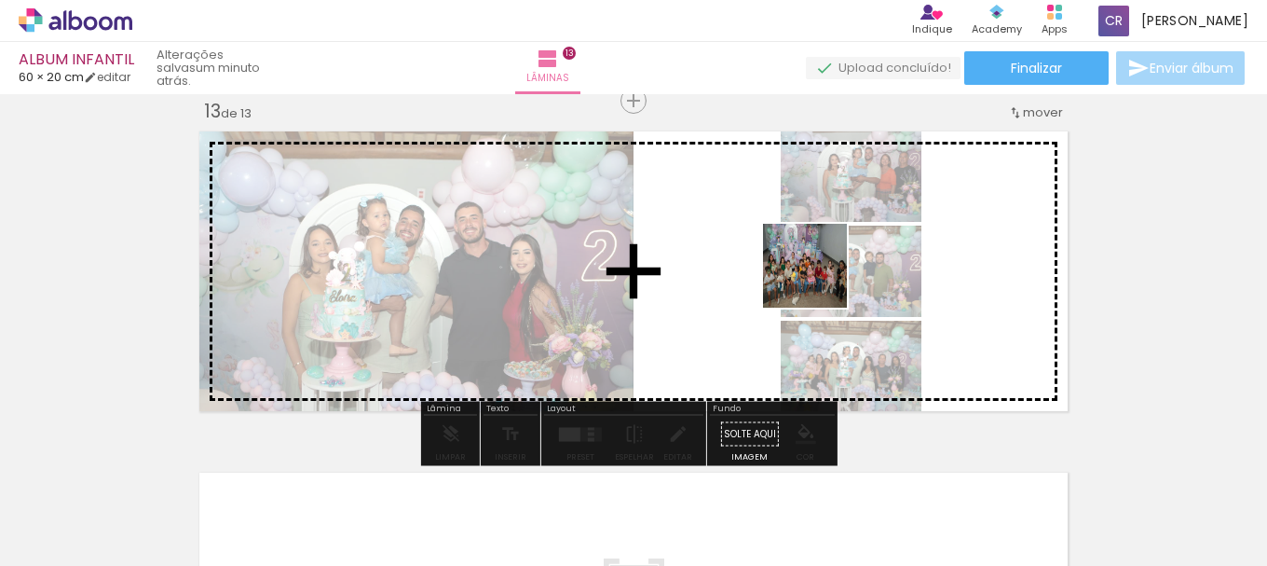
drag, startPoint x: 819, startPoint y: 280, endPoint x: 814, endPoint y: 267, distance: 13.0
click at [814, 267] on quentale-workspace at bounding box center [633, 283] width 1267 height 566
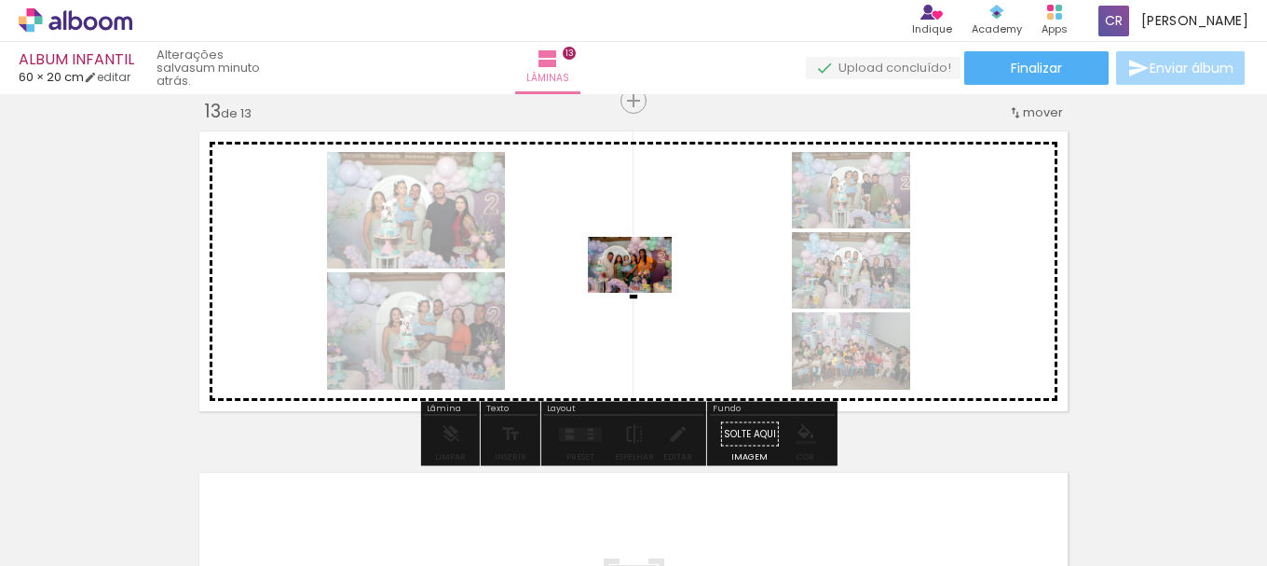
drag, startPoint x: 730, startPoint y: 524, endPoint x: 644, endPoint y: 293, distance: 246.8
click at [644, 293] on quentale-workspace at bounding box center [633, 283] width 1267 height 566
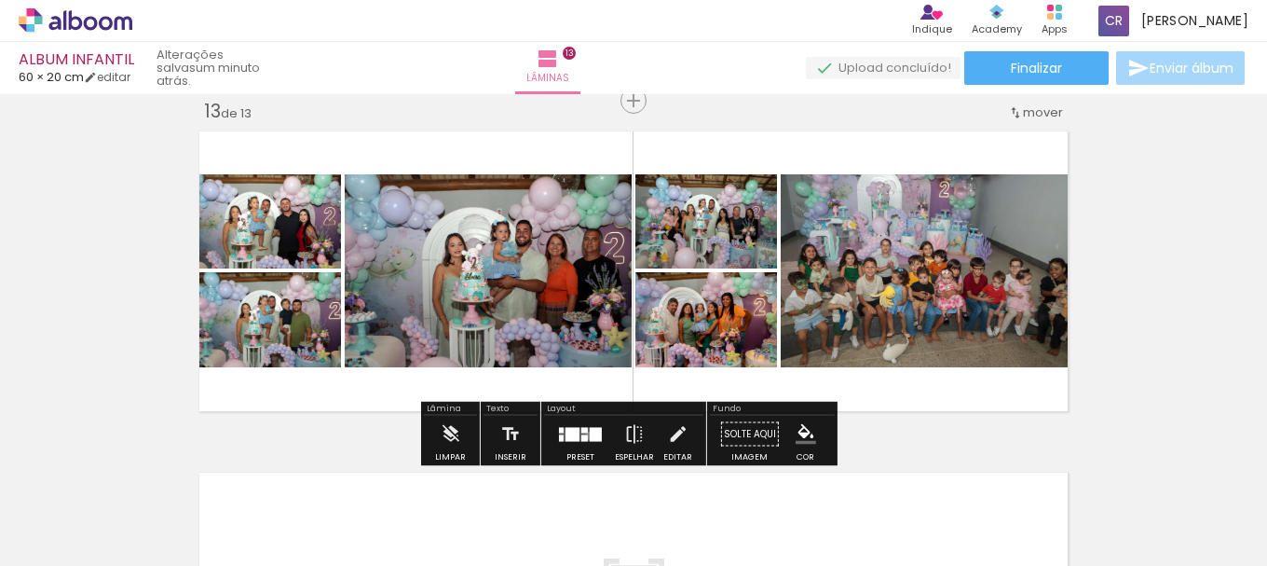
click at [590, 435] on div at bounding box center [596, 434] width 12 height 14
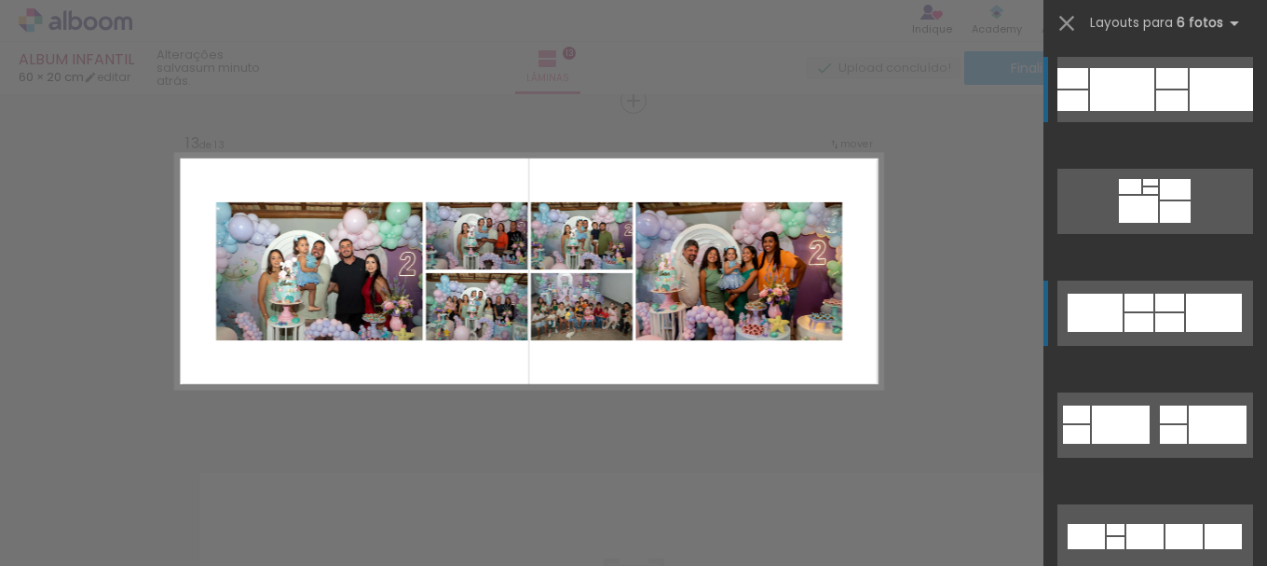
click at [1168, 322] on div at bounding box center [1169, 322] width 29 height 19
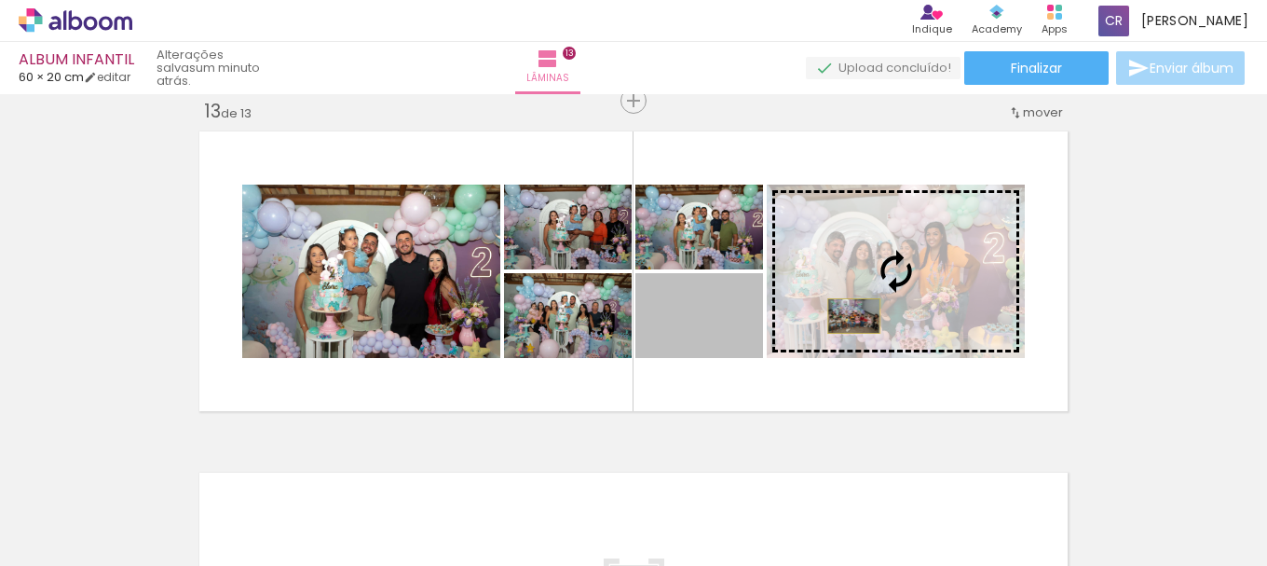
drag, startPoint x: 805, startPoint y: 327, endPoint x: 847, endPoint y: 316, distance: 43.4
click at [0, 0] on slot at bounding box center [0, 0] width 0 height 0
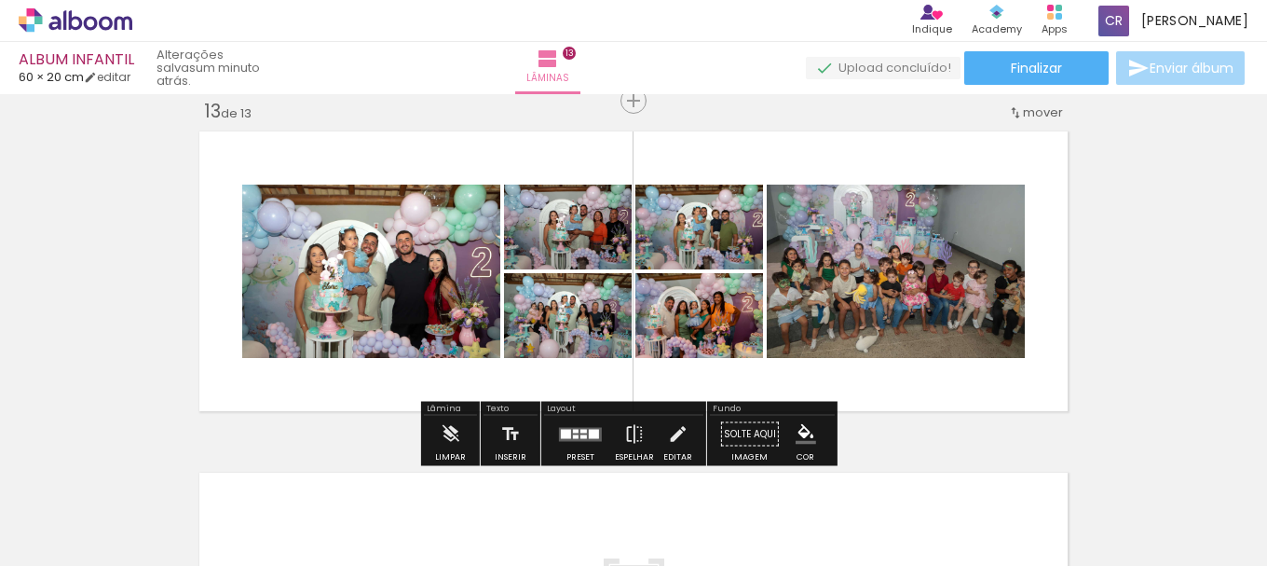
drag, startPoint x: 590, startPoint y: 359, endPoint x: 401, endPoint y: 313, distance: 194.6
click at [401, 313] on quentale-layouter at bounding box center [633, 271] width 883 height 294
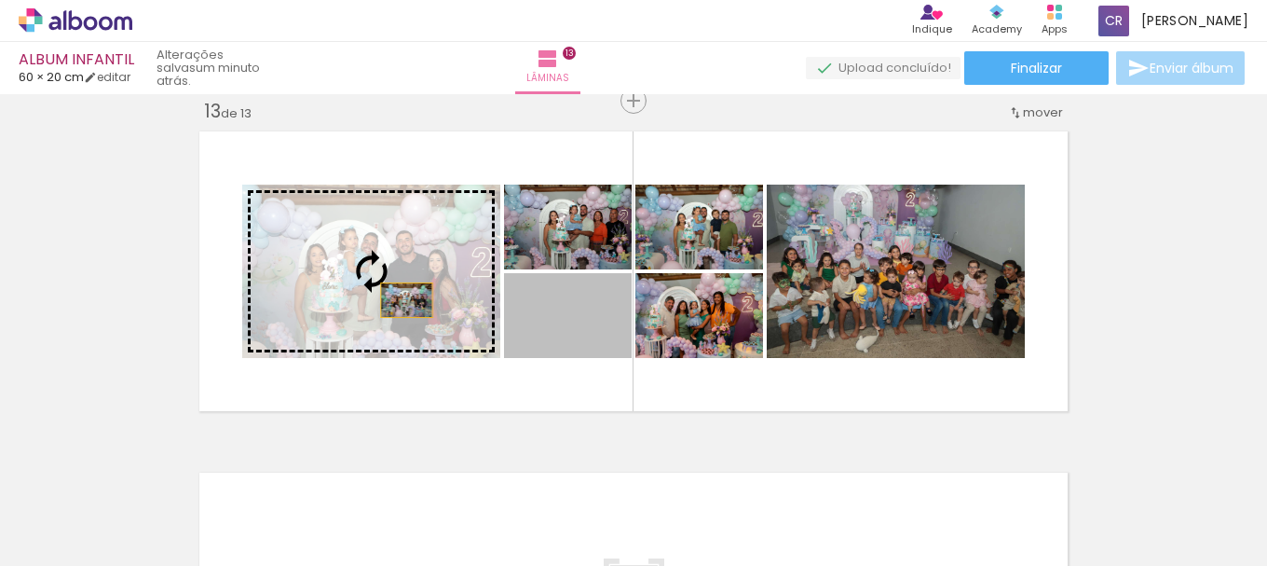
drag, startPoint x: 586, startPoint y: 347, endPoint x: 400, endPoint y: 300, distance: 192.1
click at [0, 0] on slot at bounding box center [0, 0] width 0 height 0
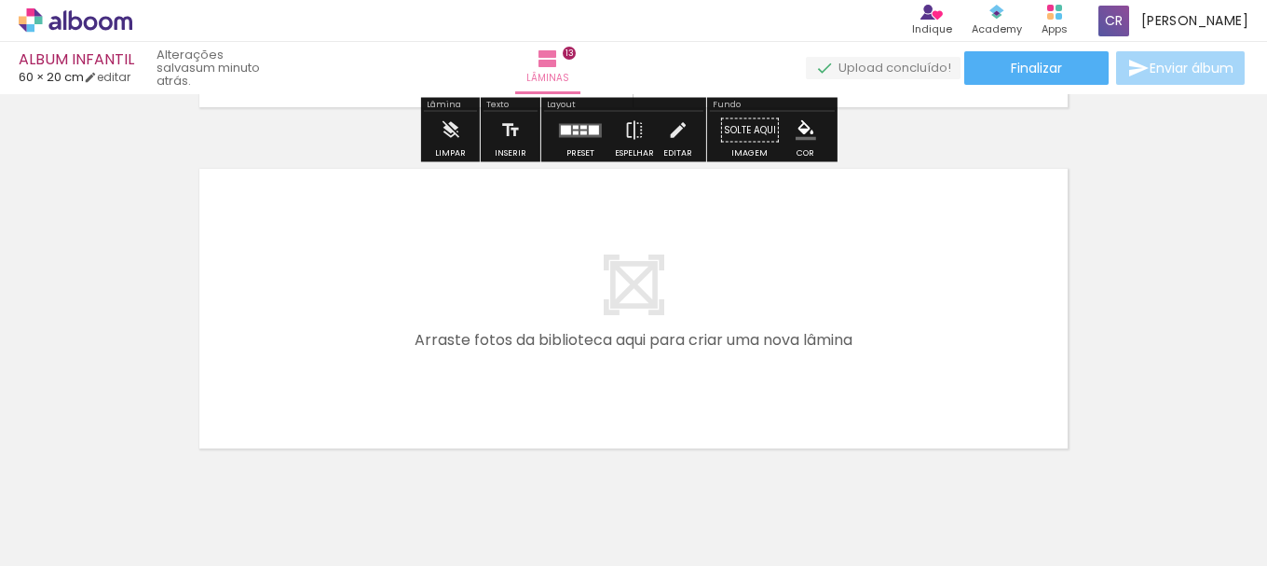
scroll to position [4489, 0]
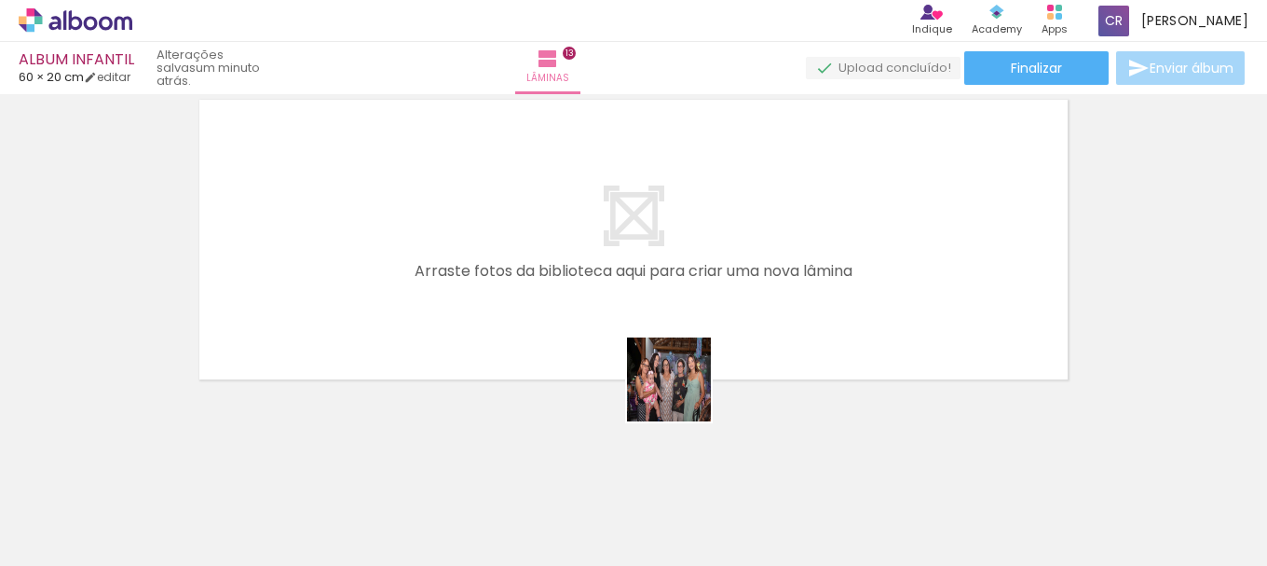
drag, startPoint x: 718, startPoint y: 519, endPoint x: 684, endPoint y: 303, distance: 218.9
click at [684, 303] on quentale-workspace at bounding box center [633, 283] width 1267 height 566
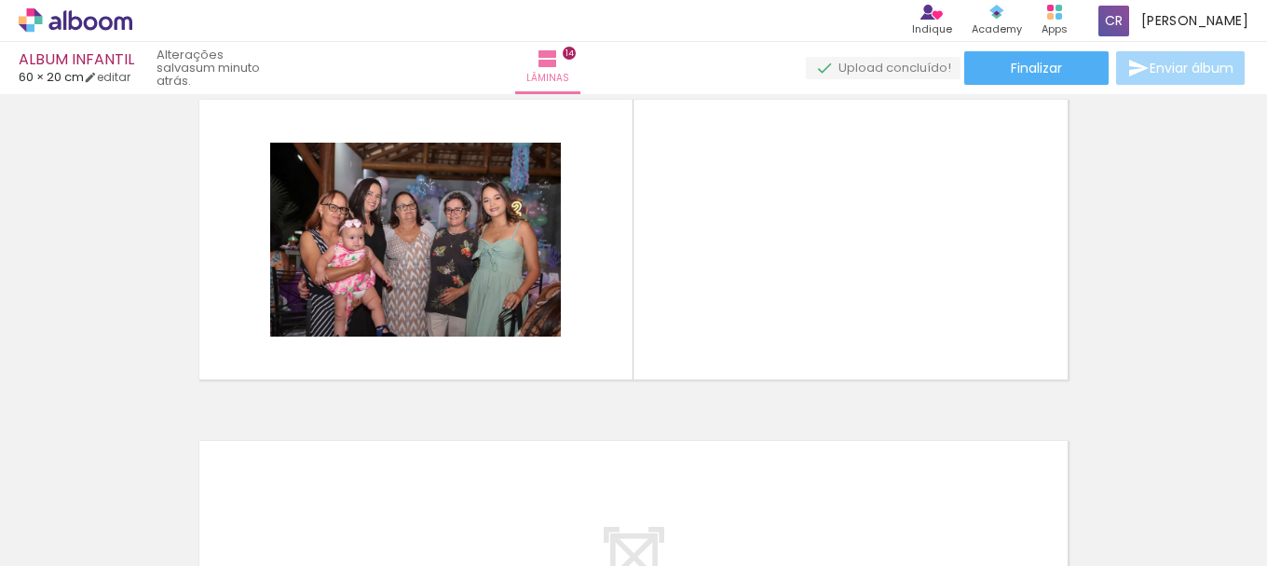
scroll to position [4457, 0]
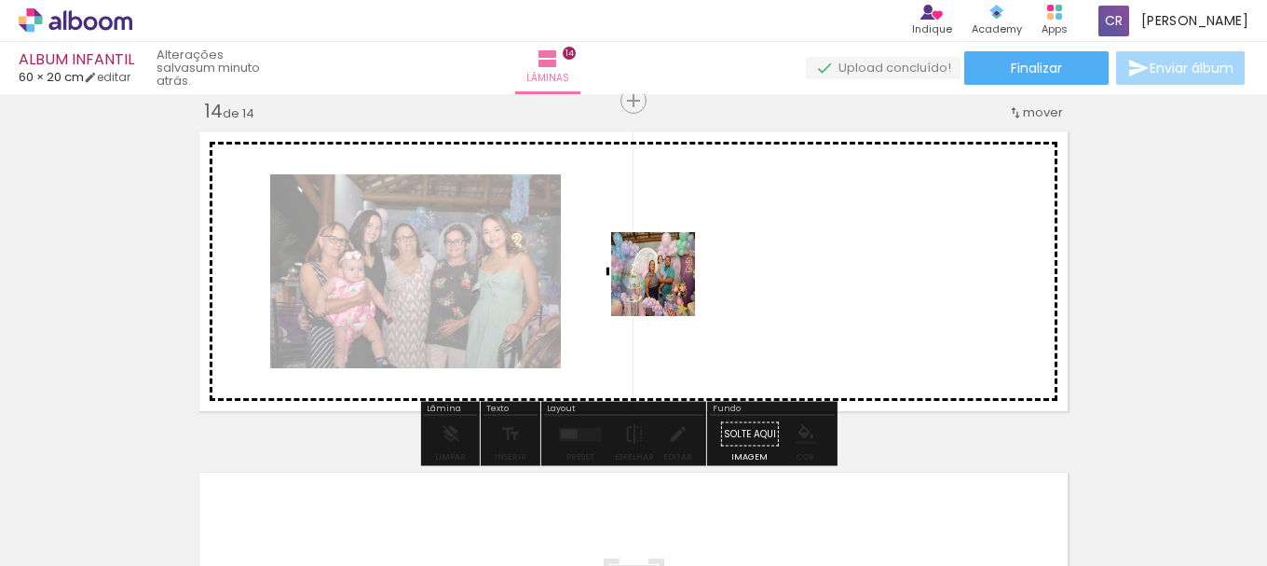
drag, startPoint x: 639, startPoint y: 370, endPoint x: 667, endPoint y: 288, distance: 86.6
click at [667, 288] on quentale-workspace at bounding box center [633, 283] width 1267 height 566
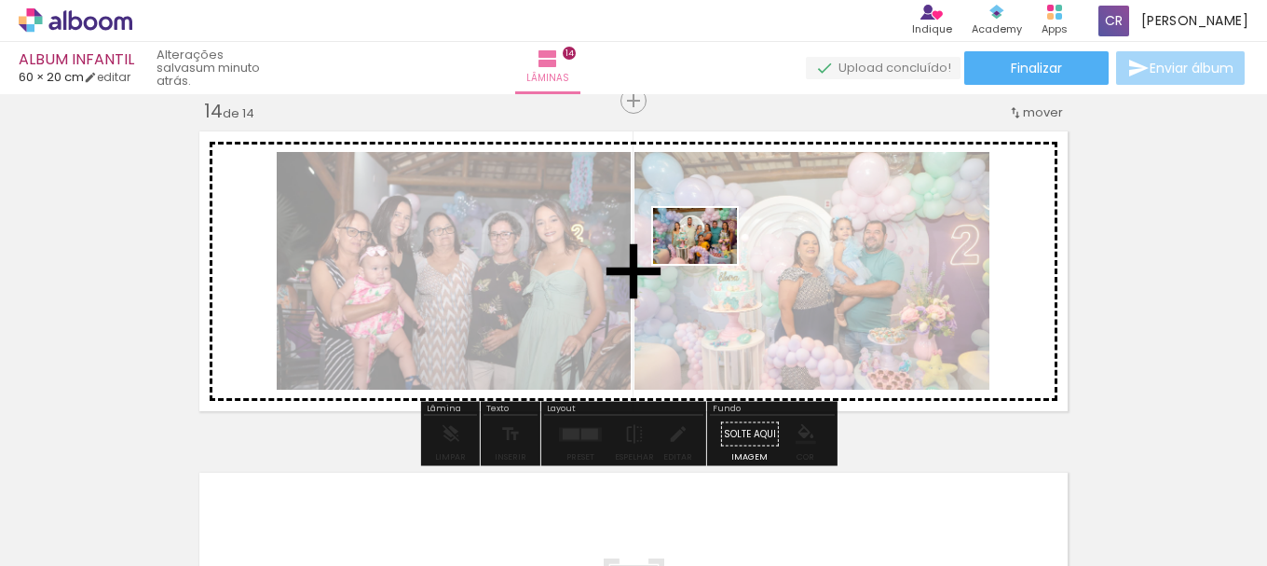
drag, startPoint x: 515, startPoint y: 508, endPoint x: 709, endPoint y: 264, distance: 311.7
click at [709, 264] on quentale-workspace at bounding box center [633, 283] width 1267 height 566
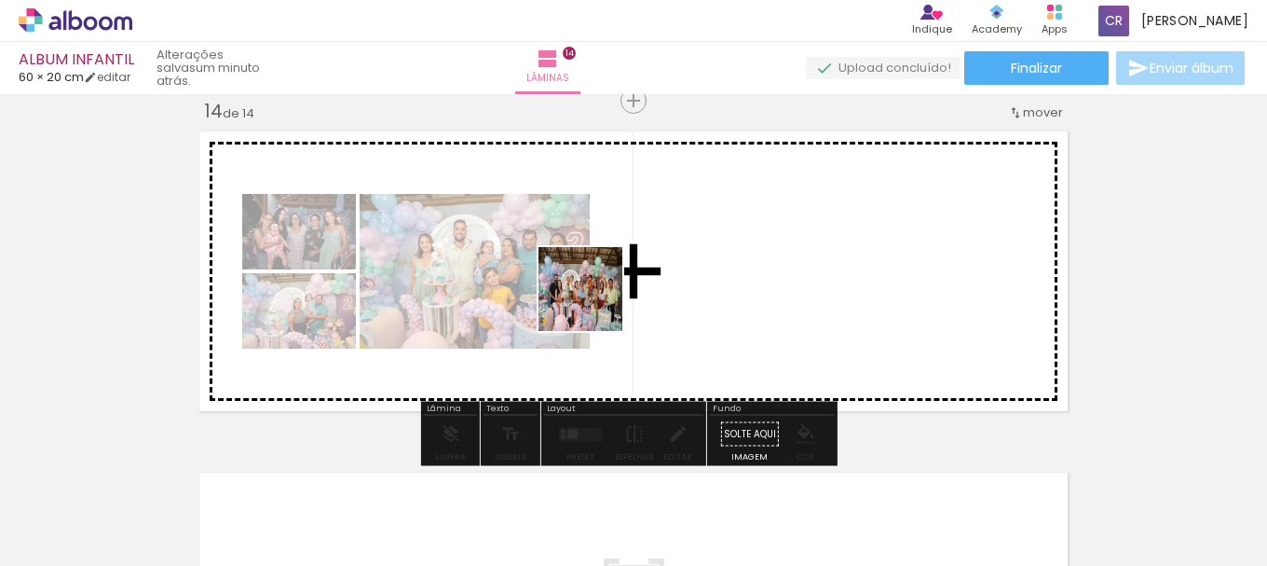
drag, startPoint x: 389, startPoint y: 519, endPoint x: 594, endPoint y: 303, distance: 297.9
click at [594, 303] on quentale-workspace at bounding box center [633, 283] width 1267 height 566
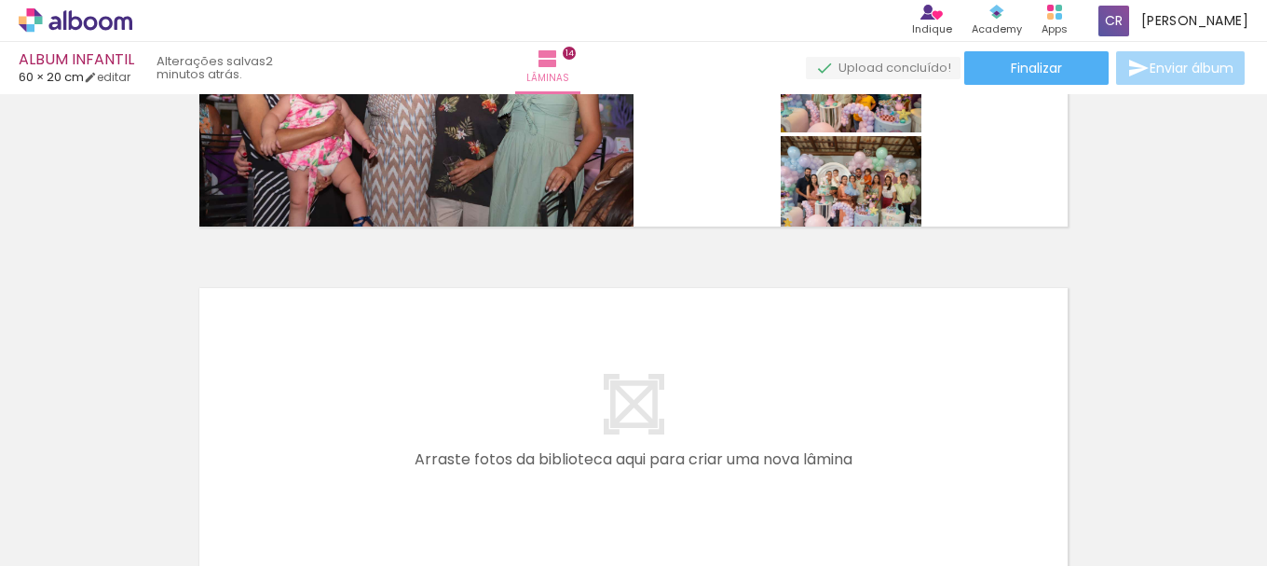
scroll to position [4551, 0]
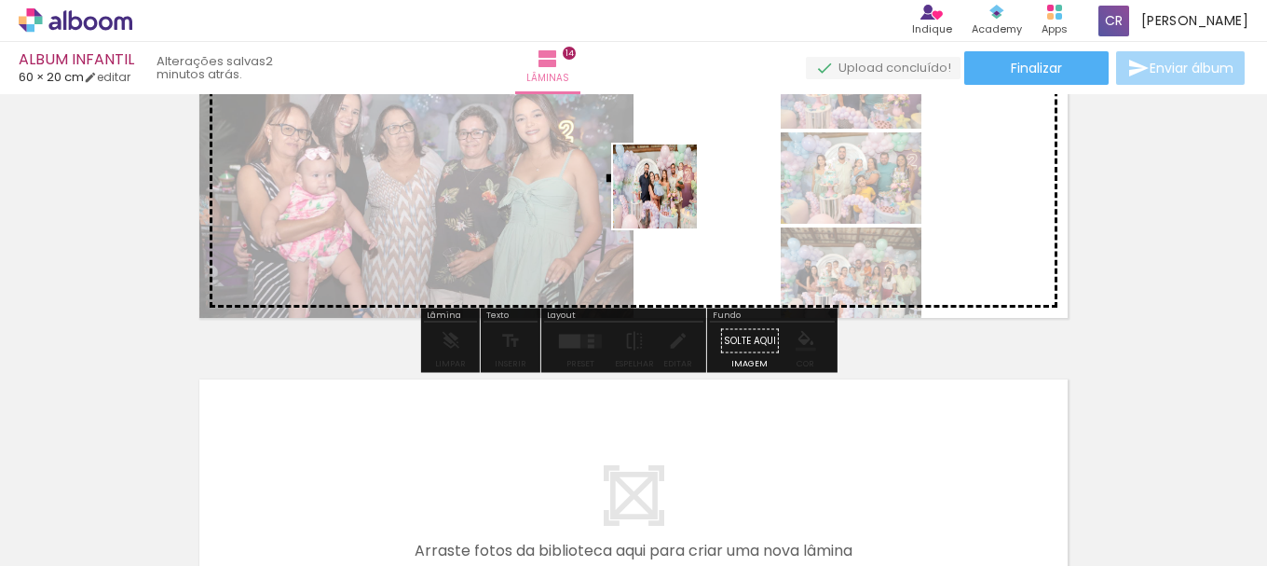
drag, startPoint x: 291, startPoint y: 511, endPoint x: 684, endPoint y: 190, distance: 507.3
click at [684, 190] on quentale-workspace at bounding box center [633, 283] width 1267 height 566
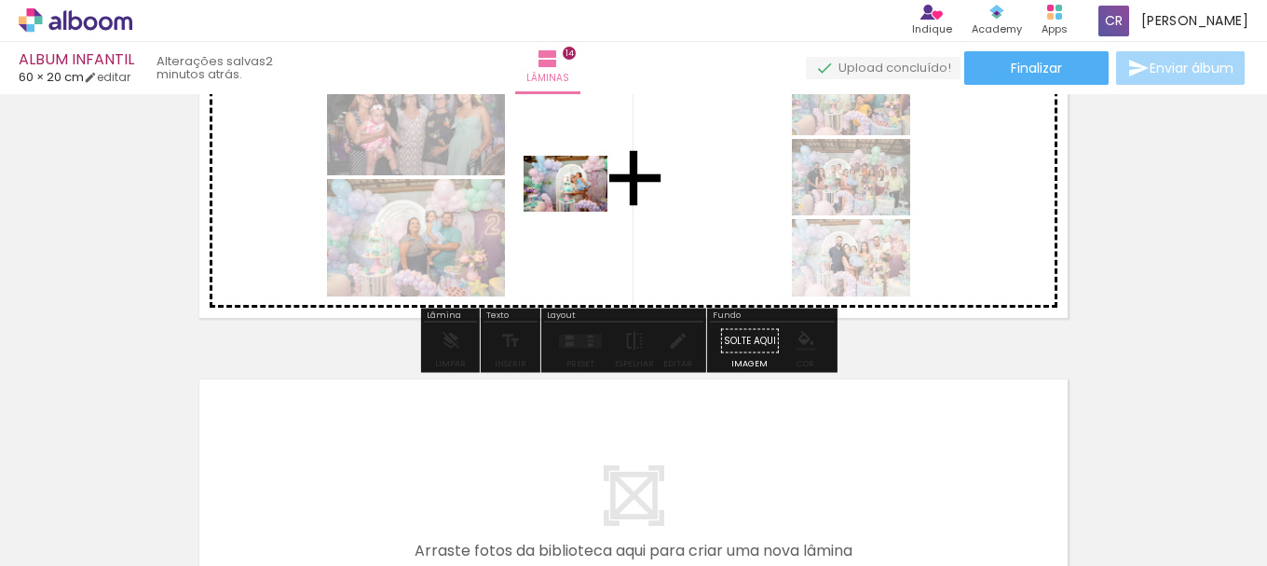
drag, startPoint x: 199, startPoint y: 508, endPoint x: 605, endPoint y: 197, distance: 511.0
click at [605, 197] on quentale-workspace at bounding box center [633, 283] width 1267 height 566
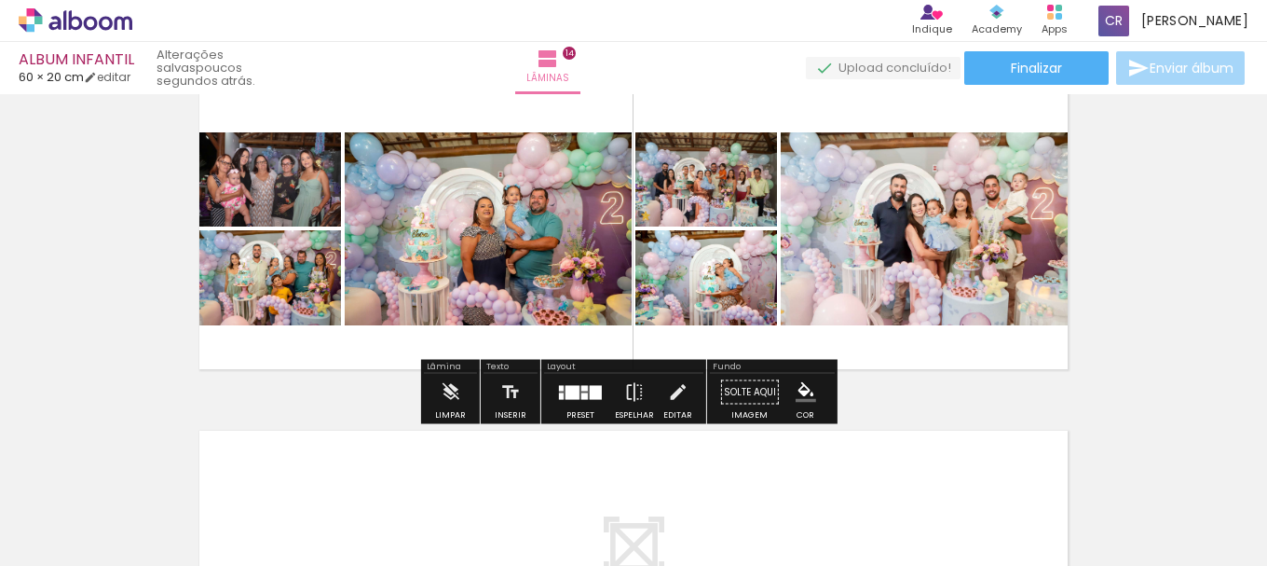
scroll to position [4659, 0]
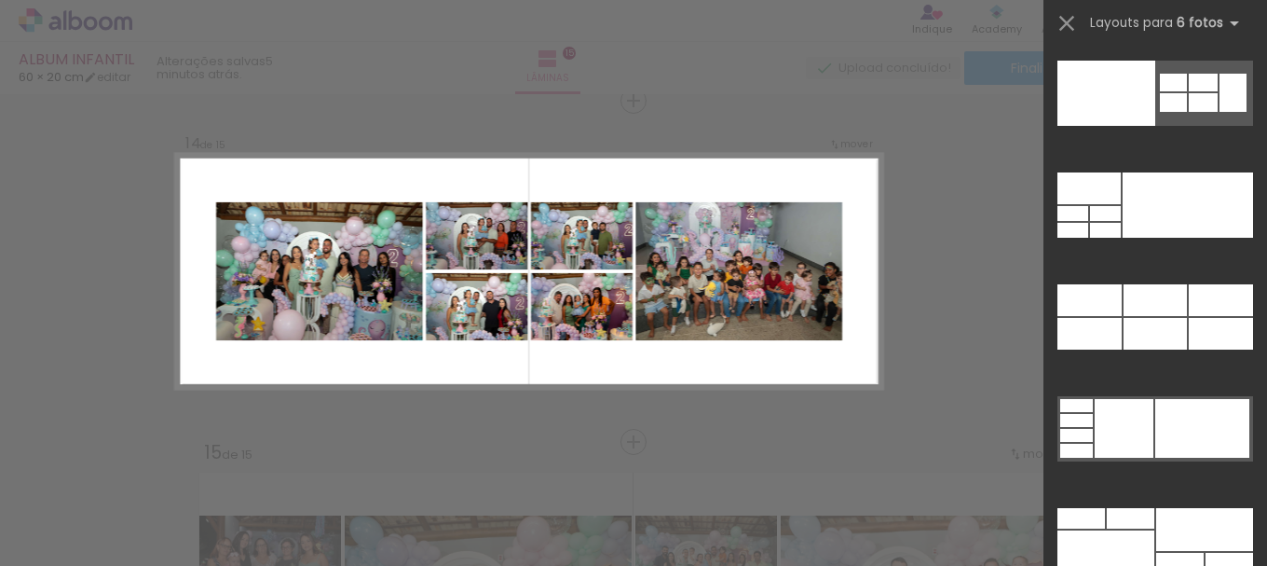
scroll to position [58736, 0]
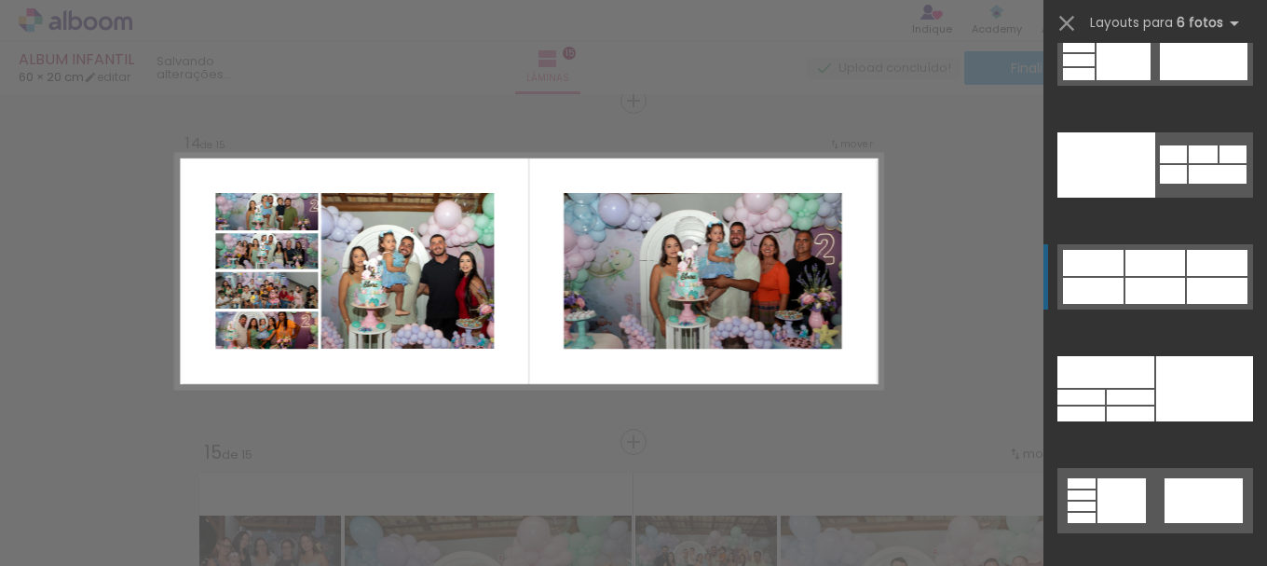
click at [1155, 287] on div at bounding box center [1156, 291] width 60 height 26
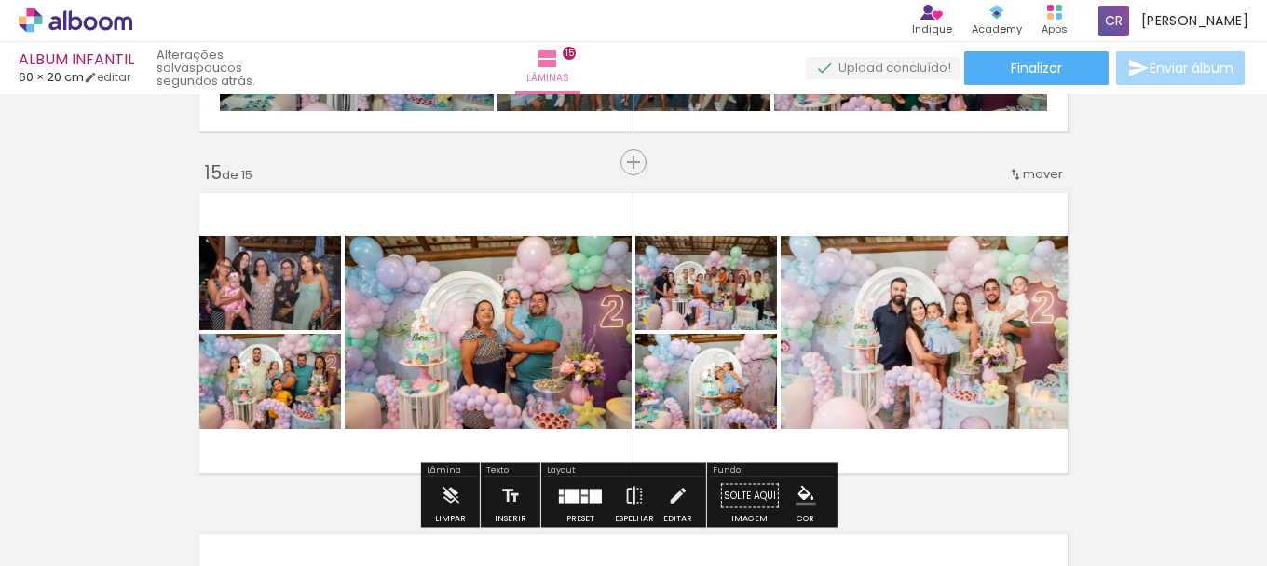
scroll to position [4830, 0]
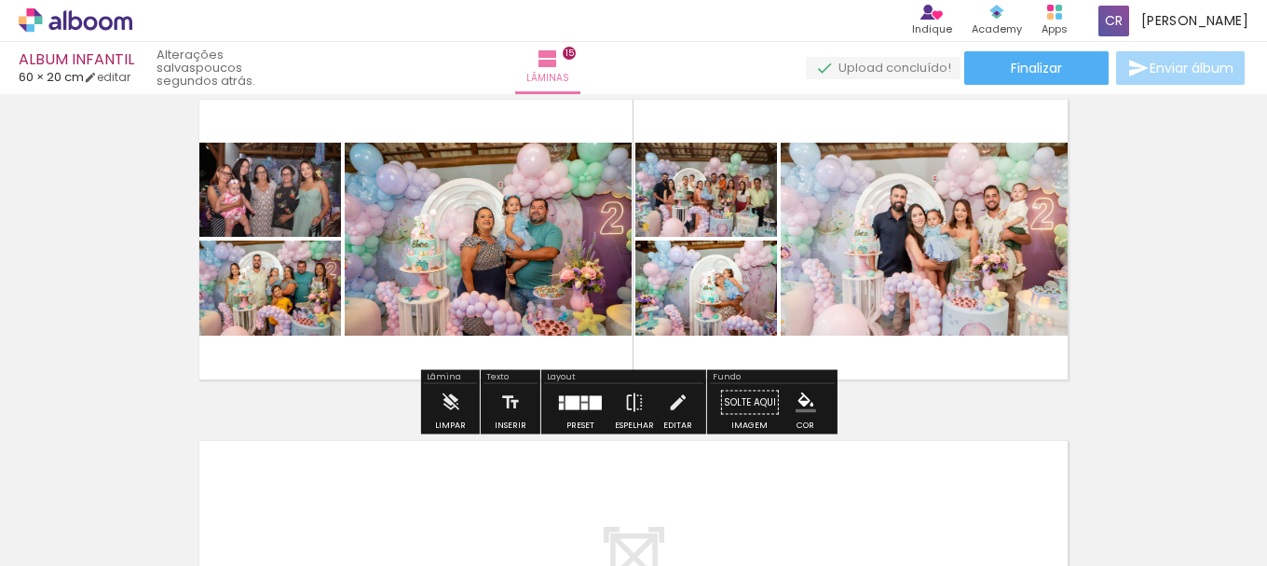
click at [593, 403] on div at bounding box center [596, 402] width 12 height 14
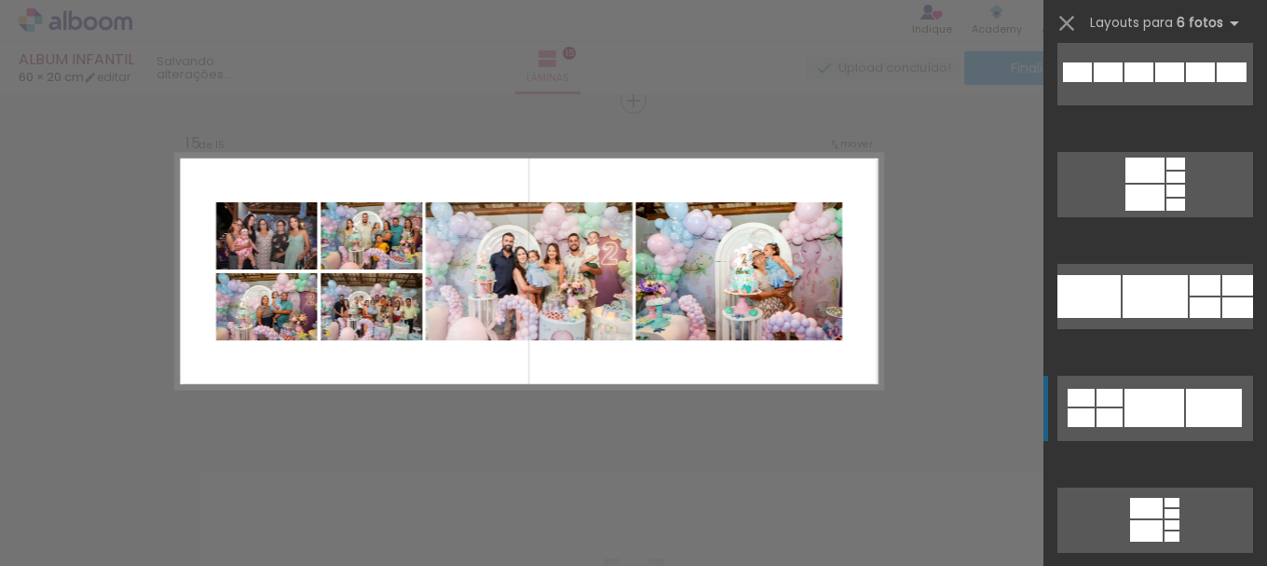
scroll to position [11833, 0]
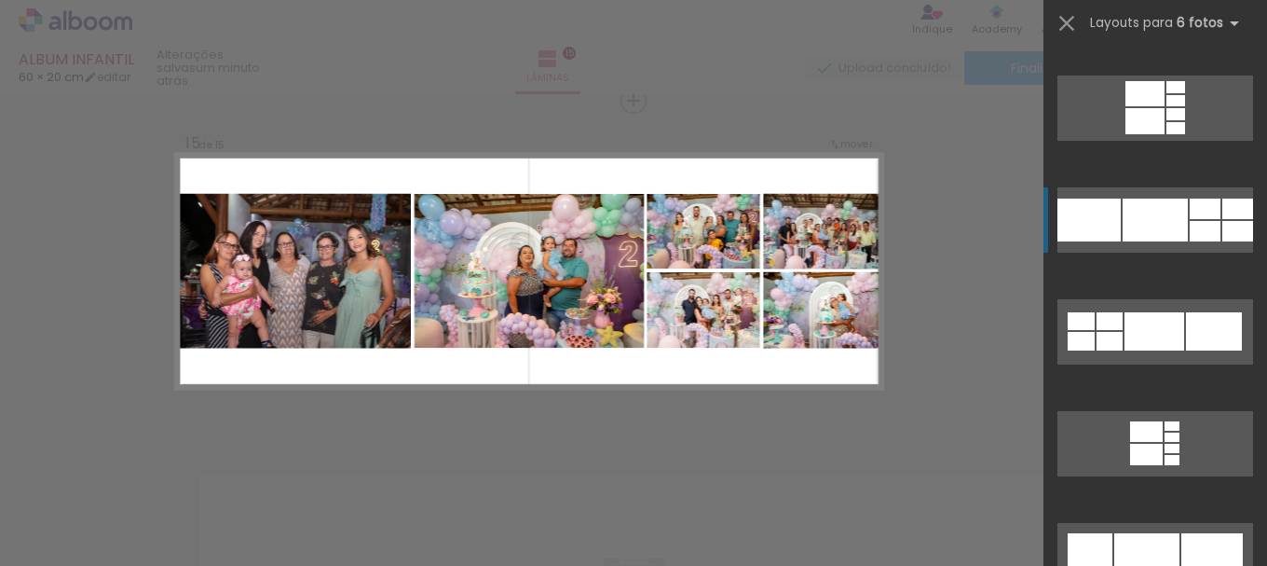
click at [1172, 217] on div at bounding box center [1155, 219] width 65 height 43
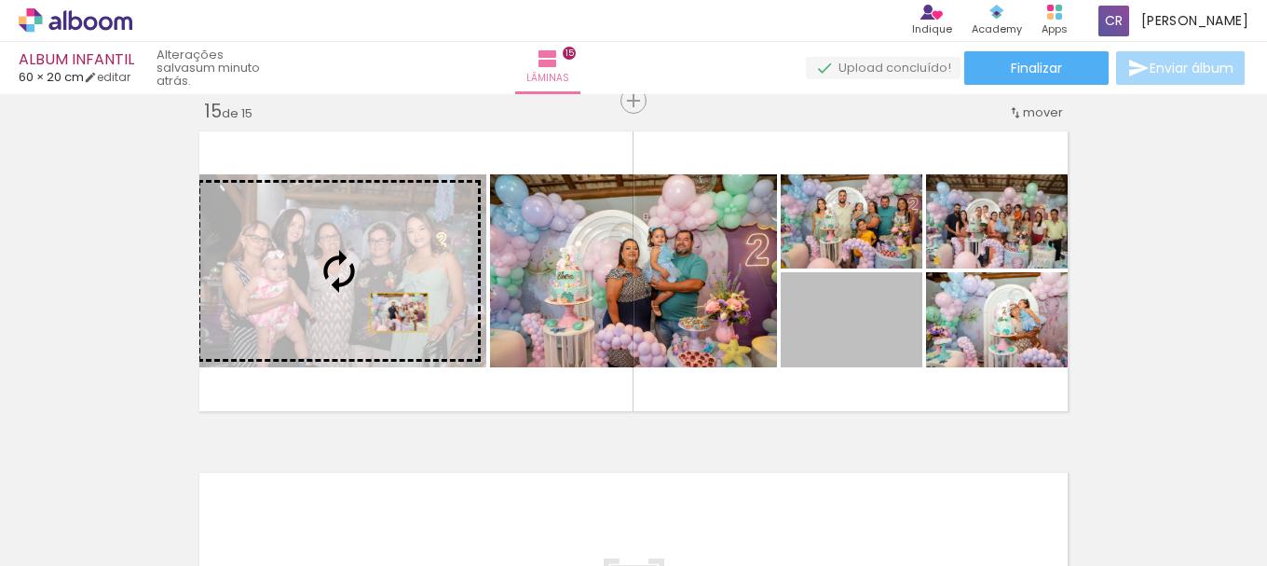
drag, startPoint x: 874, startPoint y: 348, endPoint x: 392, endPoint y: 312, distance: 483.0
click at [0, 0] on slot at bounding box center [0, 0] width 0 height 0
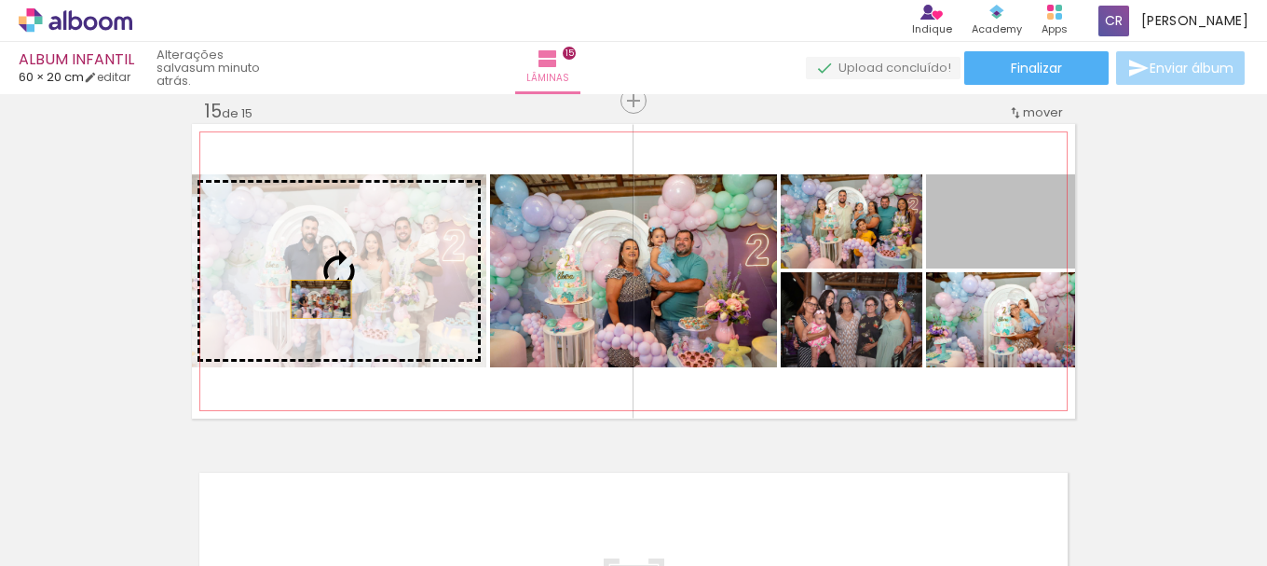
drag, startPoint x: 985, startPoint y: 249, endPoint x: 314, endPoint y: 299, distance: 672.7
click at [0, 0] on slot at bounding box center [0, 0] width 0 height 0
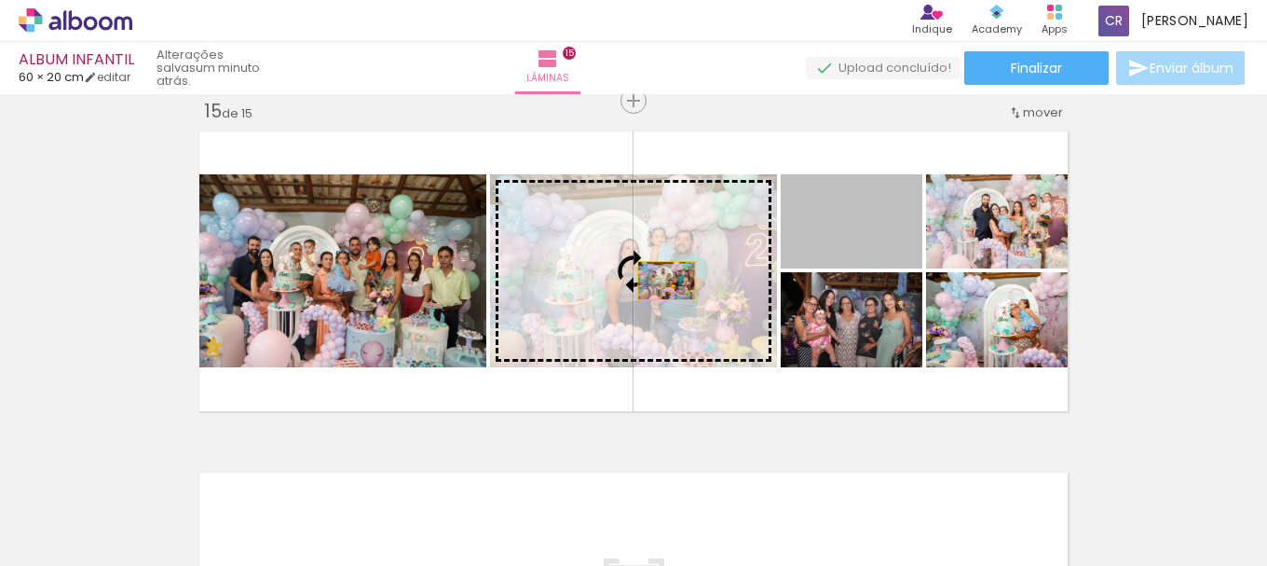
drag, startPoint x: 866, startPoint y: 238, endPoint x: 660, endPoint y: 280, distance: 210.3
click at [0, 0] on slot at bounding box center [0, 0] width 0 height 0
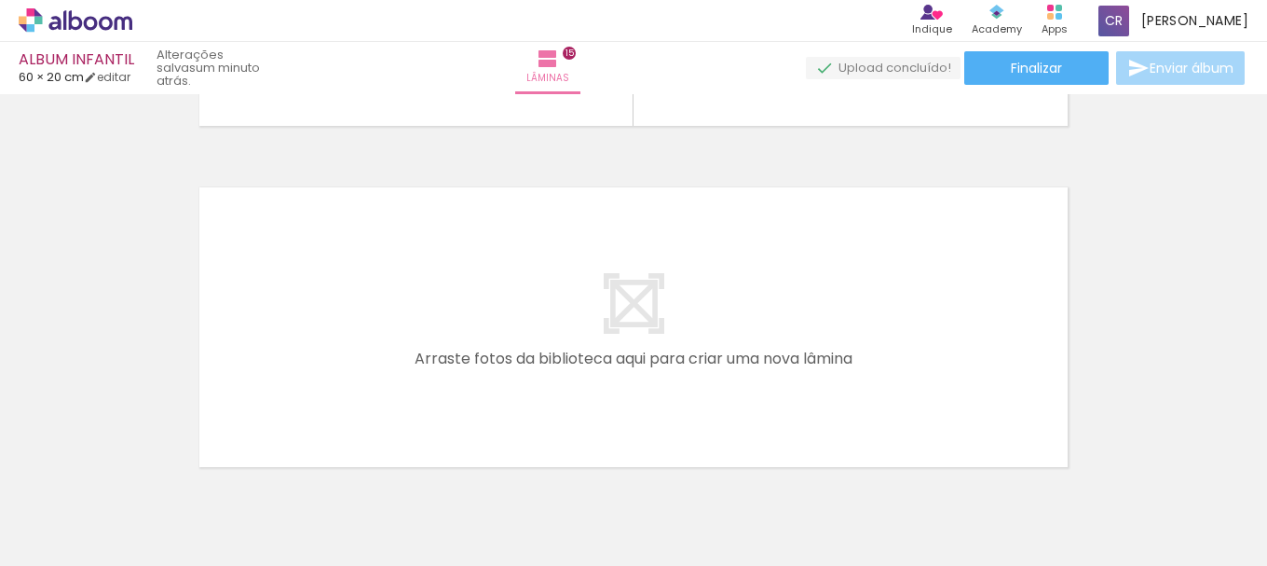
scroll to position [5174, 0]
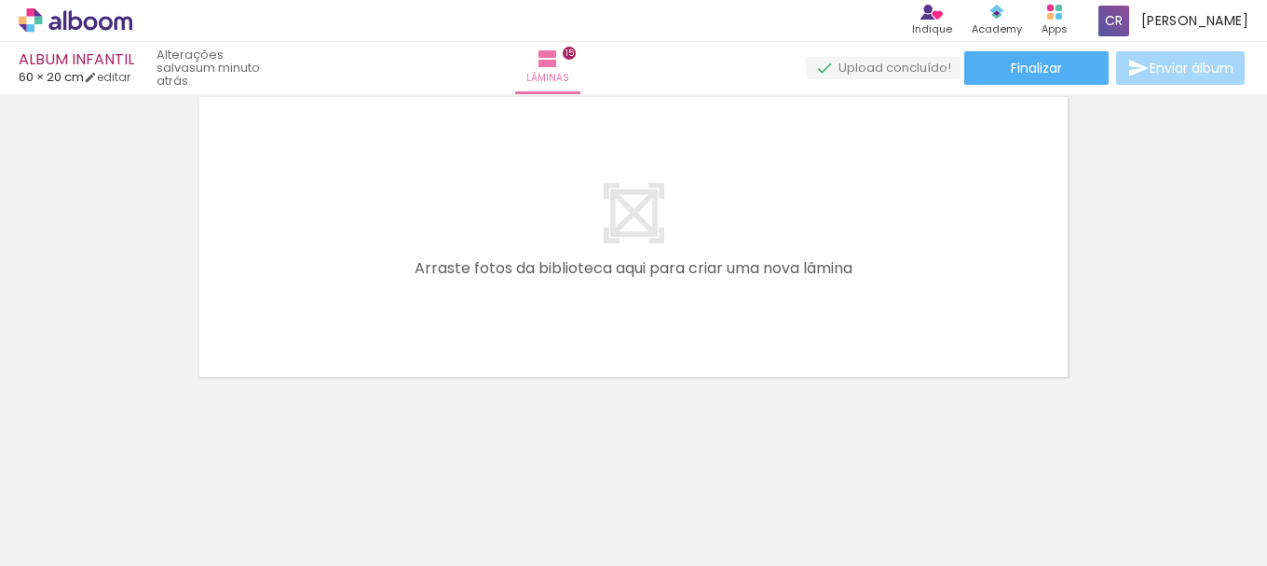
click at [891, 290] on quentale-layouter at bounding box center [633, 236] width 883 height 294
click at [1194, 71] on span "Enviar álbum" at bounding box center [1192, 67] width 84 height 13
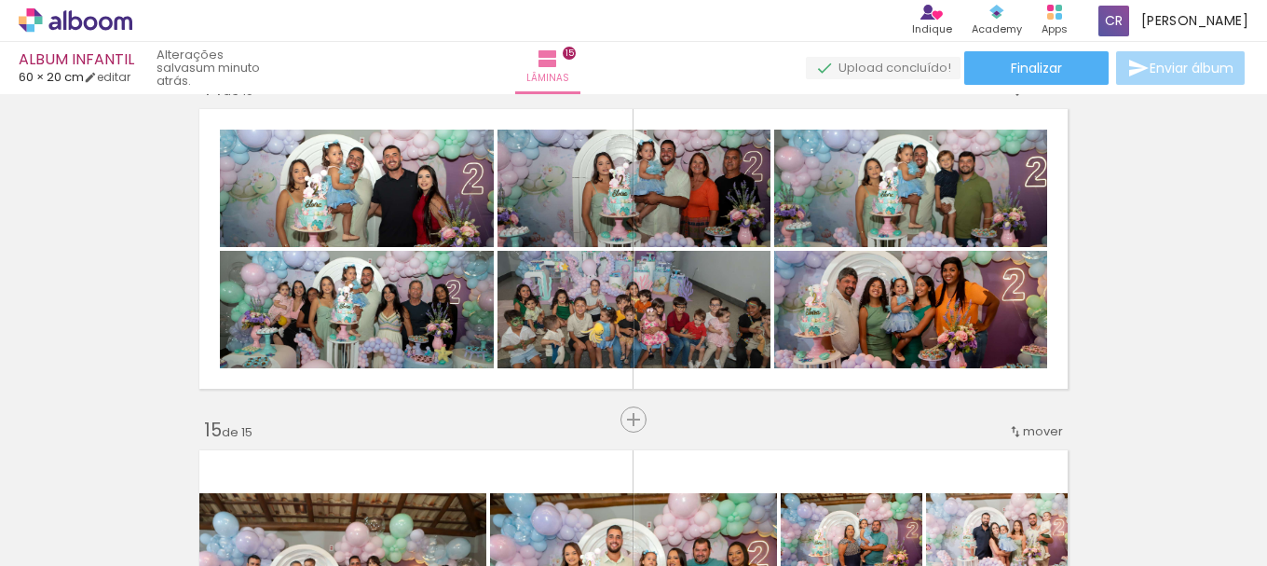
scroll to position [4149, 0]
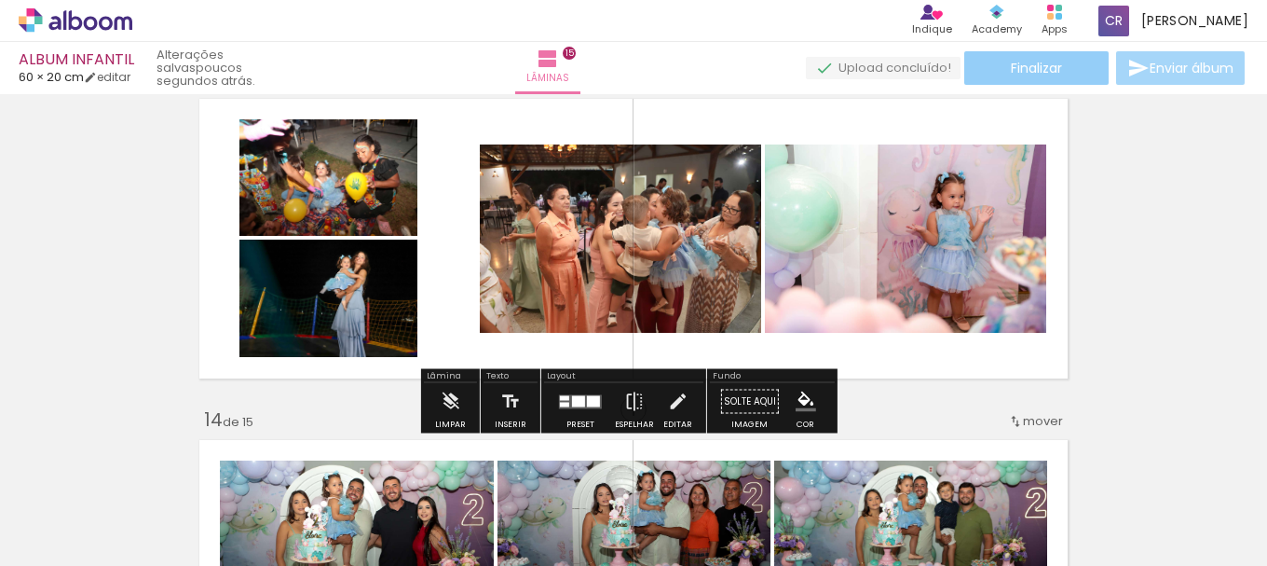
click at [1011, 68] on span "Finalizar" at bounding box center [1036, 67] width 51 height 13
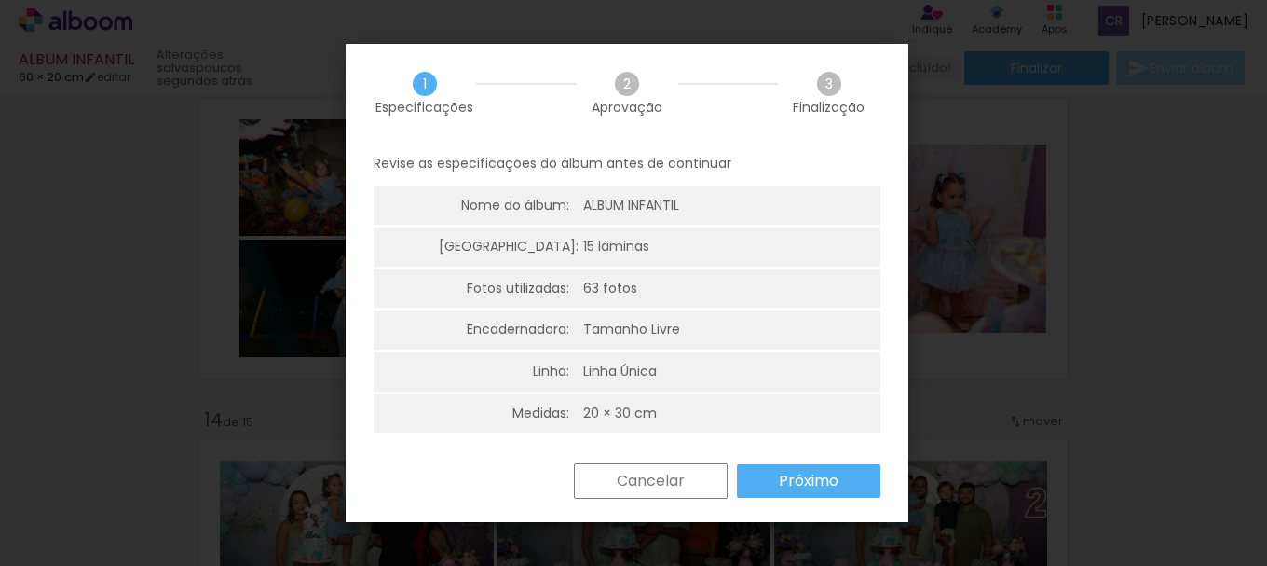
scroll to position [5, 0]
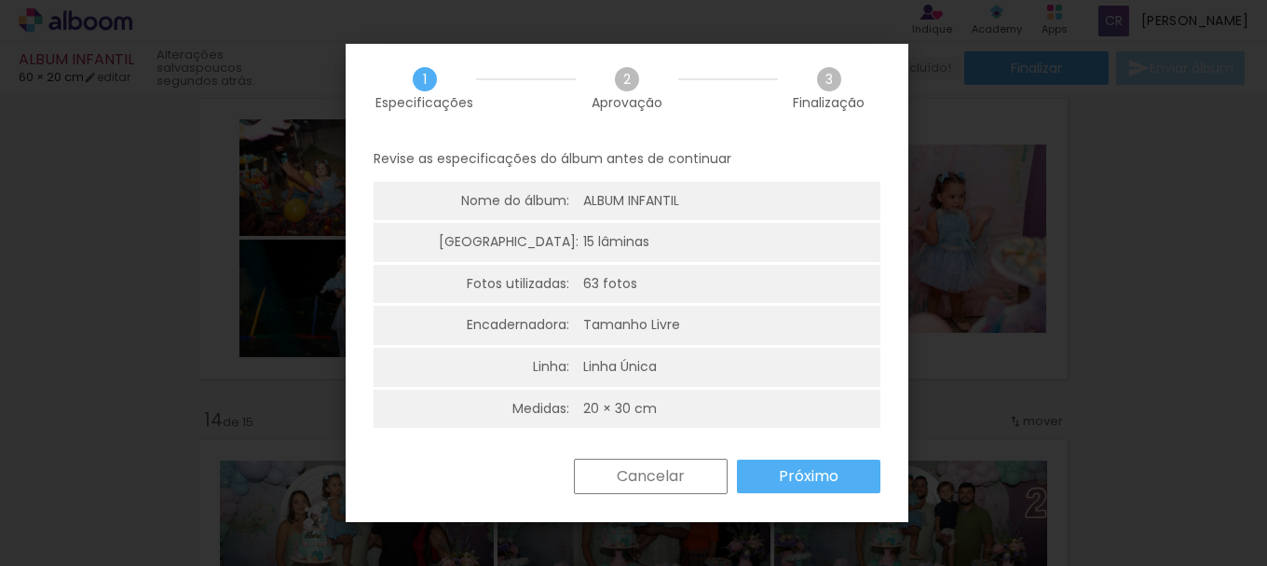
click at [0, 0] on slot "Próximo" at bounding box center [0, 0] width 0 height 0
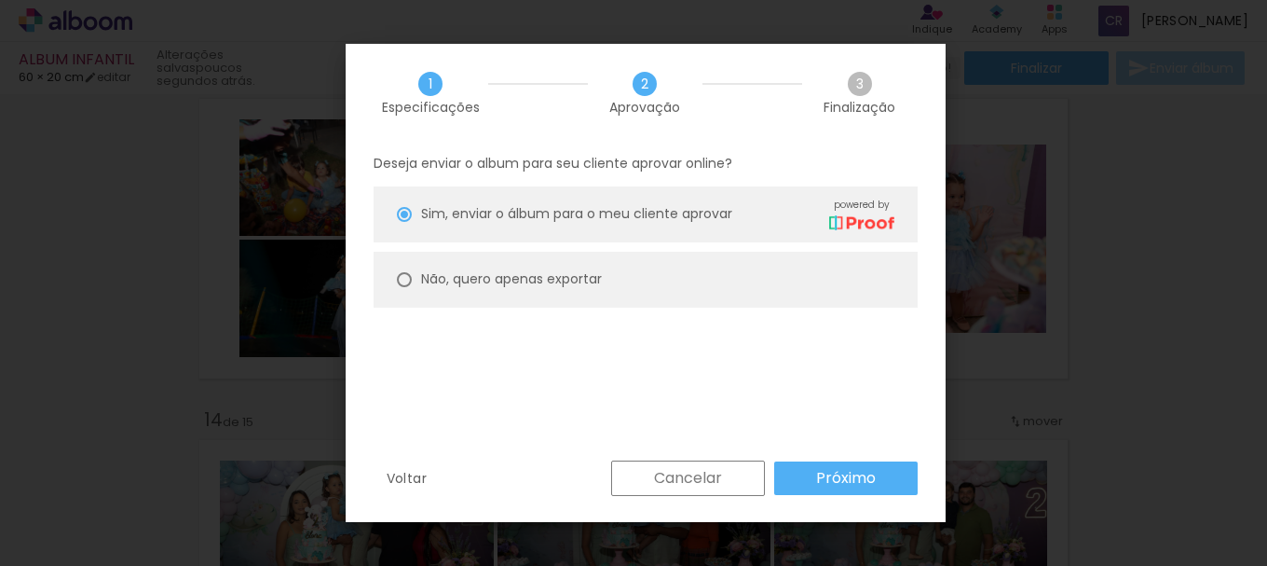
click at [799, 473] on paper-button "Próximo" at bounding box center [845, 478] width 143 height 34
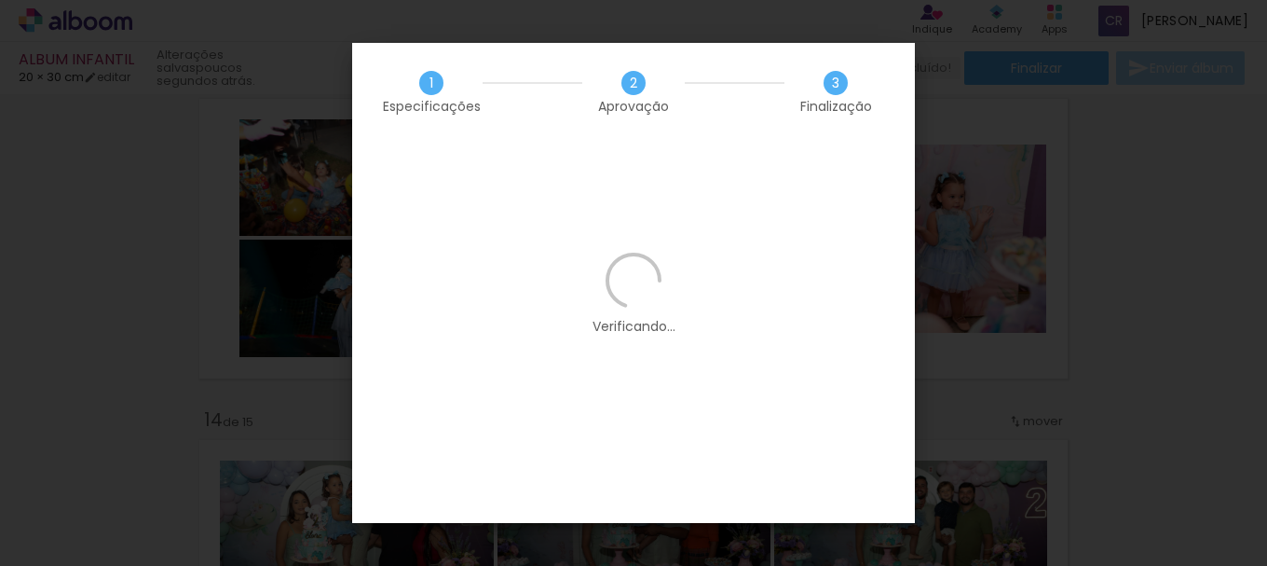
scroll to position [0, 0]
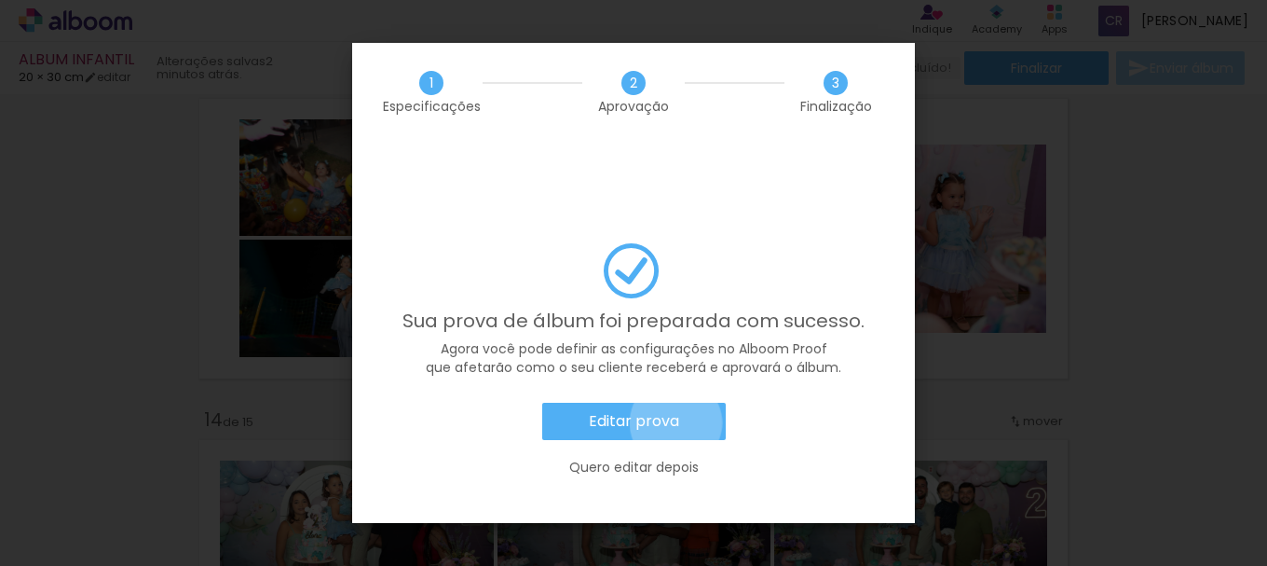
click at [0, 0] on slot "Editar prova" at bounding box center [0, 0] width 0 height 0
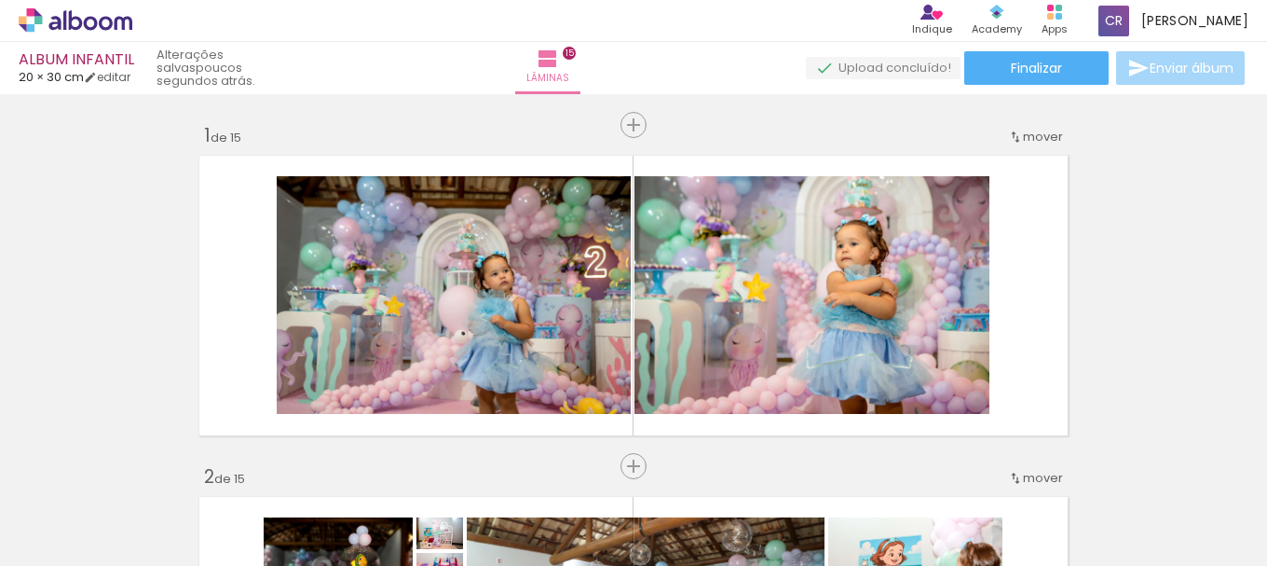
click at [1153, 61] on span "Enviar álbum" at bounding box center [1192, 67] width 84 height 13
click at [1162, 65] on span "Enviar álbum" at bounding box center [1192, 67] width 84 height 13
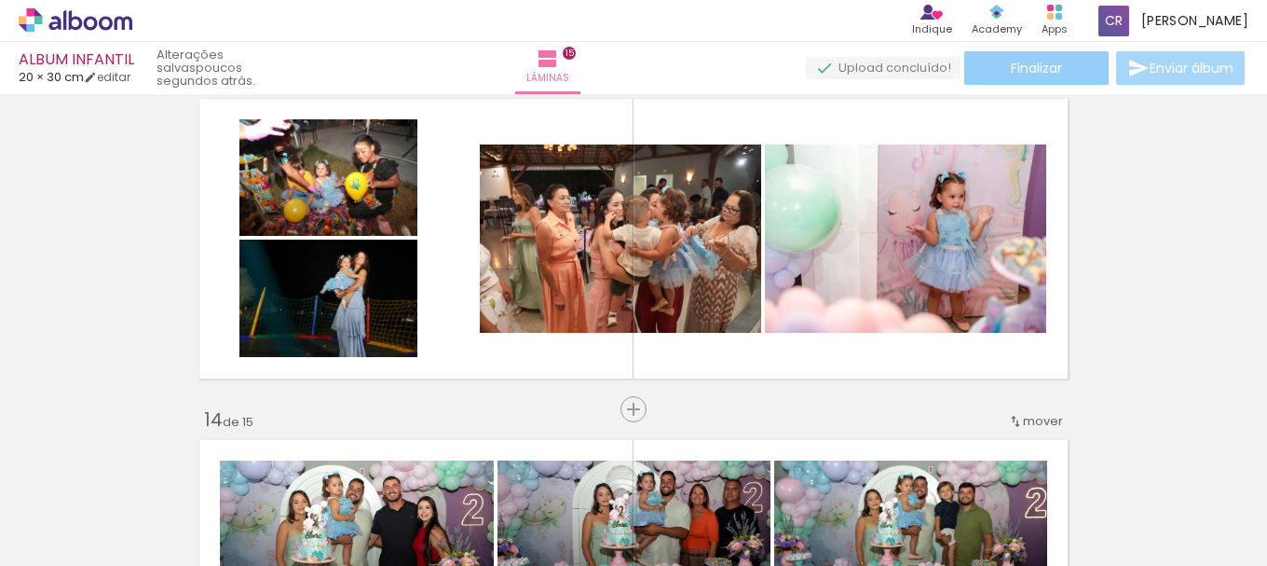
click at [1054, 74] on span "Finalizar" at bounding box center [1036, 67] width 51 height 13
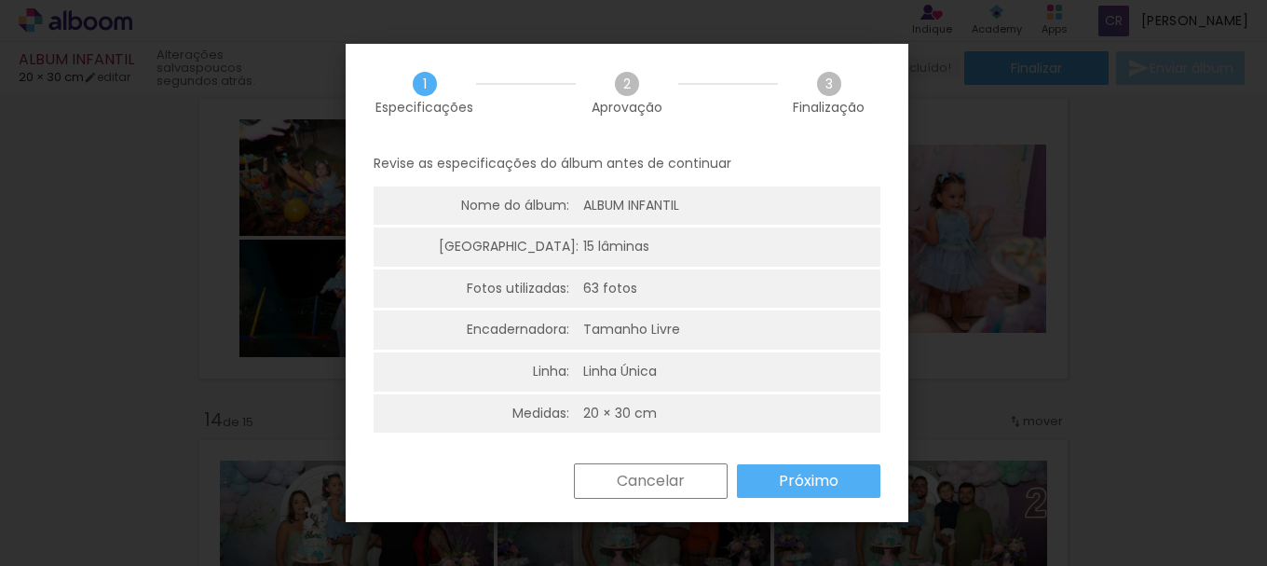
click at [0, 0] on slot "Próximo" at bounding box center [0, 0] width 0 height 0
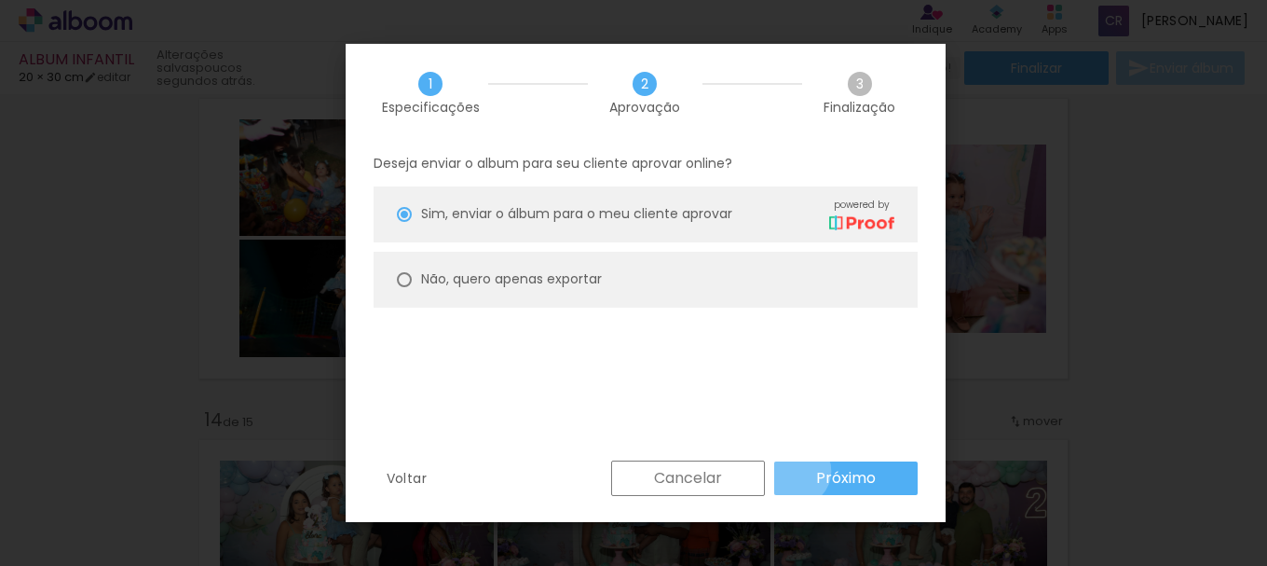
click at [796, 471] on paper-button "Próximo" at bounding box center [845, 478] width 143 height 34
